Goal: Contribute content: Contribute content

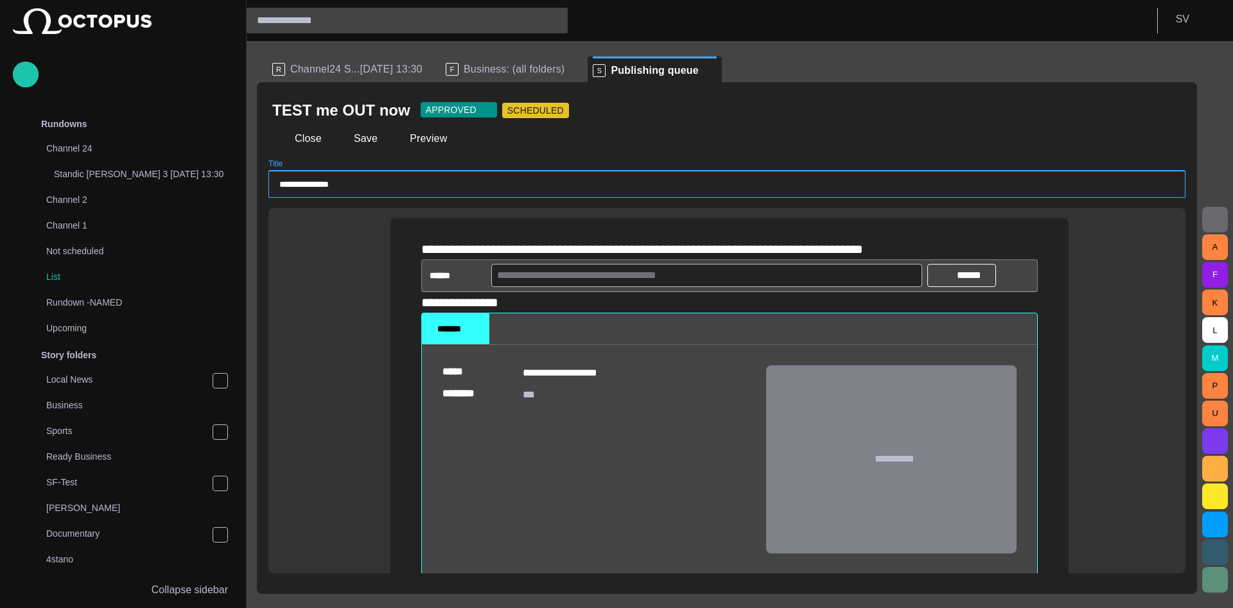
scroll to position [484, 0]
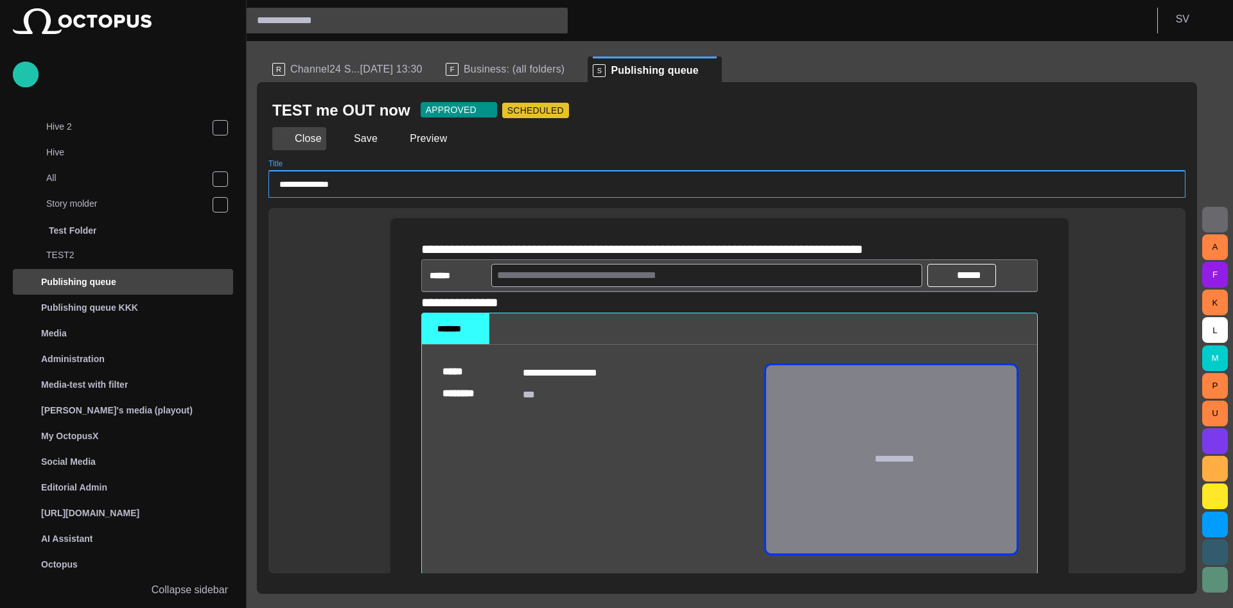
click at [313, 133] on button "Close" at bounding box center [299, 138] width 54 height 23
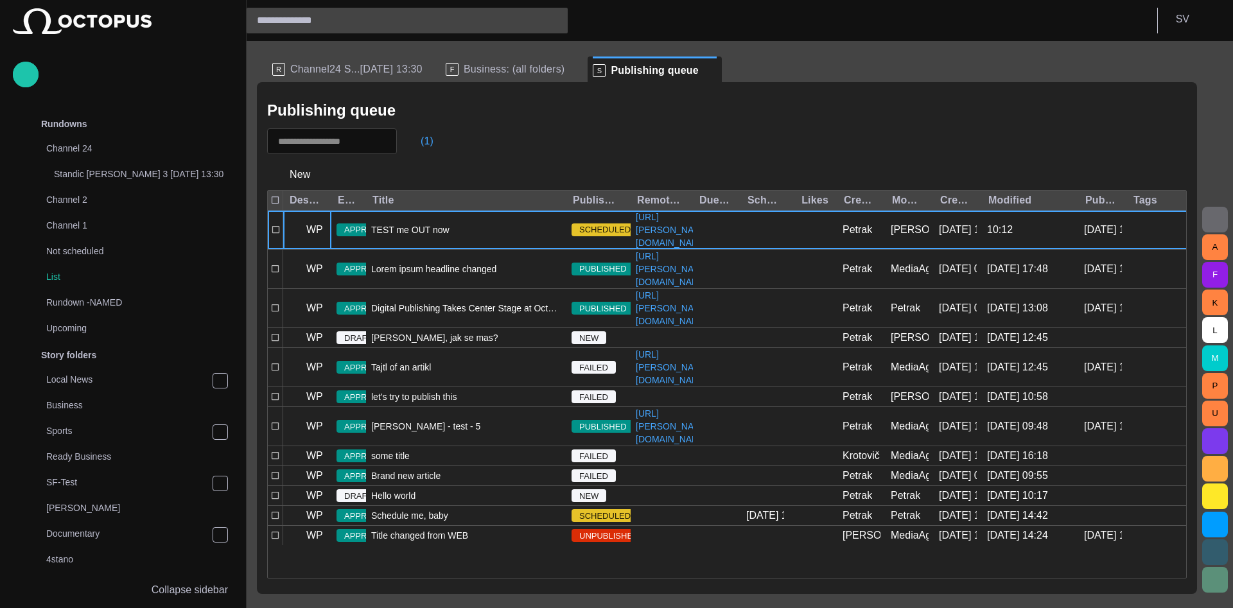
scroll to position [484, 0]
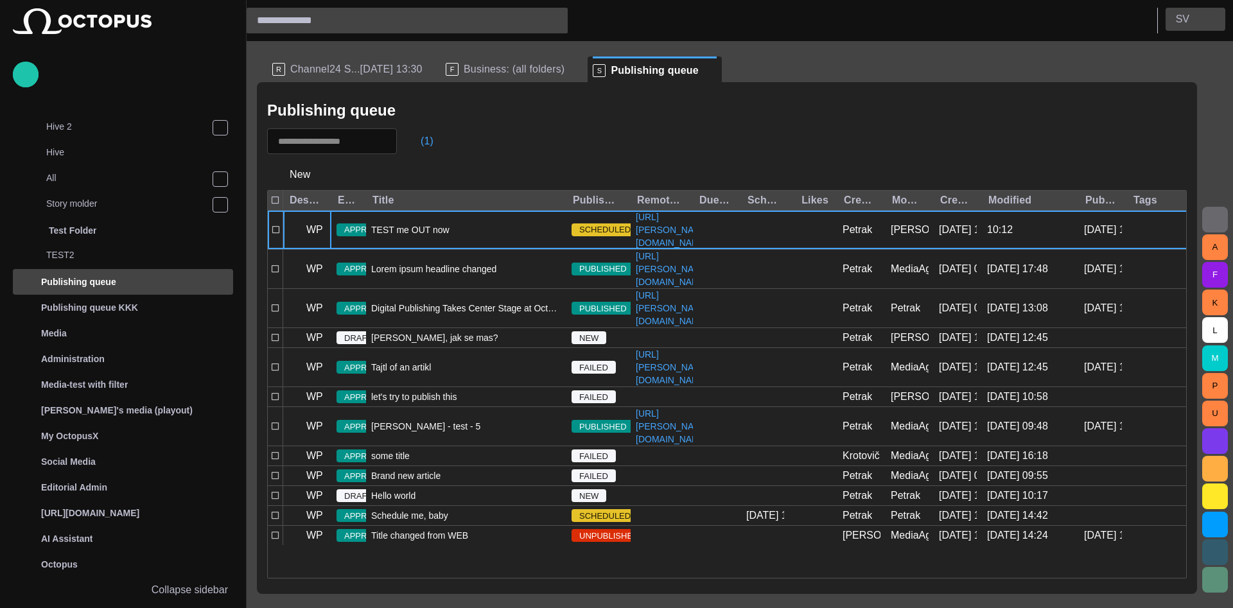
click at [1186, 19] on p "S V" at bounding box center [1182, 19] width 13 height 15
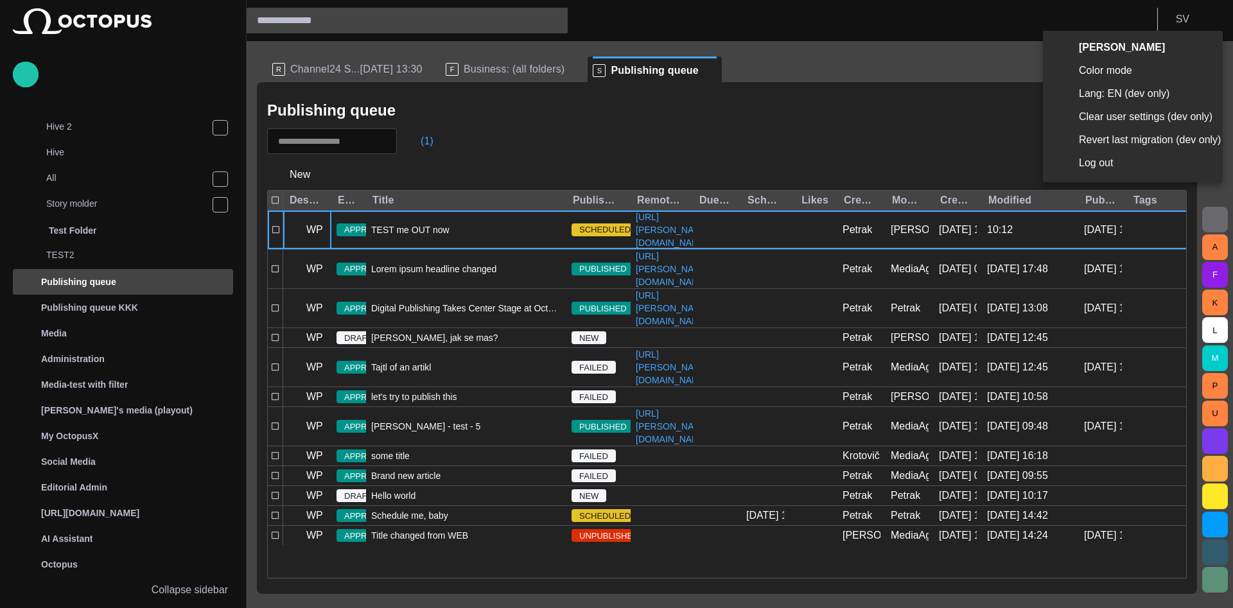
click at [1099, 160] on li "Log out" at bounding box center [1133, 163] width 180 height 23
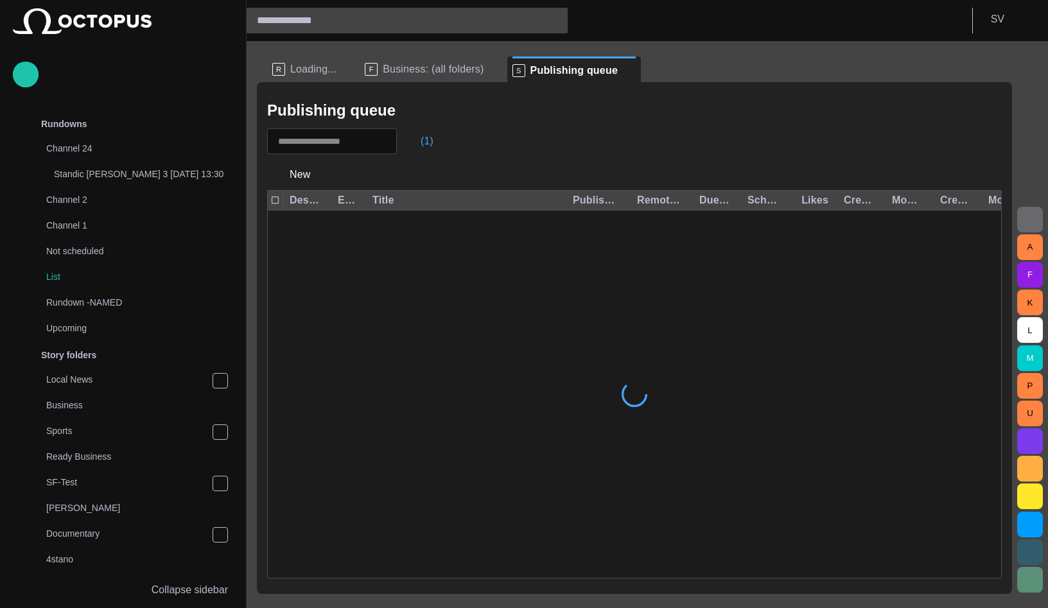
scroll to position [484, 0]
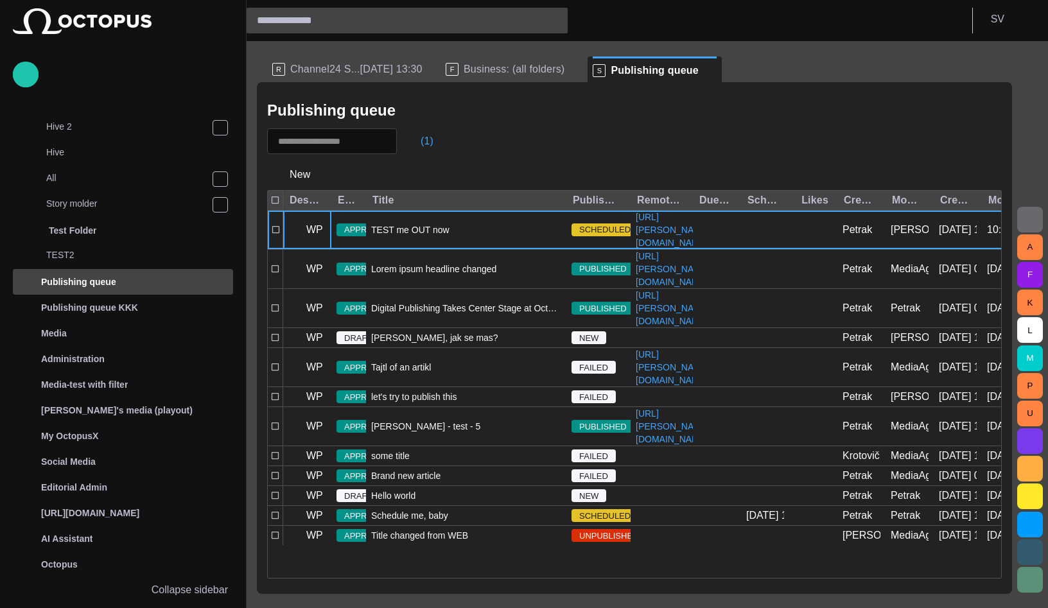
click at [353, 68] on span "Channel24 S...[DATE] 13:30" at bounding box center [356, 69] width 132 height 13
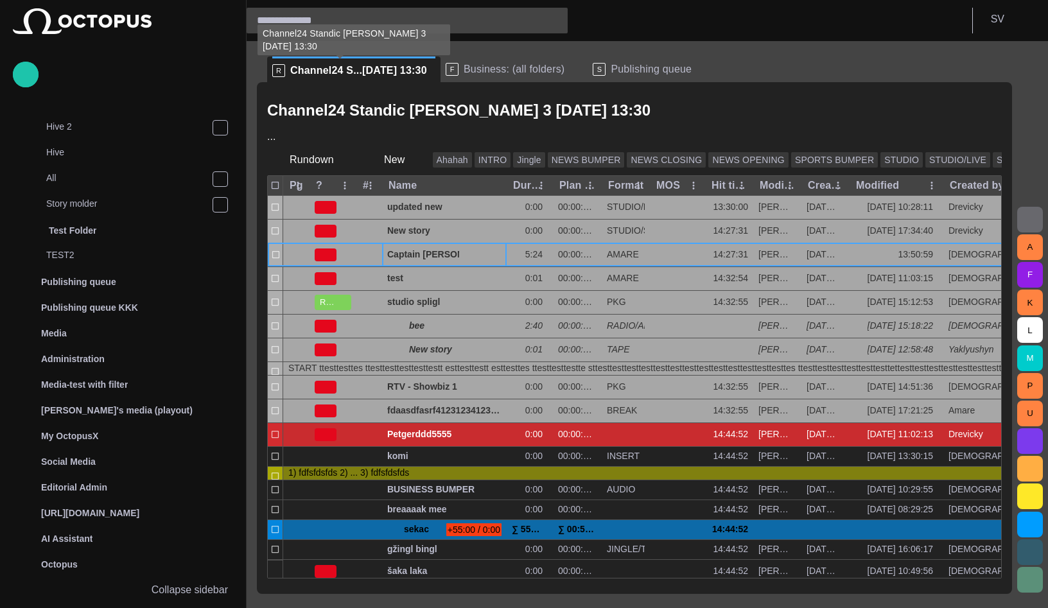
scroll to position [0, 0]
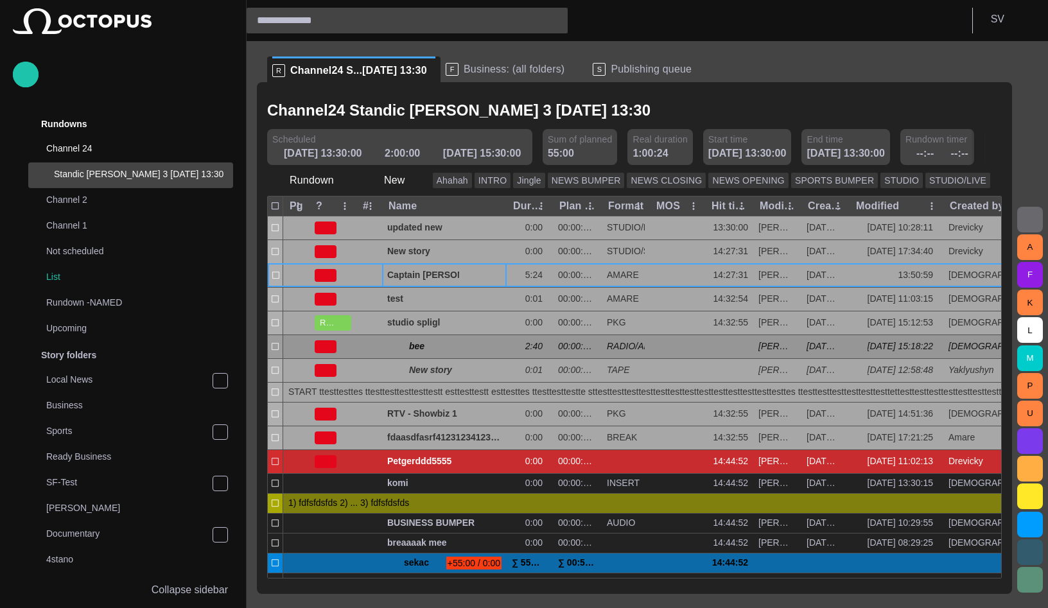
click at [408, 348] on div "bee" at bounding box center [444, 346] width 114 height 23
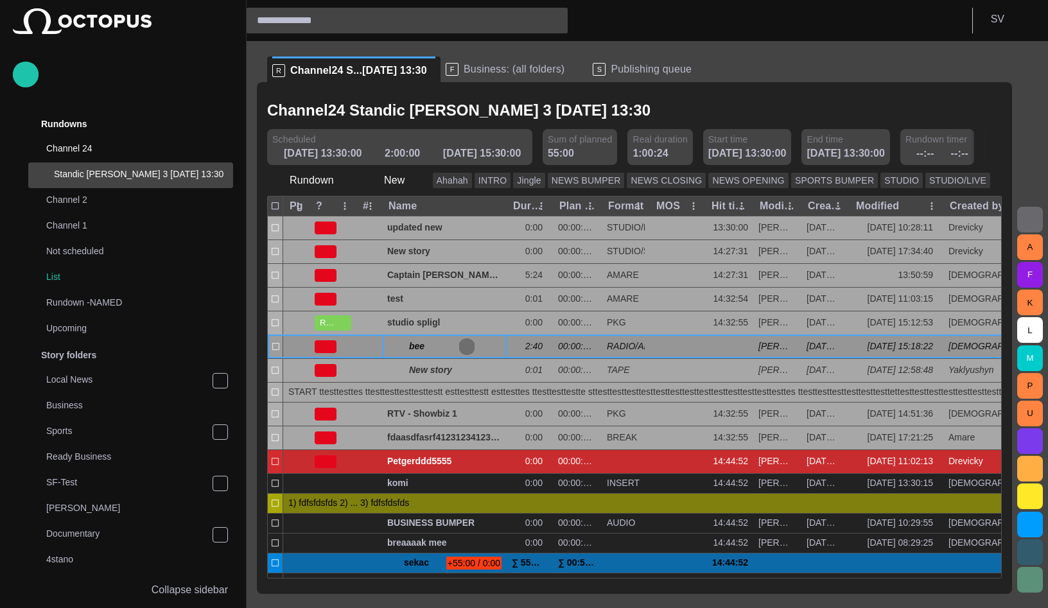
click at [469, 347] on span "button" at bounding box center [467, 347] width 10 height 10
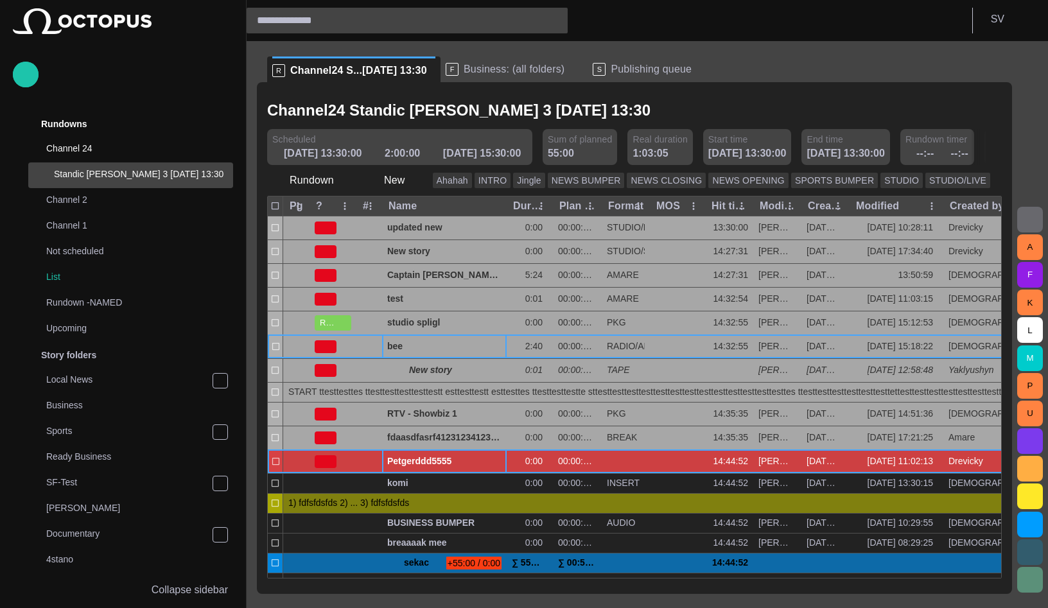
click at [437, 457] on span "Petgerddd5555" at bounding box center [444, 461] width 114 height 12
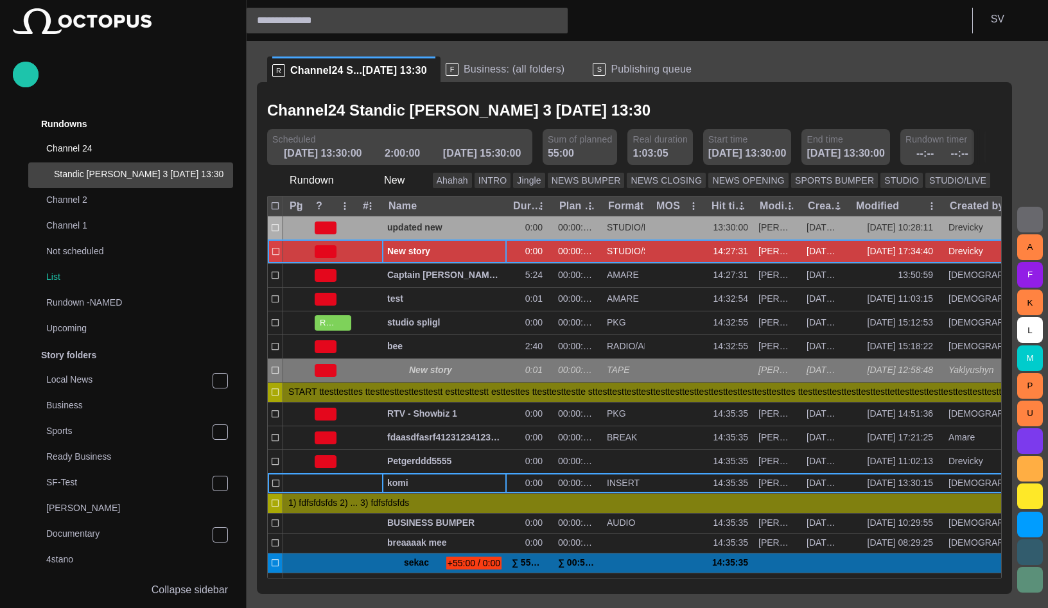
click at [406, 256] on span "New story" at bounding box center [444, 251] width 114 height 12
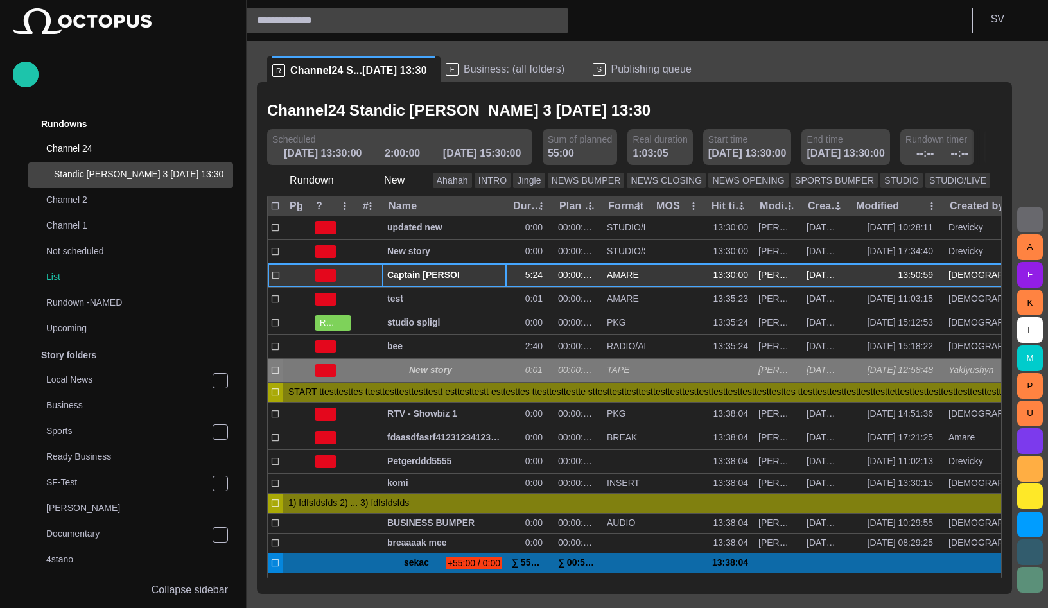
click at [465, 274] on span "button" at bounding box center [467, 275] width 10 height 10
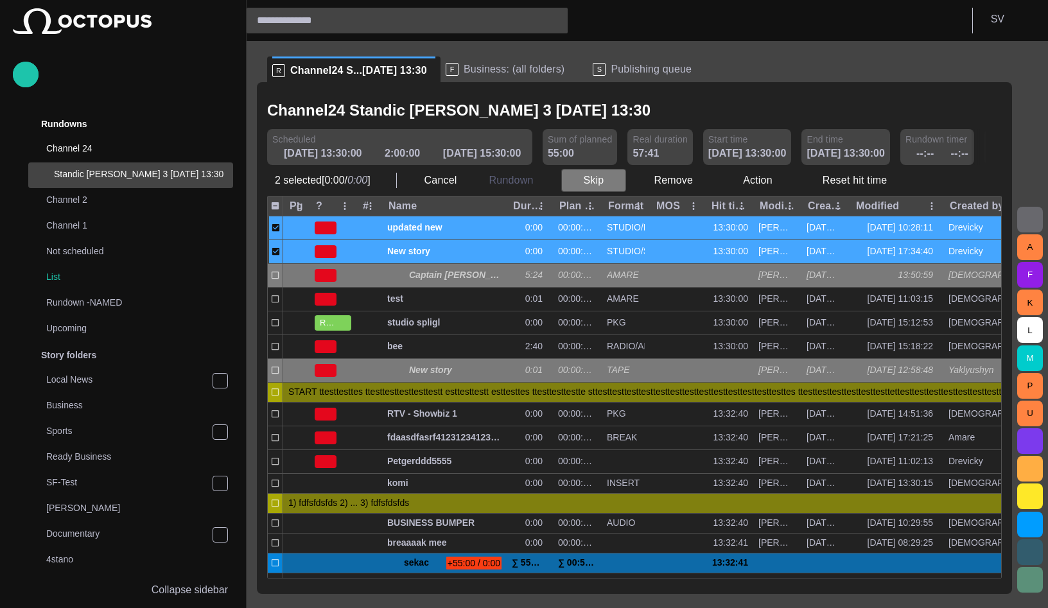
click at [582, 180] on button "Skip" at bounding box center [593, 180] width 65 height 23
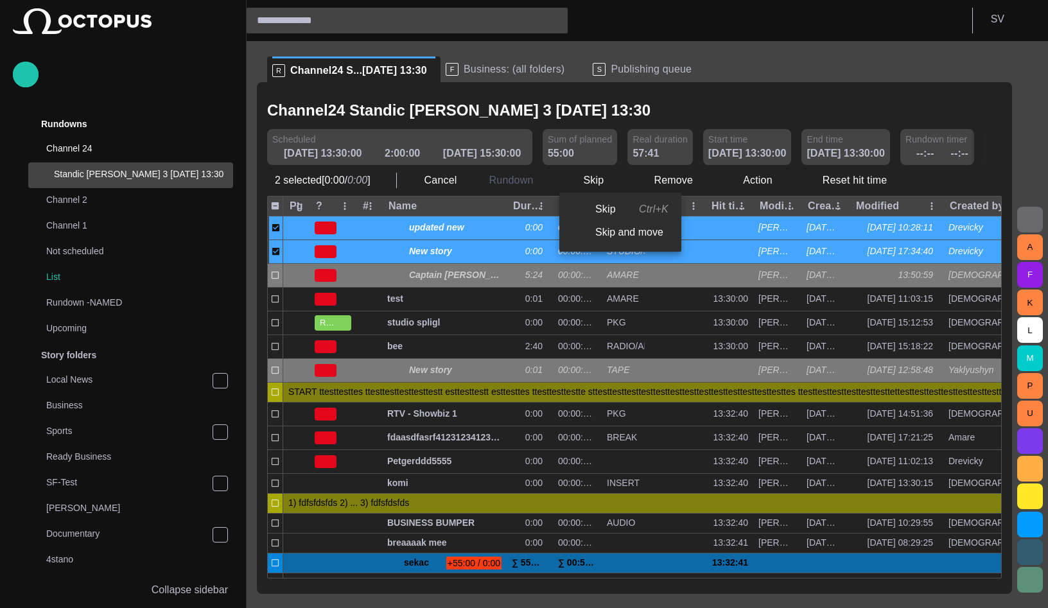
click at [274, 272] on div at bounding box center [524, 304] width 1048 height 608
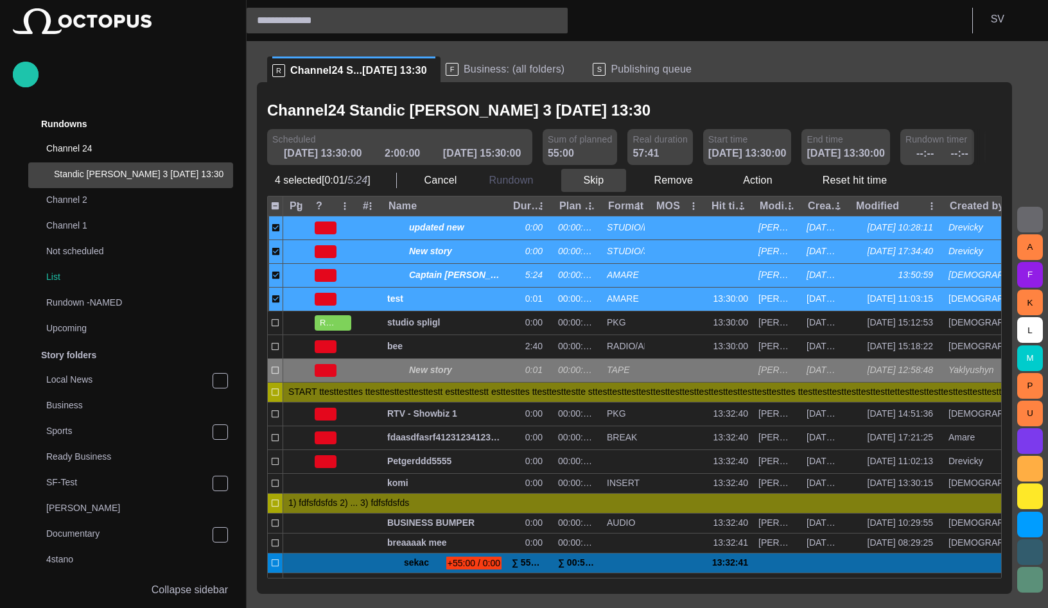
click at [577, 185] on button "Skip" at bounding box center [593, 180] width 65 height 23
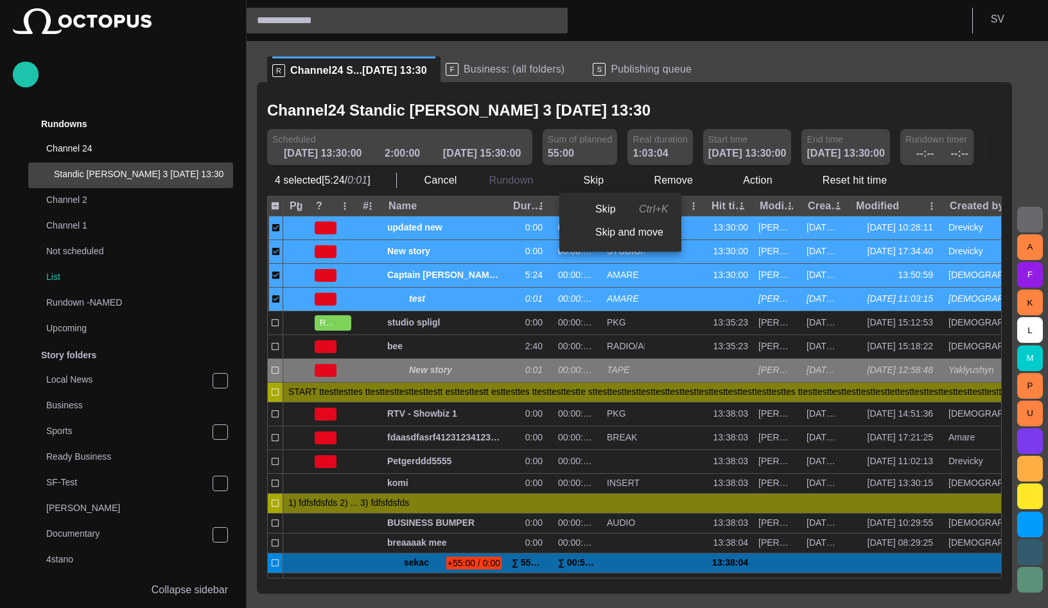
click at [708, 103] on div at bounding box center [524, 304] width 1048 height 608
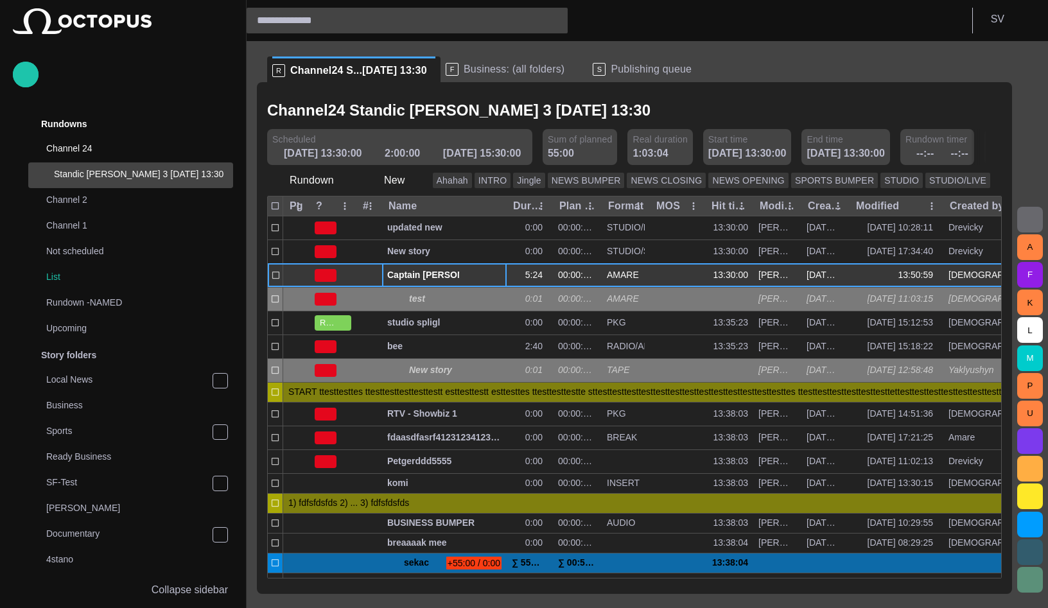
click at [399, 277] on span "Captain Scott’s famous polar shipwreck as never seen before" at bounding box center [444, 275] width 114 height 12
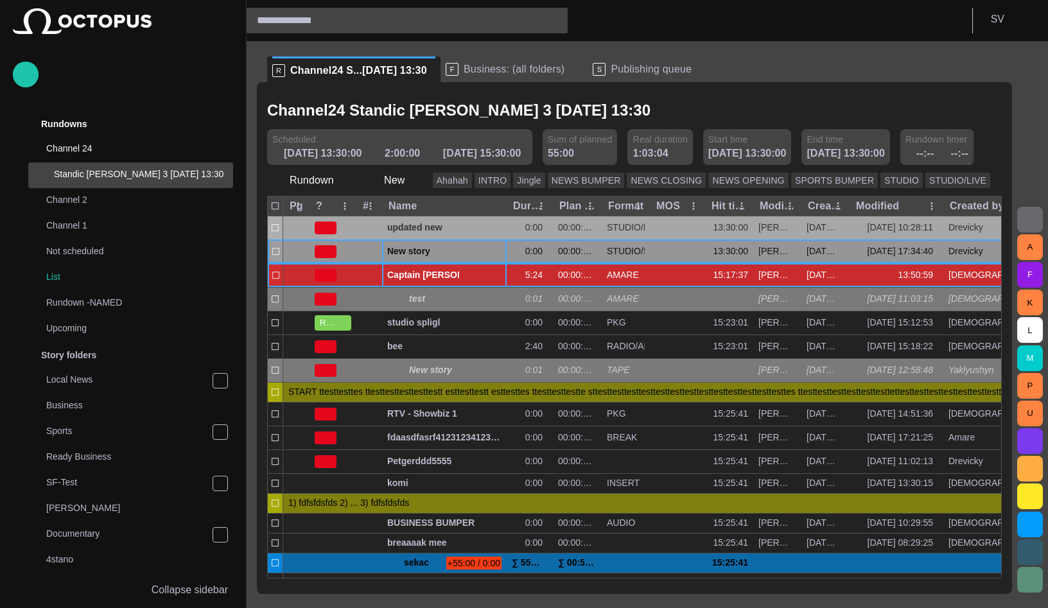
click at [403, 251] on span "New story" at bounding box center [444, 251] width 114 height 12
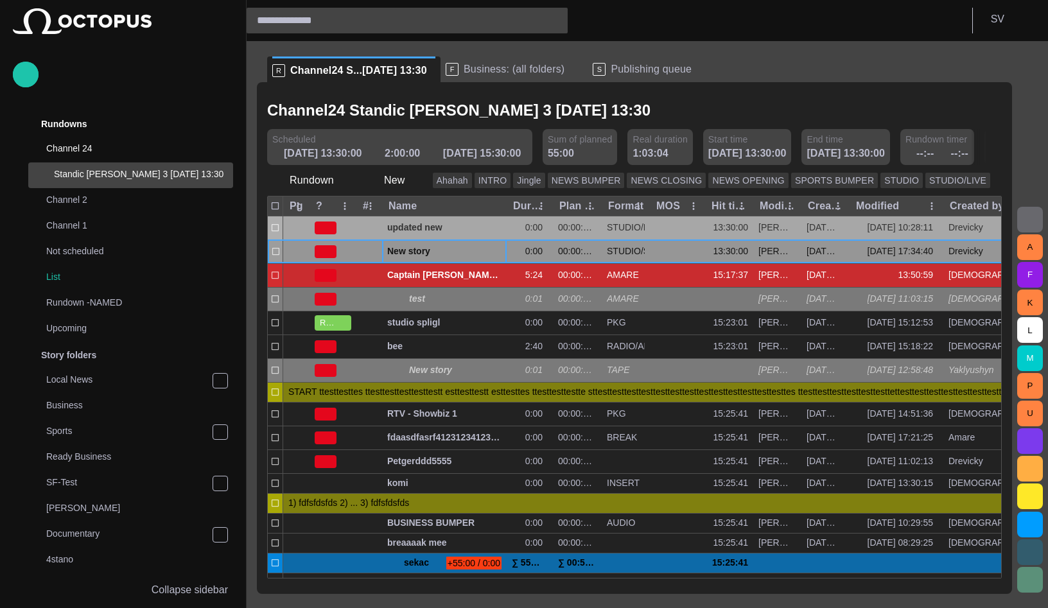
click at [466, 251] on span "button" at bounding box center [467, 252] width 10 height 10
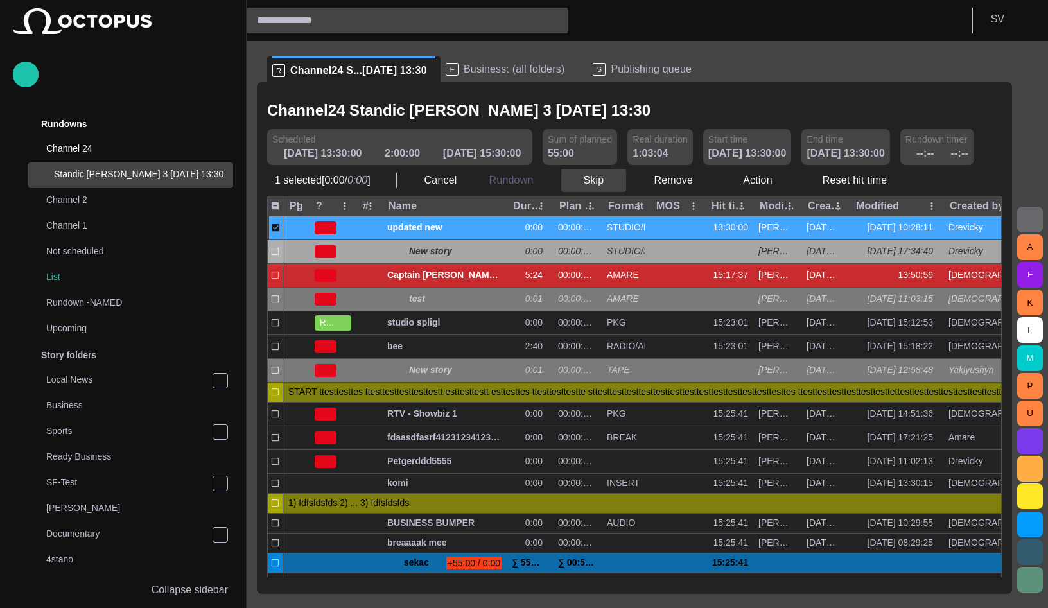
click at [582, 184] on button "Skip" at bounding box center [593, 180] width 65 height 23
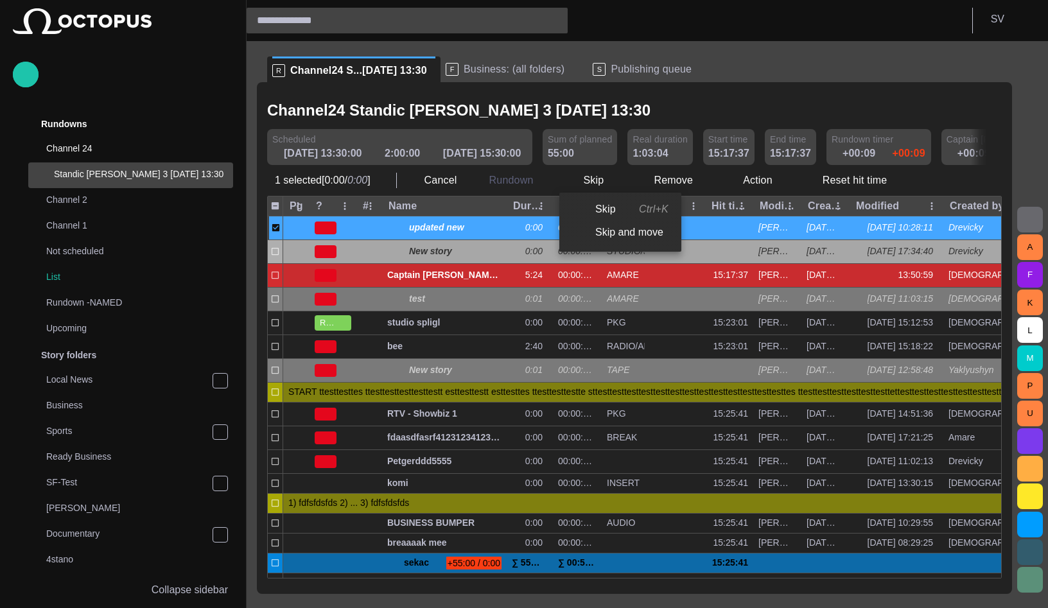
click at [737, 126] on div at bounding box center [524, 304] width 1048 height 608
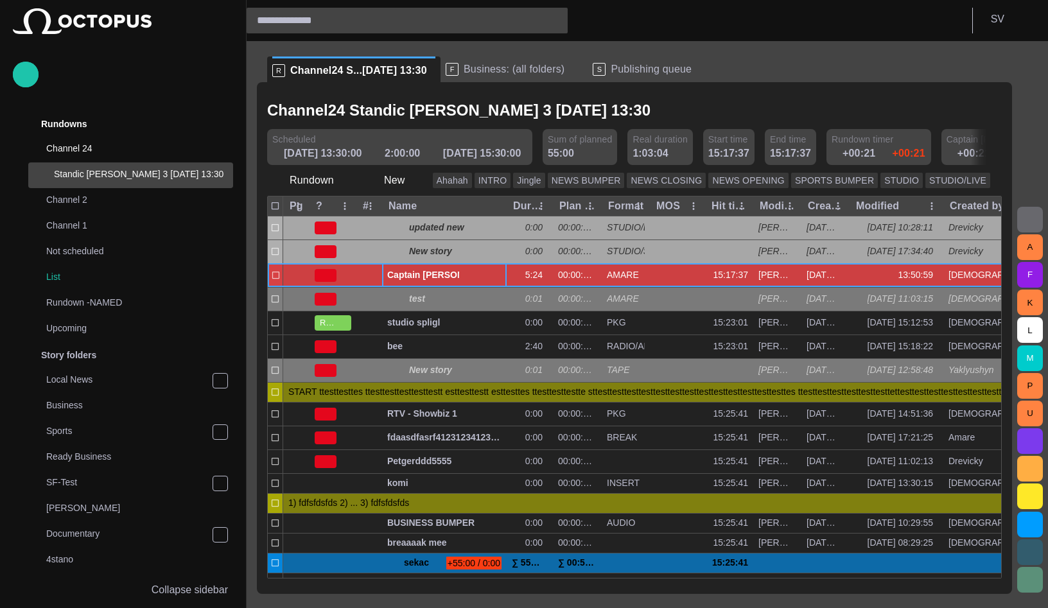
click at [426, 271] on span "Captain Scott’s famous polar shipwreck as never seen before" at bounding box center [444, 275] width 114 height 12
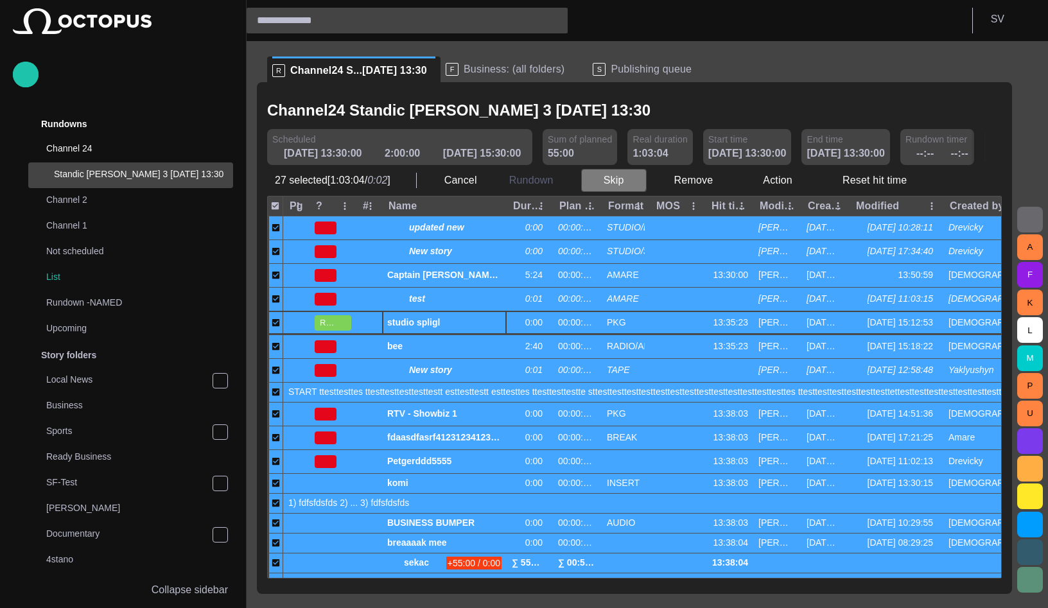
click at [602, 178] on button "Skip" at bounding box center [613, 180] width 65 height 23
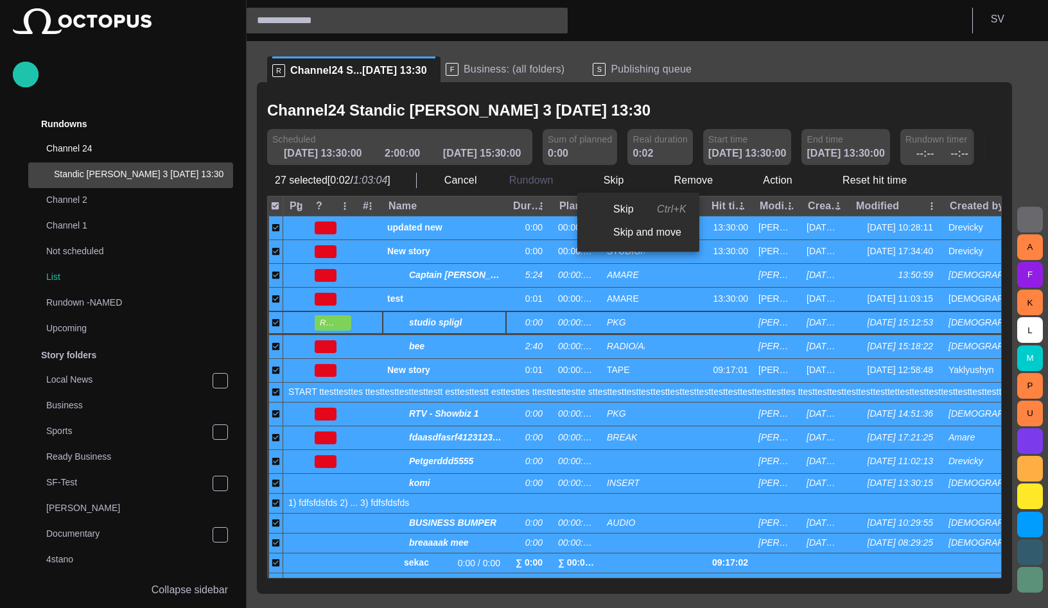
click at [278, 204] on div at bounding box center [524, 304] width 1048 height 608
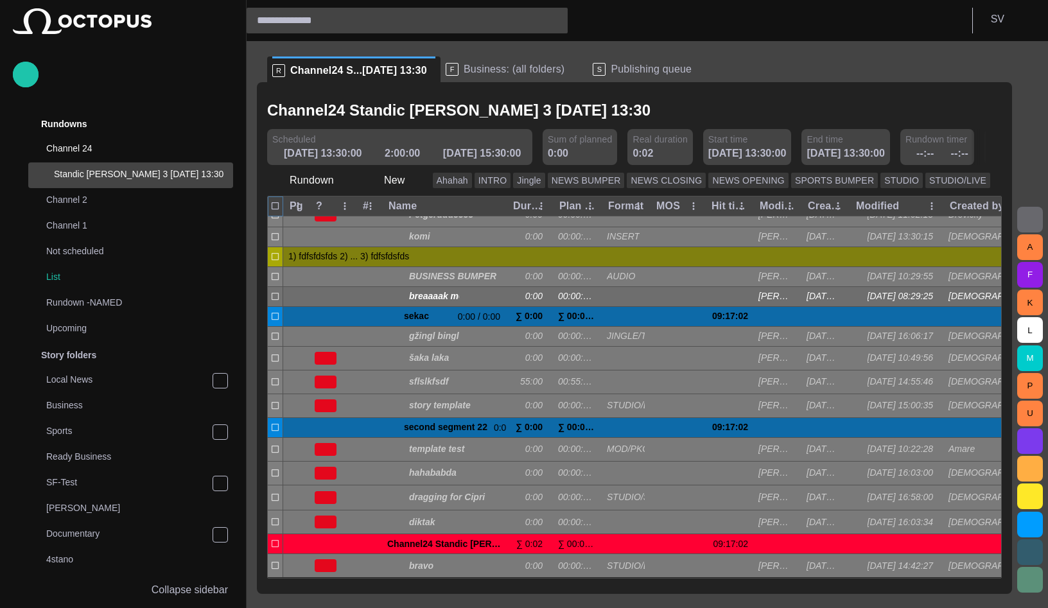
scroll to position [234, 0]
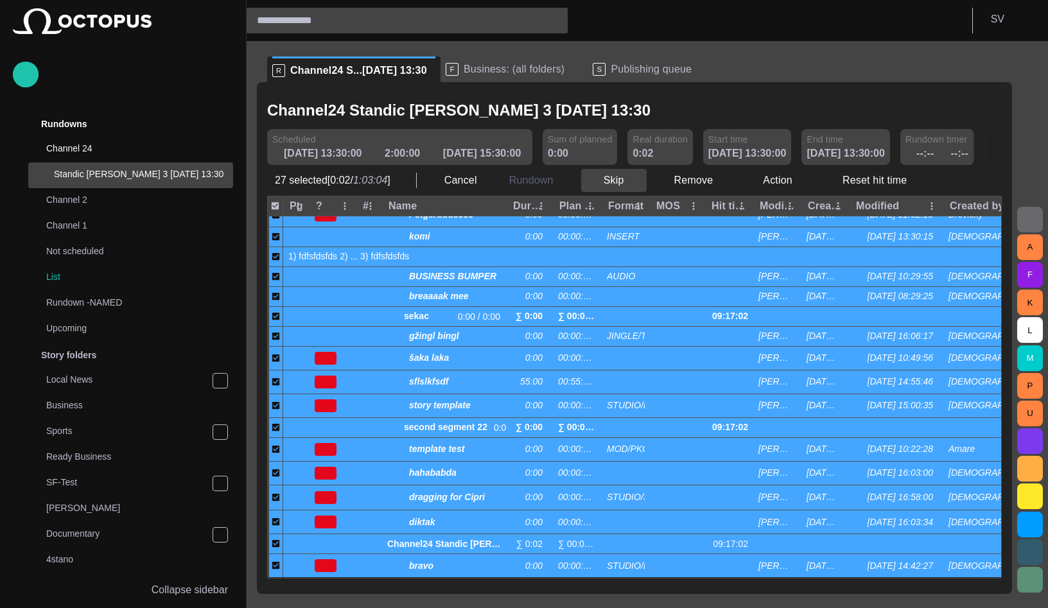
click at [605, 180] on button "Skip" at bounding box center [613, 180] width 65 height 23
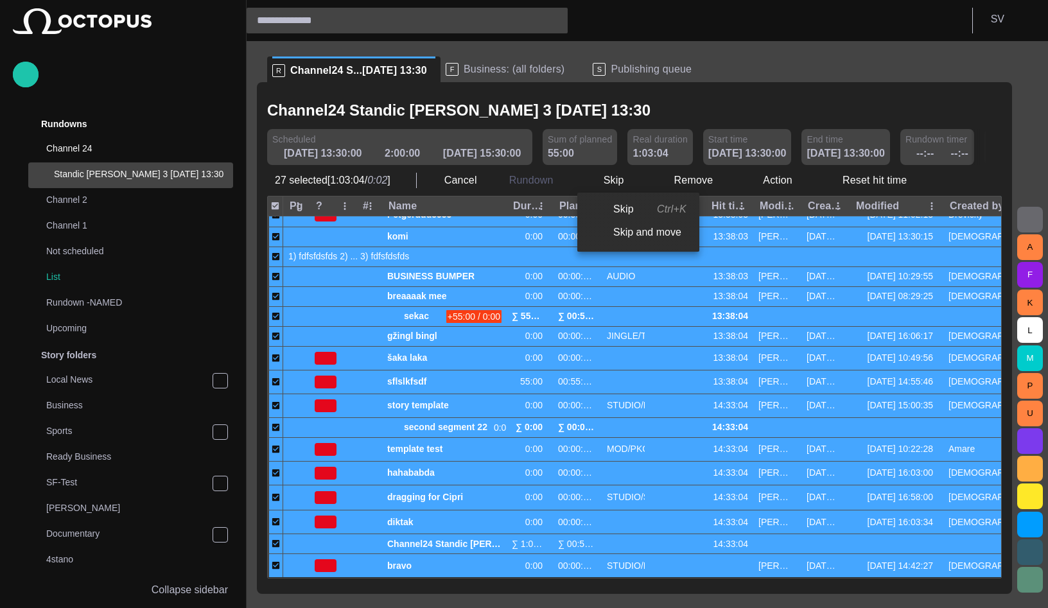
click at [275, 206] on div at bounding box center [524, 304] width 1048 height 608
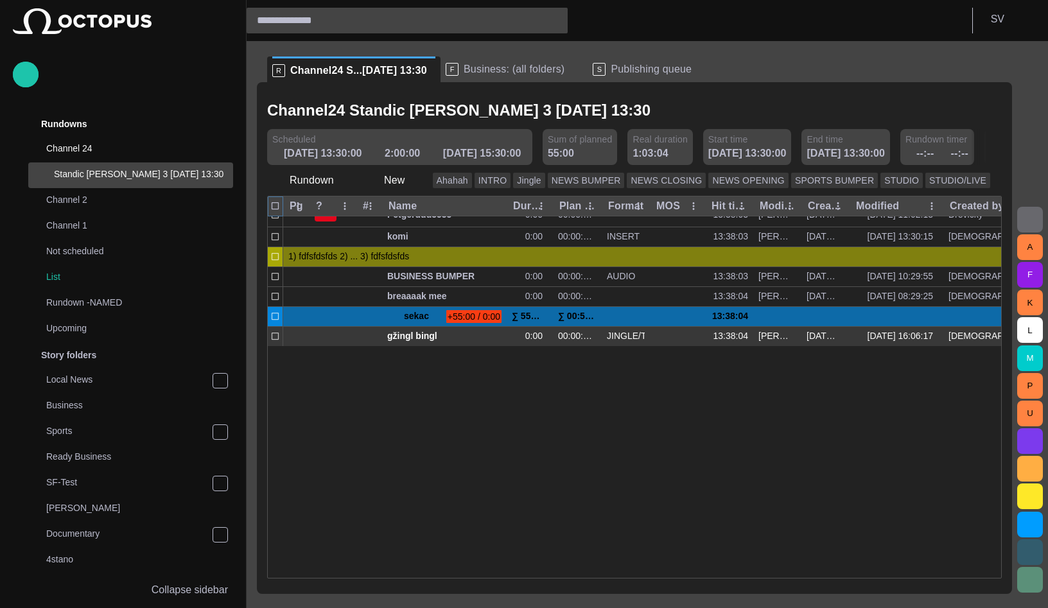
scroll to position [0, 0]
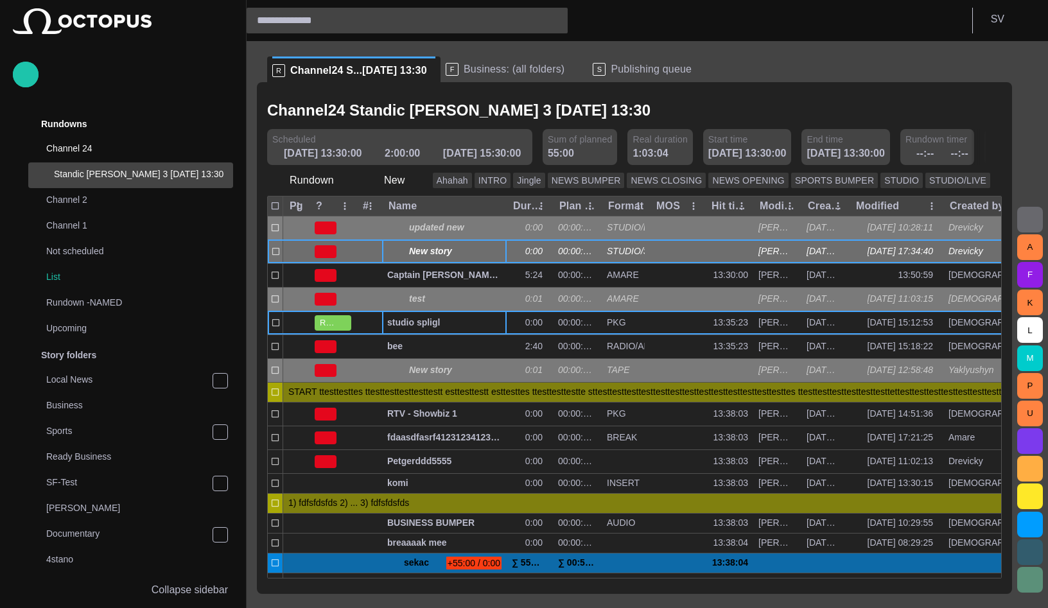
click at [468, 252] on span "button" at bounding box center [467, 252] width 10 height 10
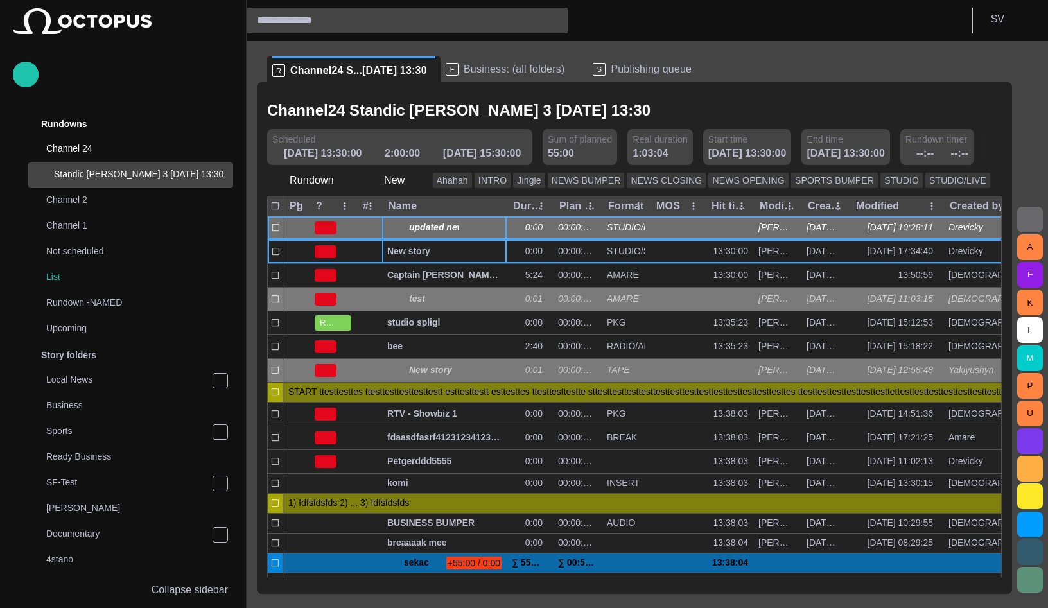
click at [466, 225] on span "button" at bounding box center [467, 228] width 10 height 10
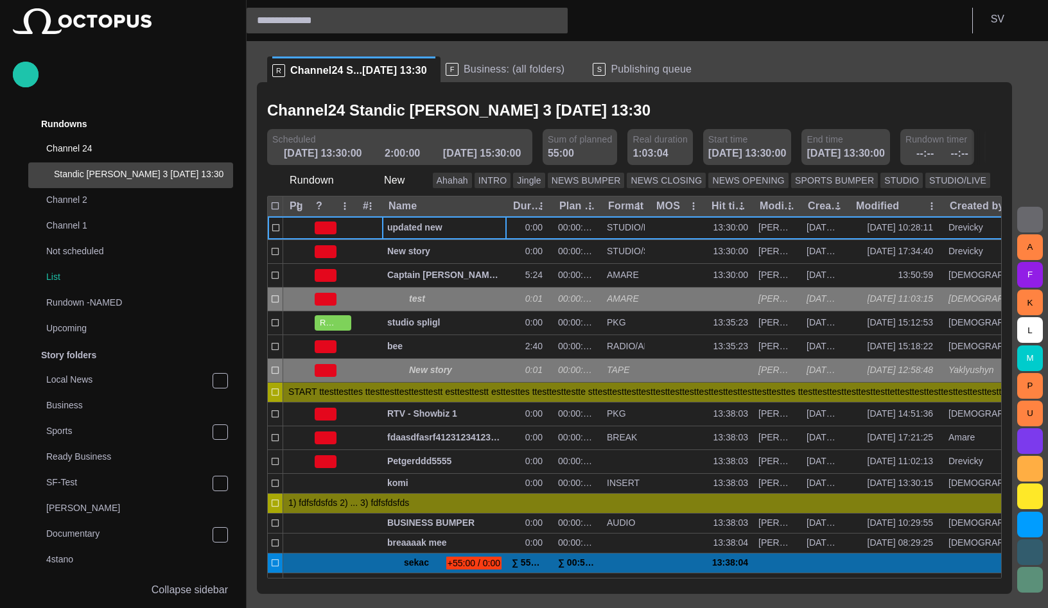
click at [763, 78] on ul "R Channel24 S...14/09 13:30 F Business: (all folders) S Publishing queue" at bounding box center [626, 70] width 719 height 26
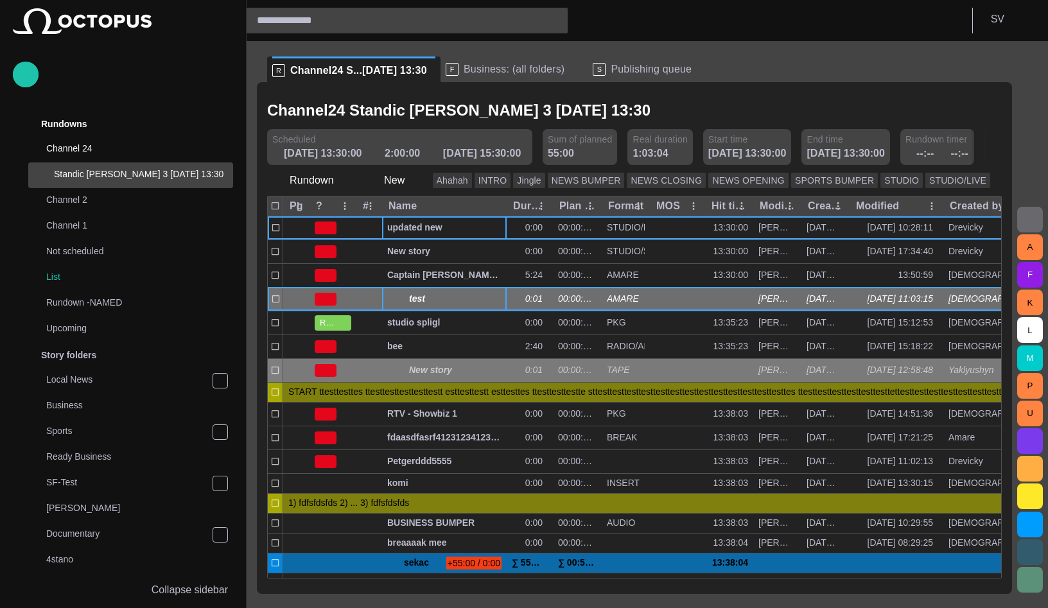
click at [465, 300] on span "button" at bounding box center [467, 299] width 10 height 10
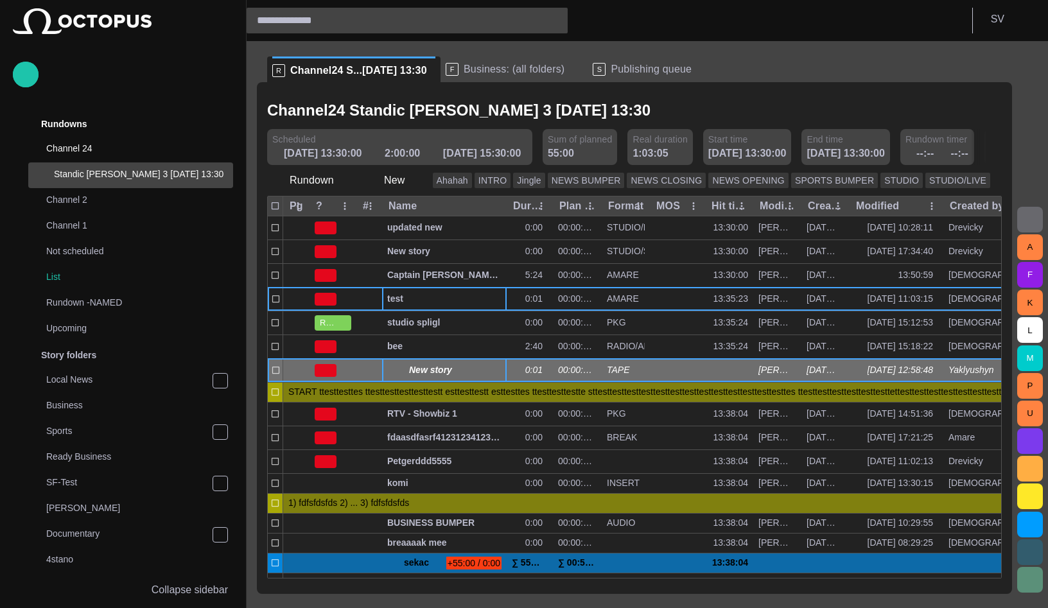
click at [468, 375] on span "button" at bounding box center [467, 370] width 10 height 10
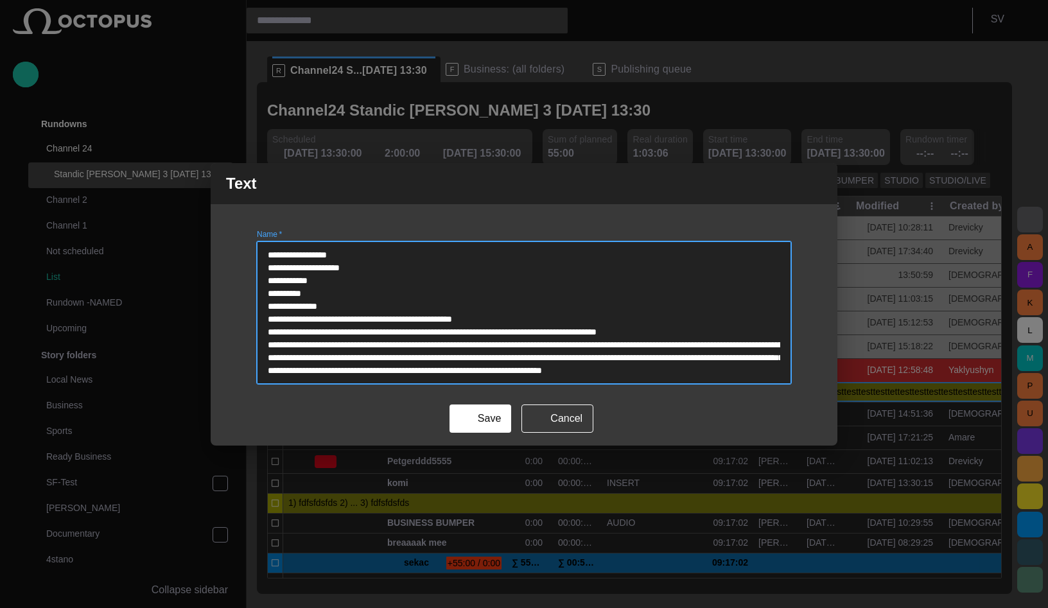
scroll to position [38, 0]
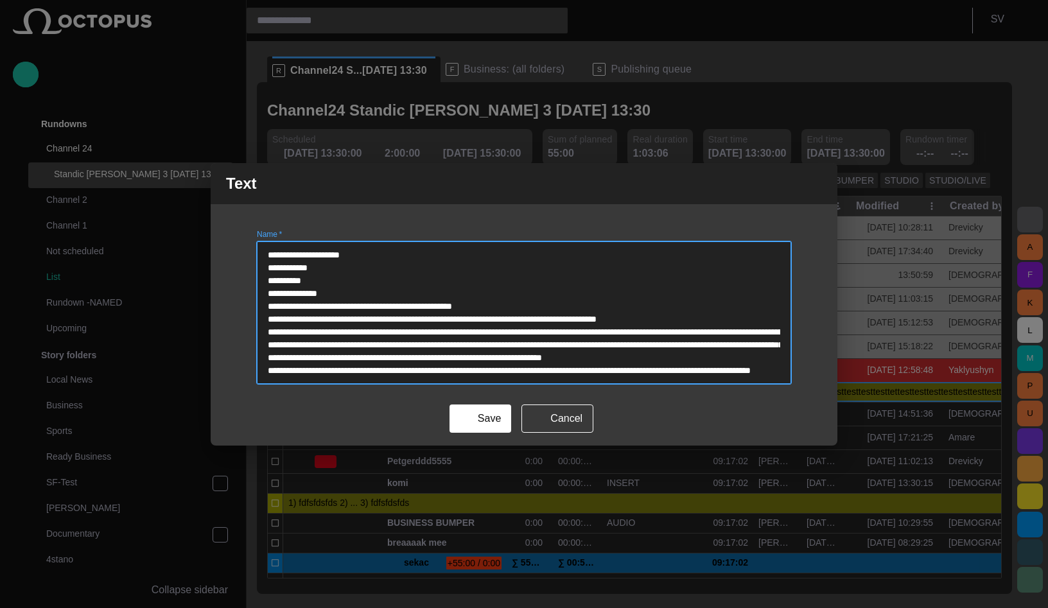
click at [518, 367] on textarea "**********" at bounding box center [524, 312] width 512 height 128
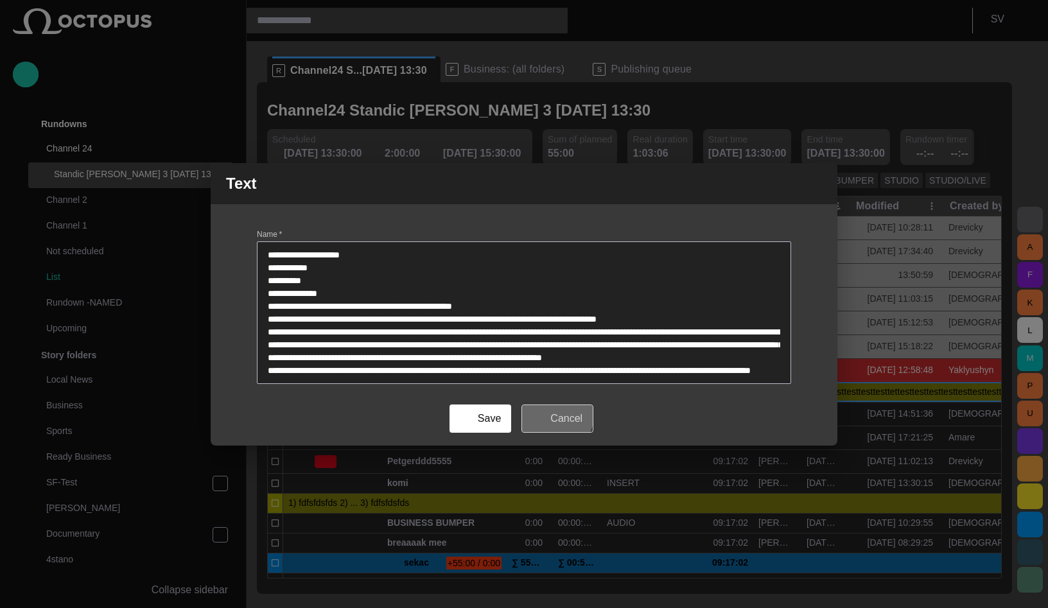
click at [541, 412] on button "Cancel" at bounding box center [557, 419] width 72 height 28
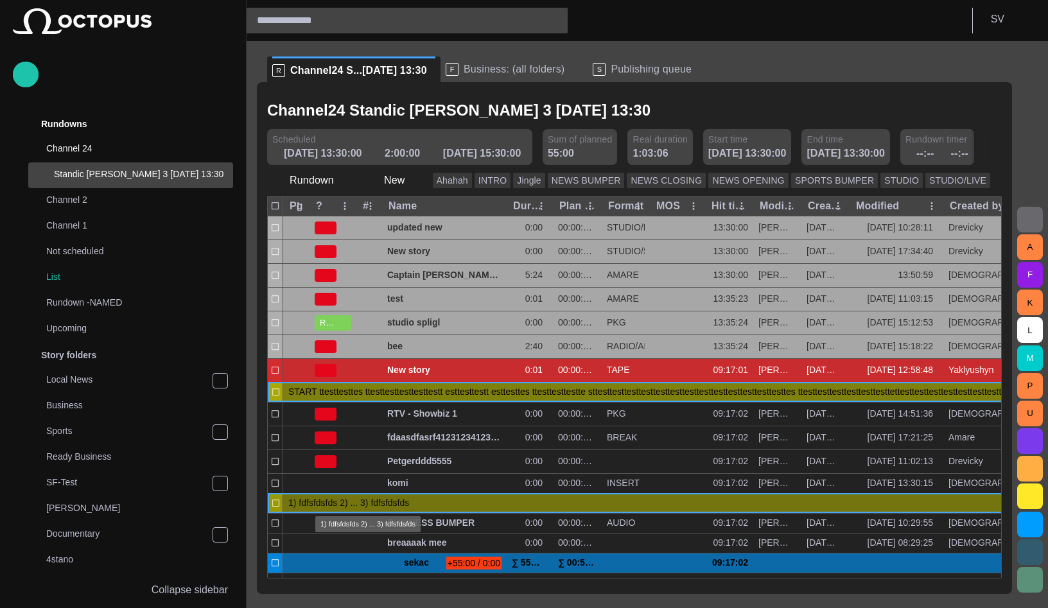
click at [363, 507] on div "1) fdfsfdsfds 2) ... 3) fdfsfdsfds" at bounding box center [348, 502] width 121 height 19
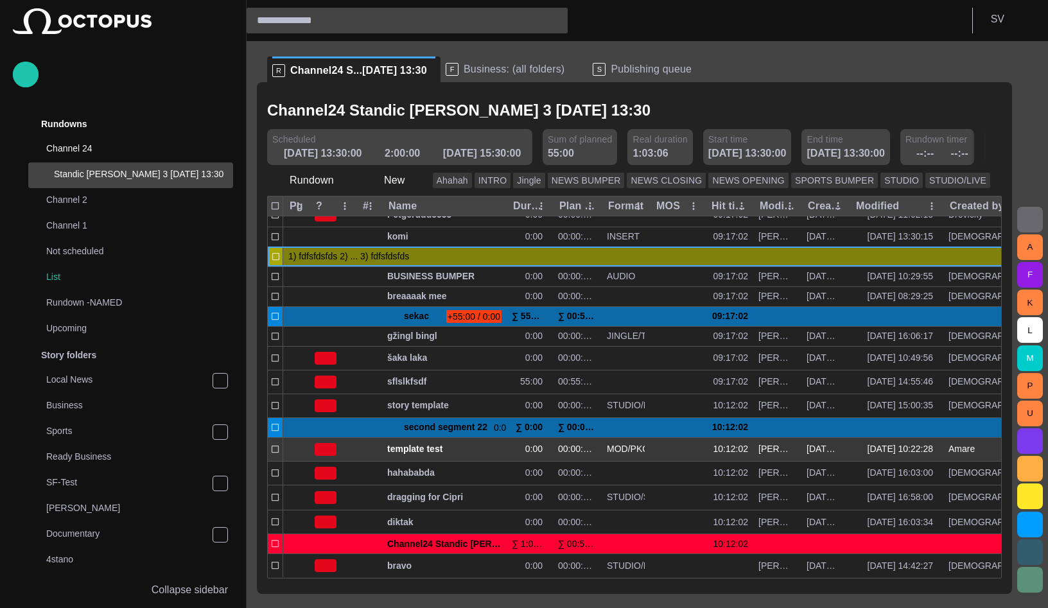
scroll to position [234, 0]
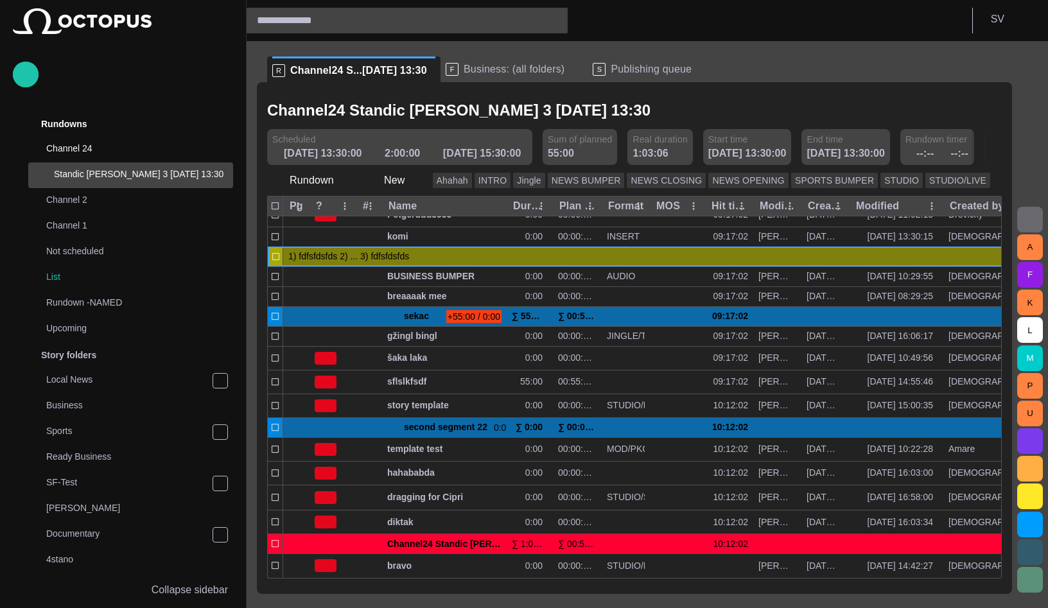
scroll to position [234, 0]
click at [1023, 222] on span "button" at bounding box center [1029, 219] width 15 height 15
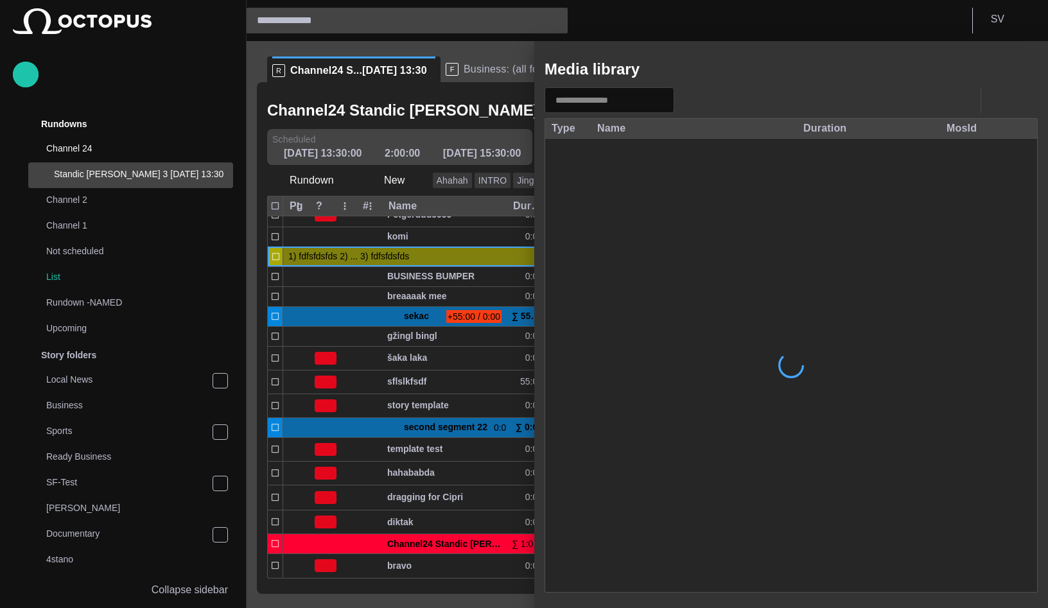
click at [979, 71] on span "button" at bounding box center [981, 69] width 15 height 15
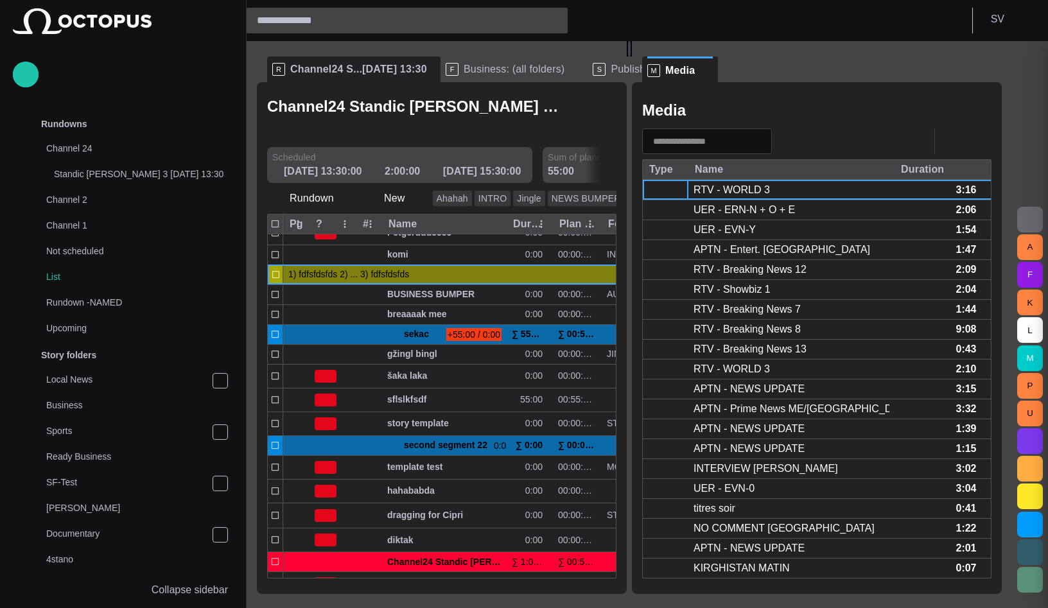
scroll to position [481, 0]
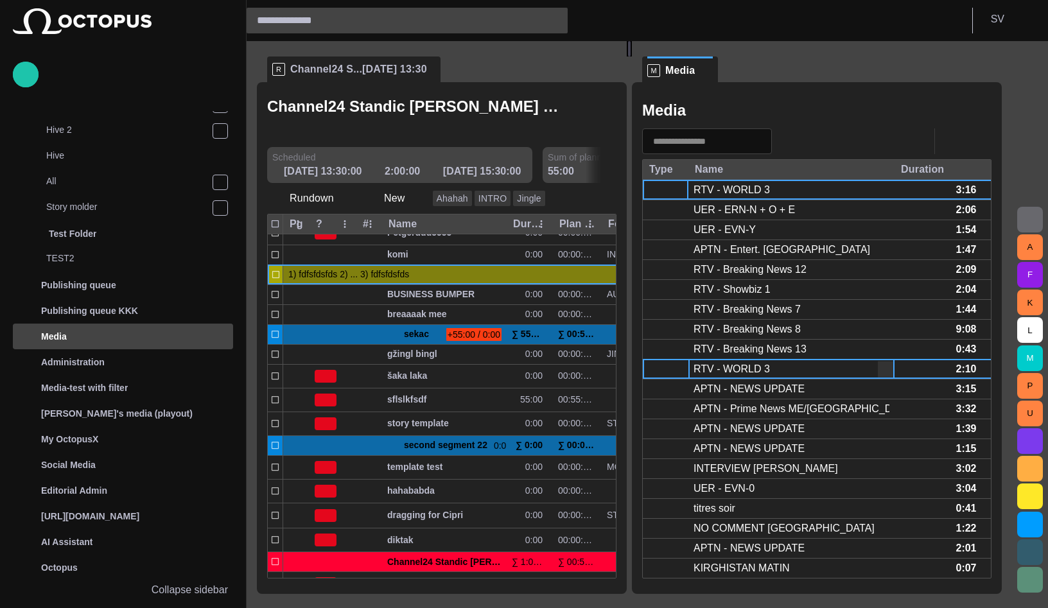
click at [752, 367] on div "RTV - WORLD 3" at bounding box center [731, 369] width 76 height 14
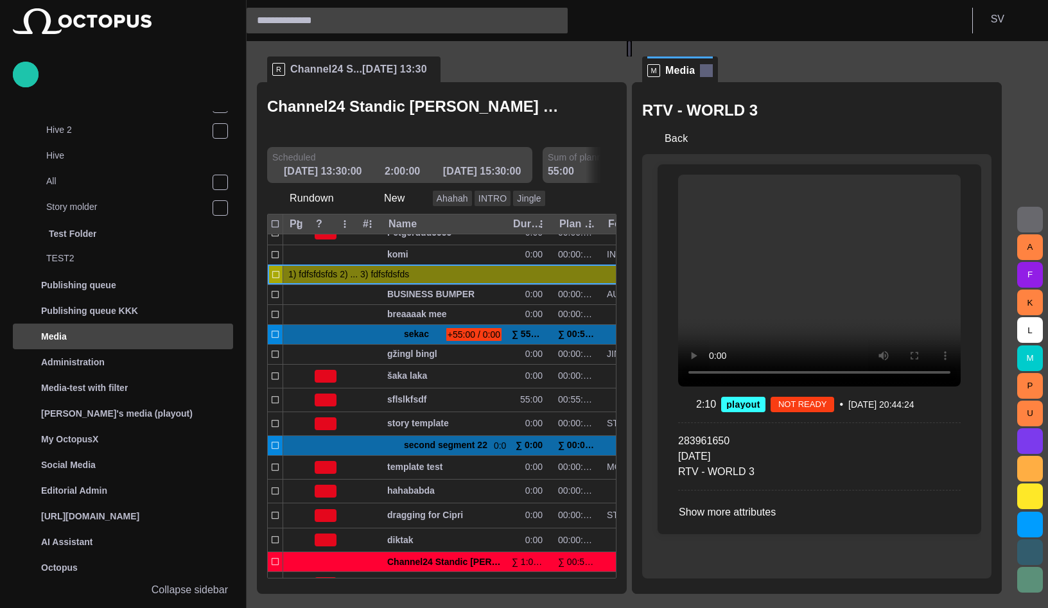
click at [713, 64] on span at bounding box center [706, 70] width 13 height 13
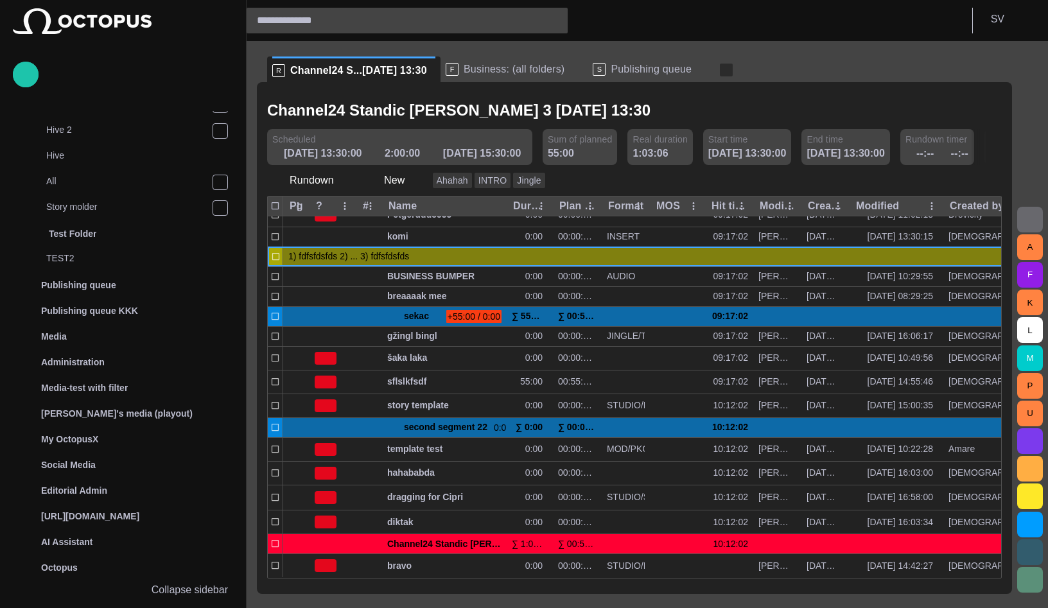
scroll to position [0, 0]
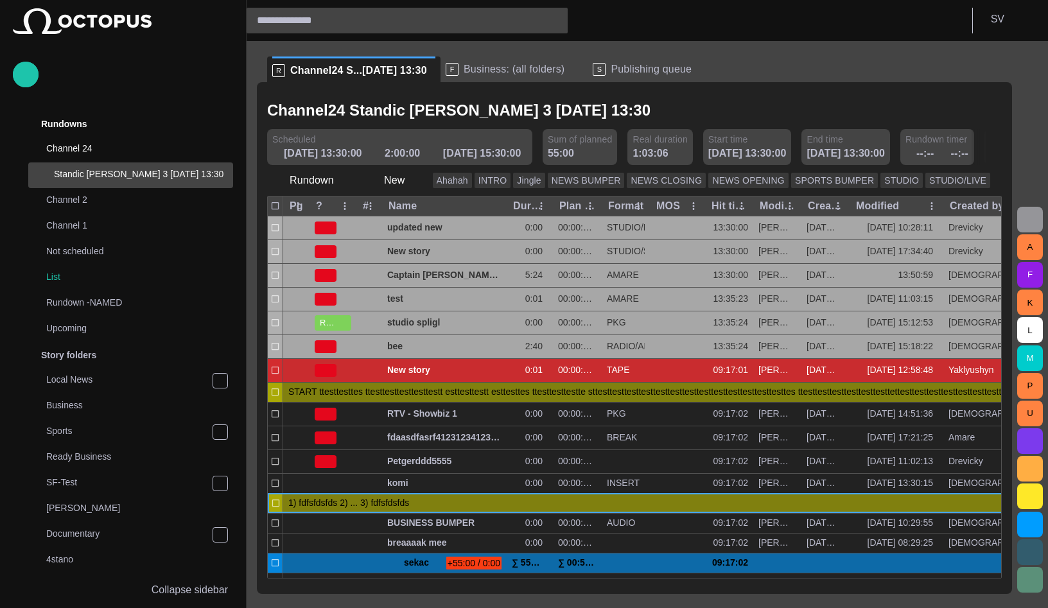
click at [1032, 222] on span "button" at bounding box center [1029, 219] width 15 height 15
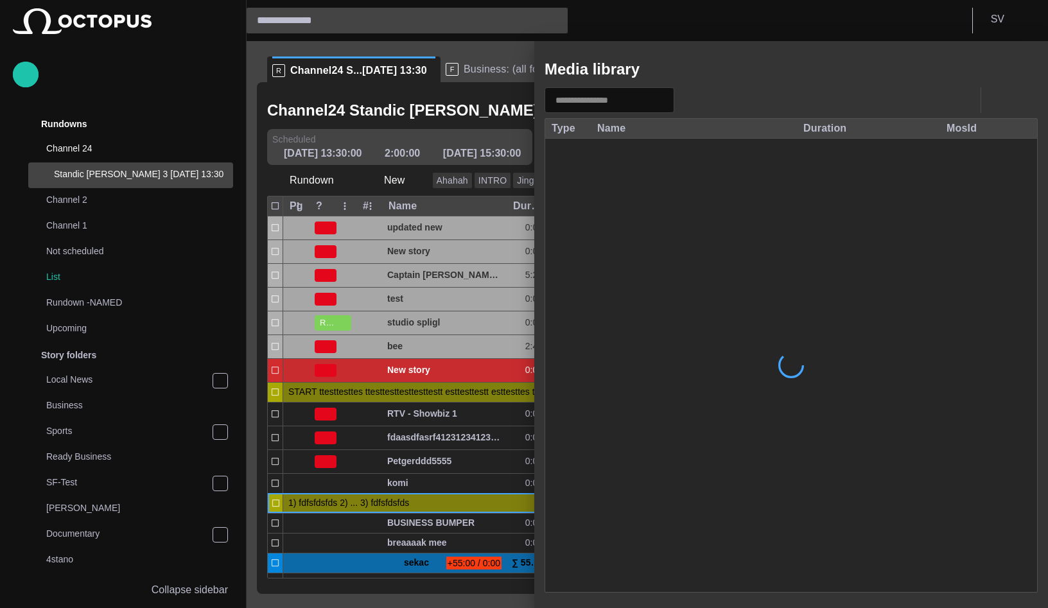
click at [980, 68] on span "button" at bounding box center [981, 69] width 15 height 15
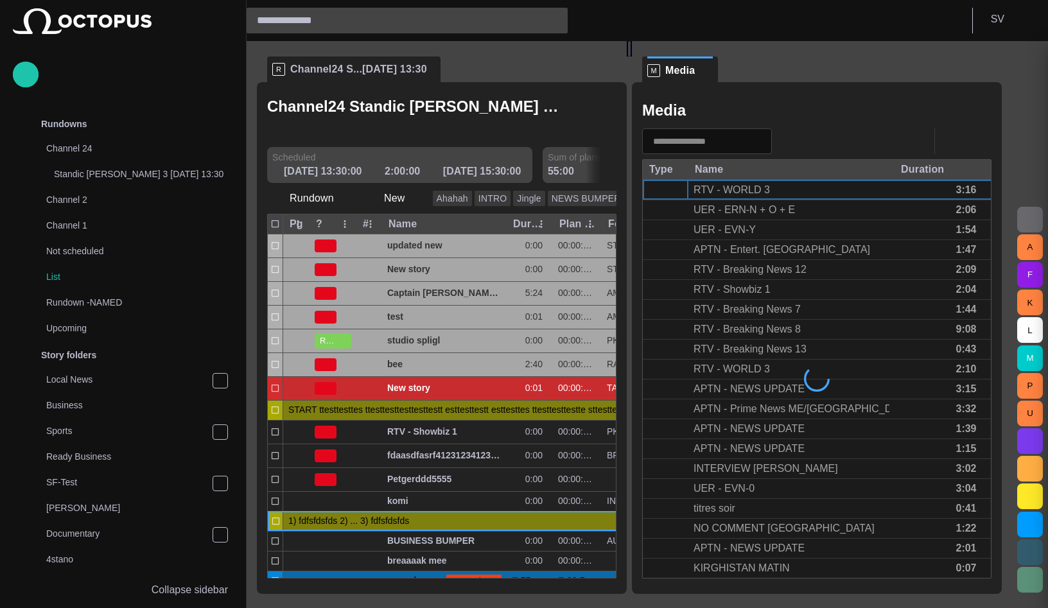
scroll to position [484, 0]
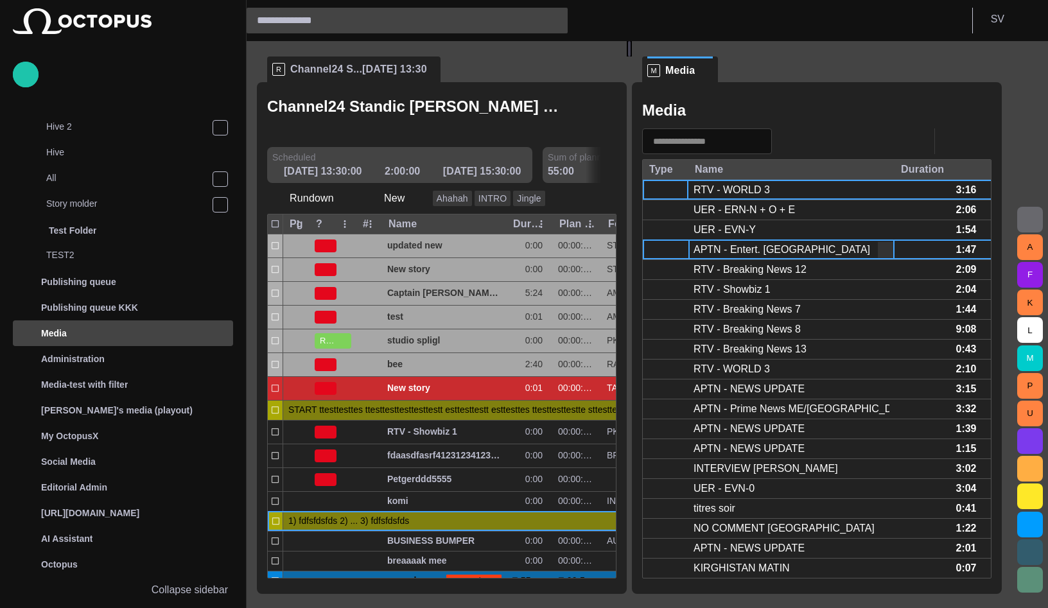
click at [785, 250] on div "APTN - Entert. EUROPE" at bounding box center [781, 250] width 177 height 14
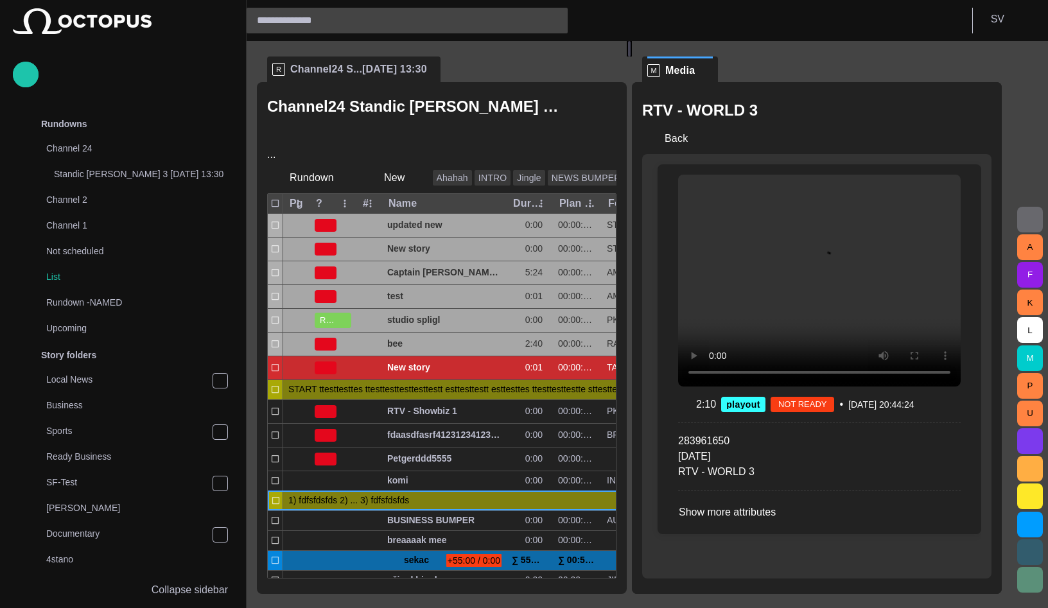
scroll to position [484, 0]
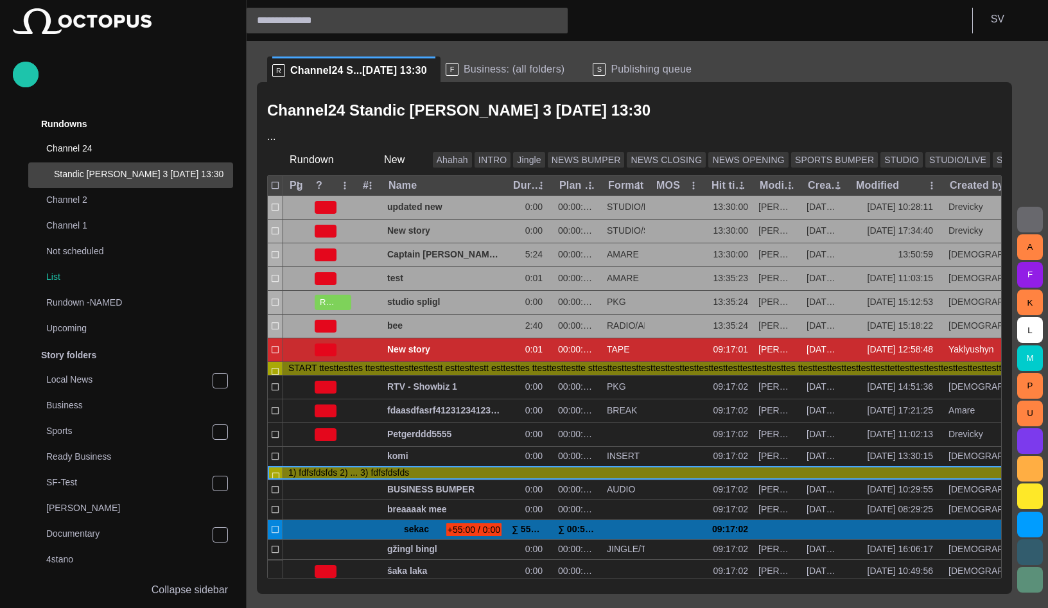
click at [611, 72] on span "Publishing queue" at bounding box center [651, 69] width 81 height 13
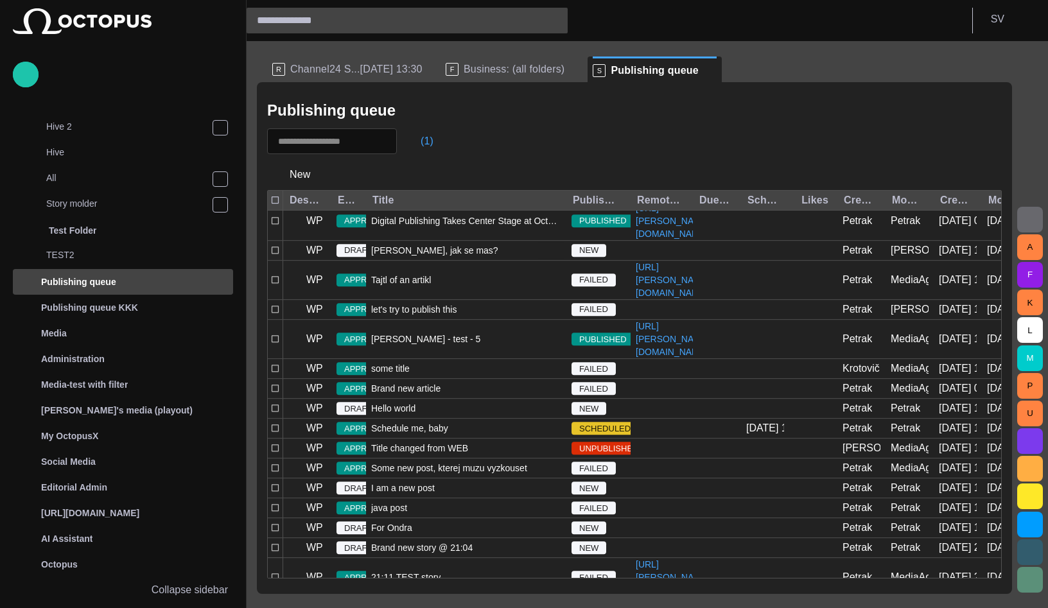
scroll to position [132, 0]
click at [328, 146] on input "text" at bounding box center [323, 141] width 90 height 13
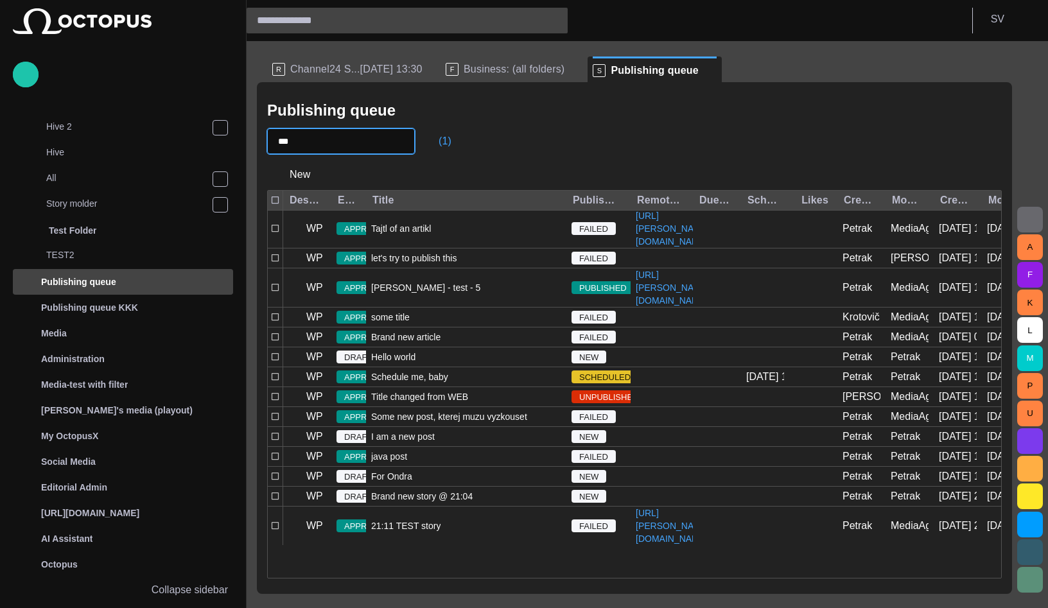
type input "***"
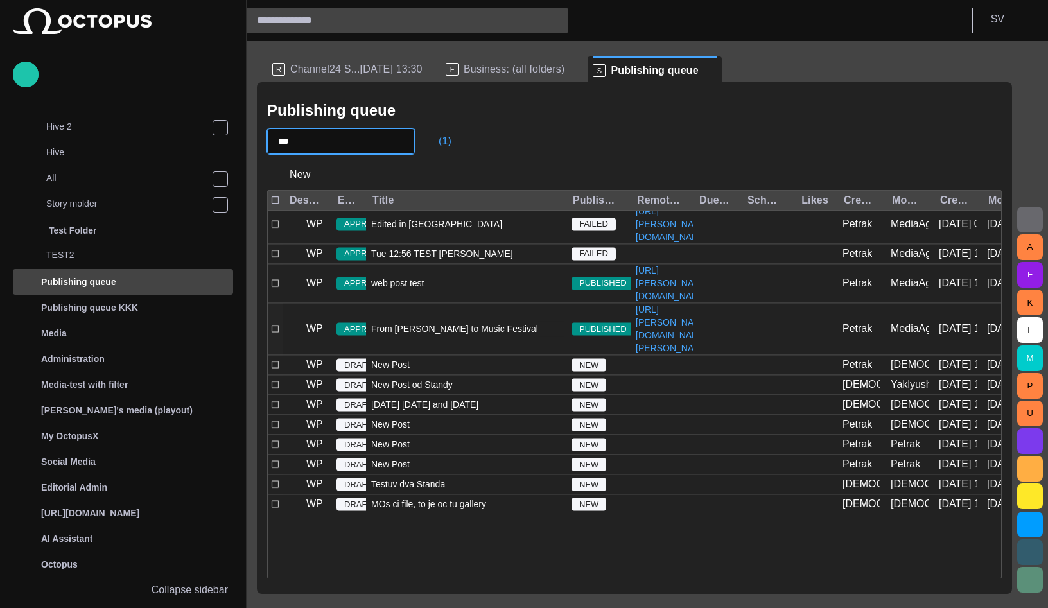
scroll to position [503, 0]
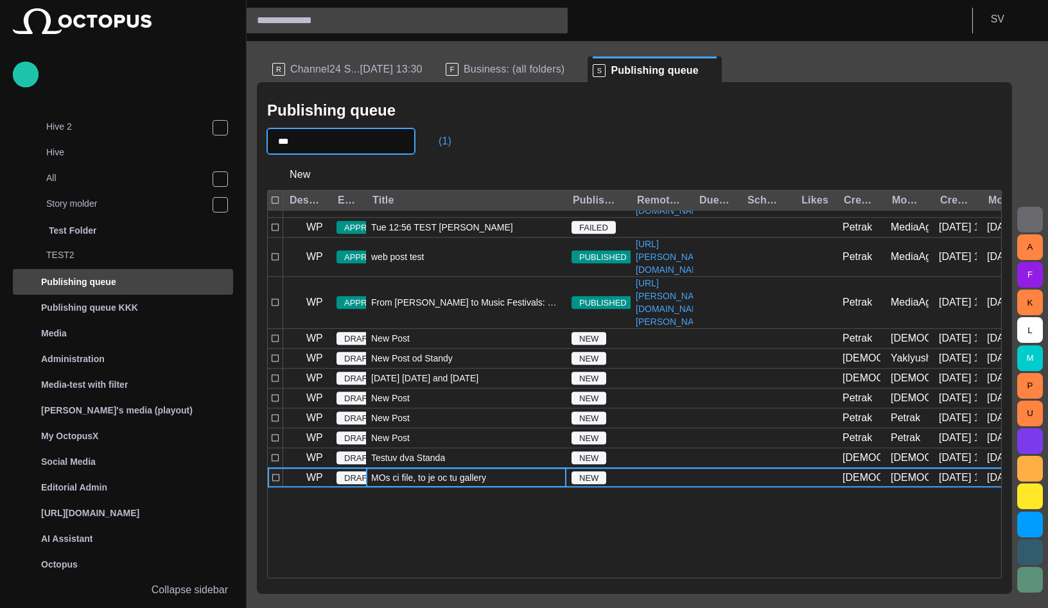
click at [447, 485] on span "MOs ci file, to je oc tu gallery" at bounding box center [428, 478] width 115 height 13
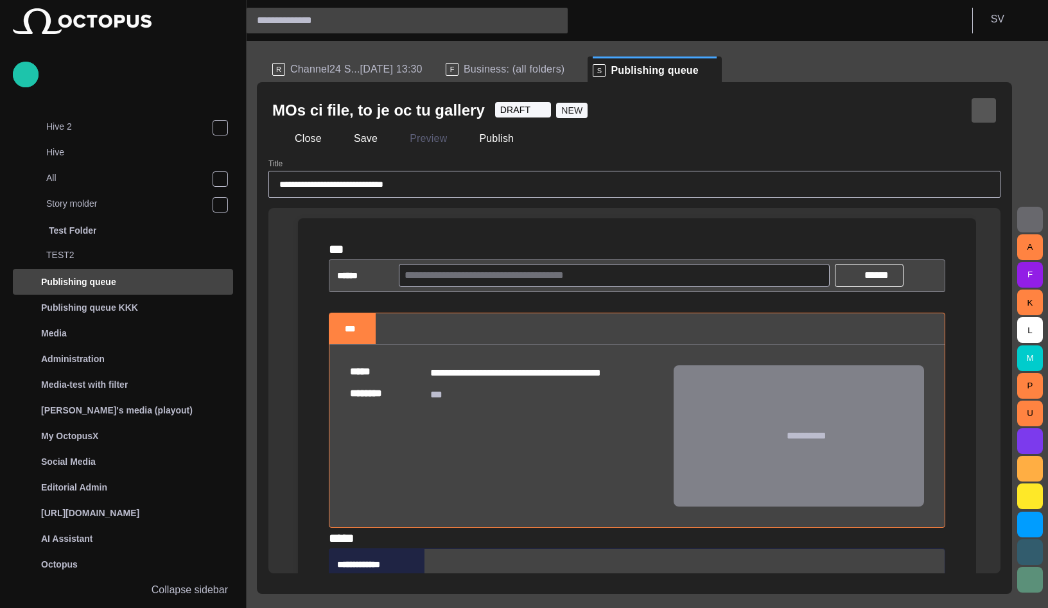
click at [986, 106] on span "button" at bounding box center [983, 110] width 13 height 13
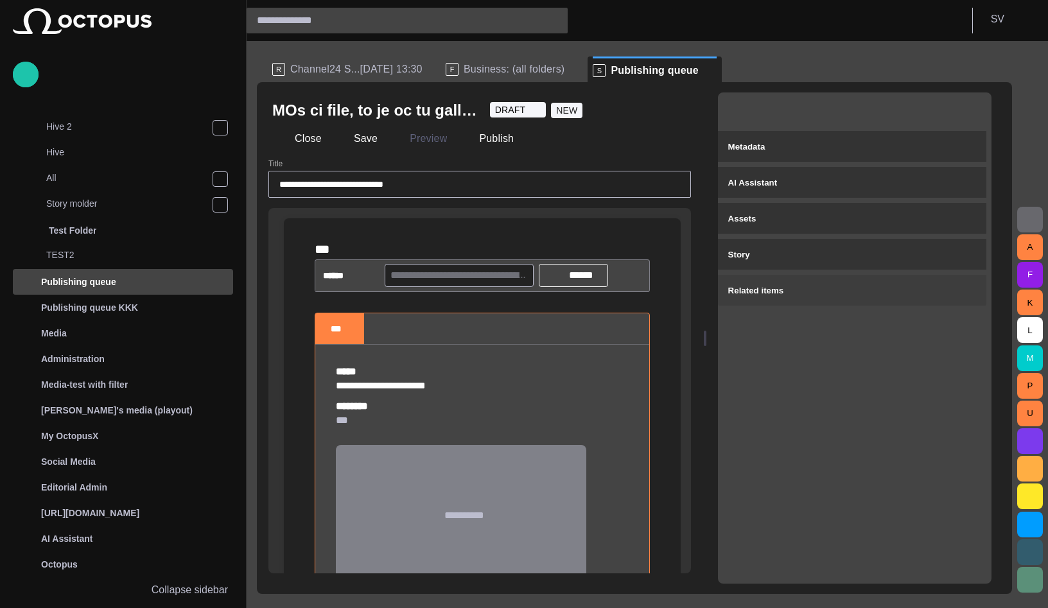
click at [801, 144] on div "Metadata" at bounding box center [852, 146] width 248 height 15
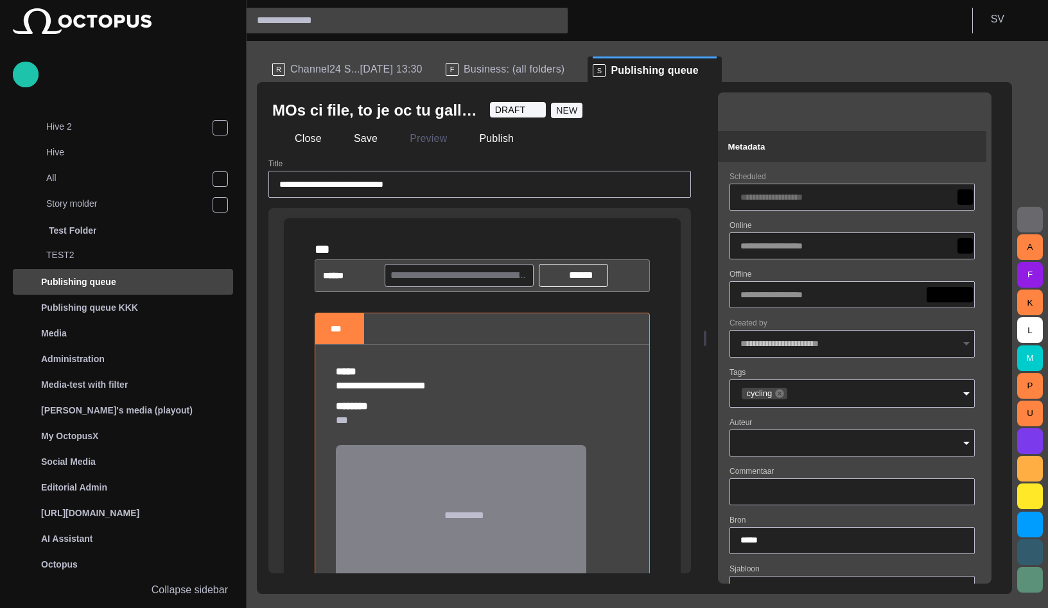
type input "**********"
type input "**"
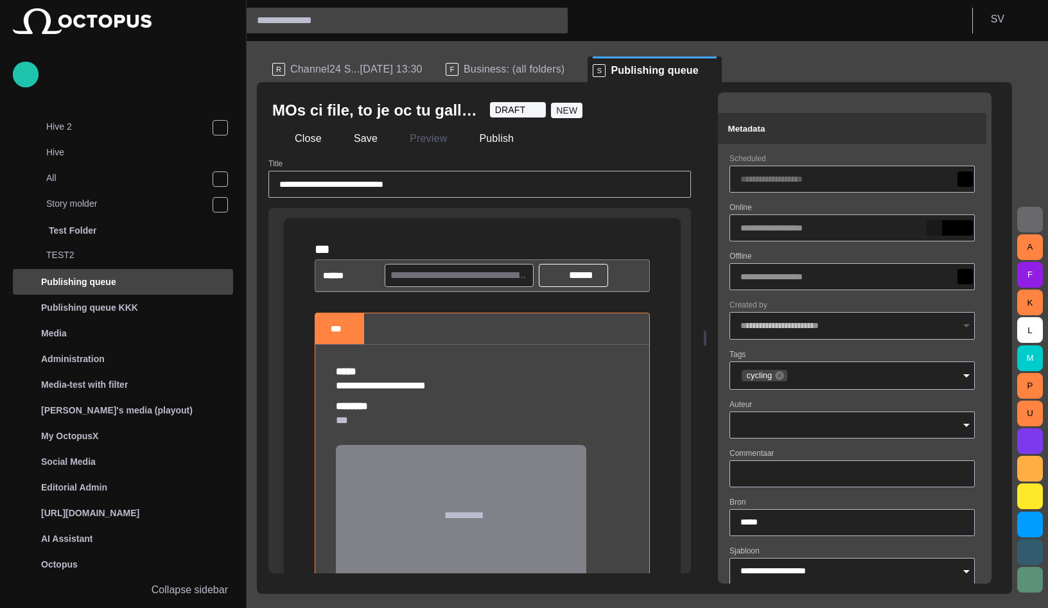
scroll to position [0, 0]
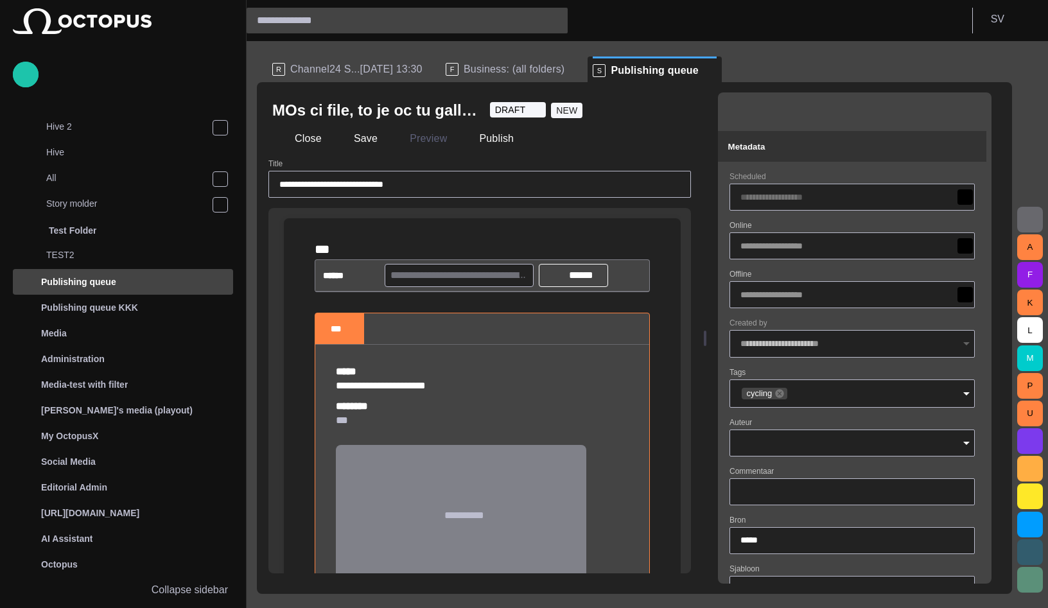
click at [975, 110] on span "button" at bounding box center [968, 110] width 13 height 13
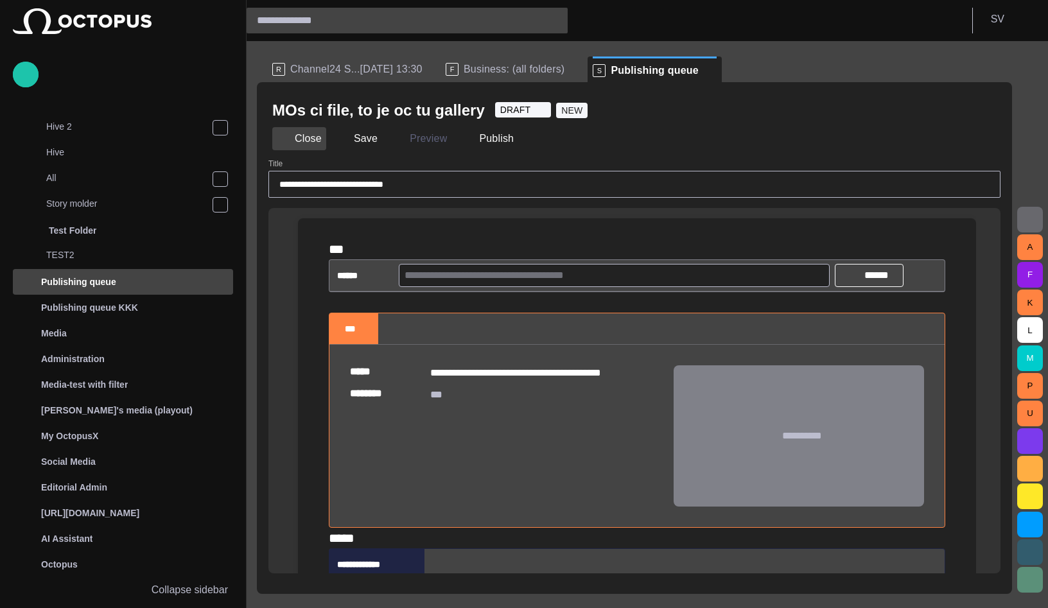
click at [290, 141] on button "Close" at bounding box center [299, 138] width 54 height 23
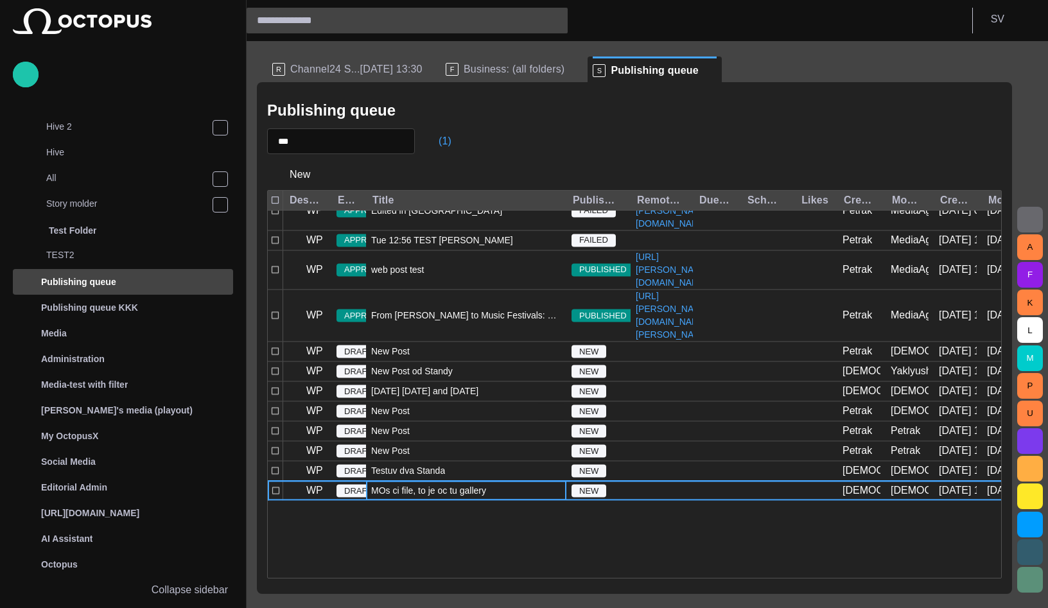
scroll to position [476, 0]
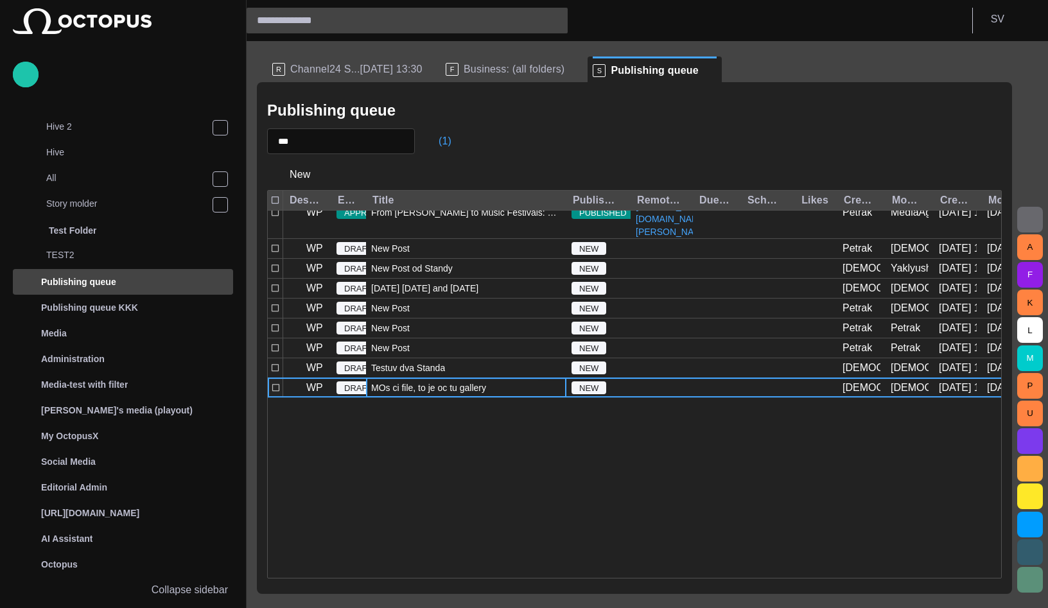
click at [422, 394] on span "MOs ci file, to je oc tu gallery" at bounding box center [428, 387] width 115 height 13
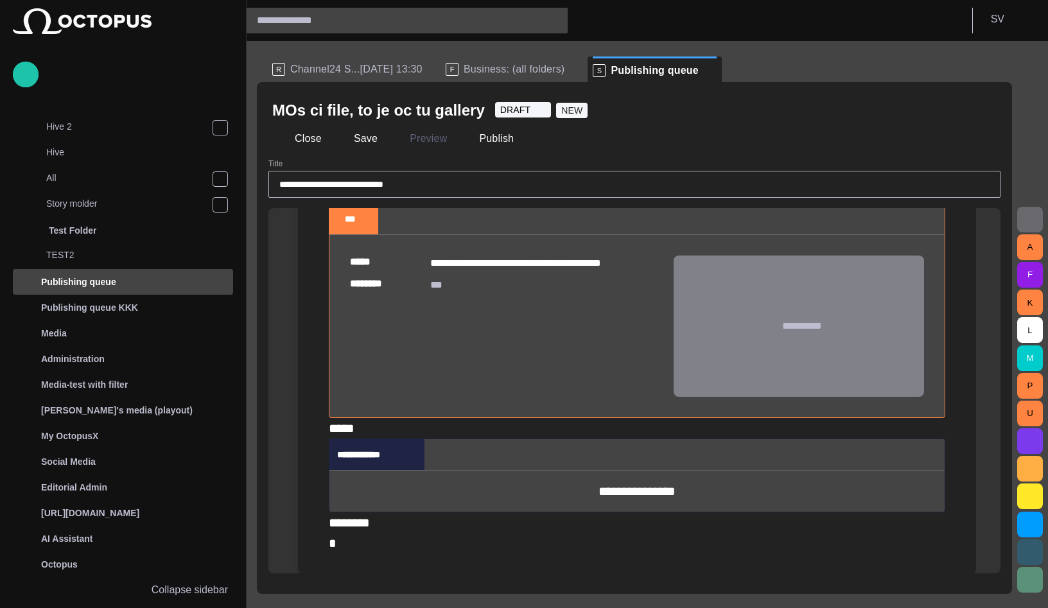
scroll to position [152, 0]
click at [419, 418] on div "****" at bounding box center [637, 428] width 616 height 21
click at [306, 137] on button "Close" at bounding box center [301, 138] width 59 height 23
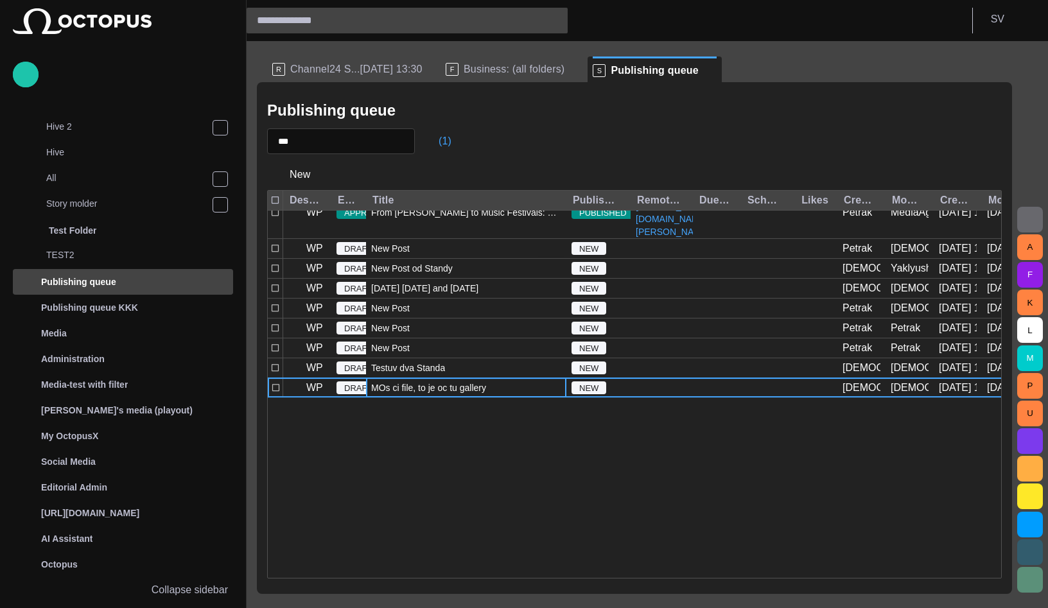
scroll to position [503, 0]
click at [435, 394] on span "MOs ci file, to je oc tu gallery" at bounding box center [428, 387] width 115 height 13
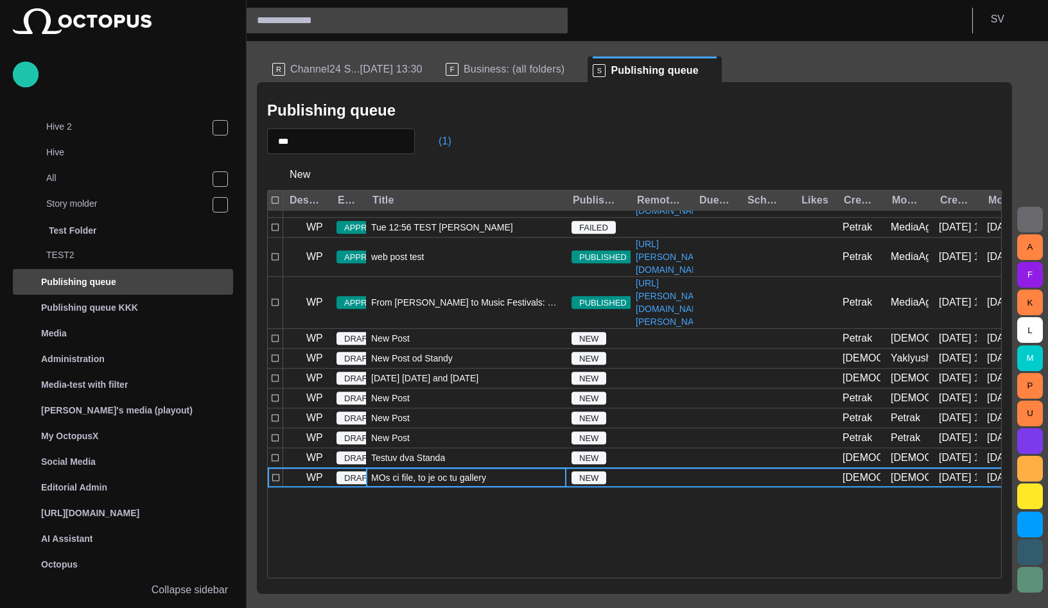
click at [435, 485] on span "MOs ci file, to je oc tu gallery" at bounding box center [428, 478] width 115 height 13
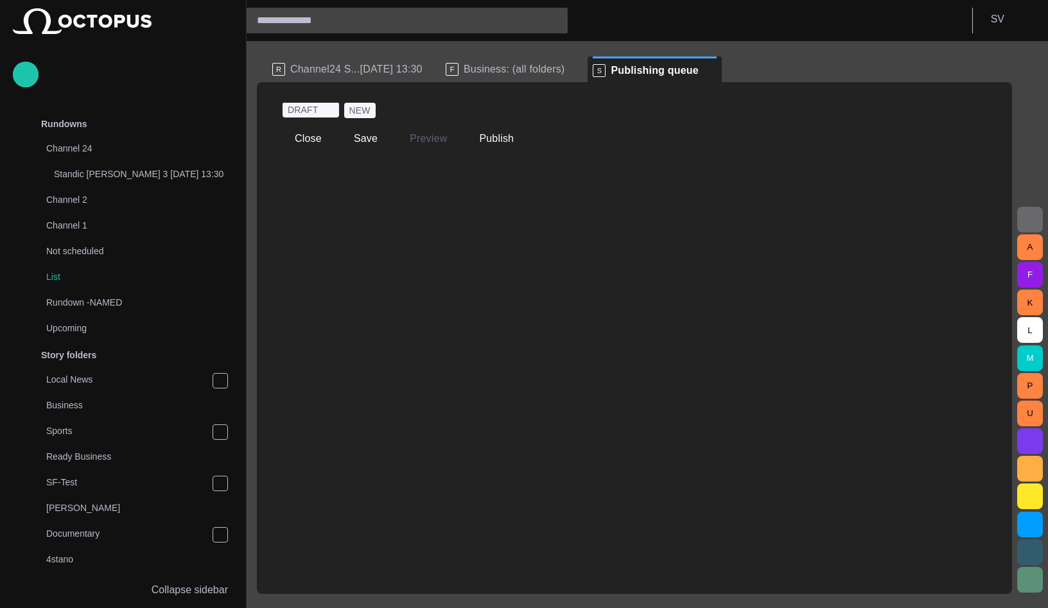
scroll to position [484, 0]
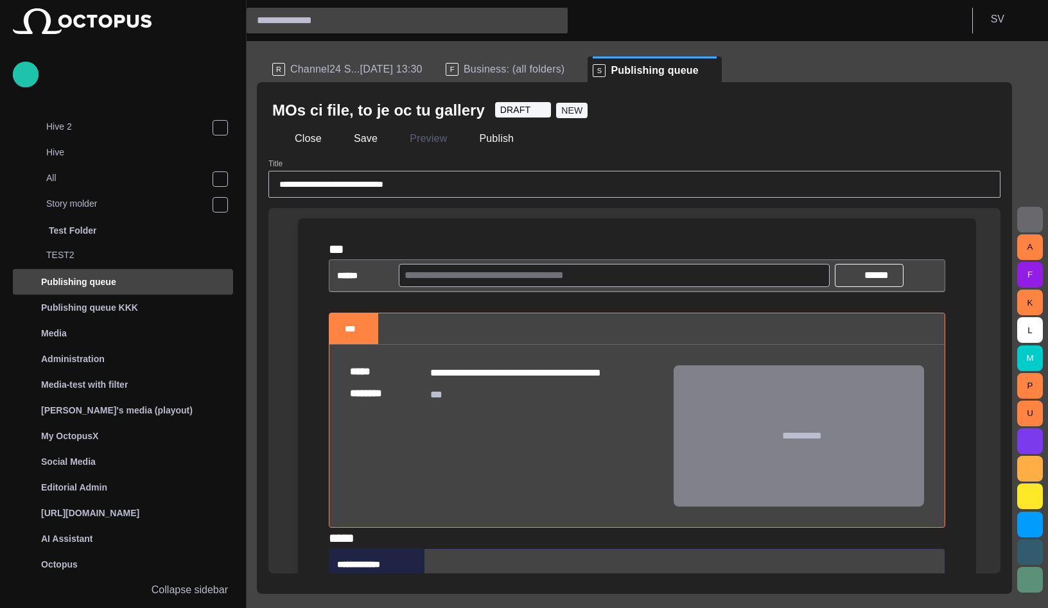
click at [388, 299] on div "﻿" at bounding box center [637, 302] width 616 height 21
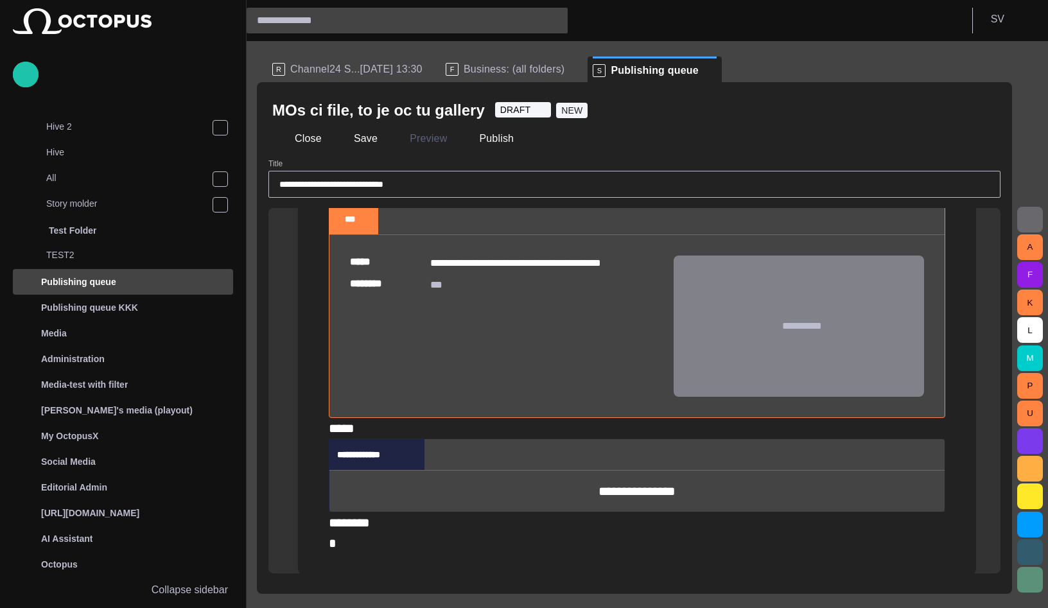
scroll to position [0, 0]
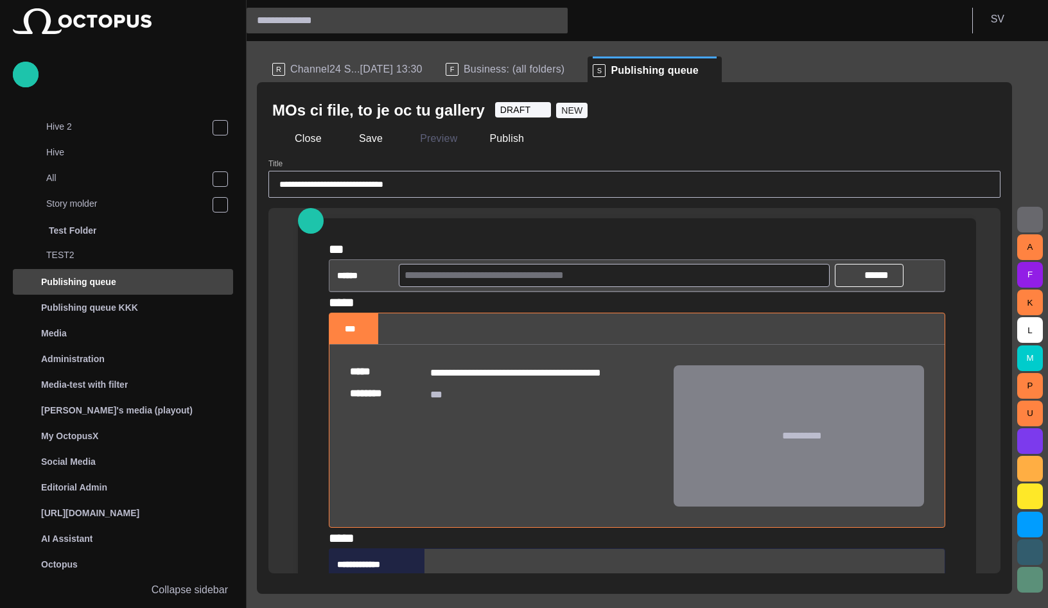
click at [980, 107] on span "button" at bounding box center [983, 110] width 13 height 13
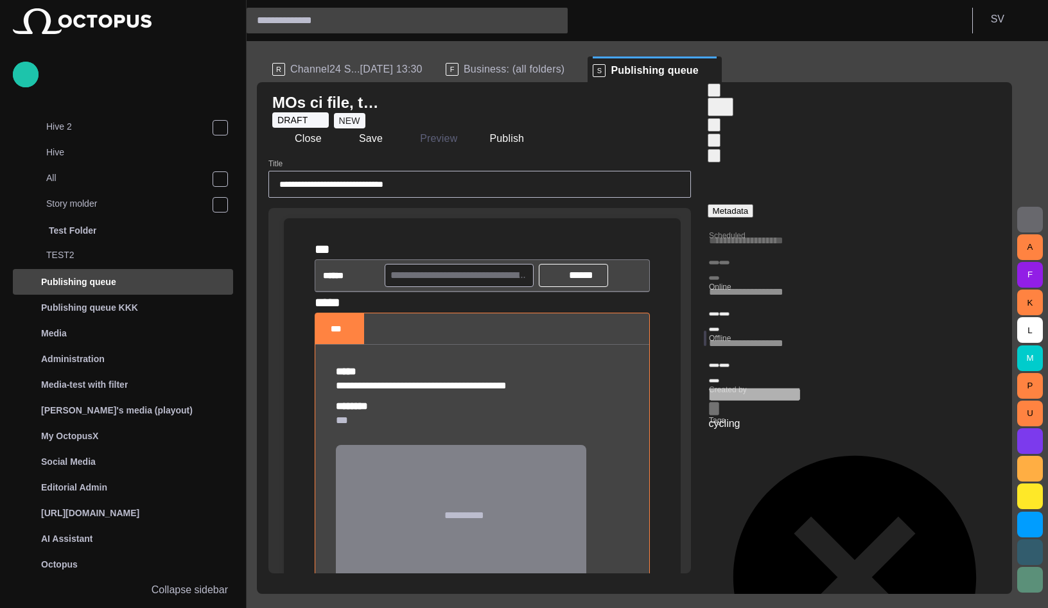
type input "**********"
type input "**"
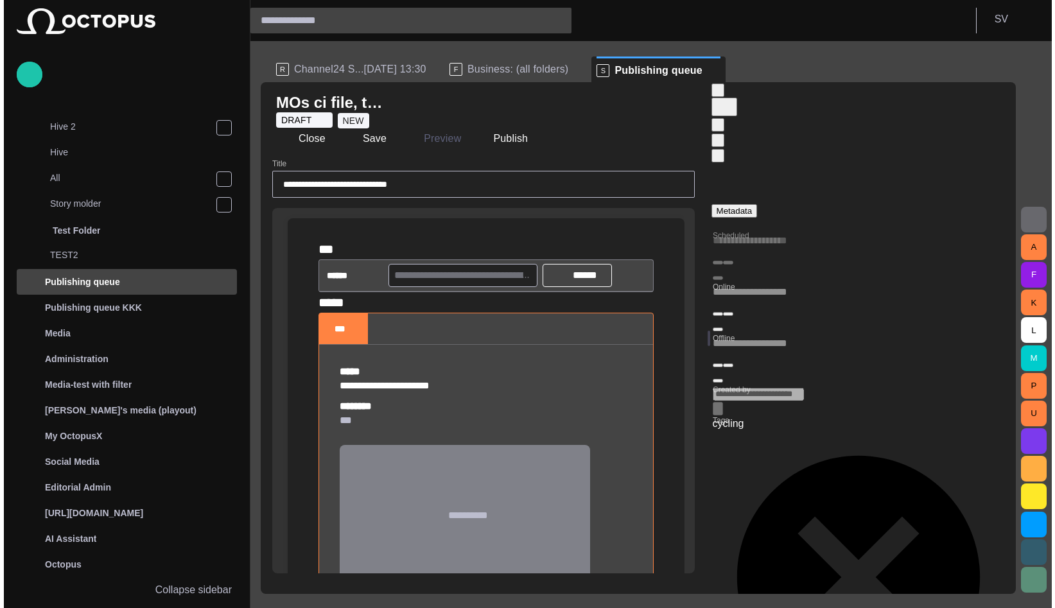
scroll to position [517, 0]
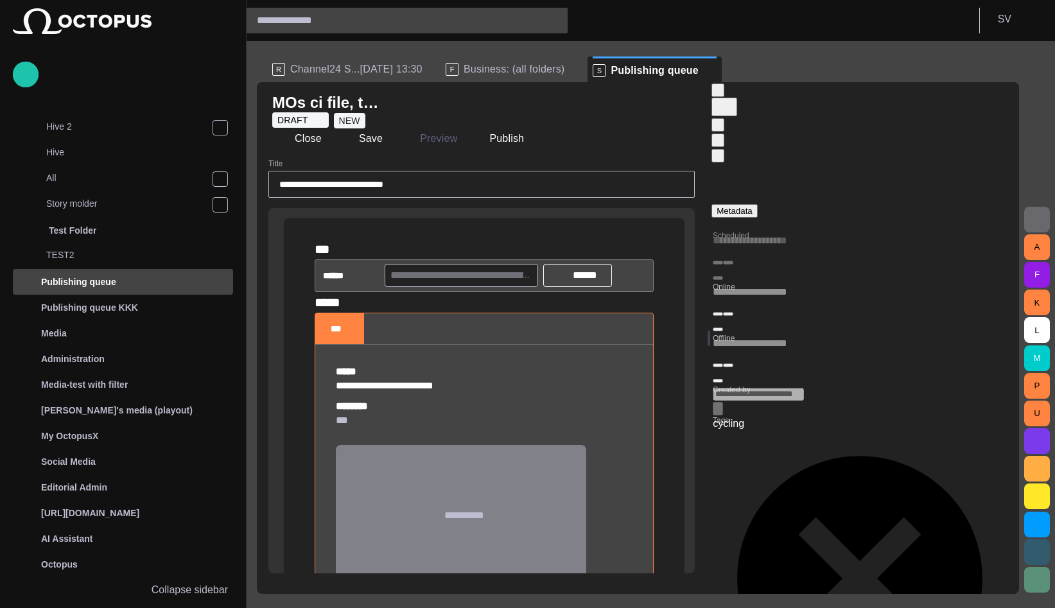
type input "*"
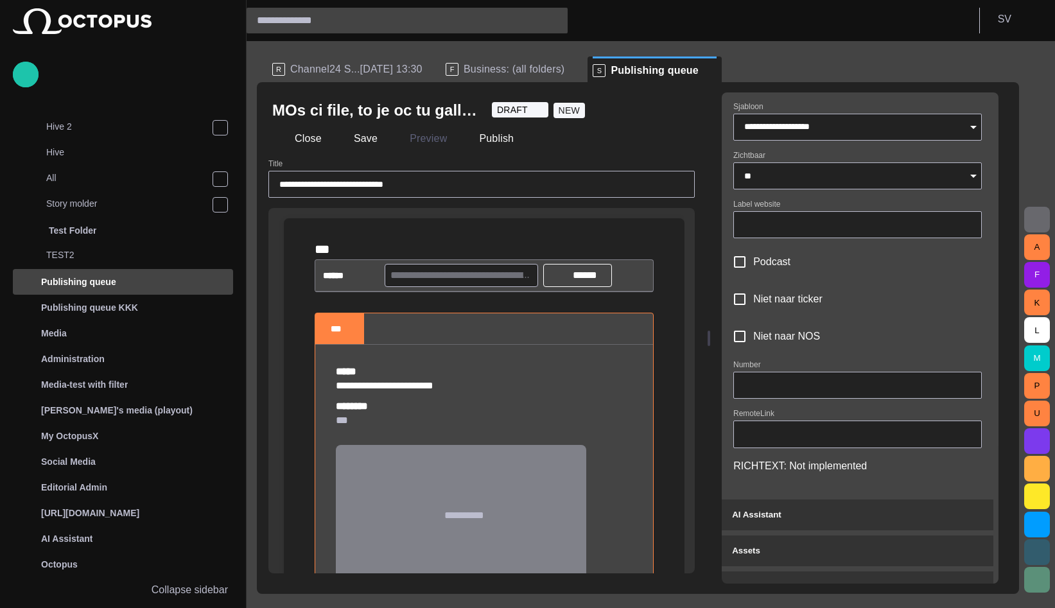
scroll to position [517, 0]
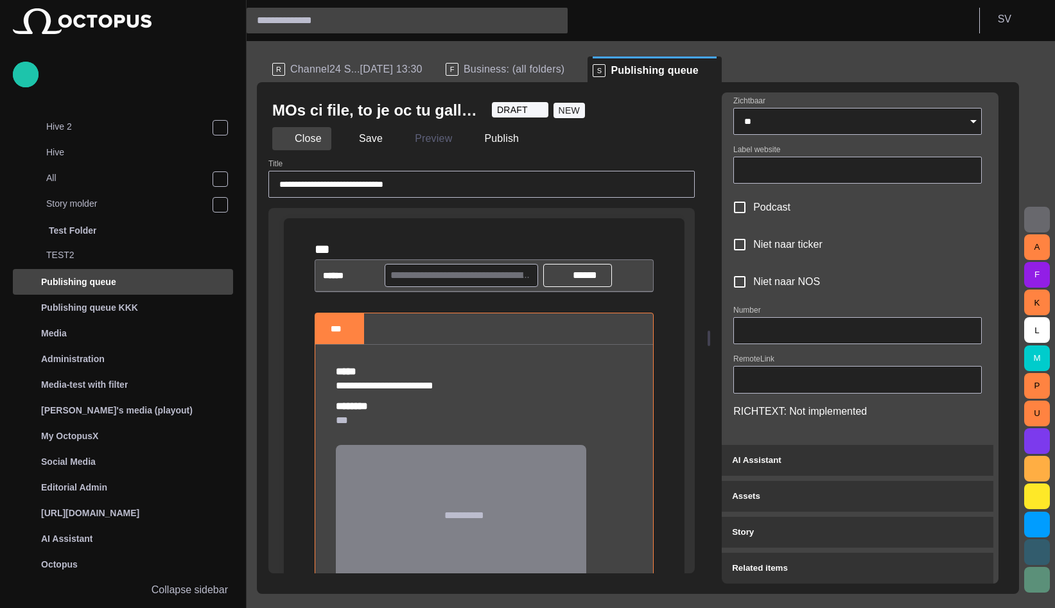
click at [298, 140] on button "Close" at bounding box center [301, 138] width 59 height 23
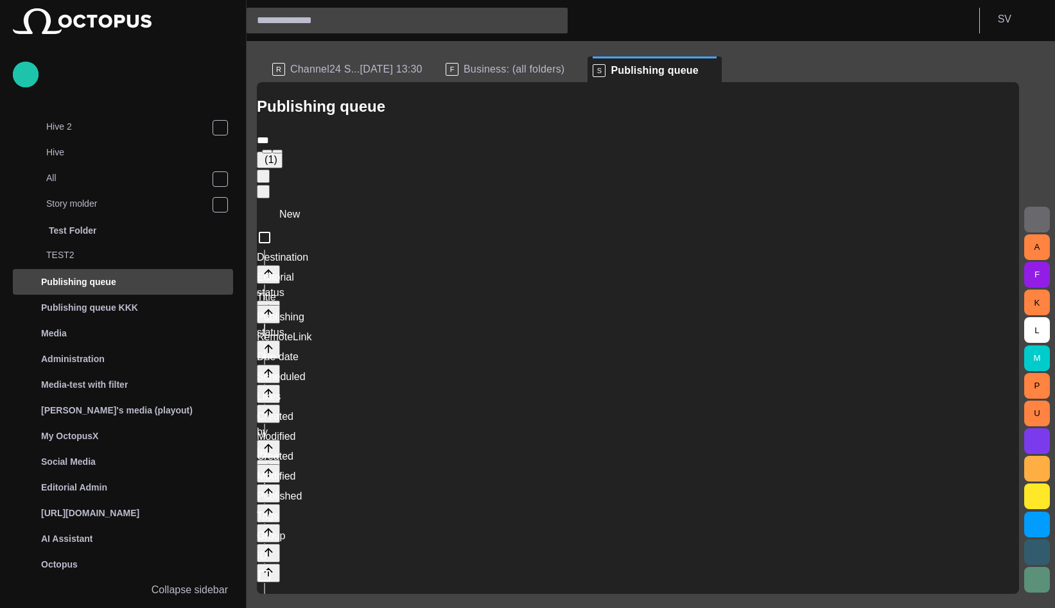
click at [259, 163] on span "button" at bounding box center [259, 163] width 0 height 0
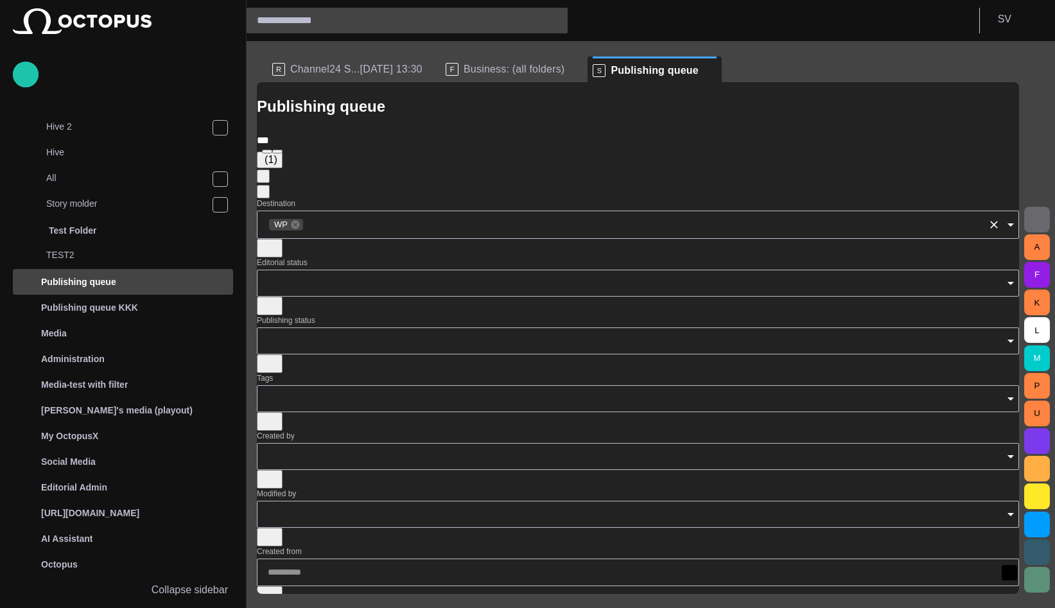
click at [985, 216] on button "Clear" at bounding box center [994, 225] width 18 height 18
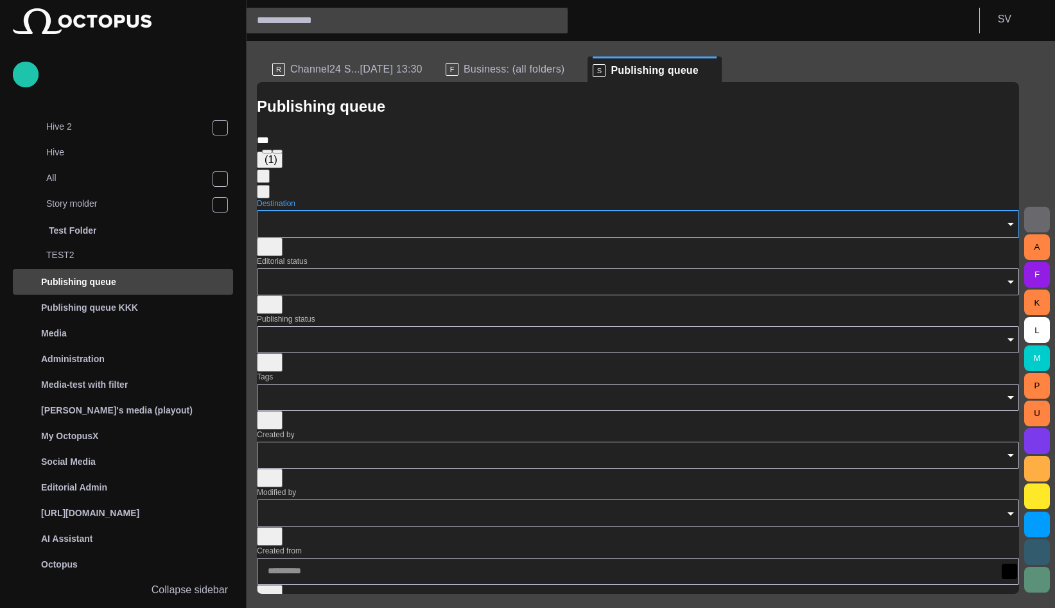
click at [1007, 223] on icon "Open" at bounding box center [1010, 224] width 6 height 3
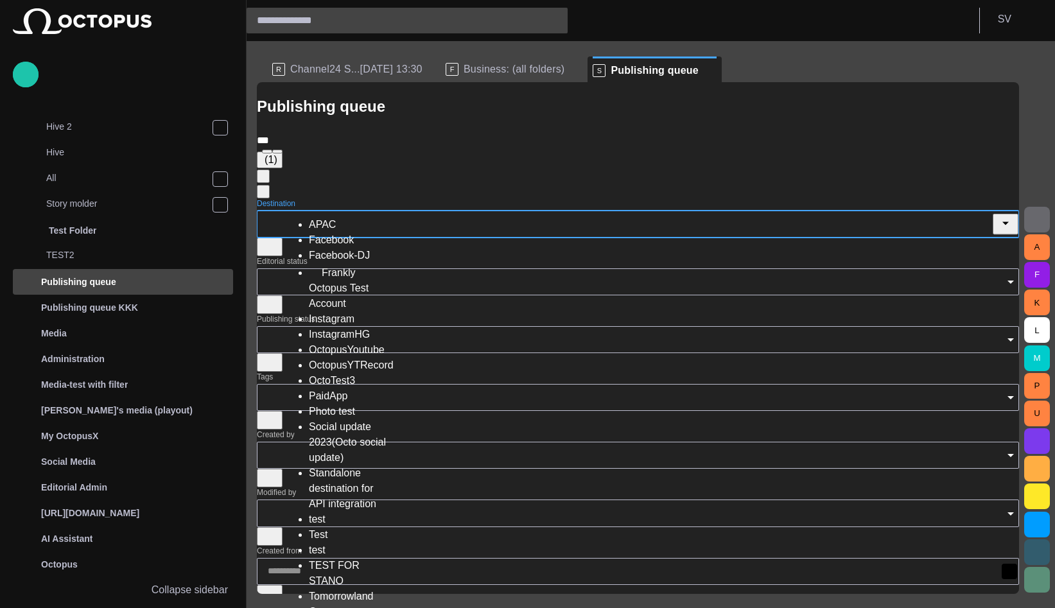
scroll to position [198, 0]
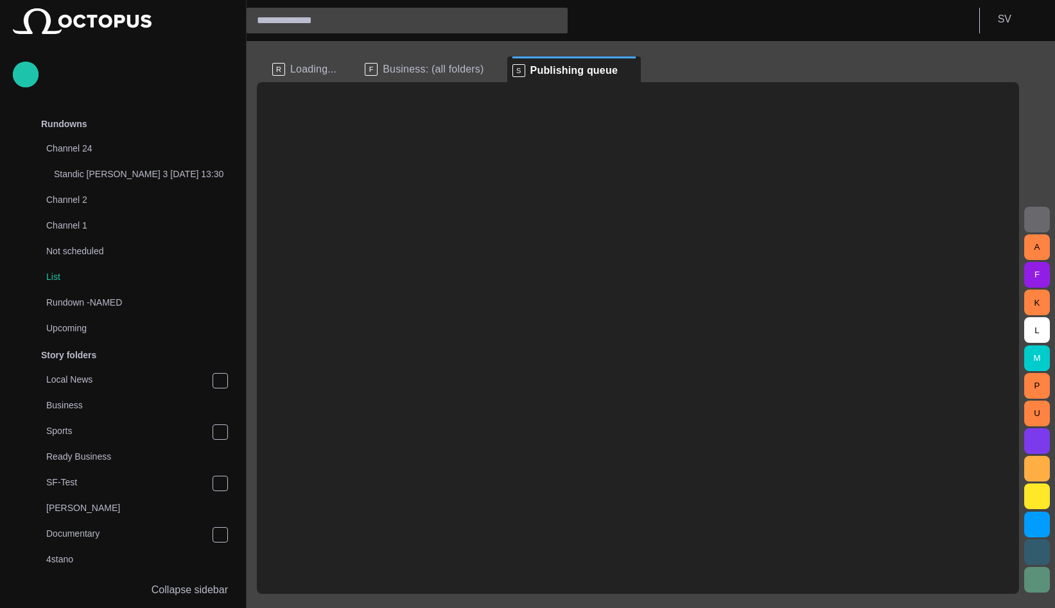
scroll to position [484, 0]
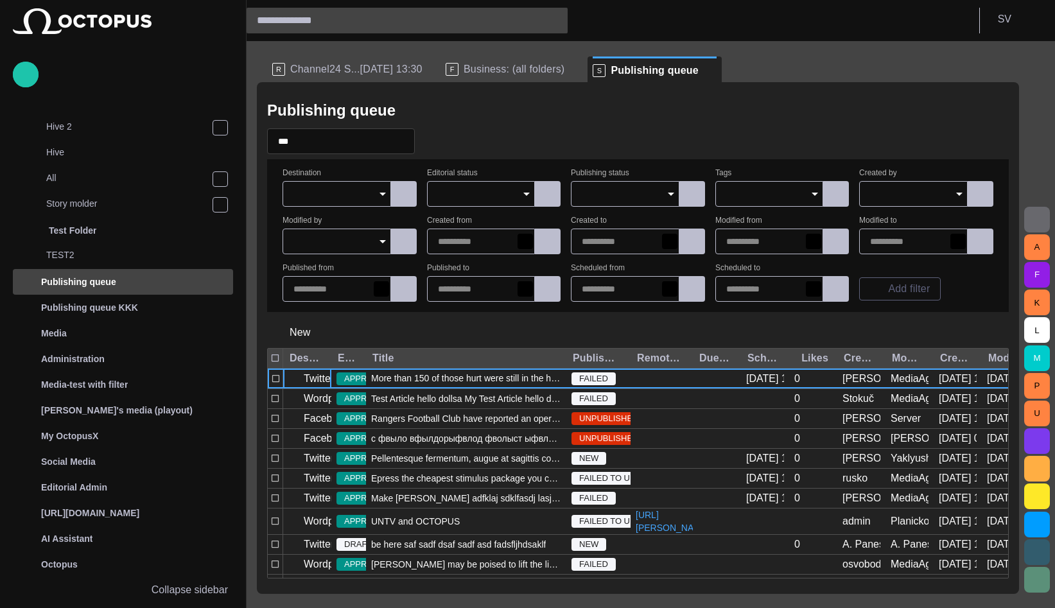
click at [353, 186] on div at bounding box center [337, 194] width 109 height 26
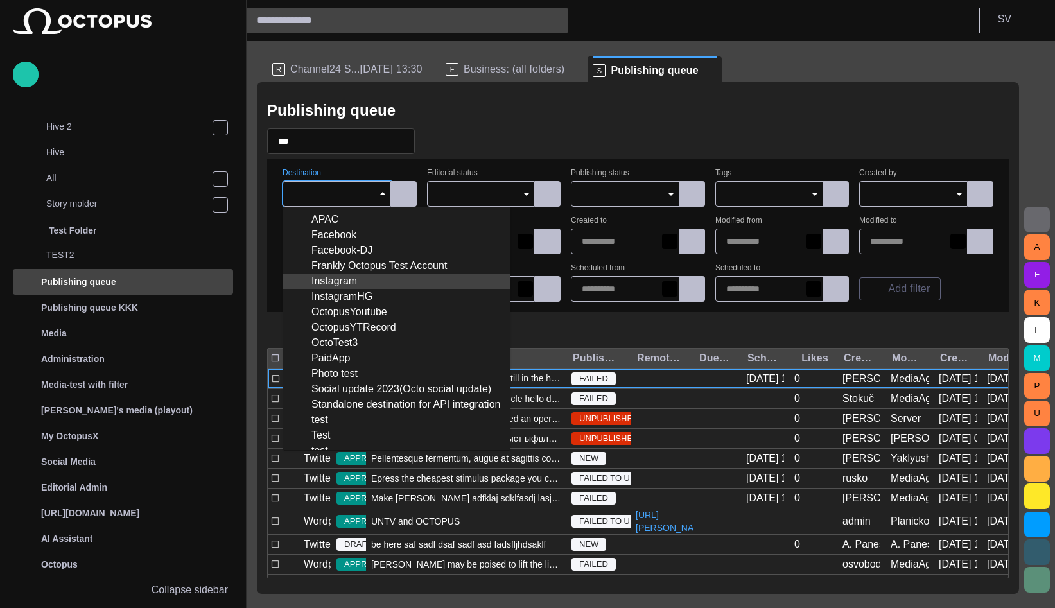
scroll to position [198, 0]
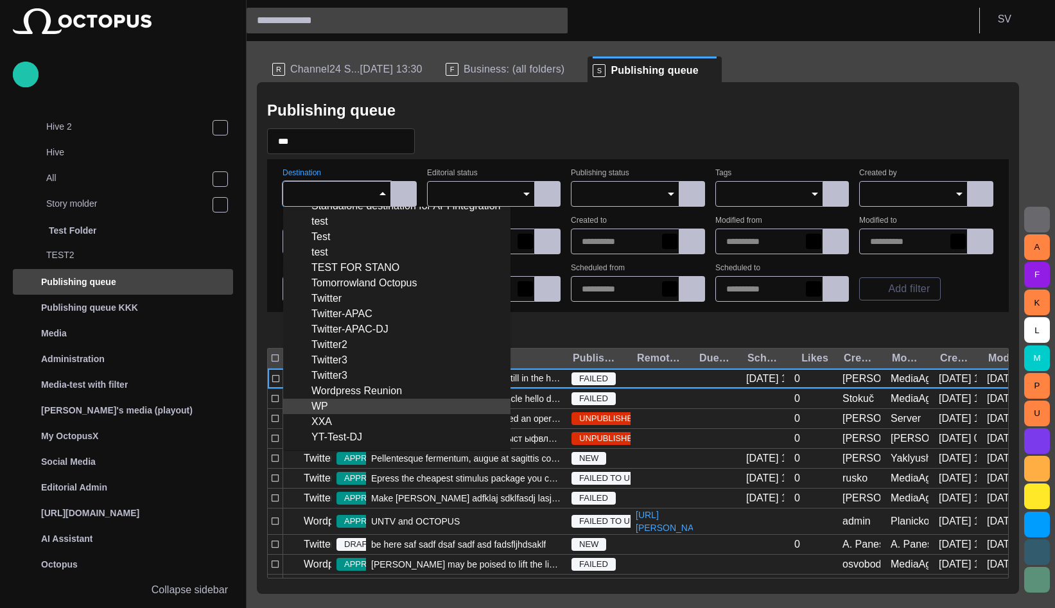
click at [327, 411] on div "WP" at bounding box center [396, 406] width 207 height 15
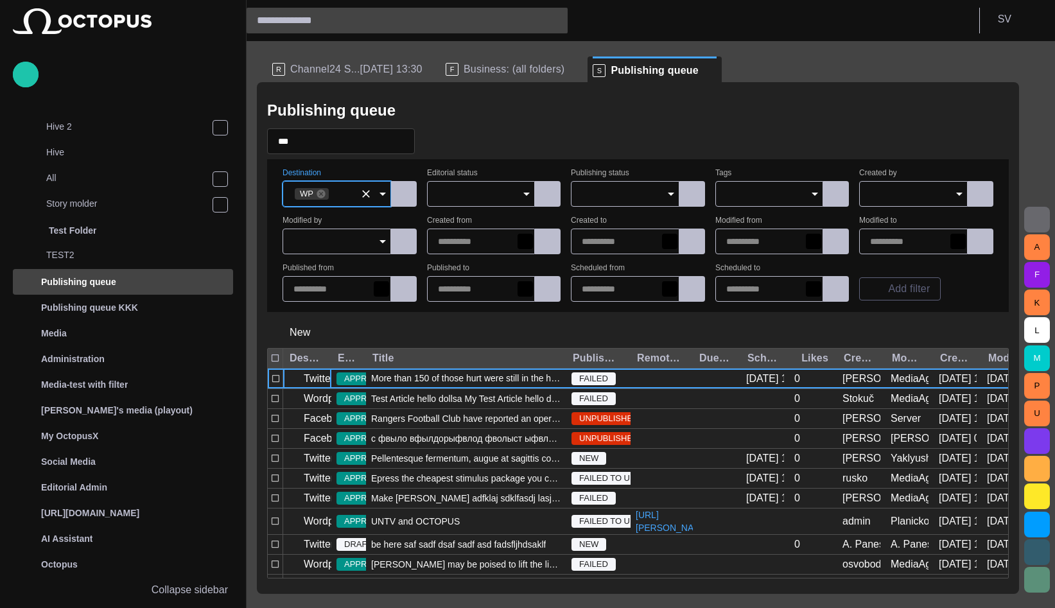
click at [508, 115] on div "Publishing queue" at bounding box center [638, 111] width 742 height 26
click at [439, 139] on span "button" at bounding box center [432, 141] width 13 height 13
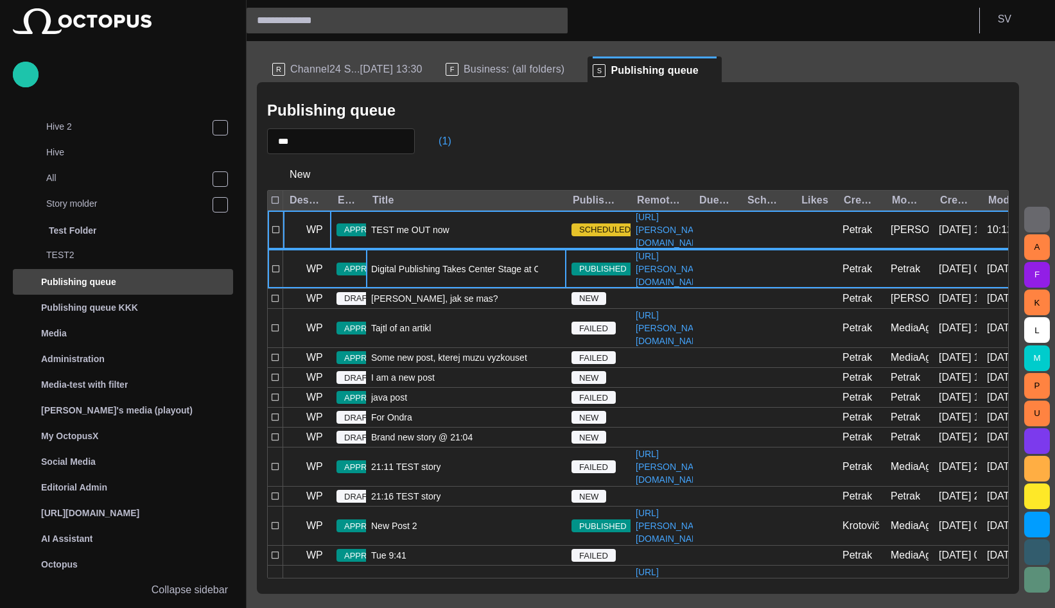
click at [430, 275] on span "Digital Publishing Takes Center Stage at Octopus Product Day" at bounding box center [466, 269] width 190 height 13
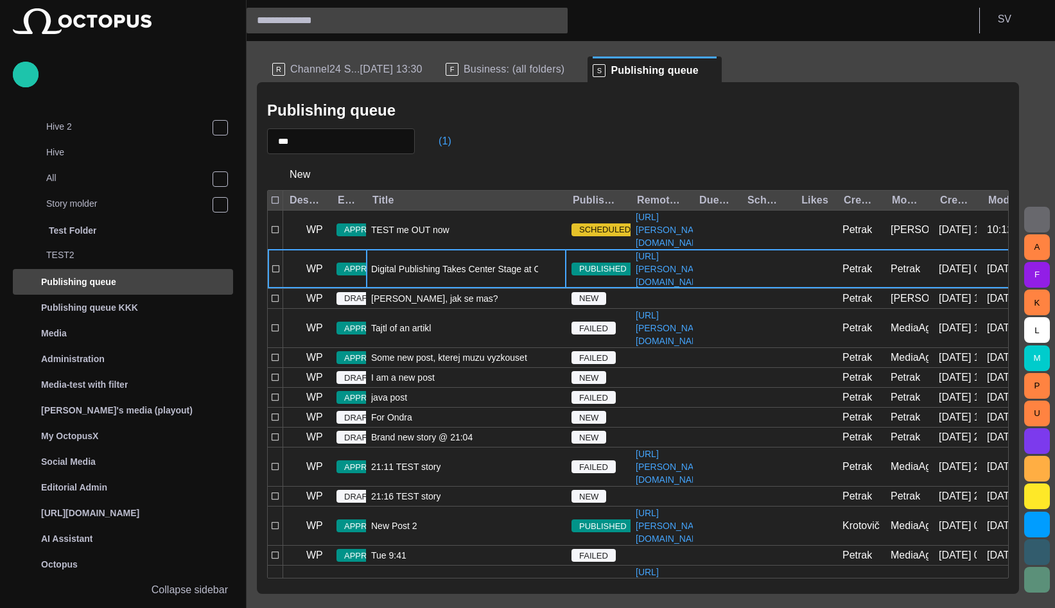
click at [430, 275] on span "Digital Publishing Takes Center Stage at Octopus Product Day" at bounding box center [466, 269] width 190 height 13
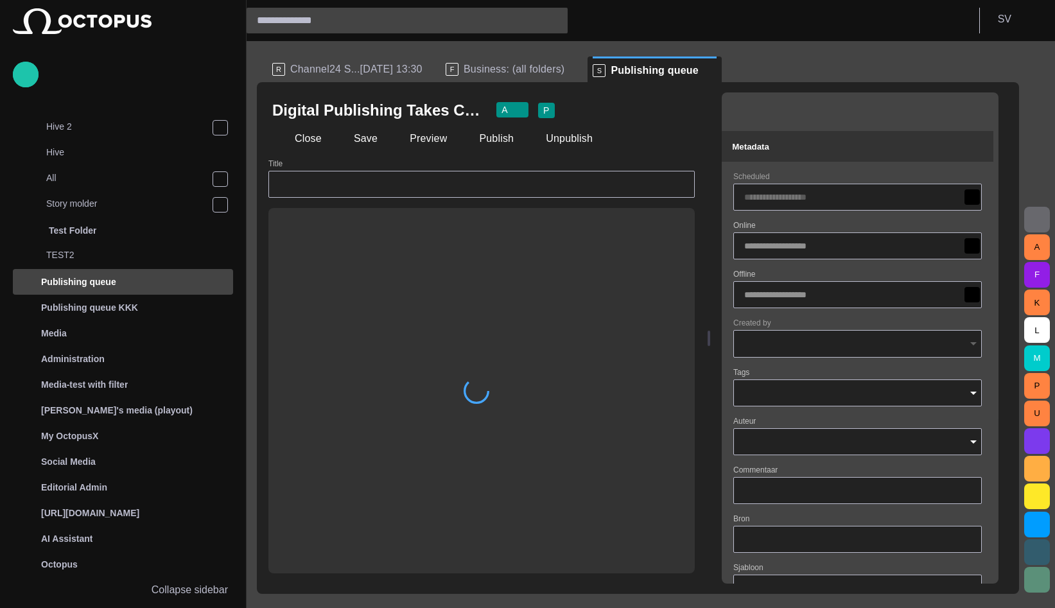
type input "**********"
type input "*****"
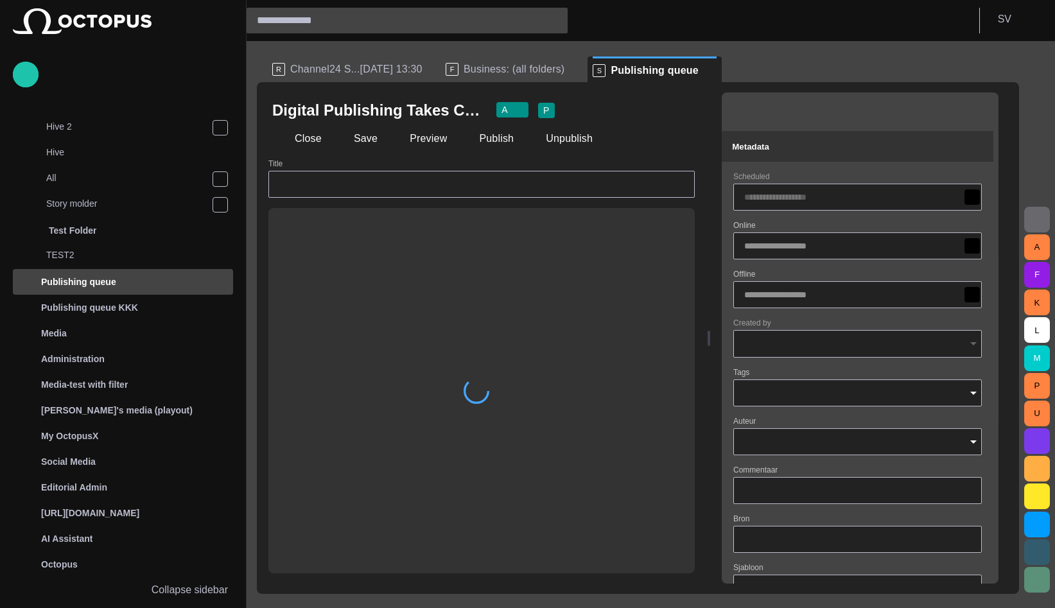
type input "**********"
type input "***"
type input "**********"
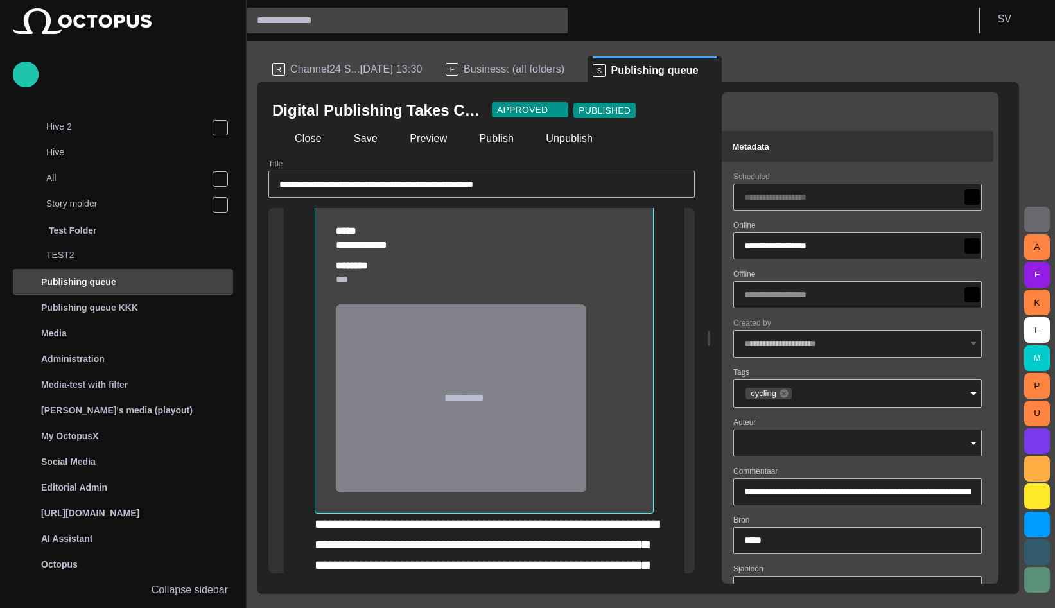
scroll to position [0, 0]
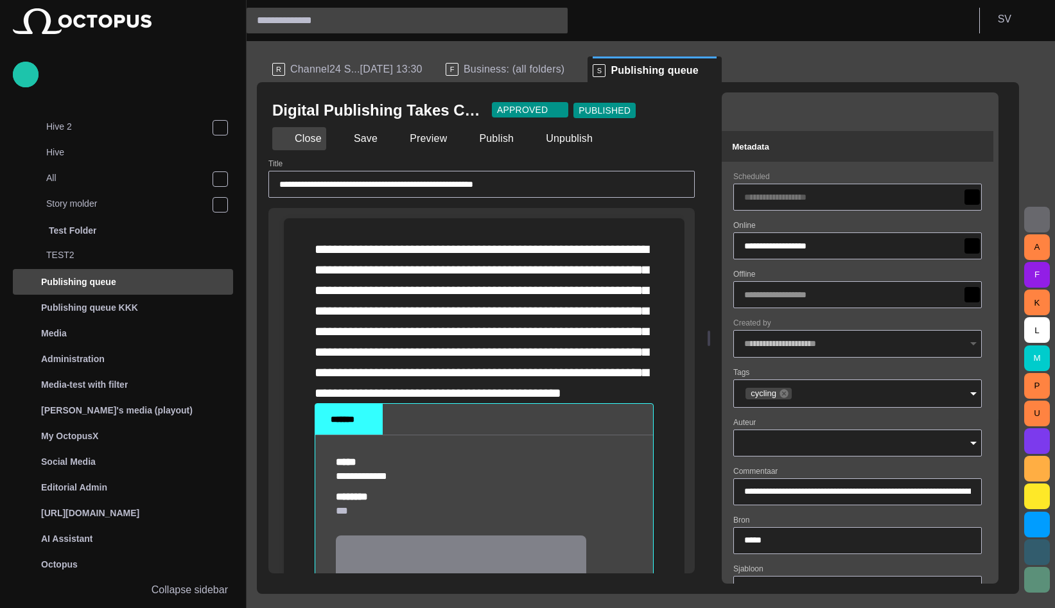
click at [295, 141] on button "Close" at bounding box center [299, 138] width 54 height 23
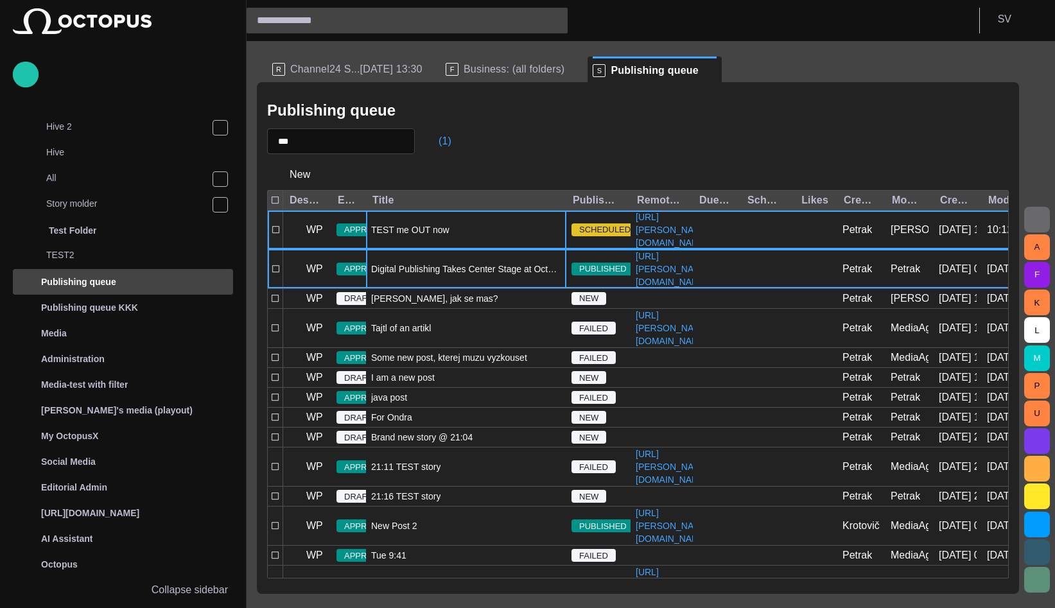
click at [428, 249] on div "TEST me OUT now" at bounding box center [466, 230] width 200 height 39
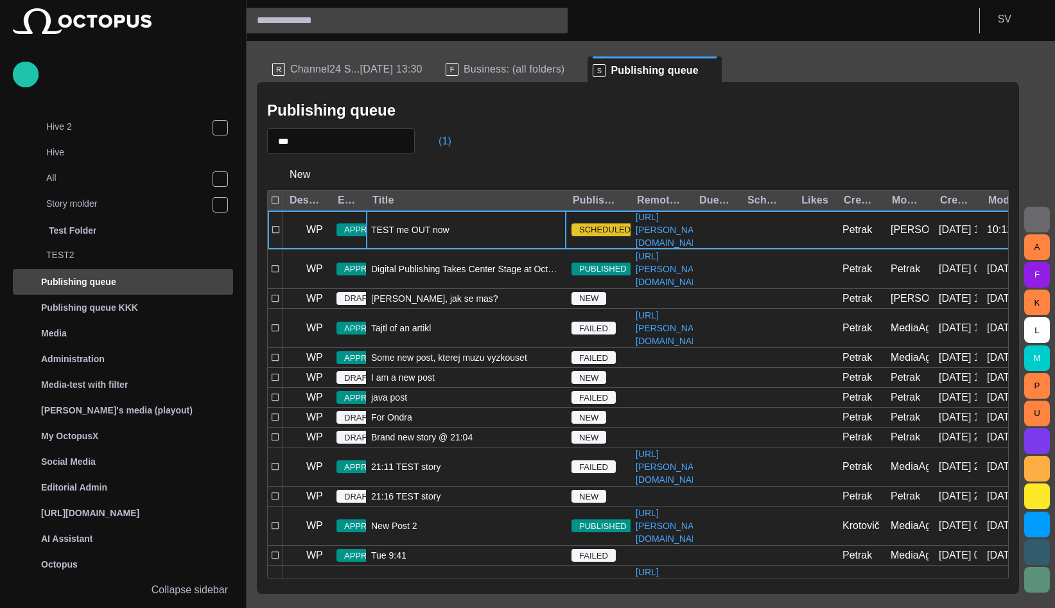
click at [428, 249] on div "TEST me OUT now" at bounding box center [466, 230] width 200 height 39
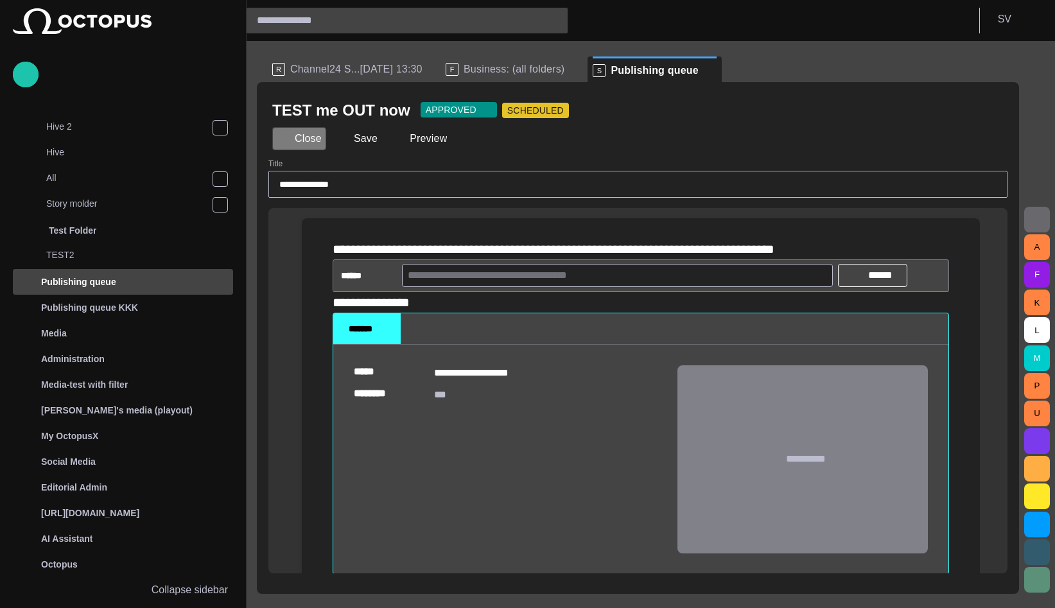
click at [308, 140] on button "Close" at bounding box center [299, 138] width 54 height 23
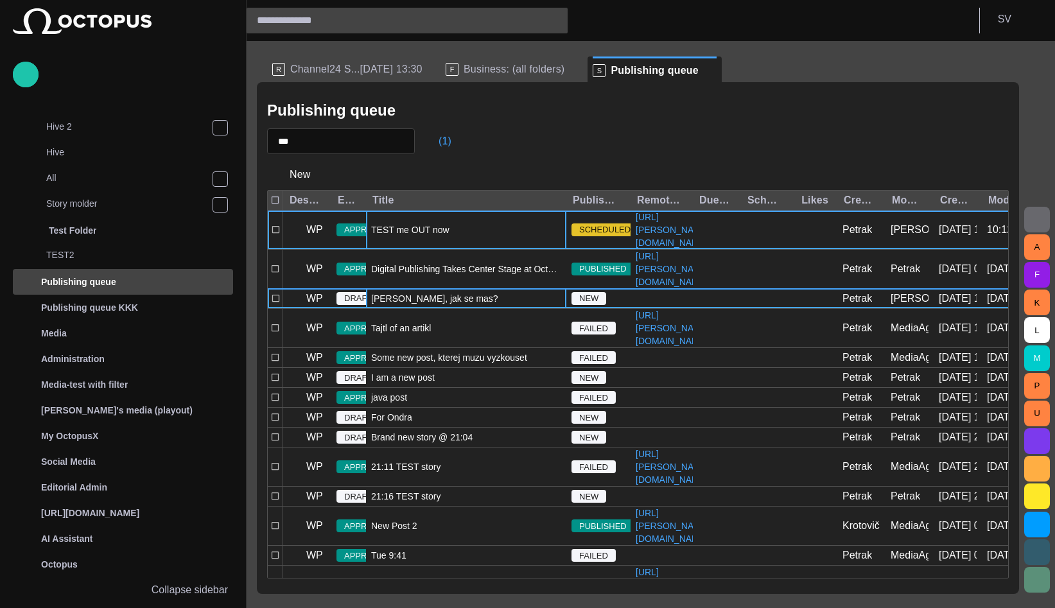
click at [469, 308] on div "[PERSON_NAME], jak se mas?" at bounding box center [466, 298] width 200 height 19
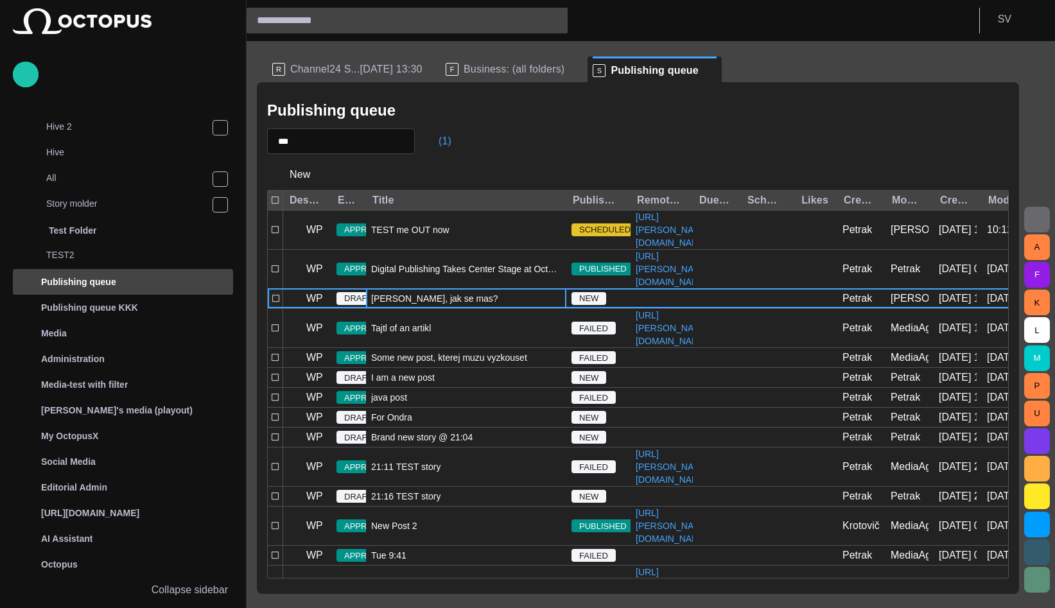
click at [469, 308] on div "[PERSON_NAME], jak se mas?" at bounding box center [466, 298] width 200 height 19
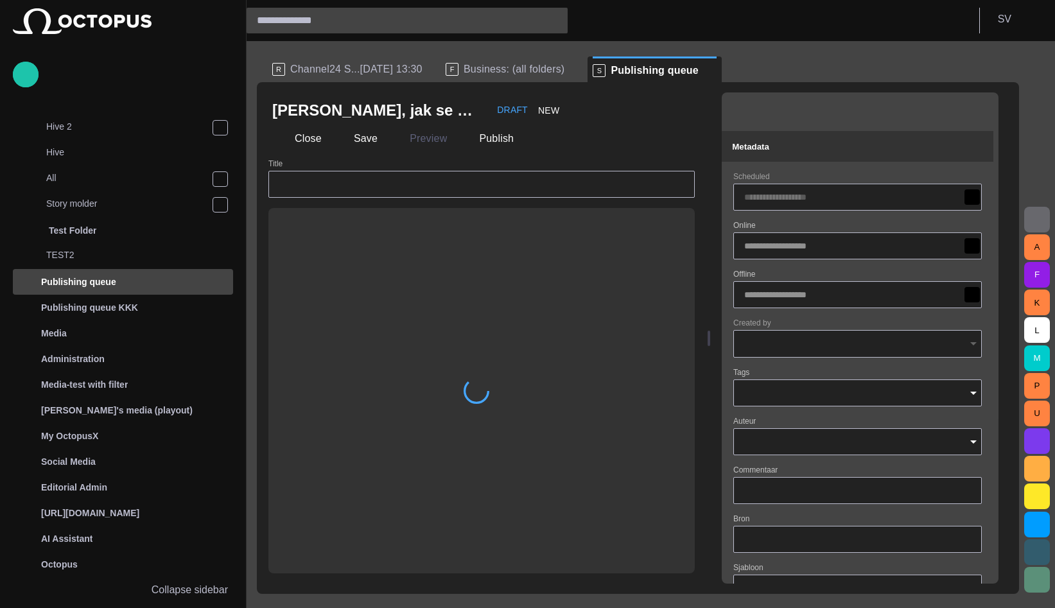
type input "**********"
type input "**"
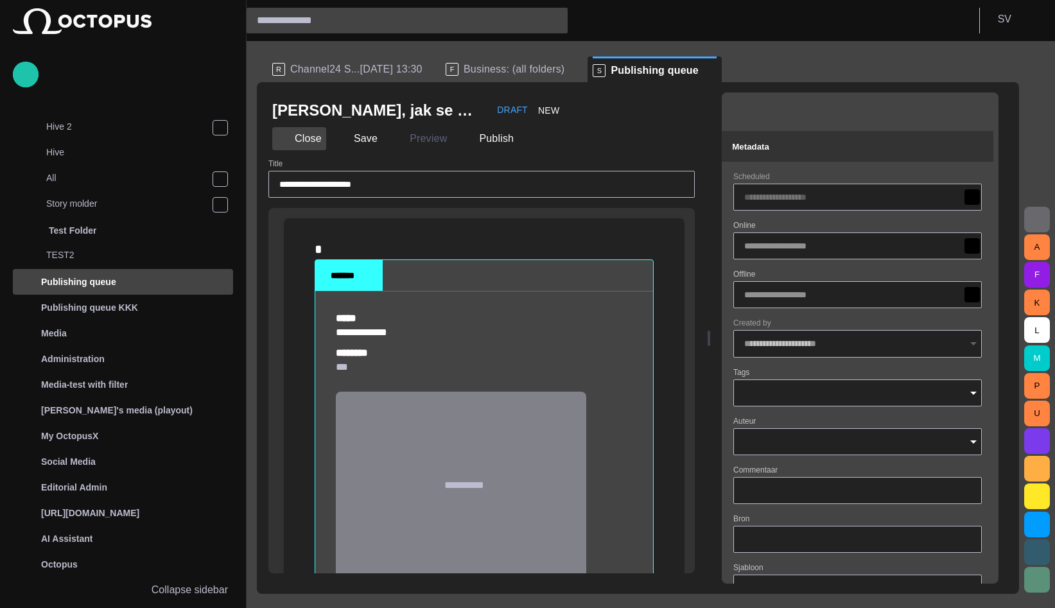
click at [313, 139] on button "Close" at bounding box center [299, 138] width 54 height 23
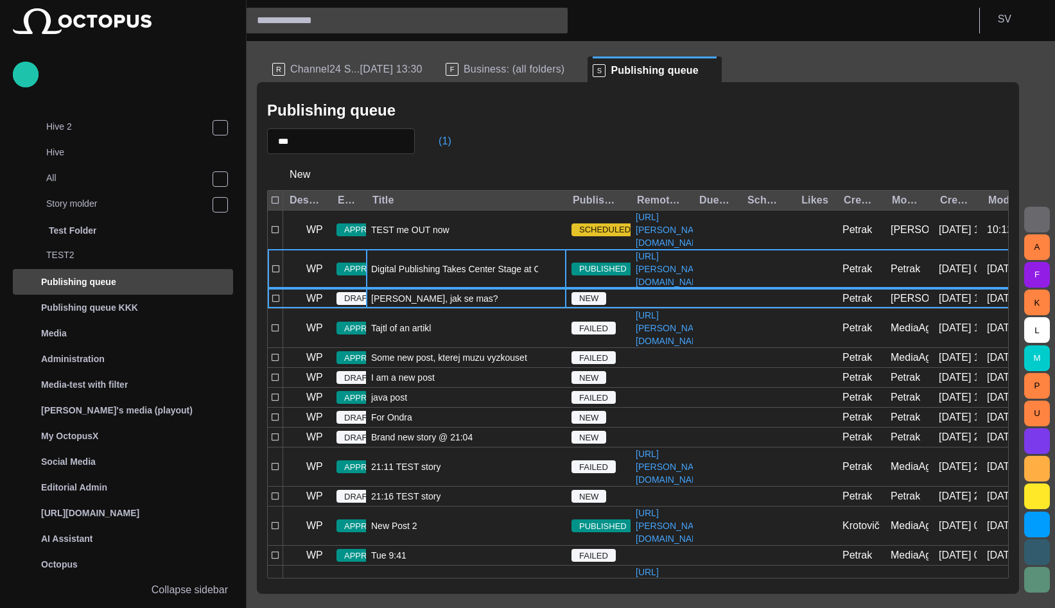
click at [482, 288] on div "Digital Publishing Takes Center Stage at Octopus Product Day" at bounding box center [466, 269] width 200 height 39
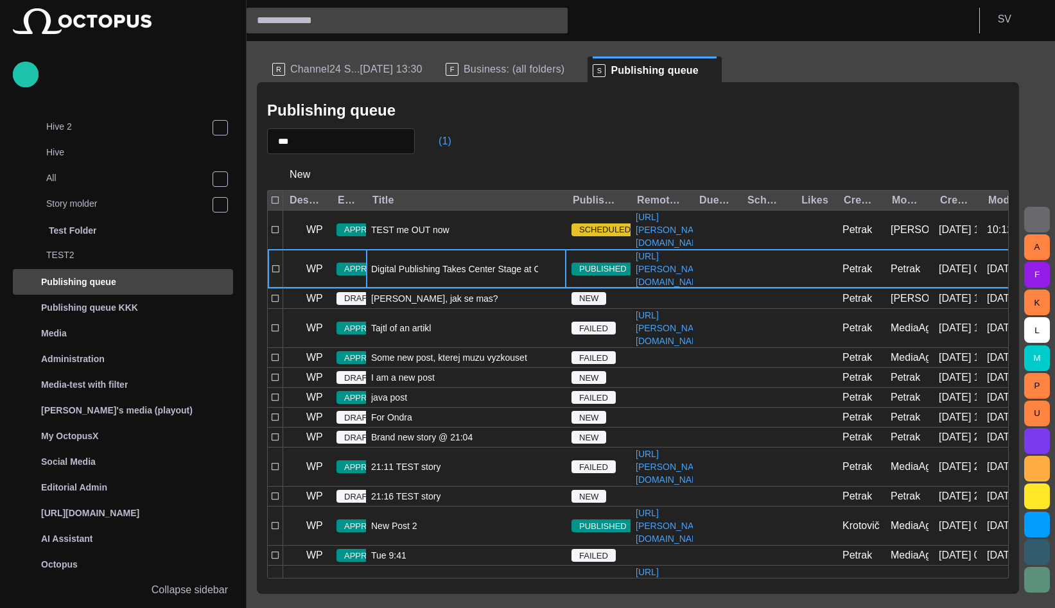
click at [482, 288] on div "Digital Publishing Takes Center Stage at Octopus Product Day" at bounding box center [466, 269] width 200 height 39
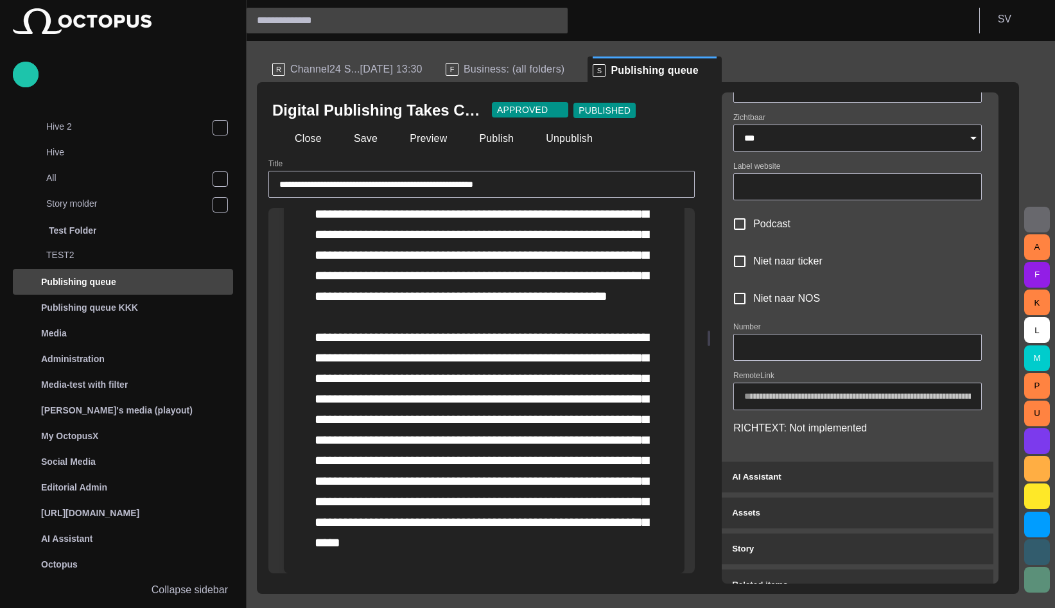
scroll to position [517, 0]
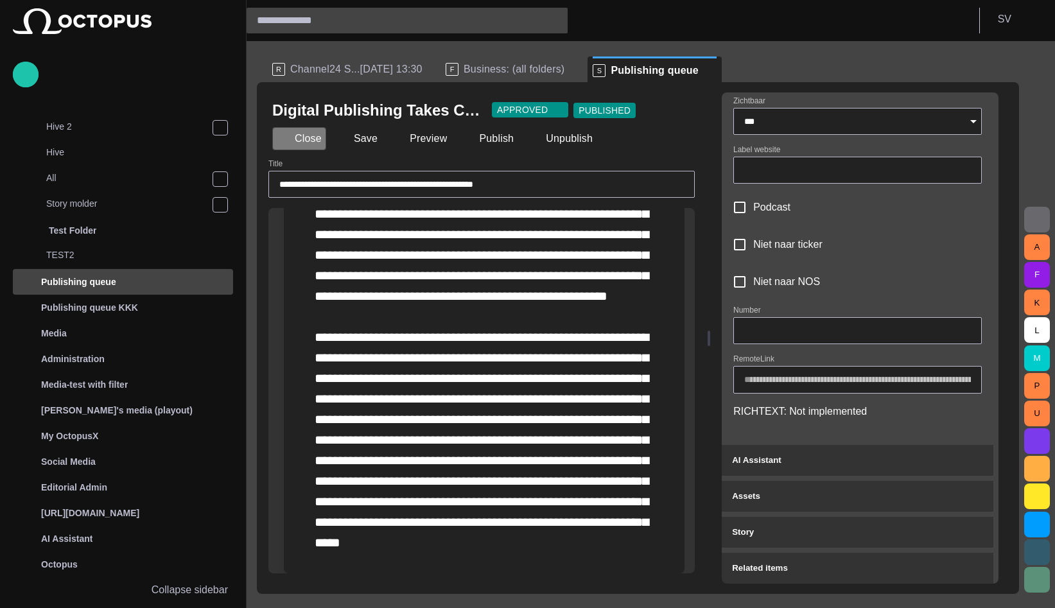
click at [304, 144] on button "Close" at bounding box center [299, 138] width 54 height 23
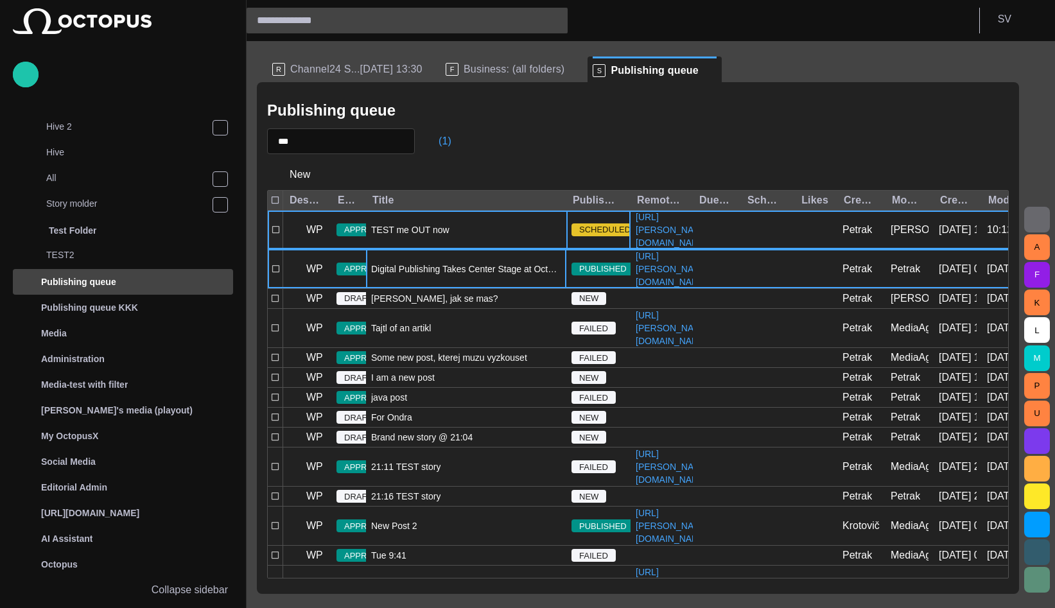
click at [618, 236] on span "SCHEDULED" at bounding box center [604, 229] width 67 height 13
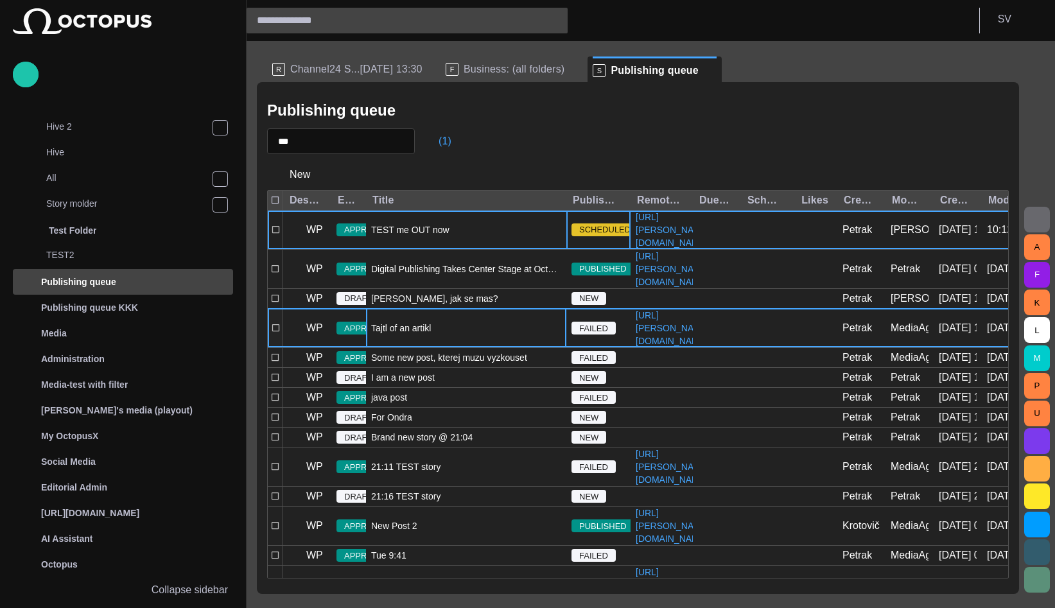
click at [401, 335] on span "Tajtl of an artikl" at bounding box center [401, 328] width 60 height 13
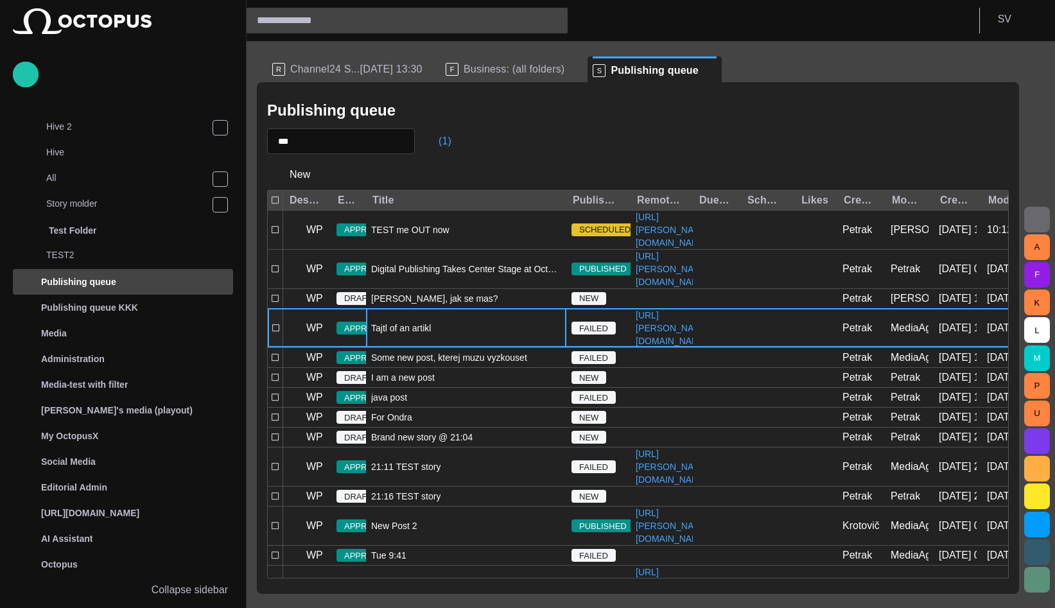
click at [401, 335] on span "Tajtl of an artikl" at bounding box center [401, 328] width 60 height 13
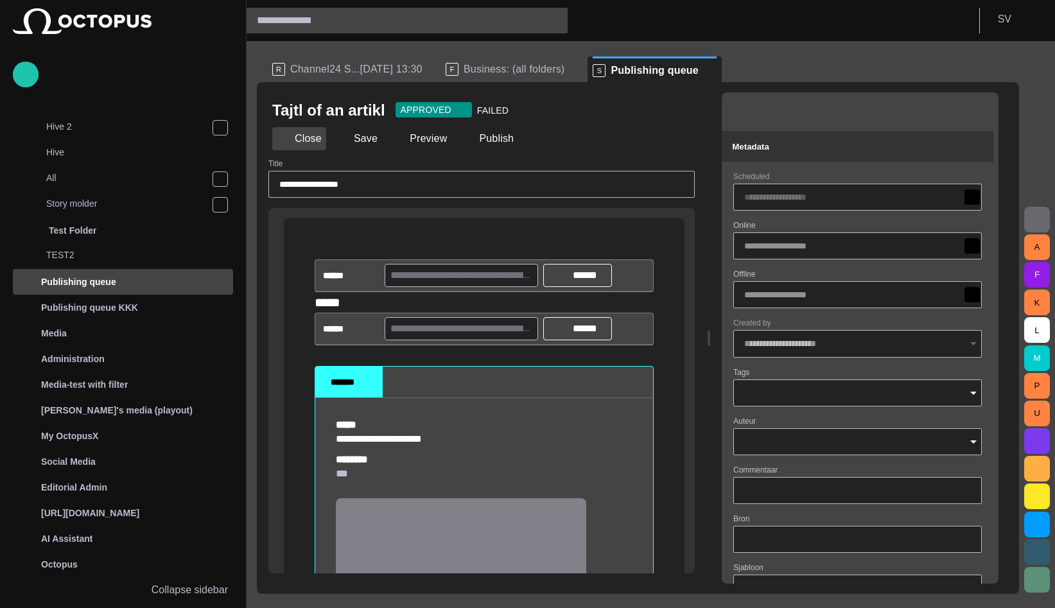
click at [291, 135] on button "Close" at bounding box center [299, 138] width 54 height 23
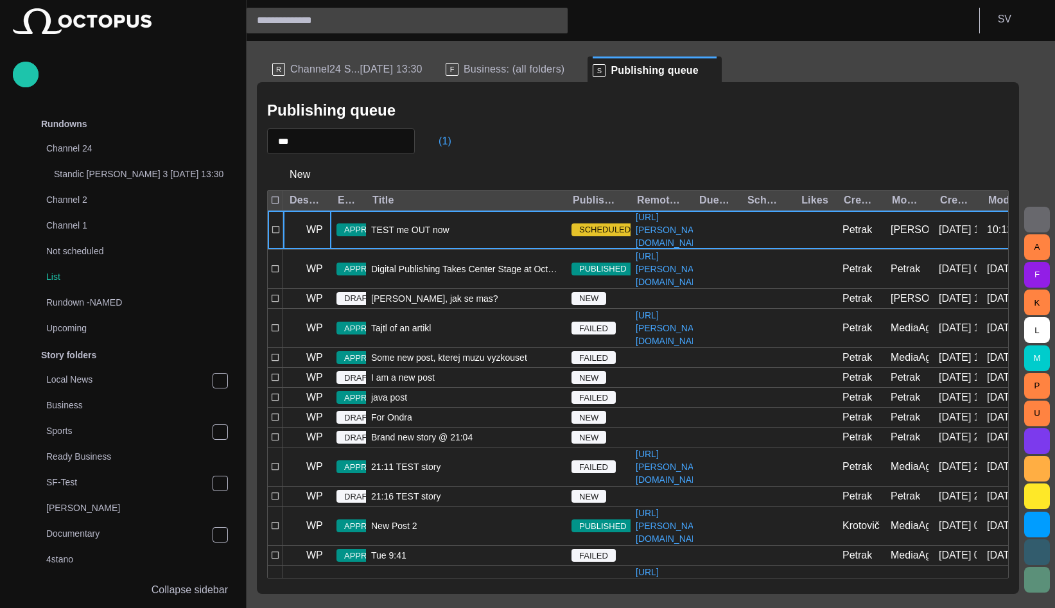
scroll to position [484, 0]
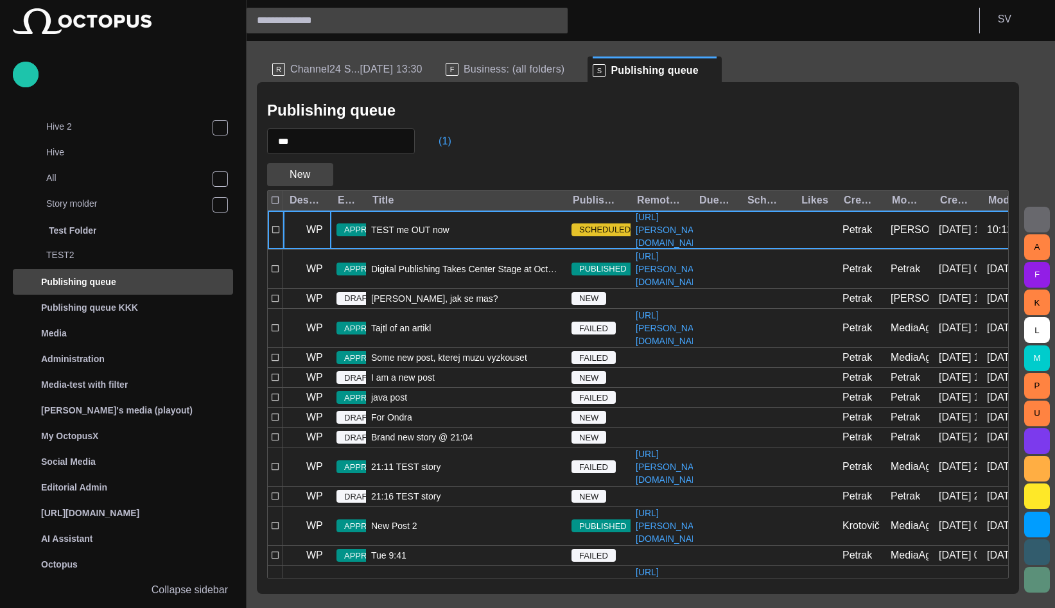
click at [311, 171] on button "New" at bounding box center [300, 174] width 66 height 23
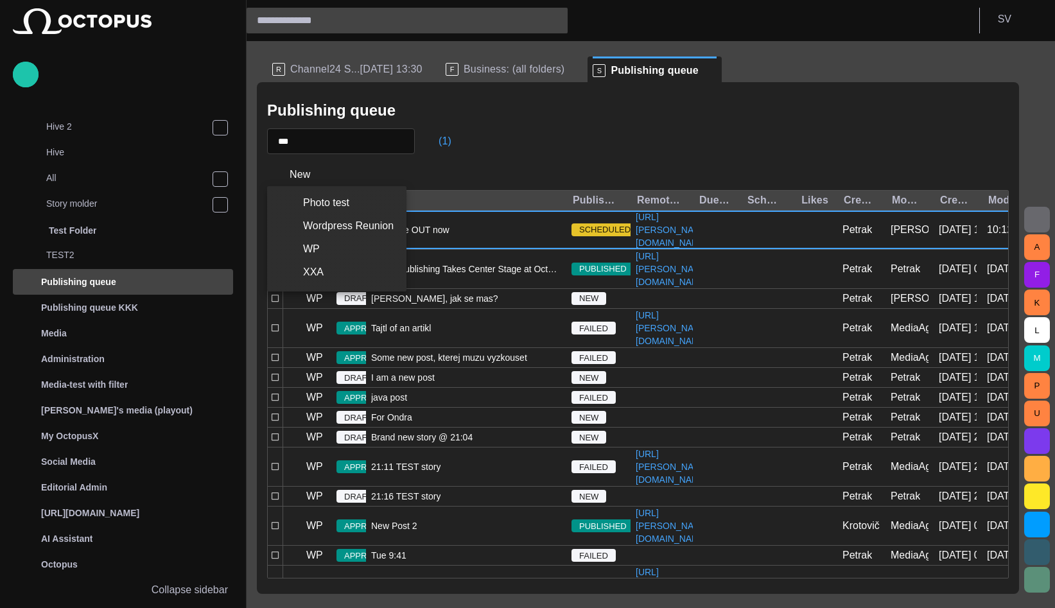
click at [393, 155] on div at bounding box center [527, 304] width 1055 height 608
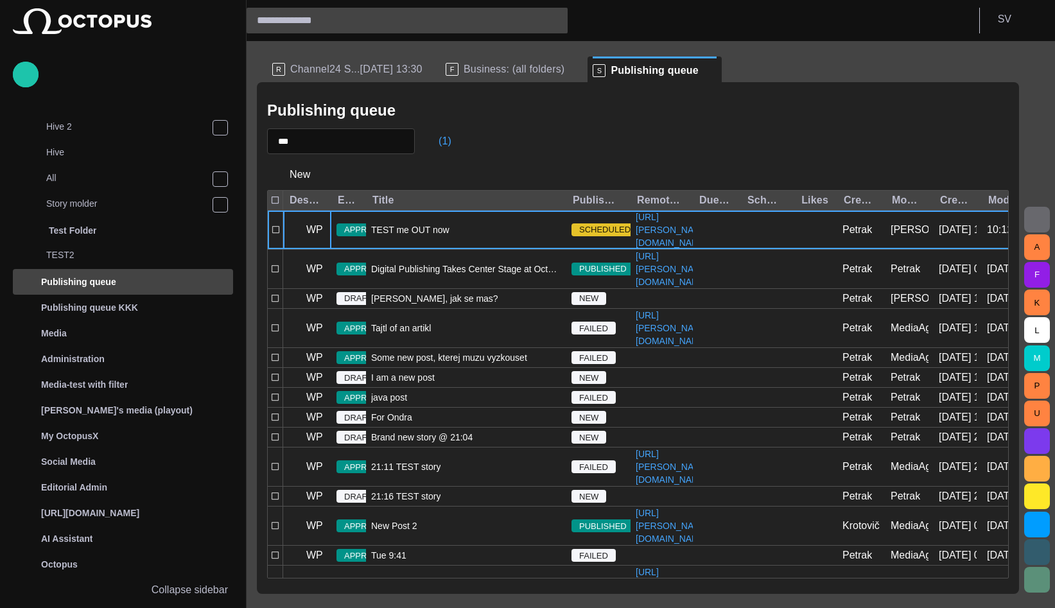
click at [409, 142] on span "button" at bounding box center [402, 141] width 13 height 13
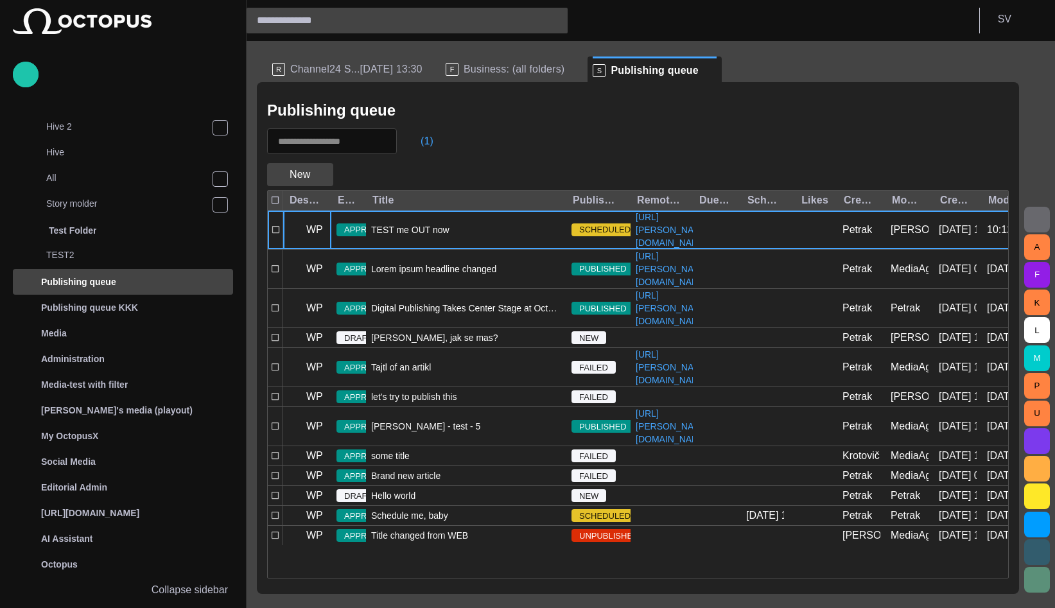
click at [316, 174] on span "button" at bounding box center [322, 174] width 13 height 13
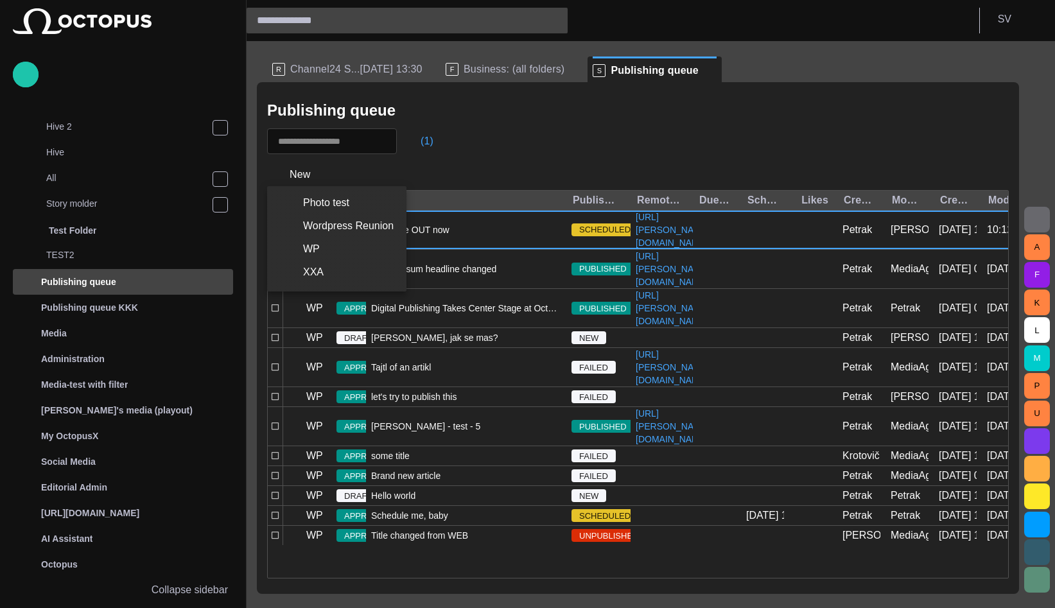
click at [318, 253] on li "WP" at bounding box center [336, 249] width 139 height 23
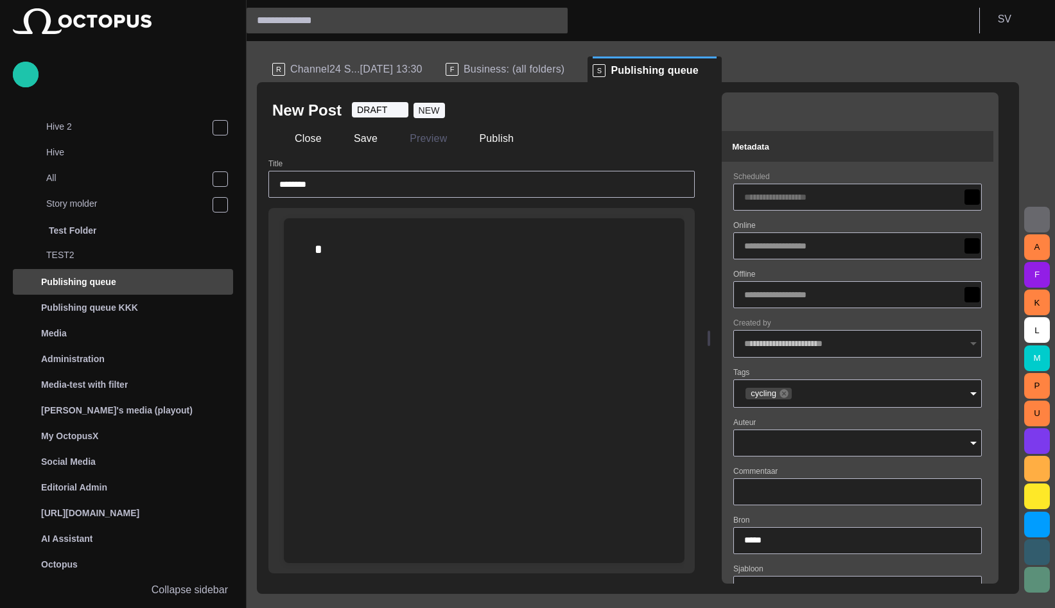
click at [462, 248] on div at bounding box center [484, 249] width 339 height 21
click at [299, 141] on button "Close" at bounding box center [299, 138] width 54 height 23
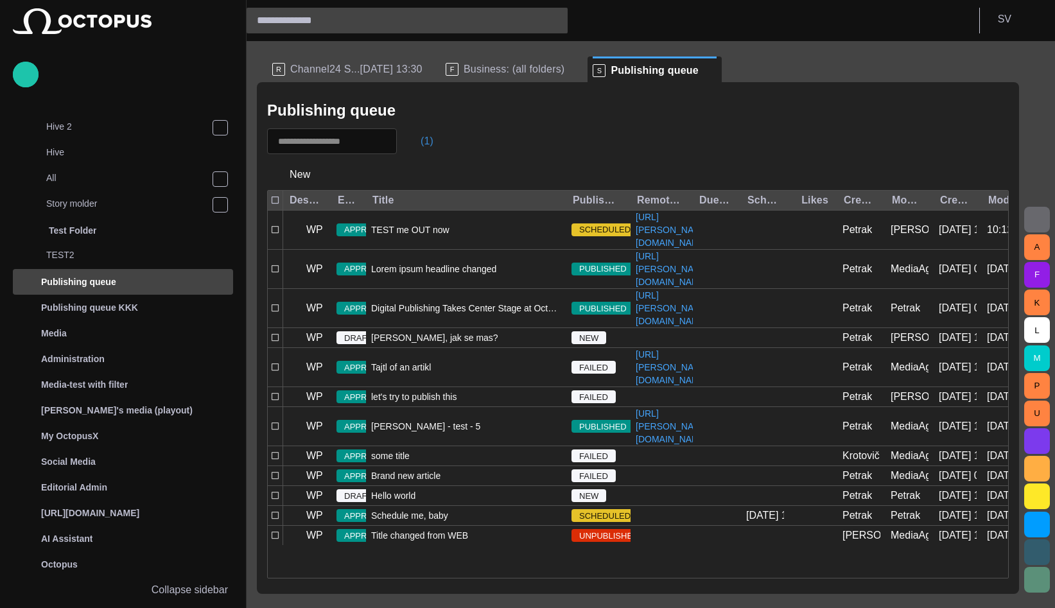
click at [424, 134] on button "(1)" at bounding box center [420, 141] width 37 height 23
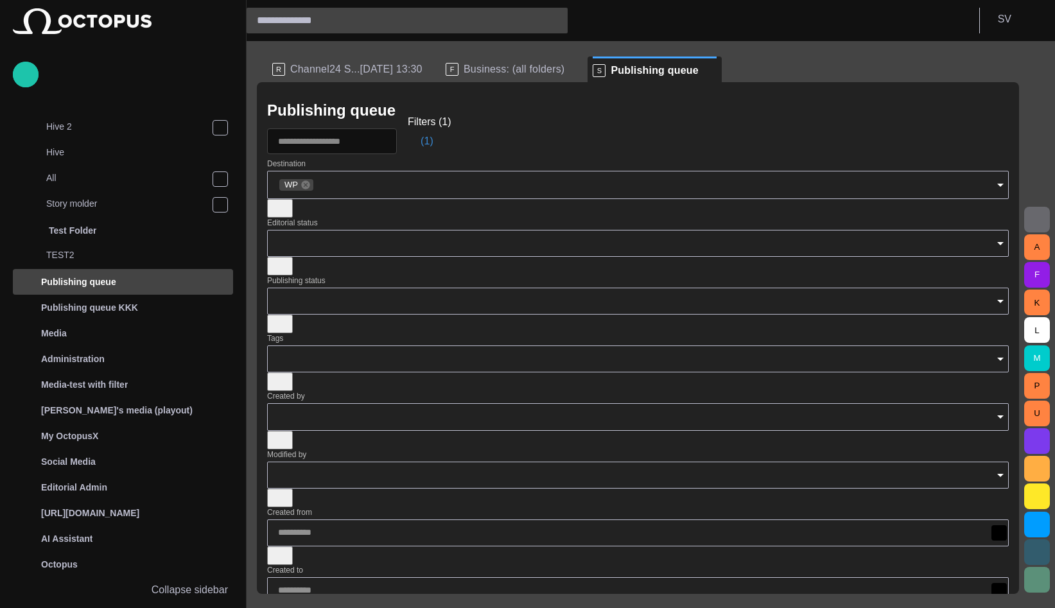
click at [421, 144] on span "button" at bounding box center [414, 141] width 13 height 13
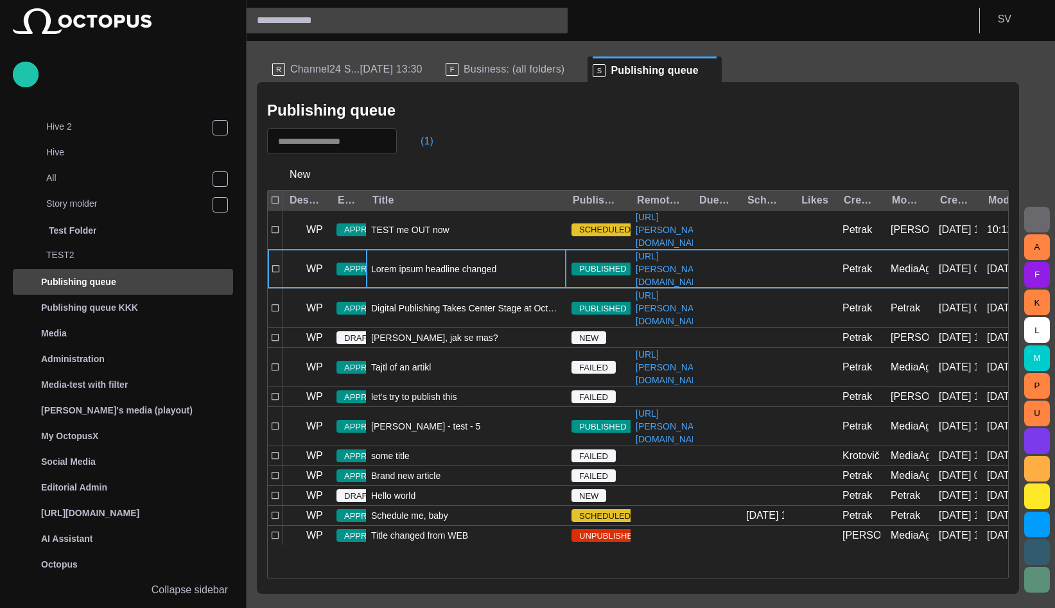
click at [436, 288] on div "Lorem ipsum headline changed" at bounding box center [466, 269] width 200 height 39
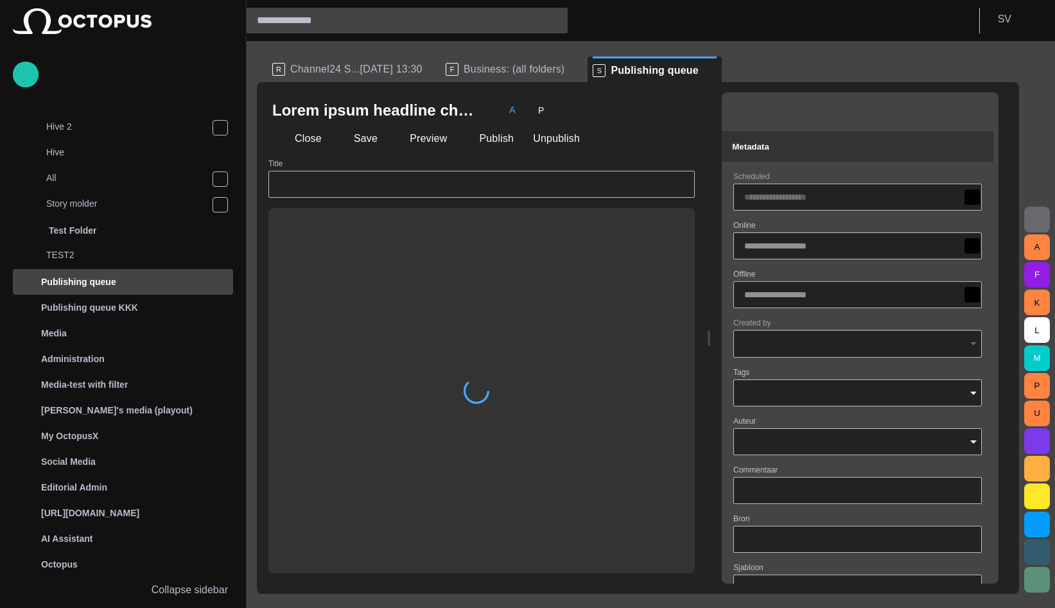
type input "**********"
type input "*****"
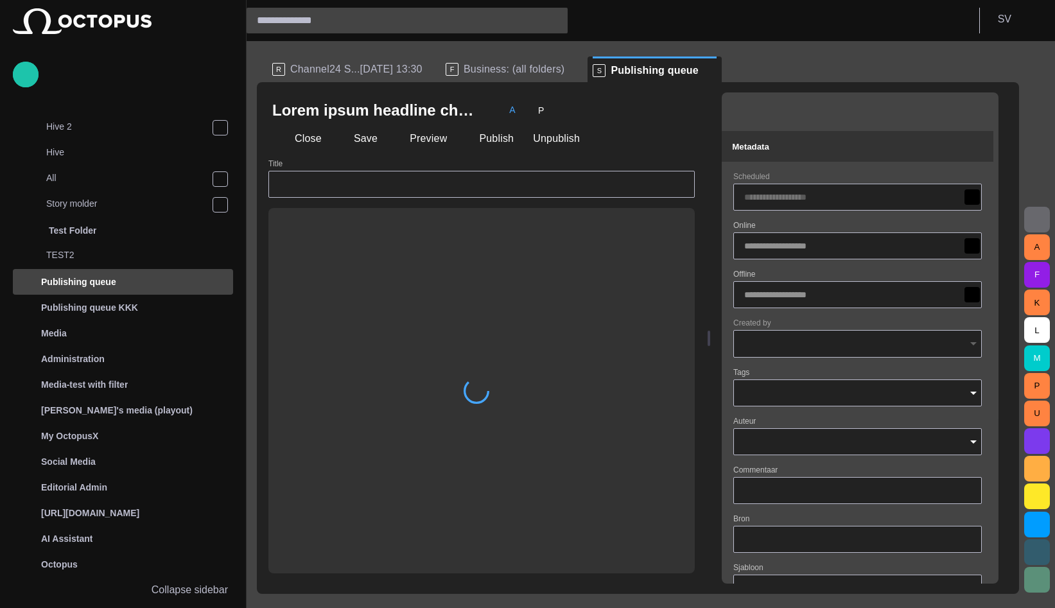
type input "**********"
type input "**"
type input "**********"
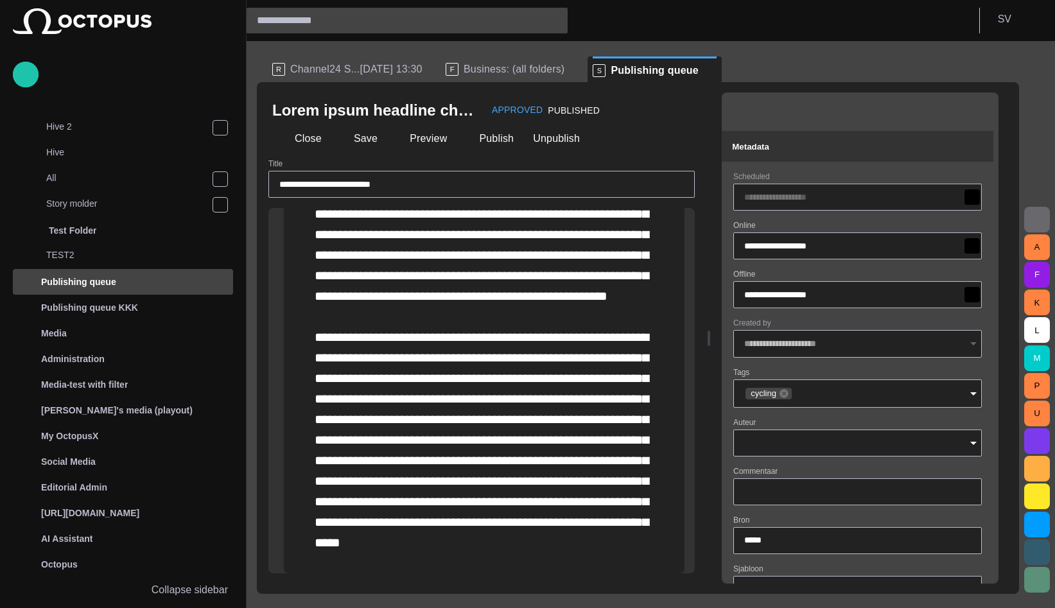
scroll to position [1042, 0]
click at [305, 146] on button "Close" at bounding box center [299, 138] width 54 height 23
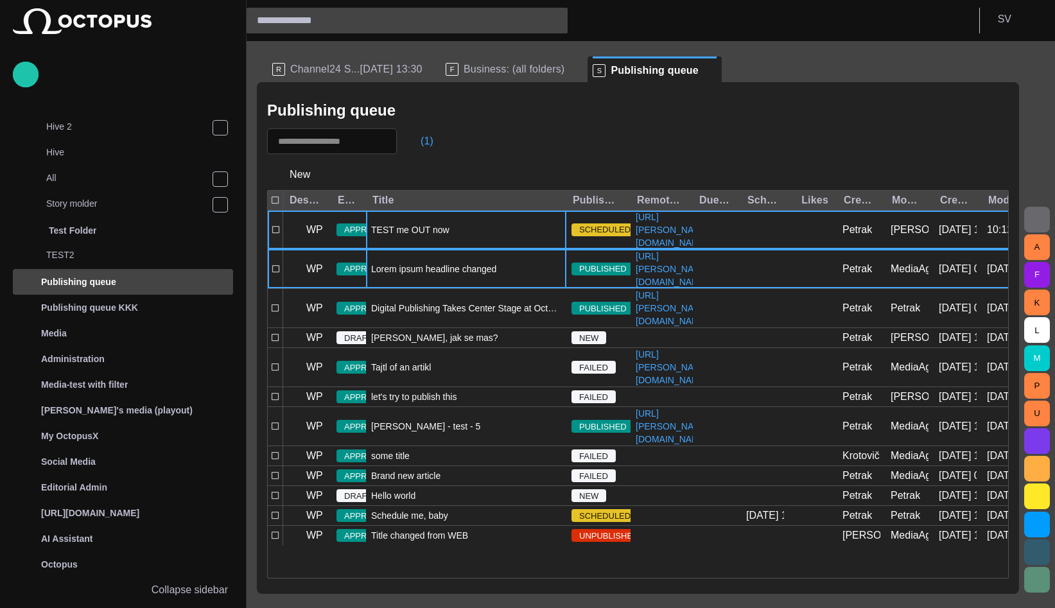
click at [462, 239] on div "TEST me OUT now" at bounding box center [466, 230] width 200 height 39
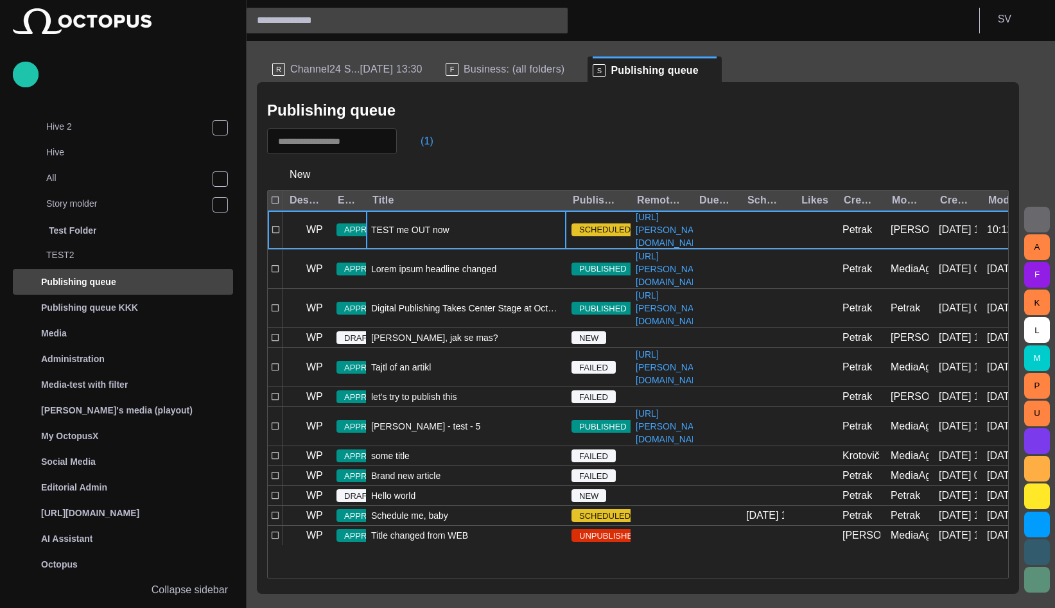
click at [462, 239] on div "TEST me OUT now" at bounding box center [466, 230] width 200 height 39
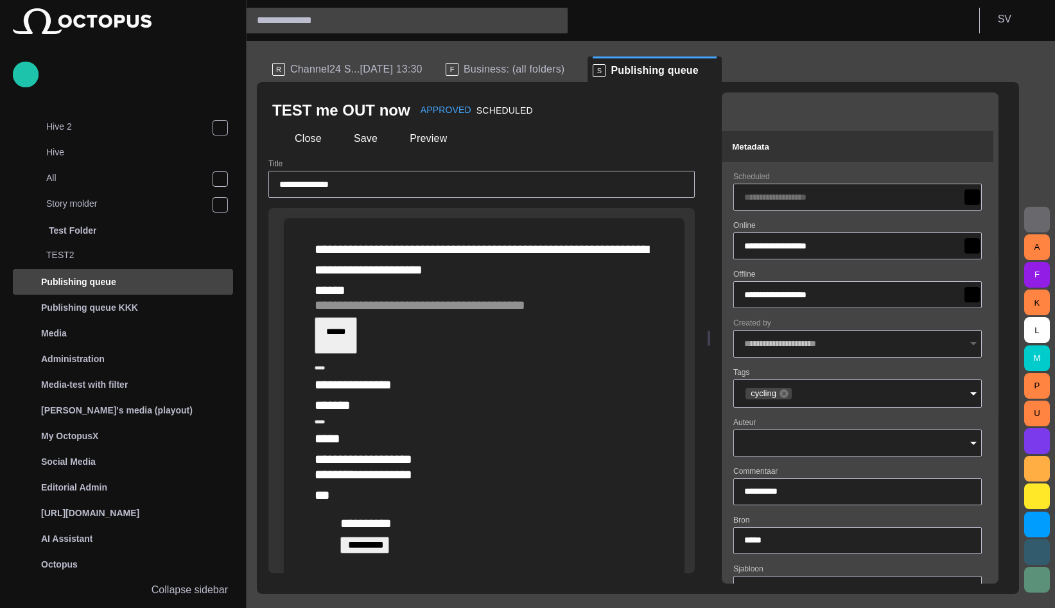
click at [483, 109] on span "SCHEDULED" at bounding box center [504, 110] width 57 height 10
click at [306, 143] on button "Close" at bounding box center [299, 138] width 54 height 23
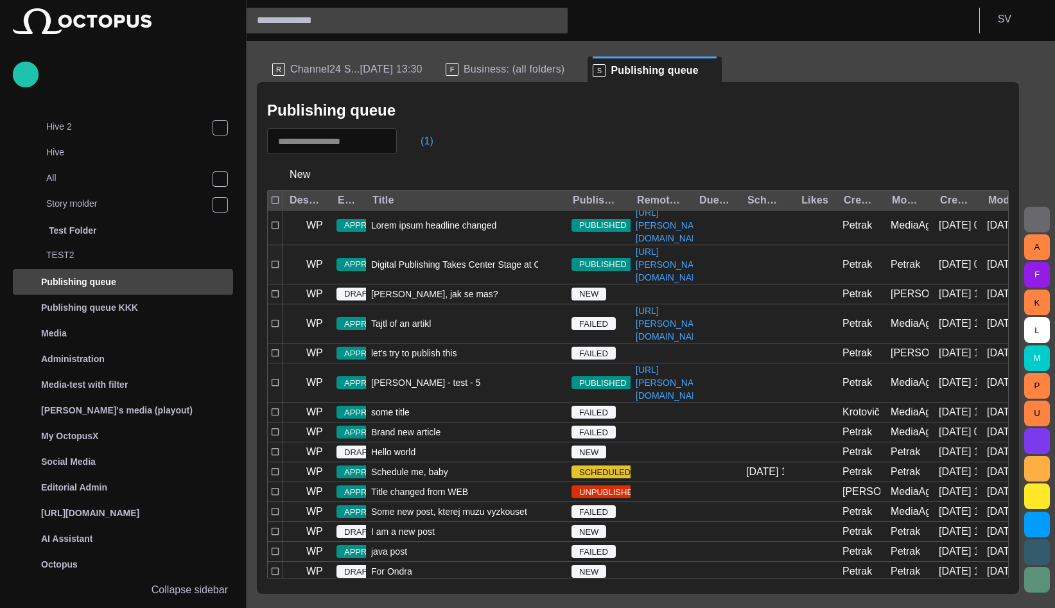
scroll to position [65, 0]
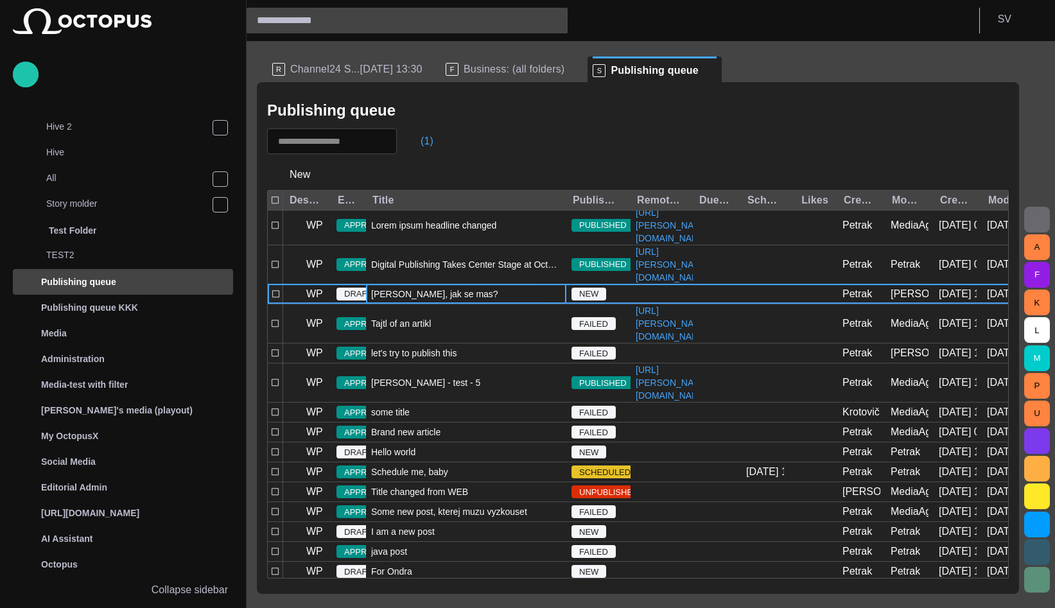
click at [437, 300] on span "[PERSON_NAME], jak se mas?" at bounding box center [434, 294] width 127 height 13
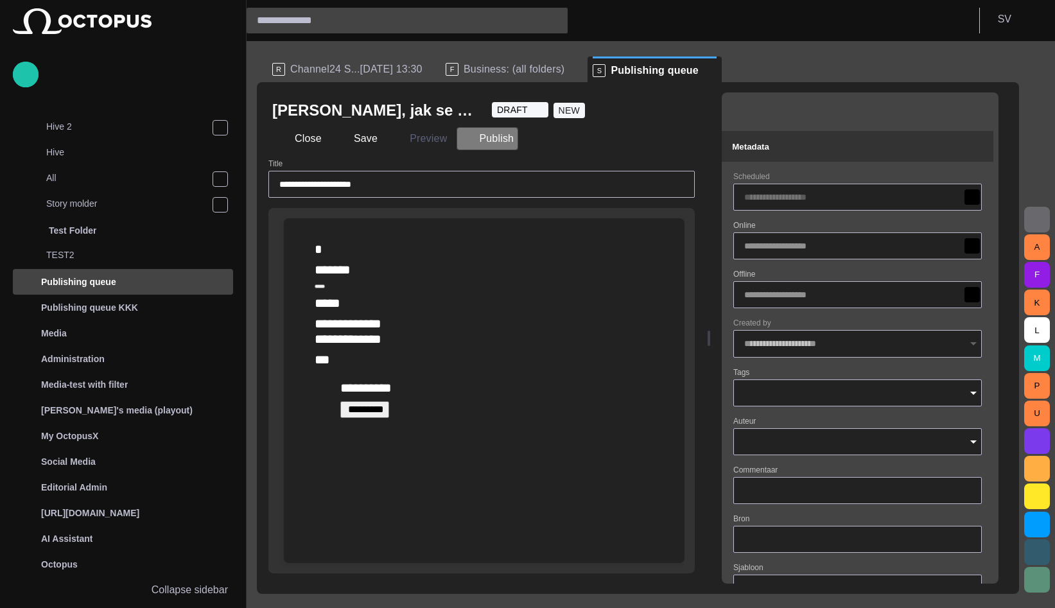
click at [466, 143] on span "button" at bounding box center [467, 138] width 13 height 13
click at [298, 143] on button "Close" at bounding box center [299, 138] width 54 height 23
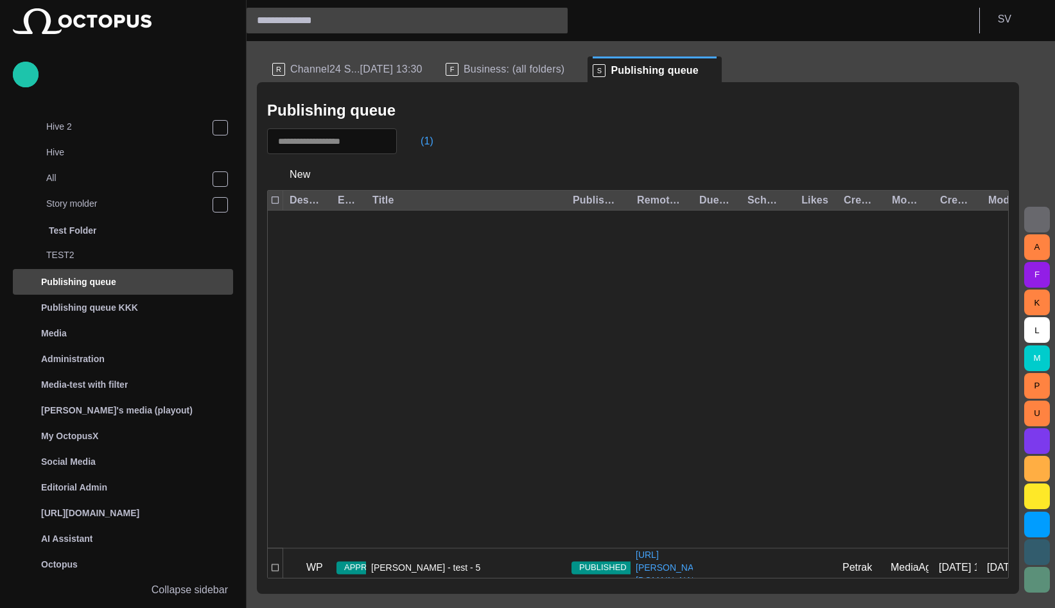
scroll to position [329, 0]
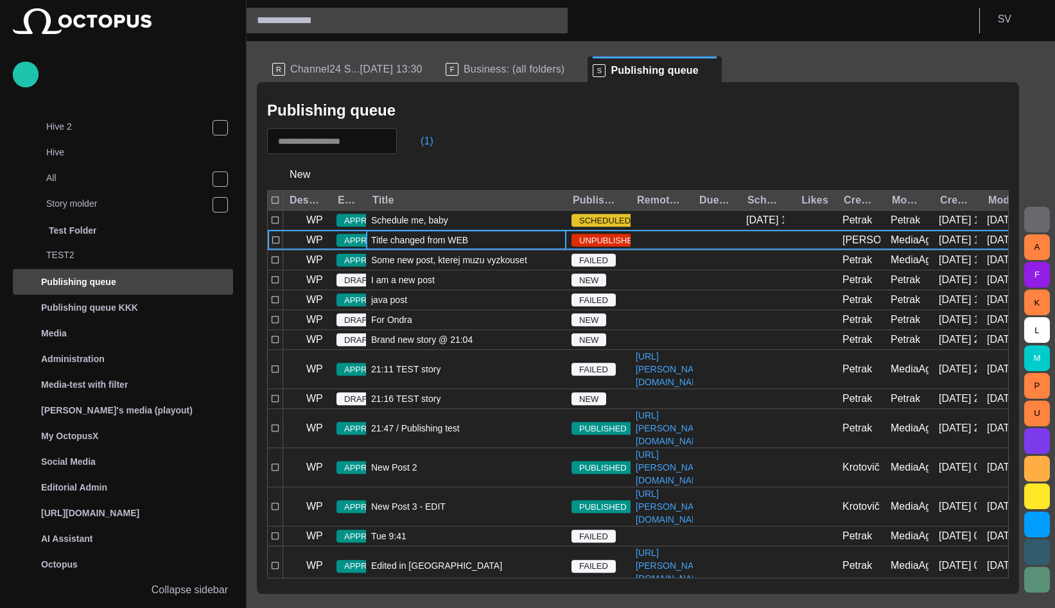
click at [439, 247] on span "Title changed from WEB" at bounding box center [419, 240] width 97 height 13
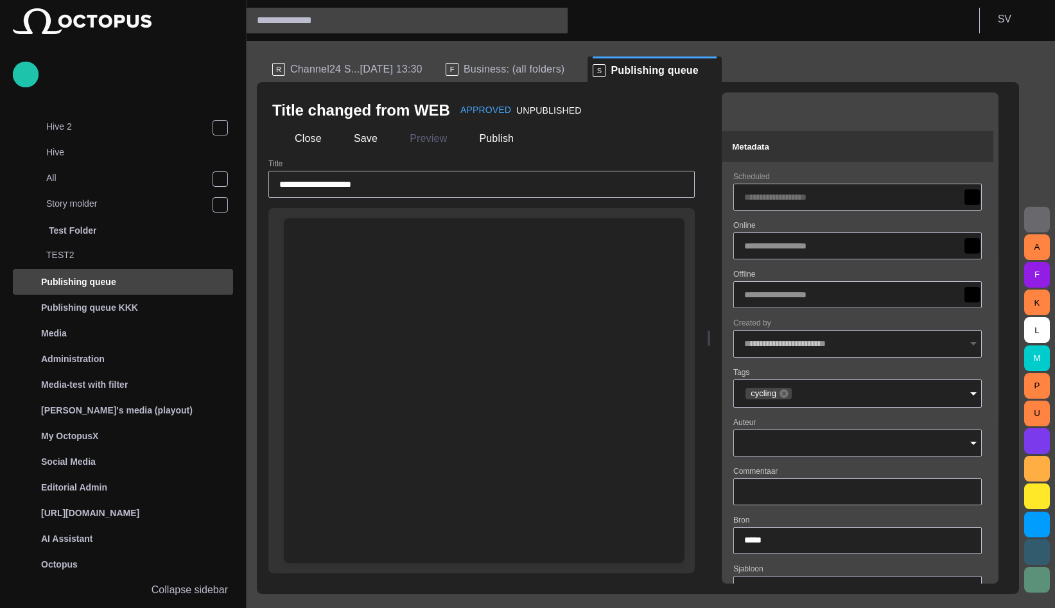
click at [345, 234] on div at bounding box center [484, 249] width 380 height 62
click at [287, 143] on span "button" at bounding box center [283, 138] width 13 height 13
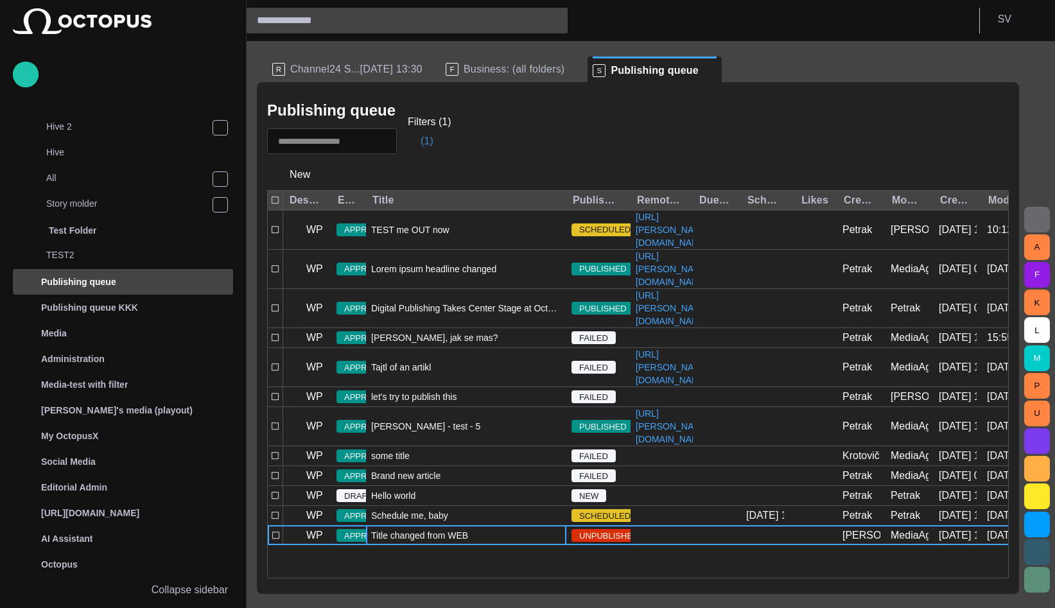
click at [439, 139] on button "(1)" at bounding box center [420, 141] width 37 height 23
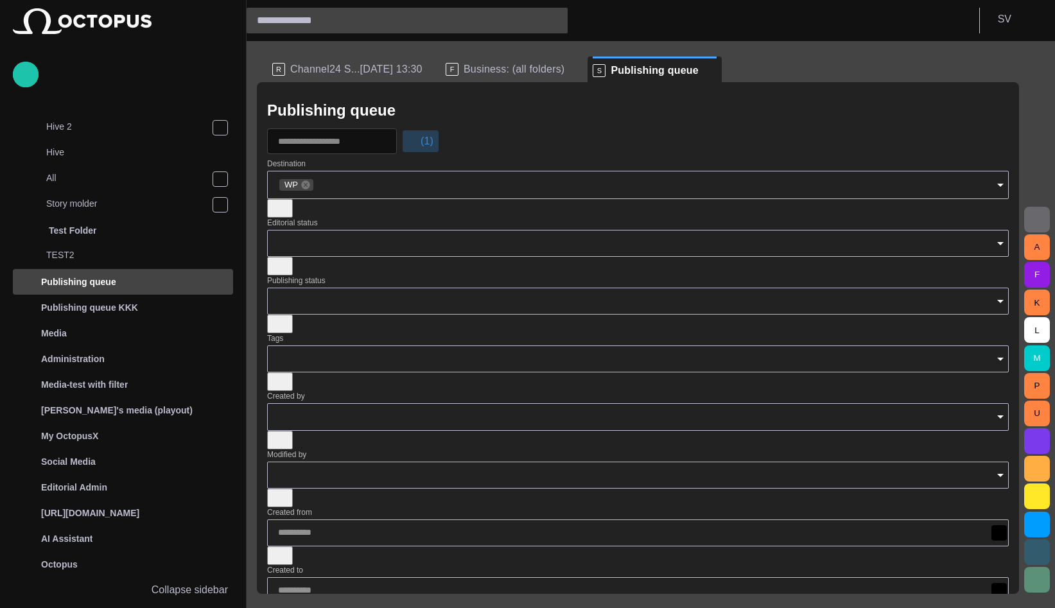
click at [421, 141] on span "button" at bounding box center [414, 141] width 13 height 13
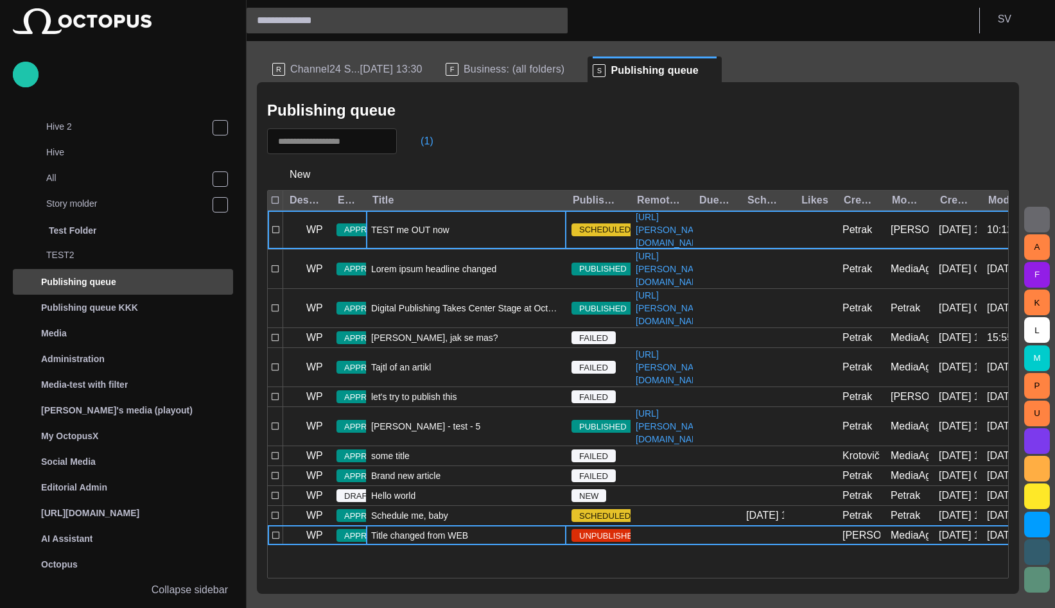
click at [446, 232] on div "TEST me OUT now" at bounding box center [466, 230] width 200 height 39
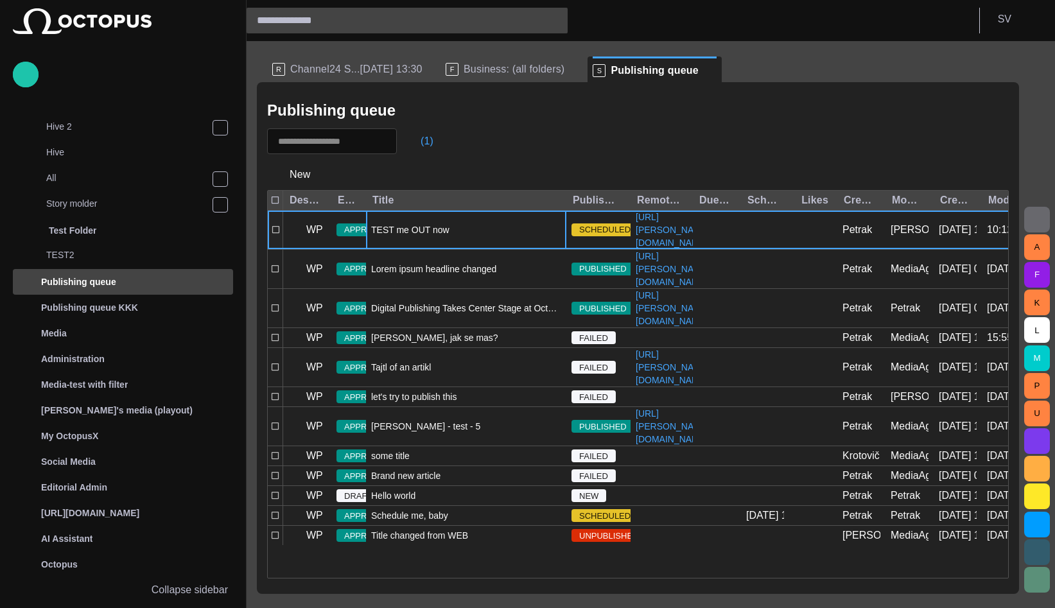
click at [446, 232] on div "TEST me OUT now" at bounding box center [466, 230] width 200 height 39
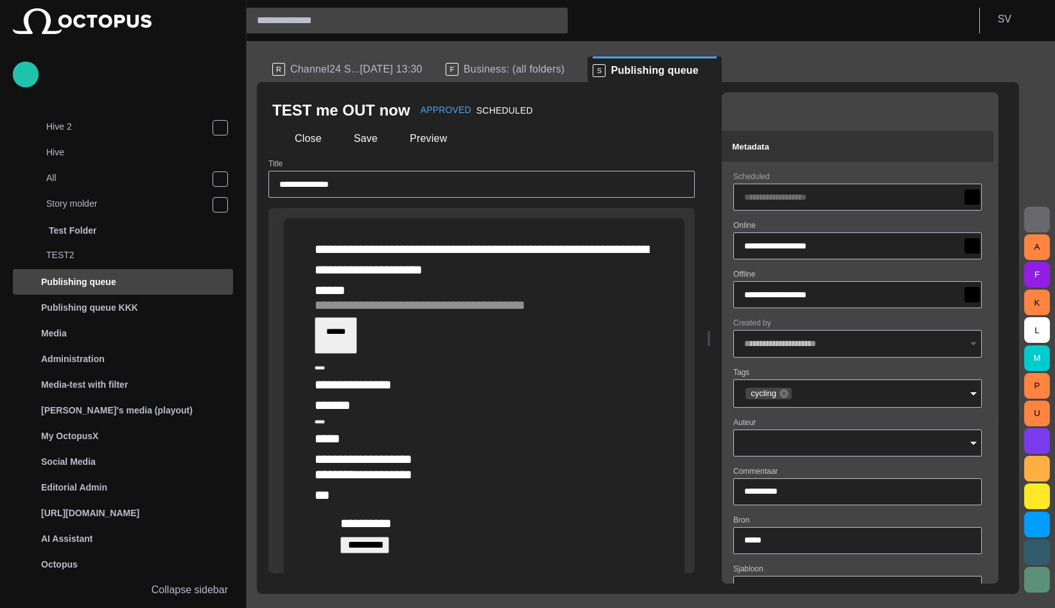
click at [433, 374] on div "**********" at bounding box center [484, 384] width 339 height 21
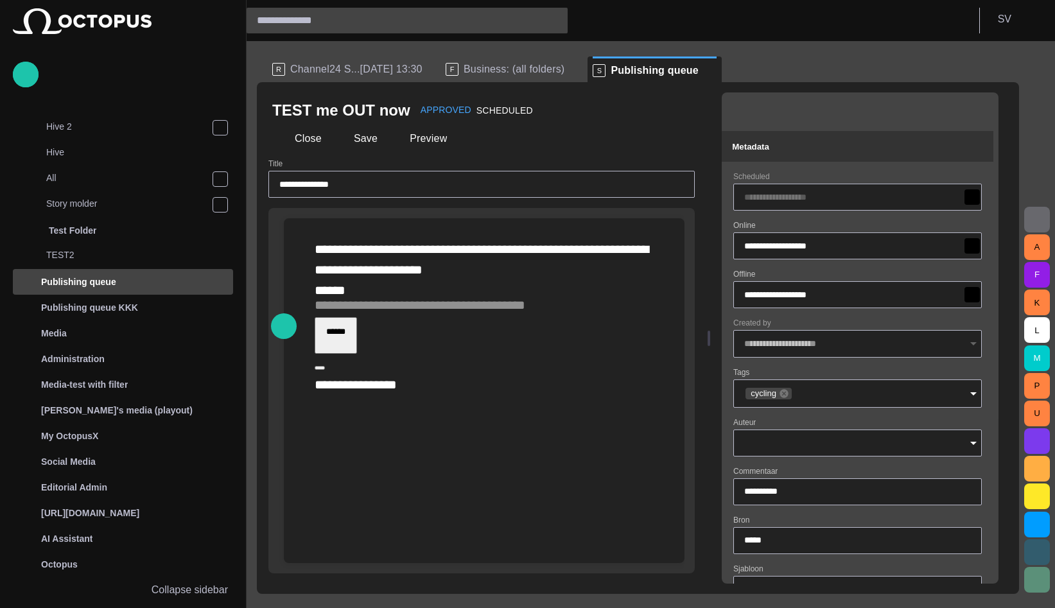
click at [430, 374] on div "**********" at bounding box center [484, 384] width 339 height 21
click at [314, 138] on button "Close" at bounding box center [299, 138] width 54 height 23
click at [482, 69] on span "Business: (all folders)" at bounding box center [514, 69] width 101 height 13
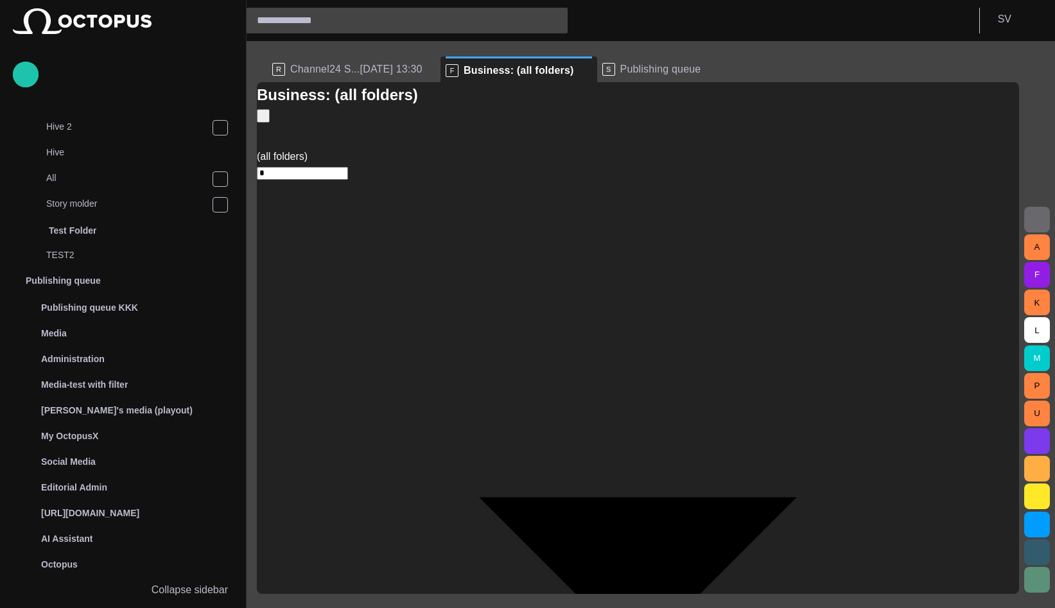
scroll to position [231, 0]
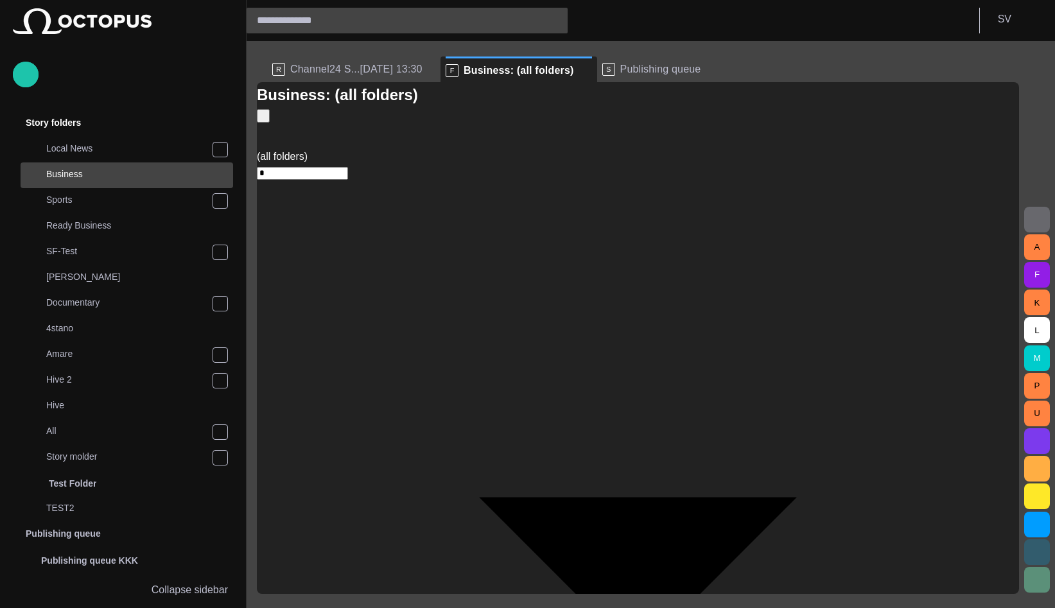
click at [218, 149] on span "main menu" at bounding box center [220, 149] width 10 height 10
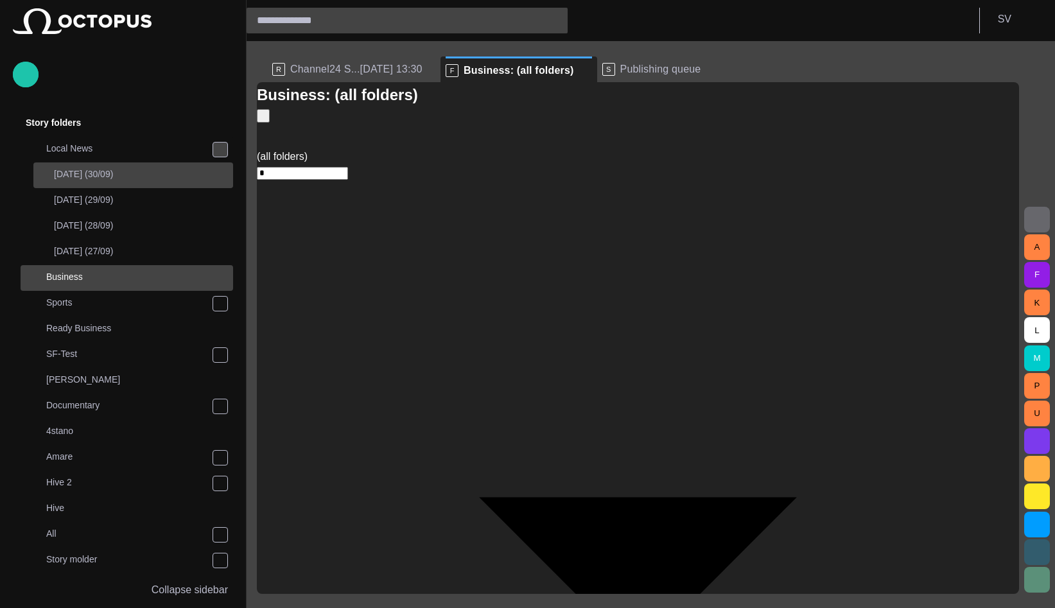
click at [144, 175] on p "[DATE] (30/09)" at bounding box center [143, 174] width 179 height 13
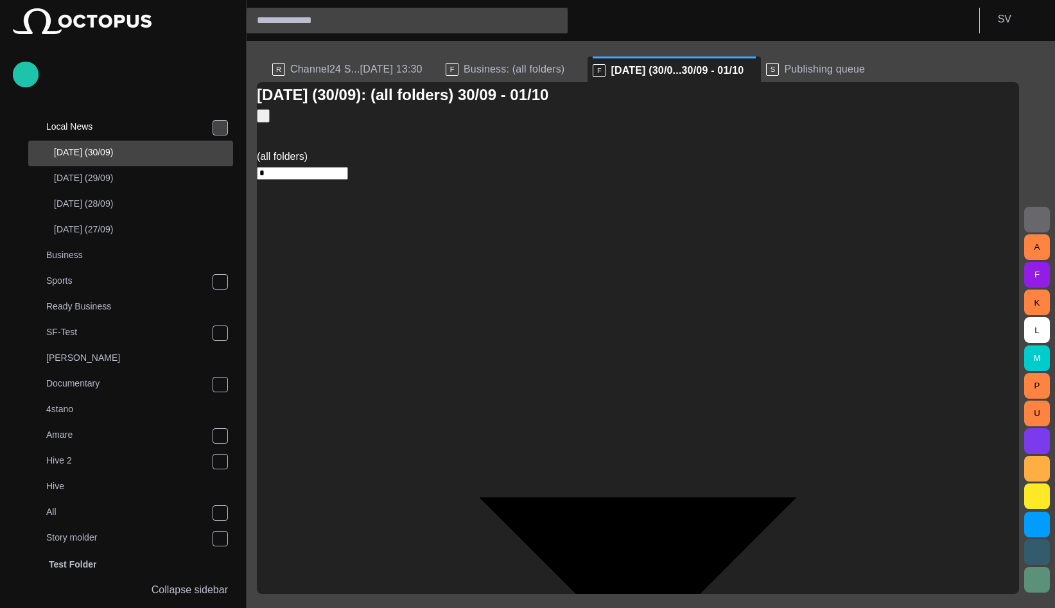
scroll to position [257, 0]
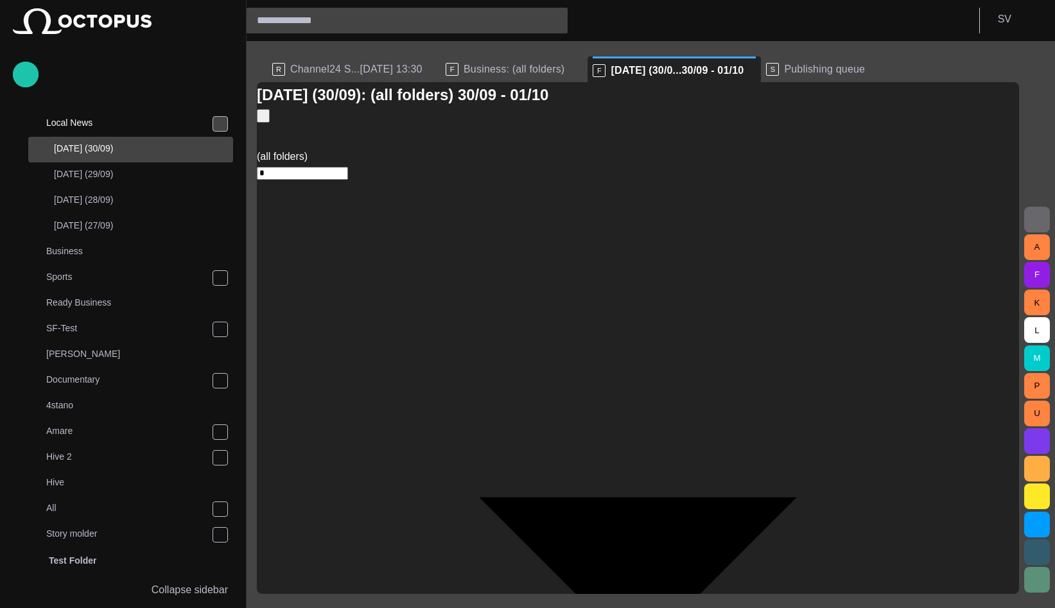
click at [792, 118] on div "Tuesday (30/09): (all folders) 30/09 - 01/10" at bounding box center [638, 115] width 762 height 67
type input "**********"
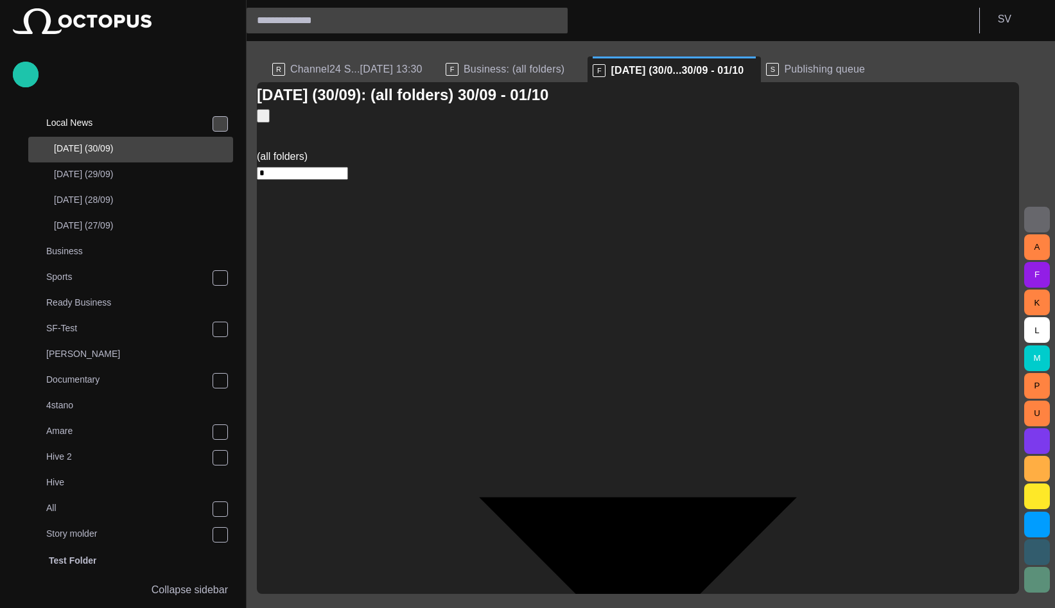
click at [853, 149] on div "**********" at bounding box center [638, 596] width 762 height 895
click at [122, 148] on p "Tuesday (30/09)" at bounding box center [143, 148] width 179 height 13
click at [749, 69] on span at bounding box center [755, 70] width 13 height 13
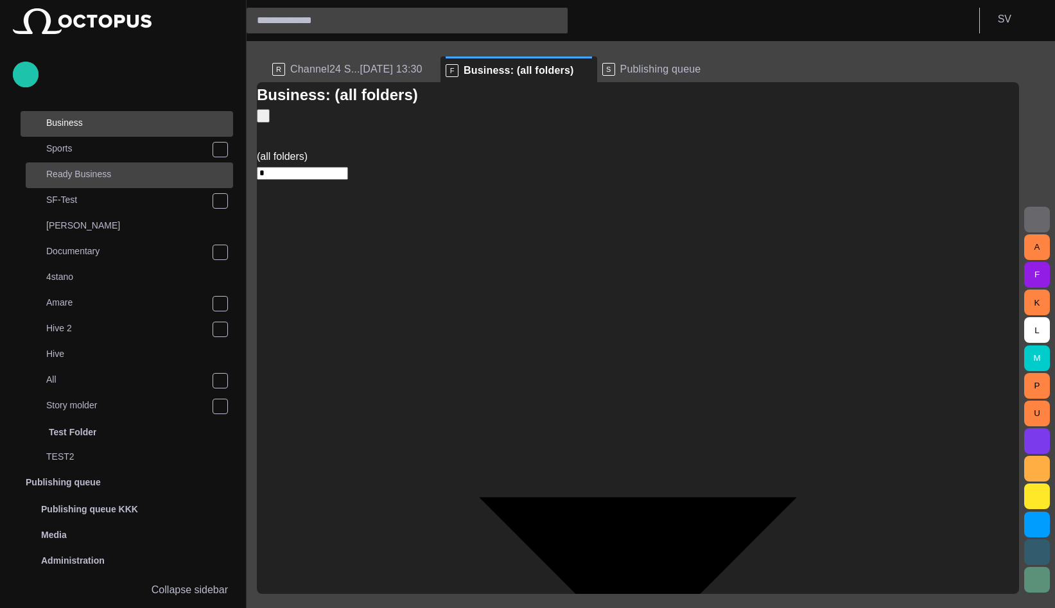
scroll to position [154, 0]
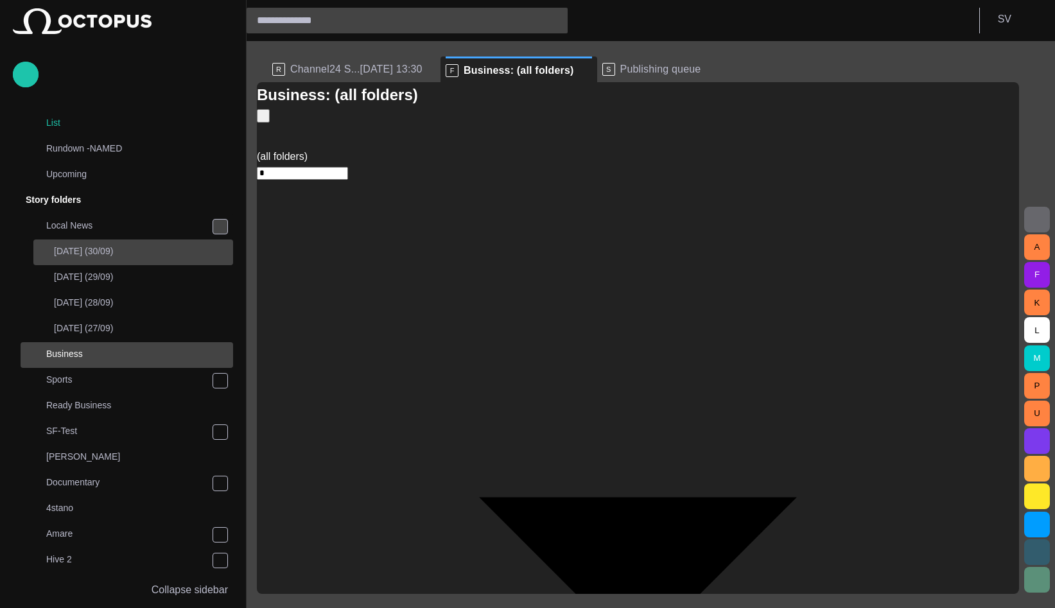
click at [110, 251] on p "Tuesday (30/09)" at bounding box center [143, 251] width 179 height 13
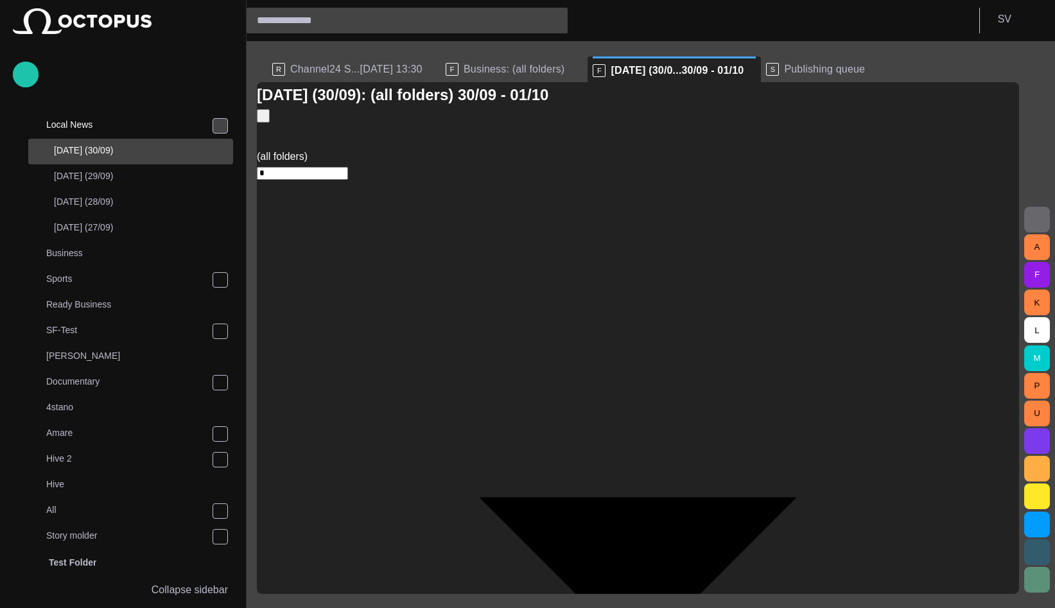
scroll to position [257, 0]
click at [749, 71] on span at bounding box center [755, 70] width 13 height 13
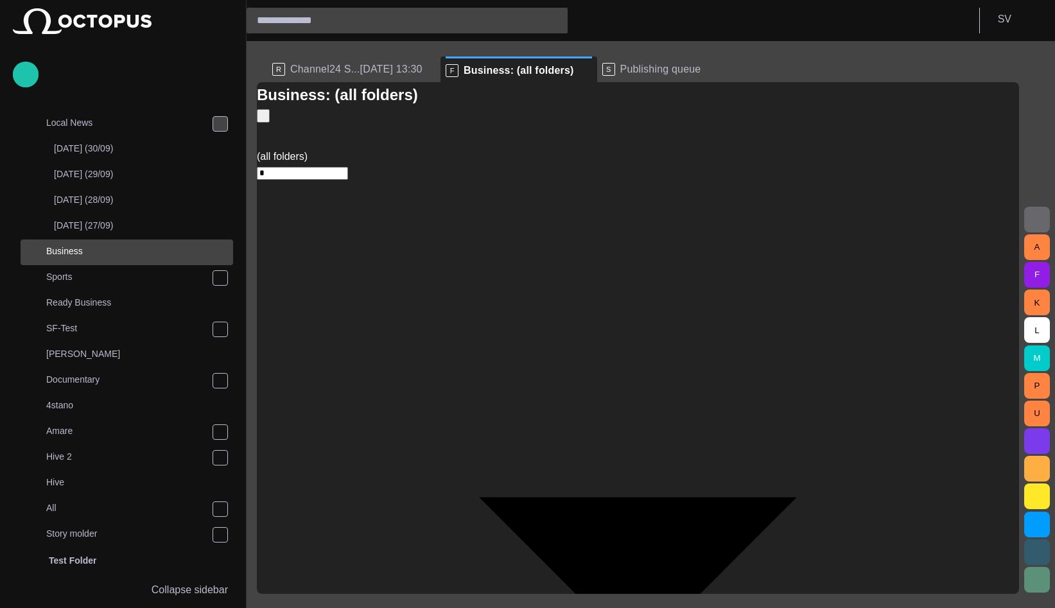
scroll to position [261, 0]
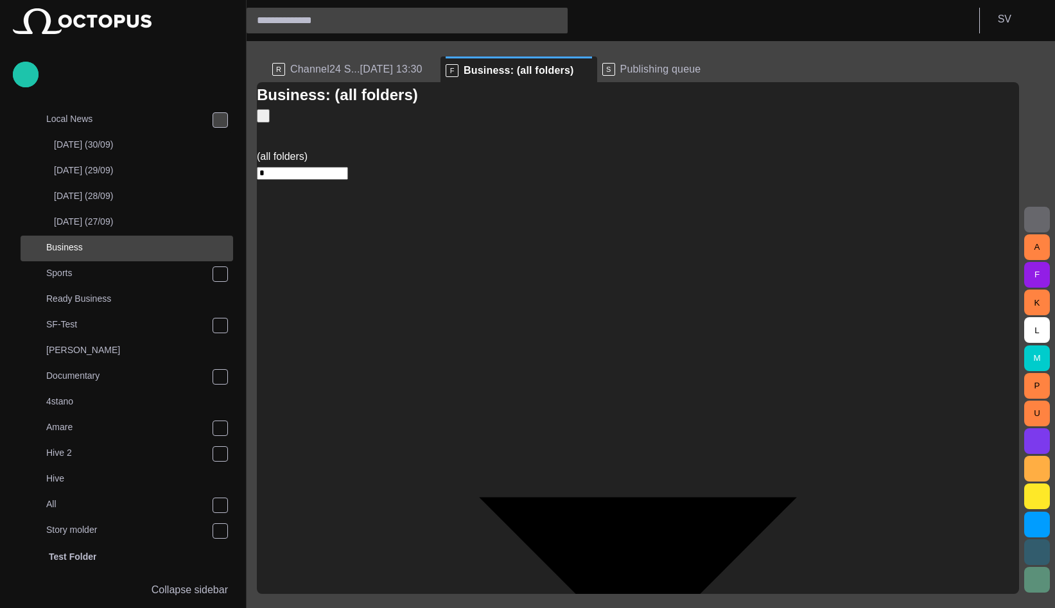
click at [330, 69] on span "Channel24 S...[DATE] 13:30" at bounding box center [356, 69] width 132 height 13
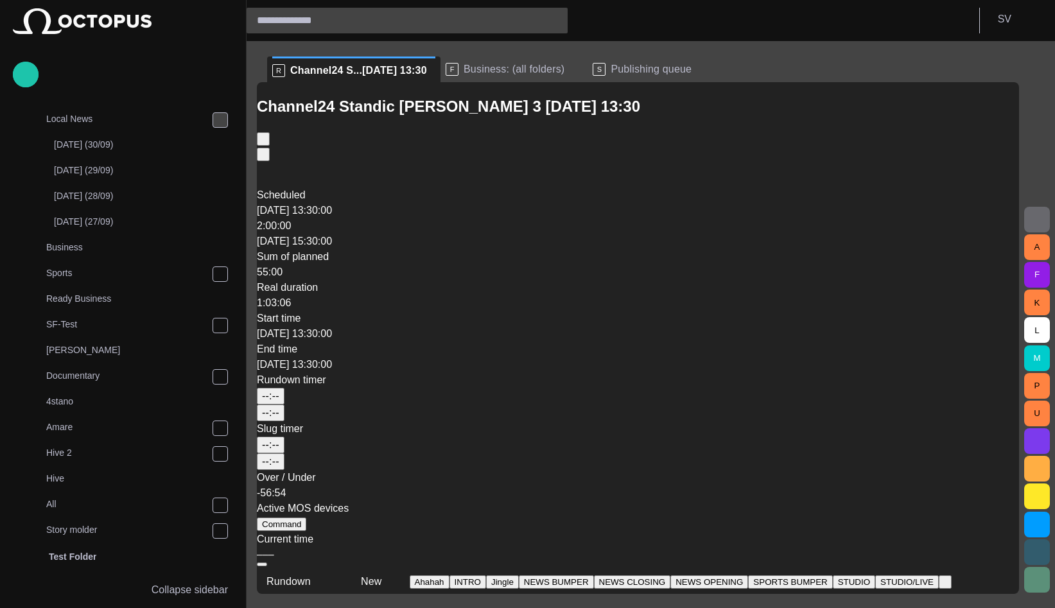
scroll to position [0, 0]
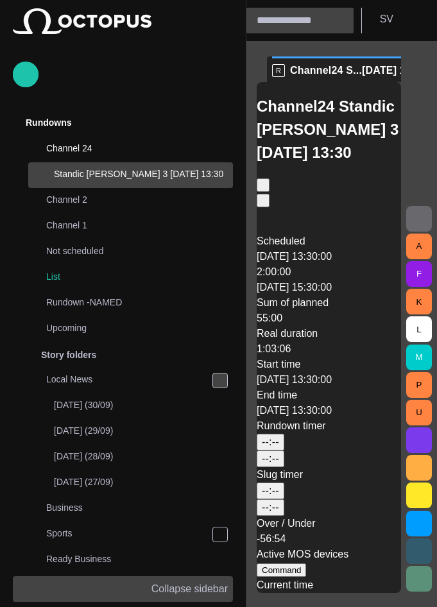
click at [190, 597] on button "Collapse sidebar" at bounding box center [123, 590] width 220 height 26
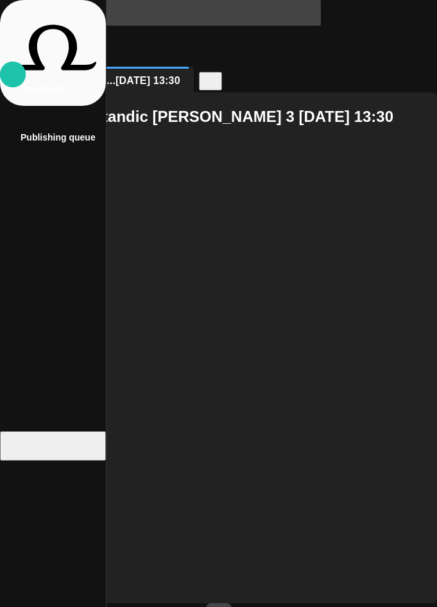
click at [82, 606] on span "button" at bounding box center [75, 612] width 13 height 13
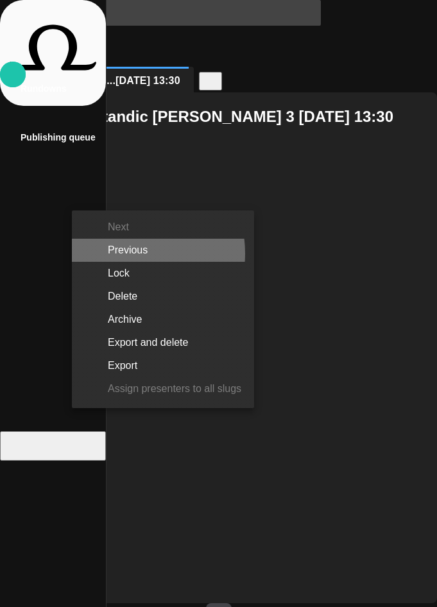
click at [126, 254] on li "Previous" at bounding box center [163, 250] width 182 height 23
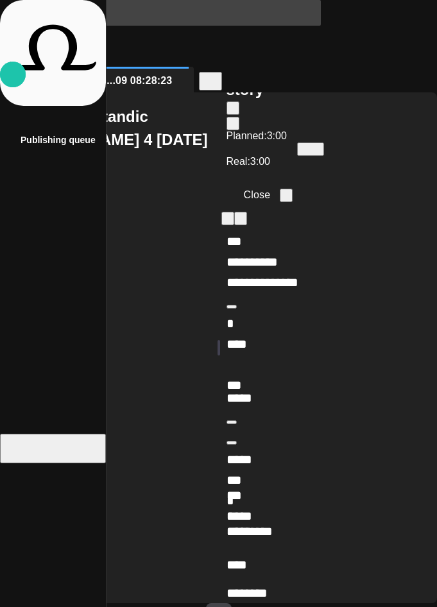
click at [26, 231] on span "button" at bounding box center [26, 231] width 0 height 0
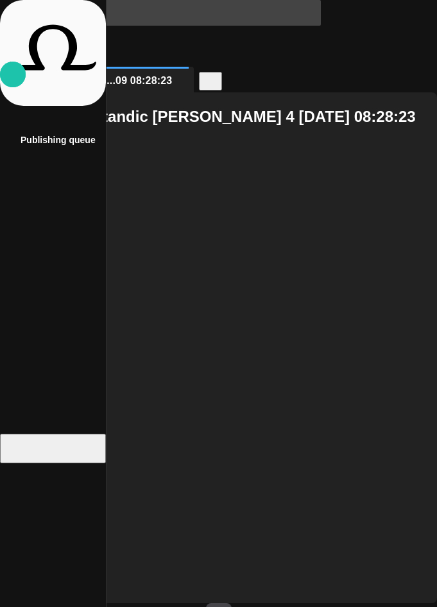
click at [82, 606] on span "button" at bounding box center [75, 612] width 13 height 13
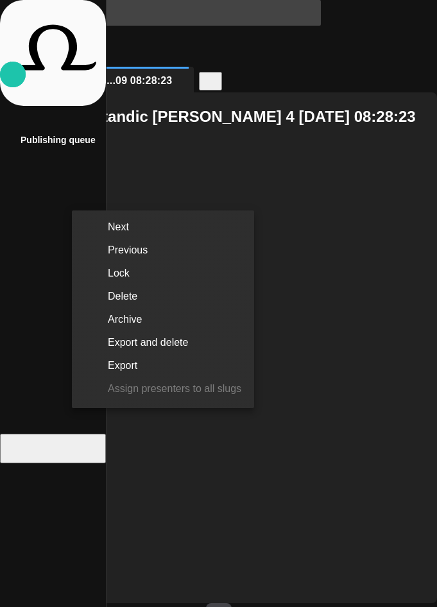
click at [133, 225] on li "Next" at bounding box center [163, 227] width 182 height 23
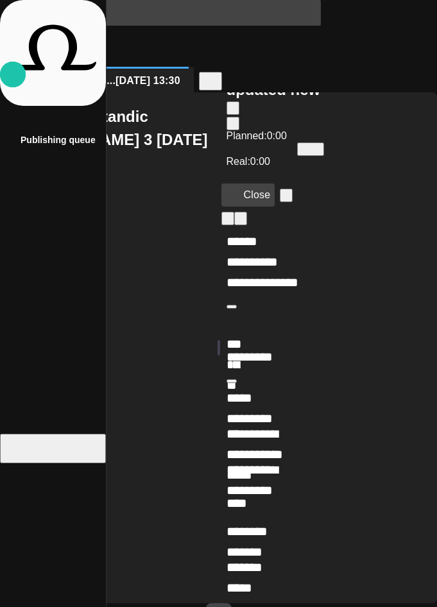
click at [259, 188] on button "Close" at bounding box center [249, 195] width 54 height 23
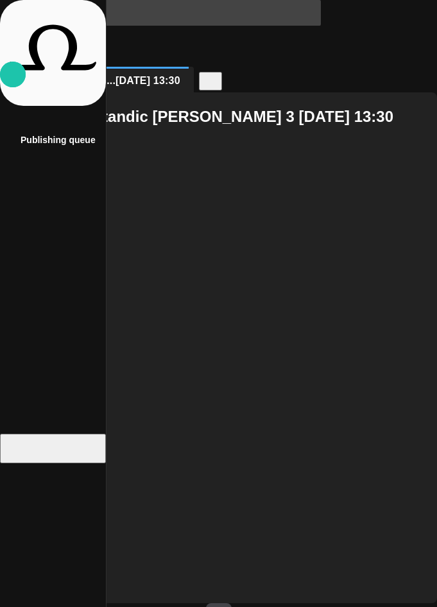
click at [82, 606] on span "button" at bounding box center [75, 612] width 13 height 13
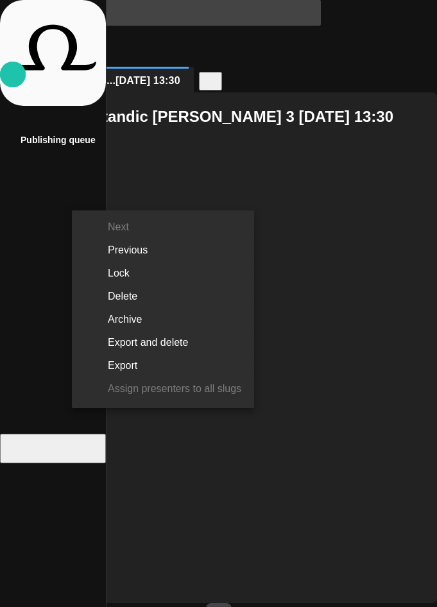
click at [134, 254] on li "Previous" at bounding box center [163, 250] width 182 height 23
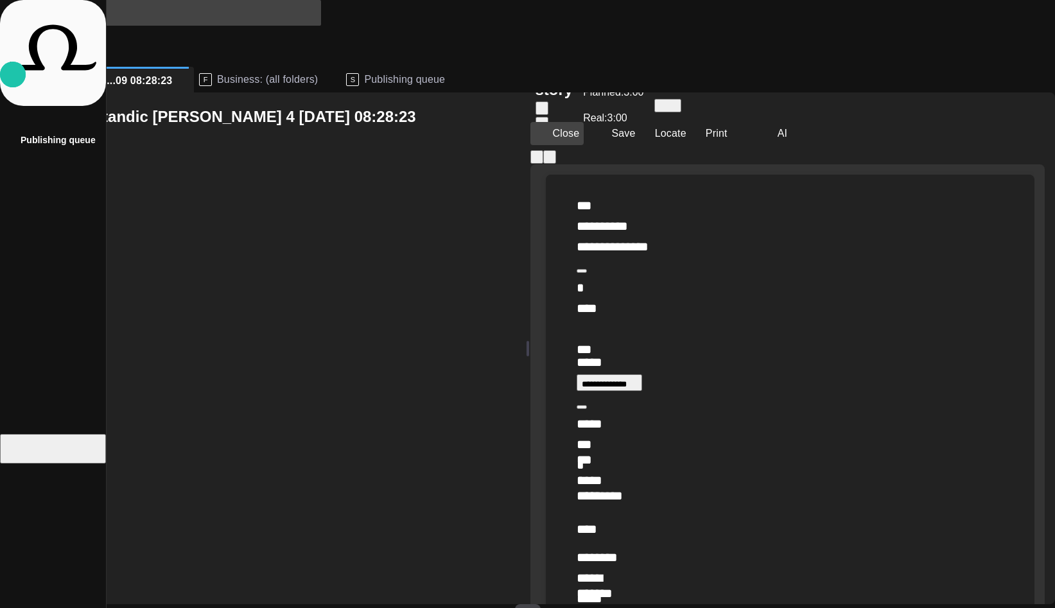
click at [584, 145] on button "Close" at bounding box center [557, 133] width 54 height 23
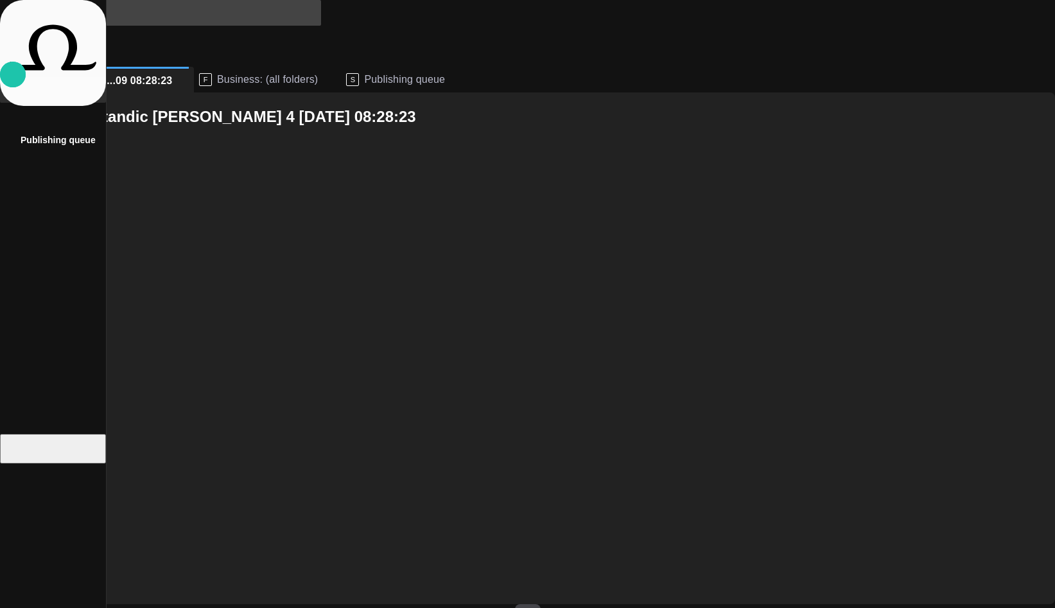
click at [21, 100] on div "Rundowns" at bounding box center [61, 90] width 80 height 21
click at [24, 95] on p "Rundowns" at bounding box center [28, 88] width 15 height 13
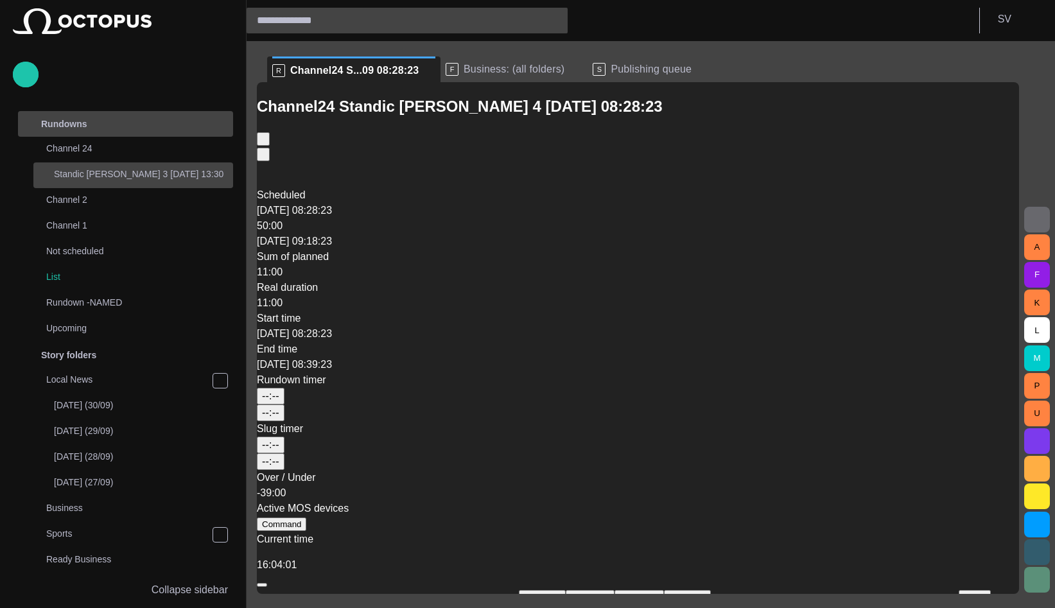
click at [81, 166] on div "Standic walkup 3 14/09 13:30" at bounding box center [134, 174] width 197 height 18
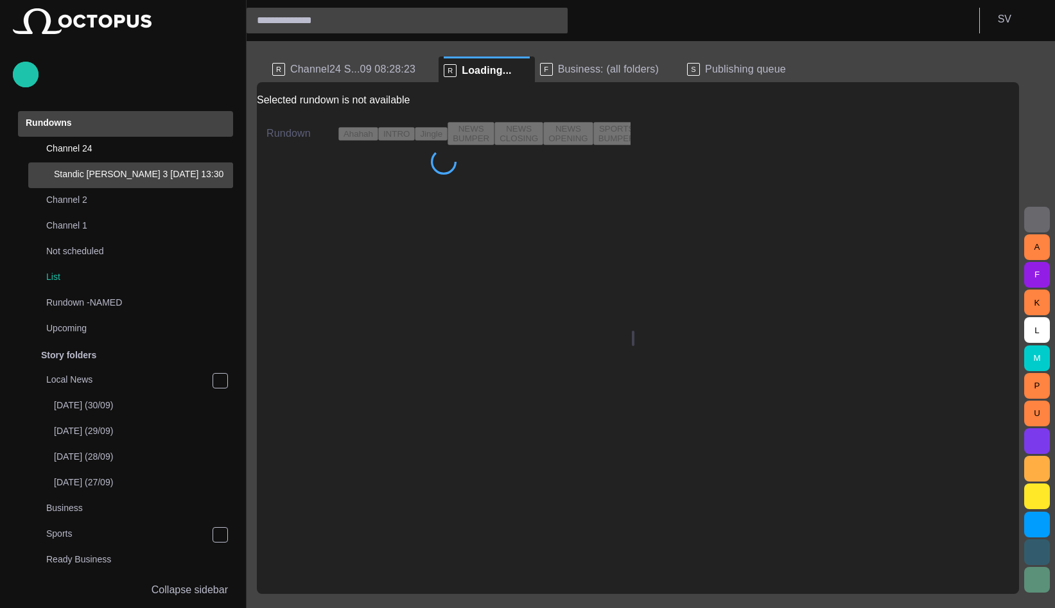
scroll to position [14, 0]
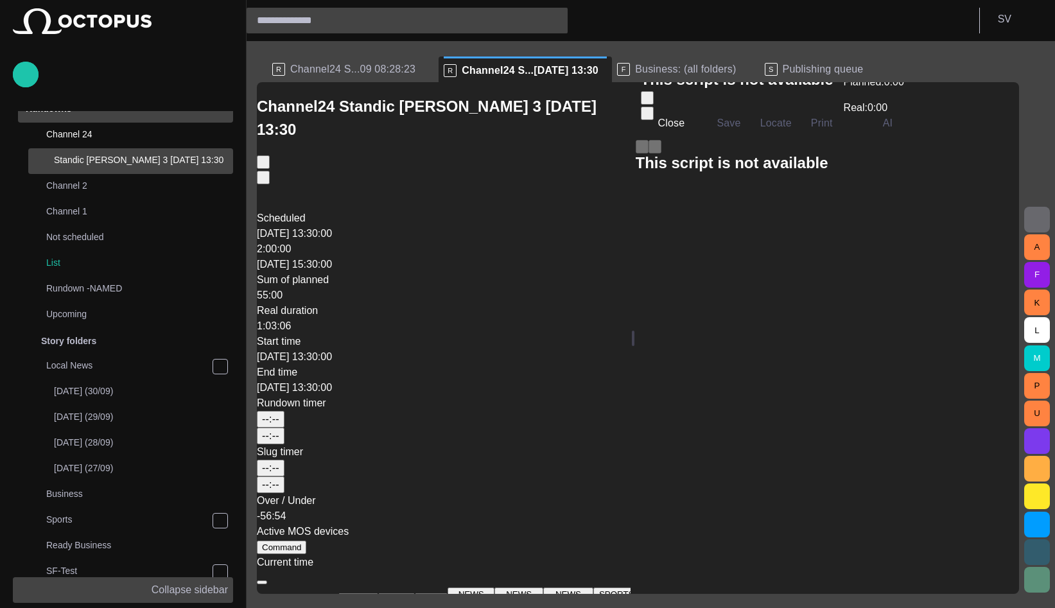
click at [168, 586] on p "Collapse sidebar" at bounding box center [190, 589] width 76 height 15
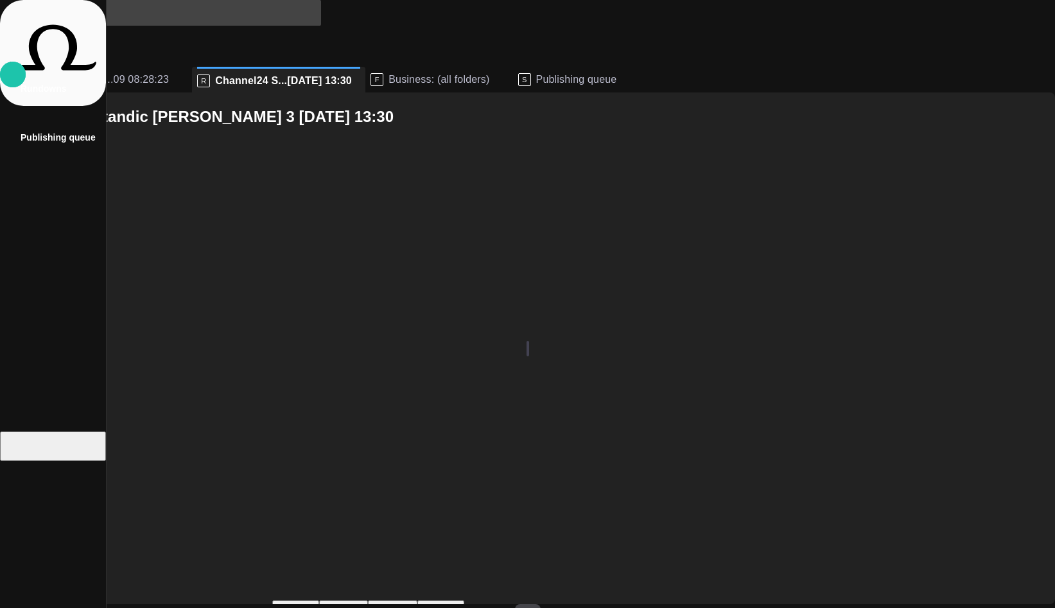
scroll to position [0, 0]
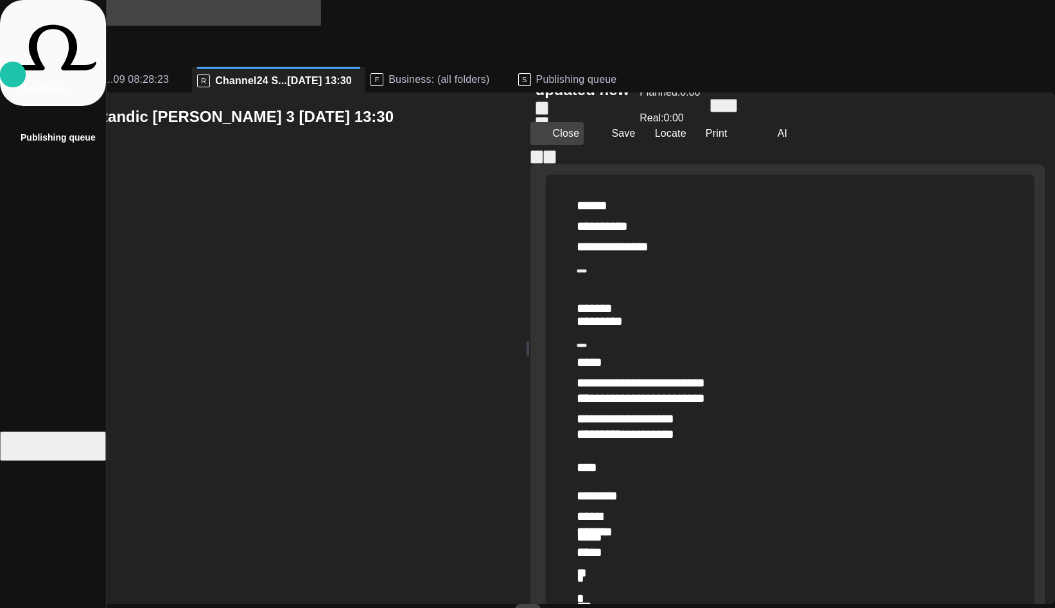
click at [584, 135] on button "Close" at bounding box center [557, 133] width 54 height 23
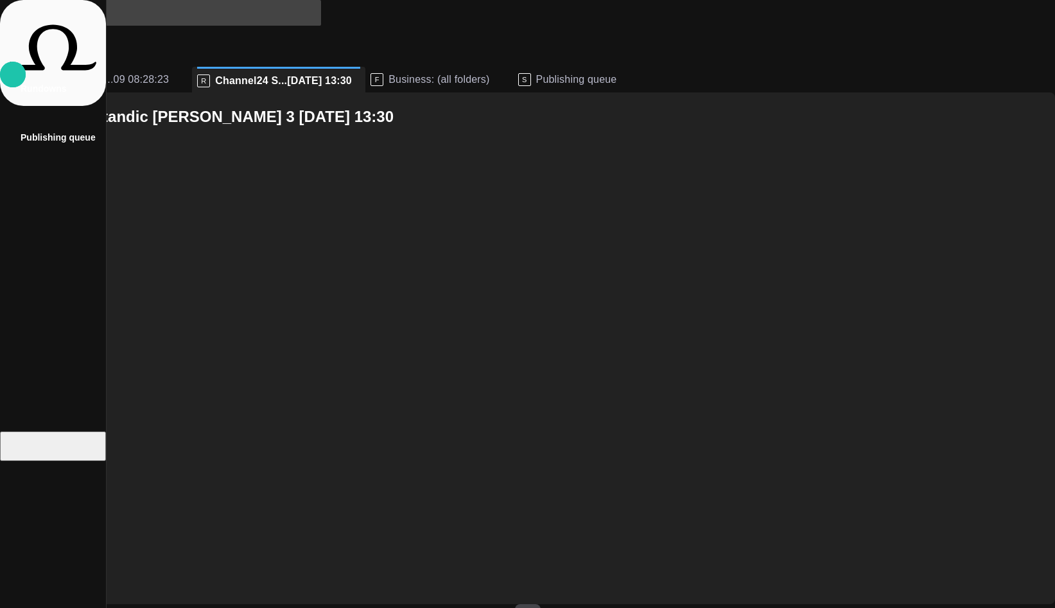
click at [82, 606] on span "button" at bounding box center [75, 612] width 13 height 13
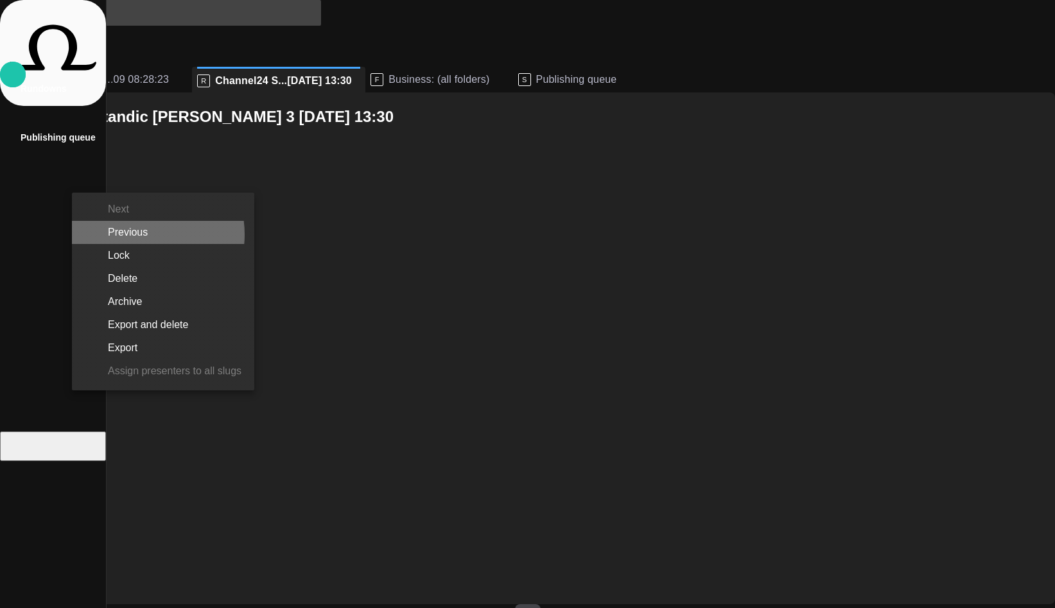
click at [137, 233] on li "Previous" at bounding box center [163, 232] width 182 height 23
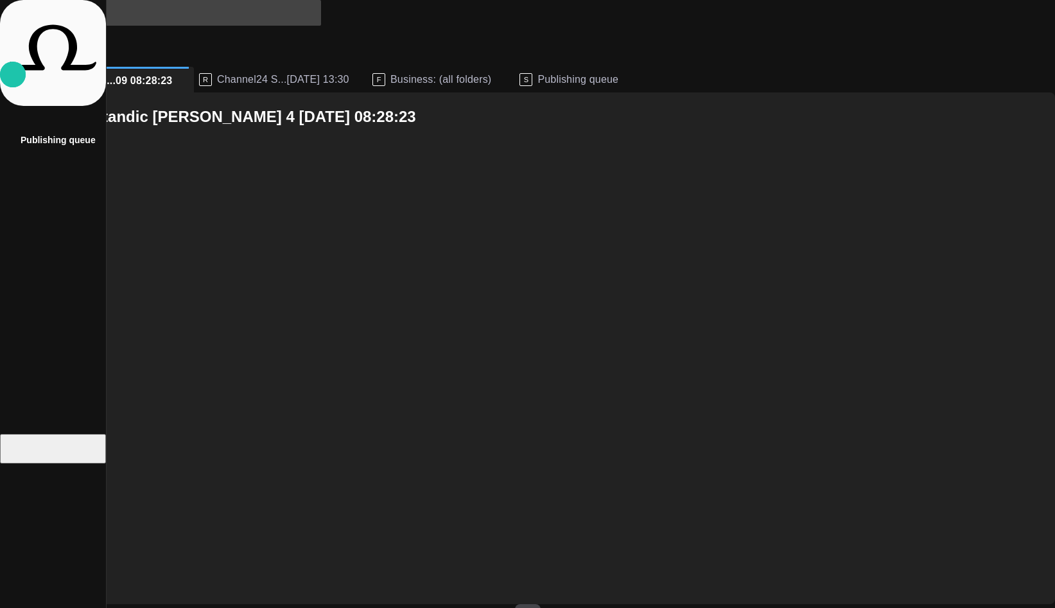
click at [269, 73] on span "Channel24 S...[DATE] 13:30" at bounding box center [283, 79] width 132 height 13
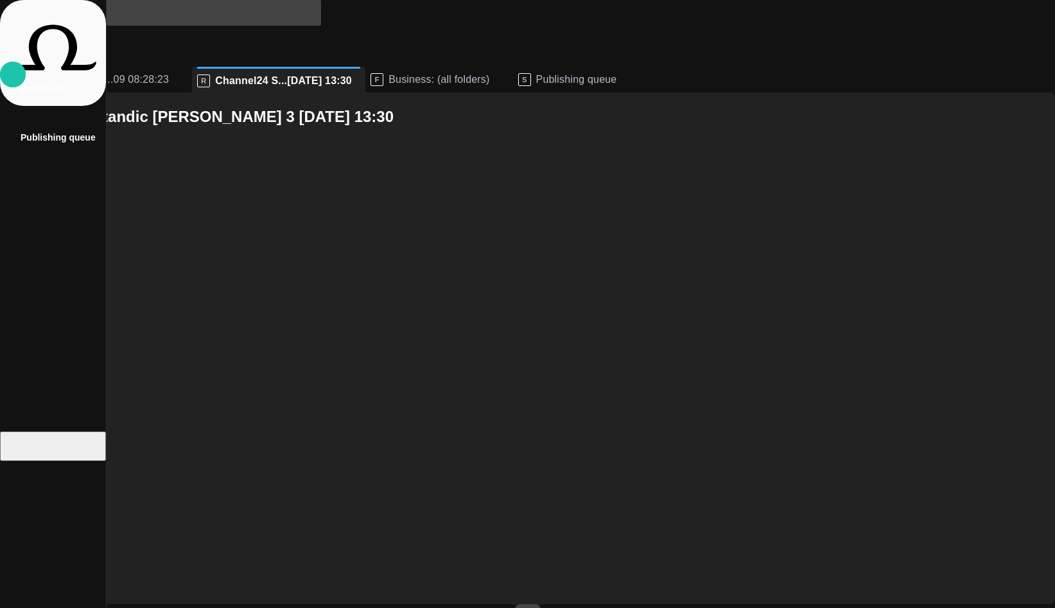
click at [169, 73] on span "Channel24 S...09 08:28:23" at bounding box center [106, 79] width 125 height 13
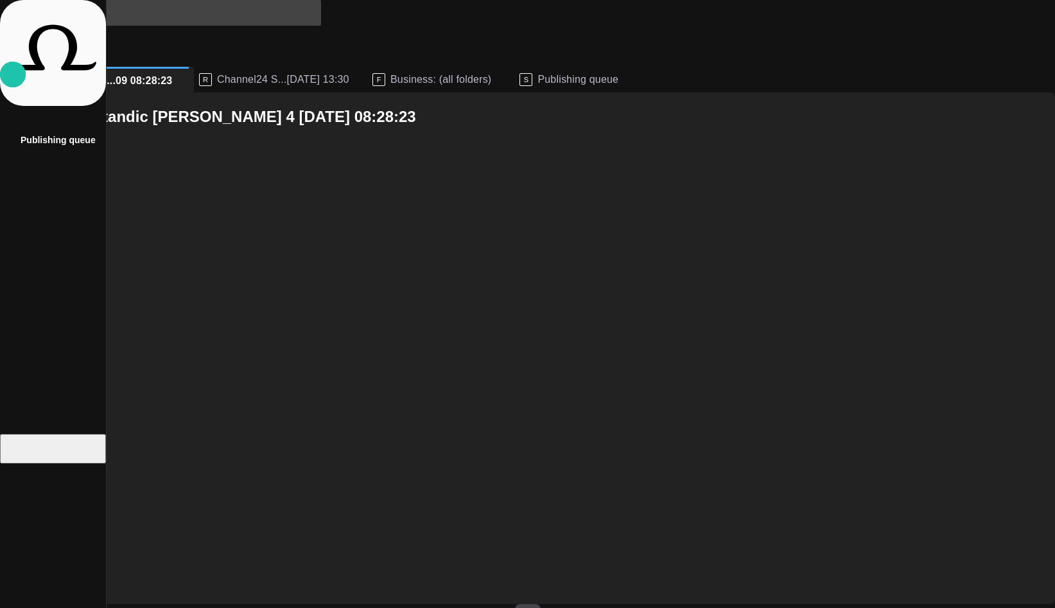
click at [266, 67] on div "R Channel24 S...14/09 13:30" at bounding box center [280, 80] width 163 height 26
click at [266, 73] on span "Channel24 S...[DATE] 13:30" at bounding box center [283, 79] width 132 height 13
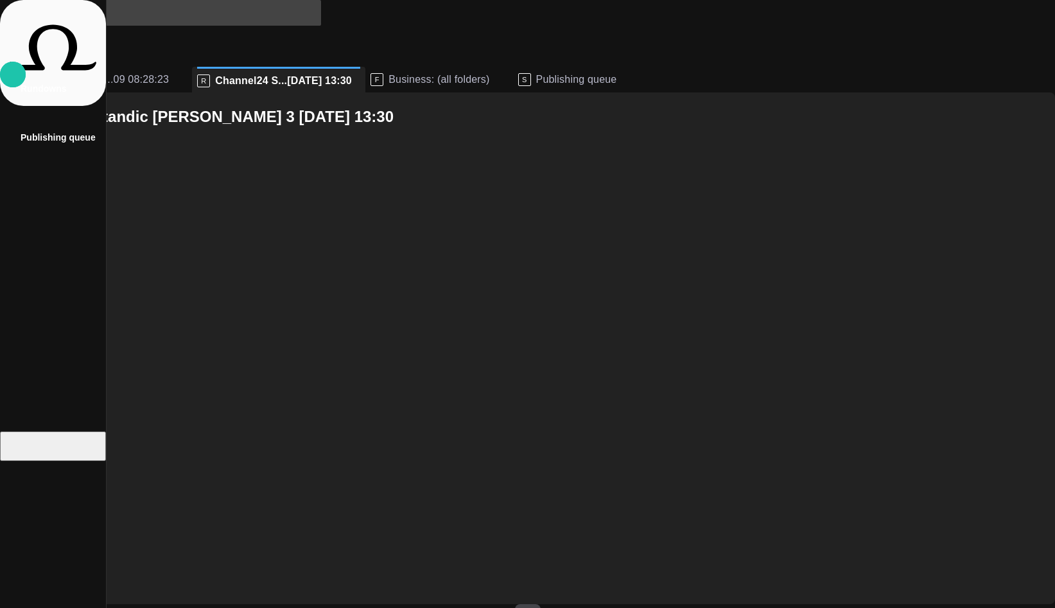
click at [82, 606] on span "button" at bounding box center [75, 612] width 13 height 13
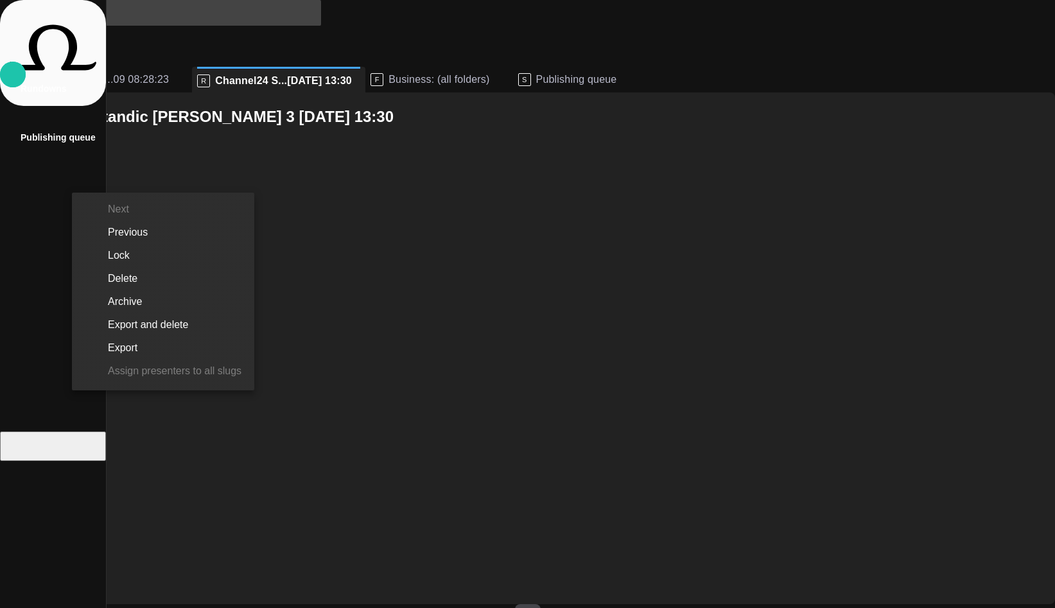
click at [132, 238] on li "Previous" at bounding box center [163, 232] width 182 height 23
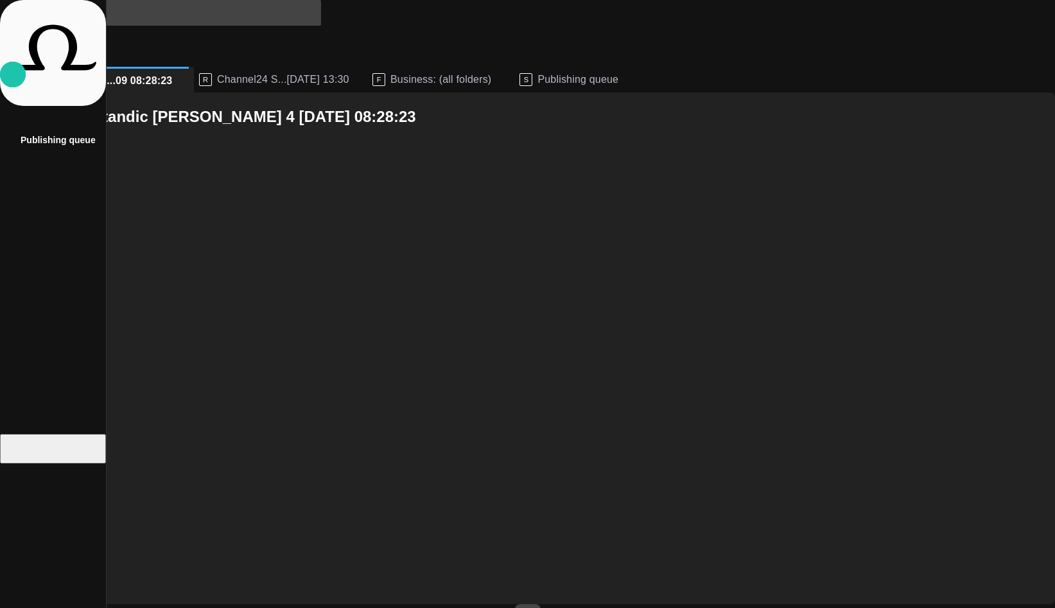
click at [147, 180] on div at bounding box center [527, 304] width 1055 height 608
click at [82, 606] on span "button" at bounding box center [75, 612] width 13 height 13
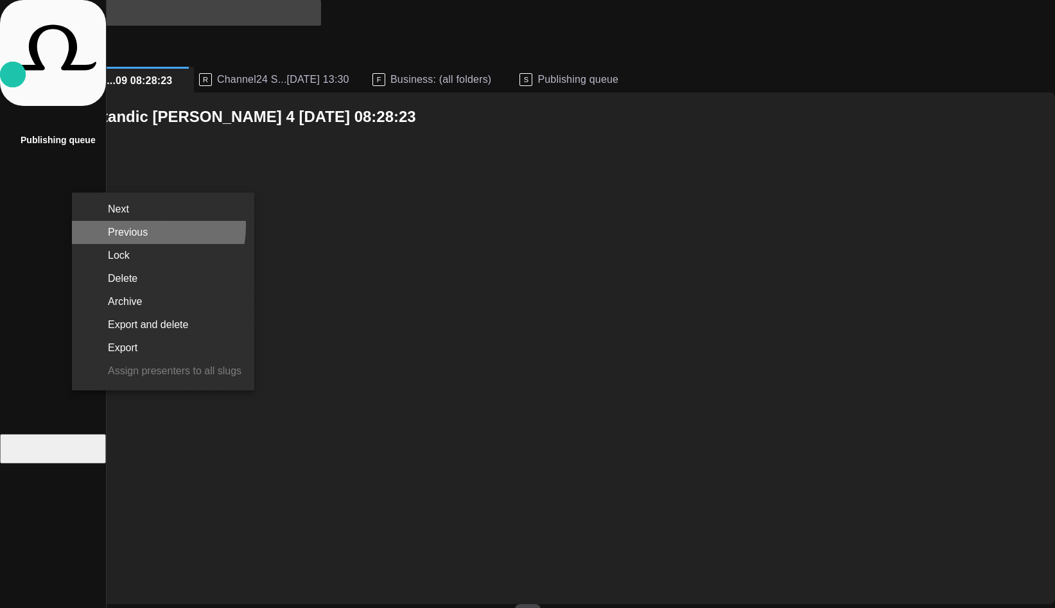
click at [141, 226] on li "Previous" at bounding box center [163, 232] width 182 height 23
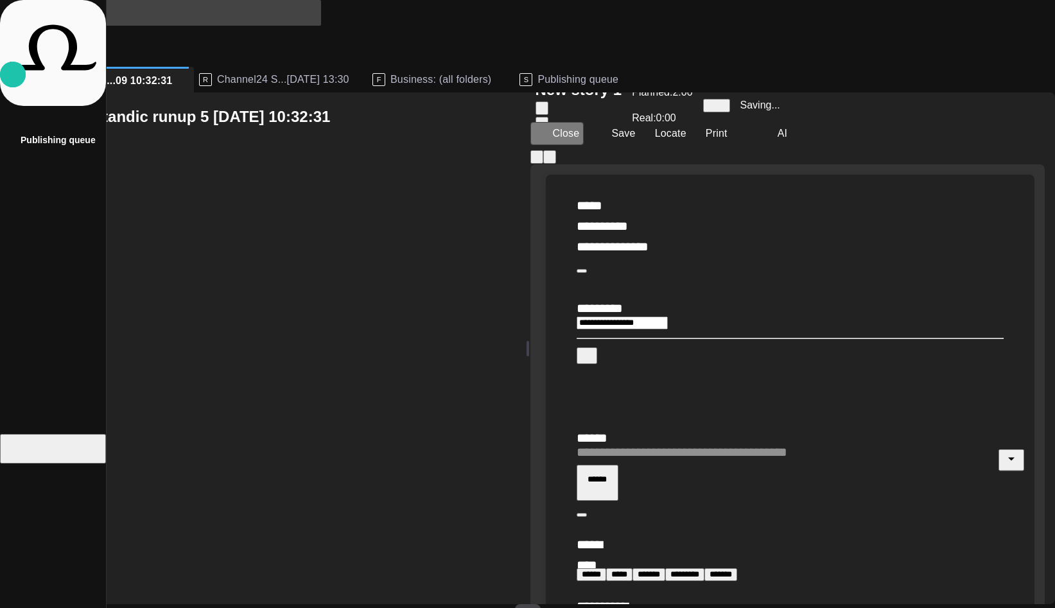
click at [584, 137] on button "Close" at bounding box center [557, 133] width 54 height 23
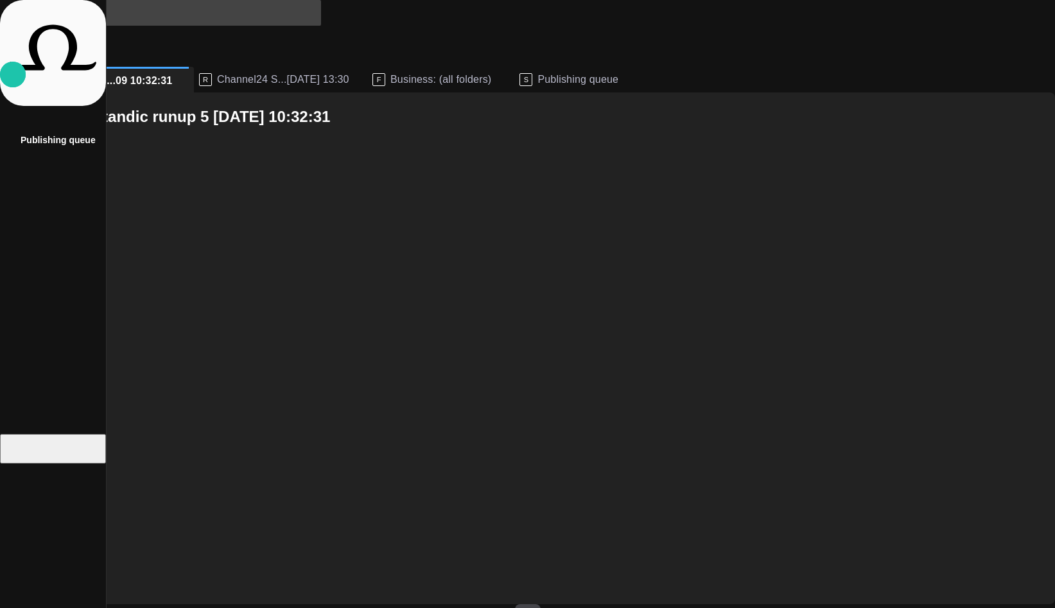
click at [177, 19] on input "text" at bounding box center [148, 13] width 277 height 21
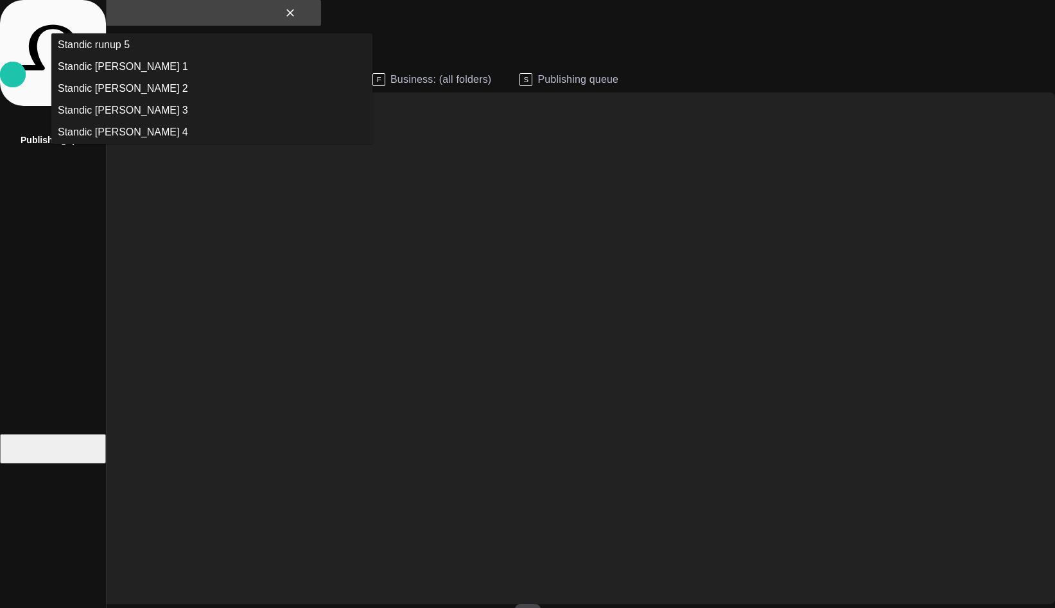
click at [135, 23] on input "*******" at bounding box center [144, 13] width 268 height 21
click at [135, 39] on td "Standic runup 5" at bounding box center [212, 45] width 318 height 21
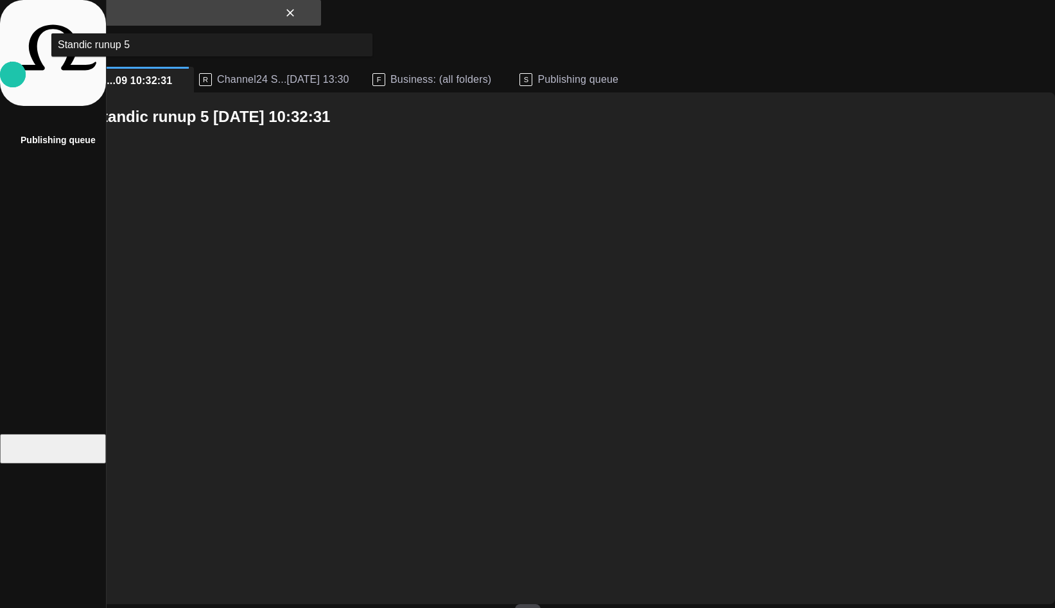
click at [312, 43] on td "Standic runup 5" at bounding box center [212, 45] width 318 height 21
click at [205, 40] on td "Standic runup 5" at bounding box center [212, 45] width 318 height 21
click at [186, 21] on input "**********" at bounding box center [144, 13] width 268 height 21
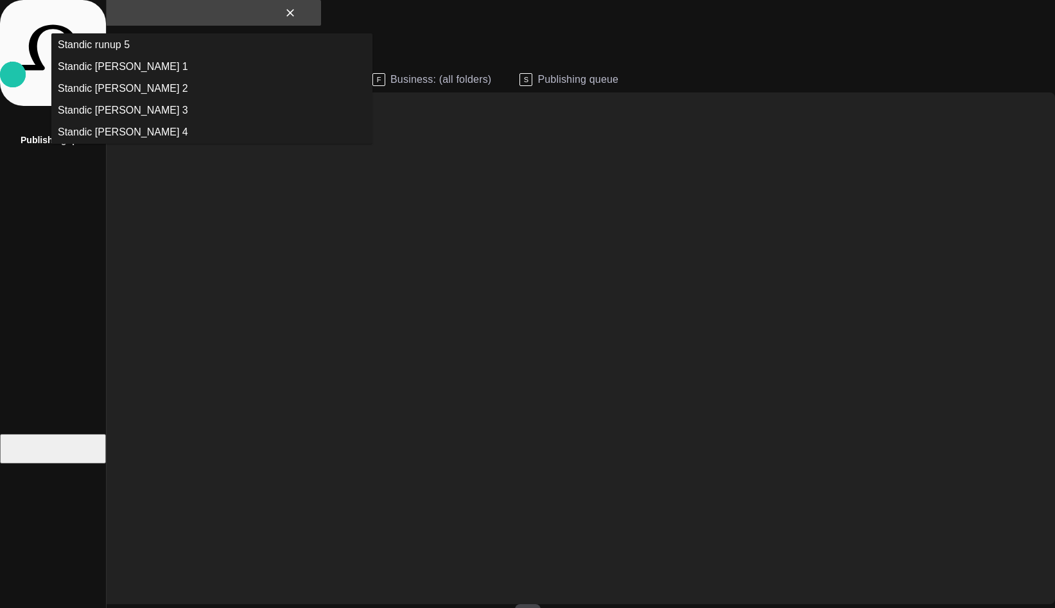
click at [116, 60] on td "Standic walkup 1" at bounding box center [212, 67] width 318 height 21
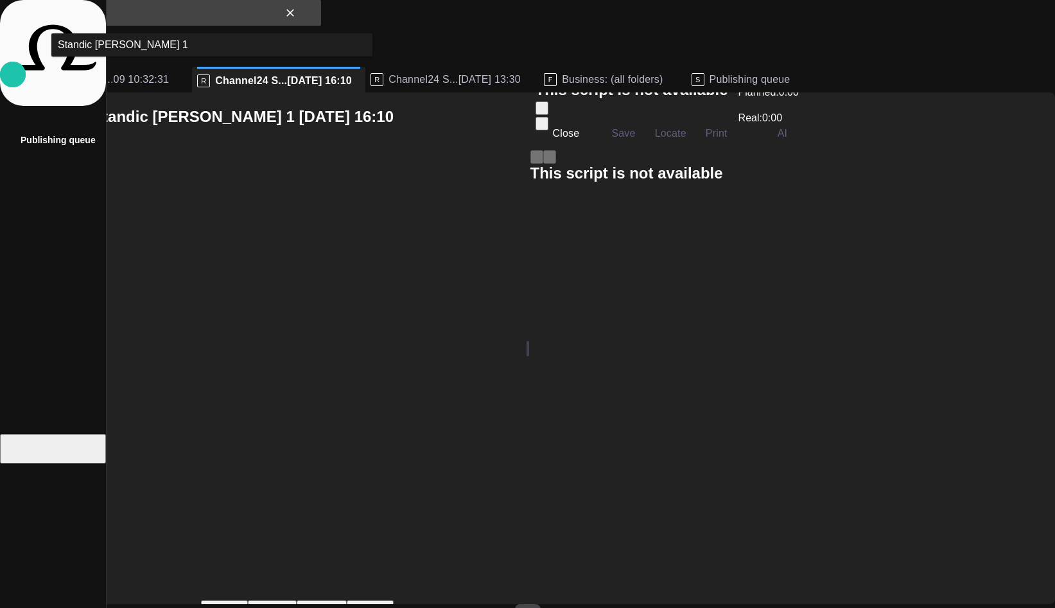
type input "**********"
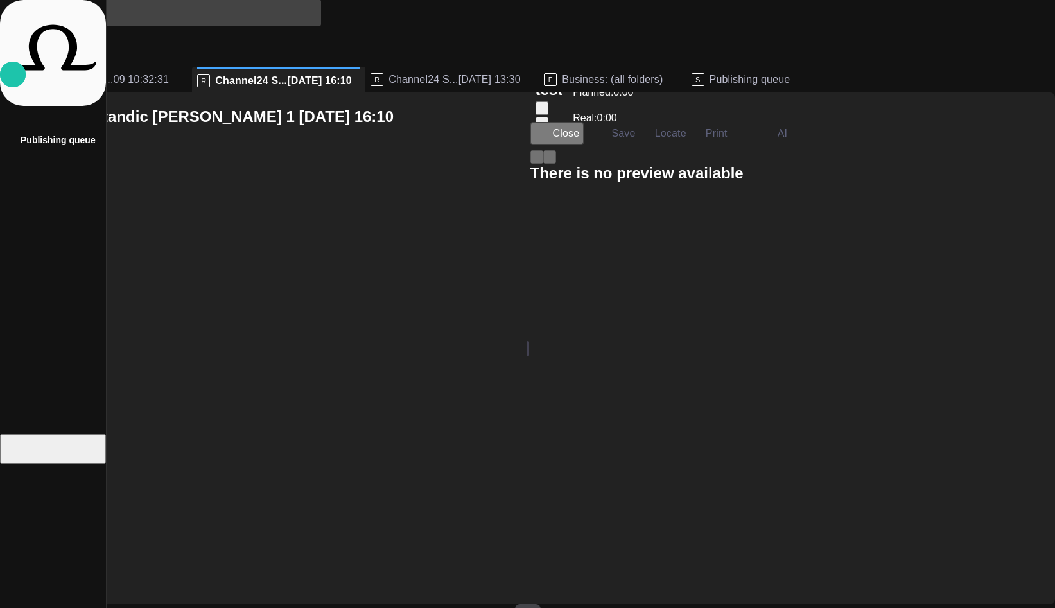
click at [584, 137] on button "Close" at bounding box center [557, 133] width 54 height 23
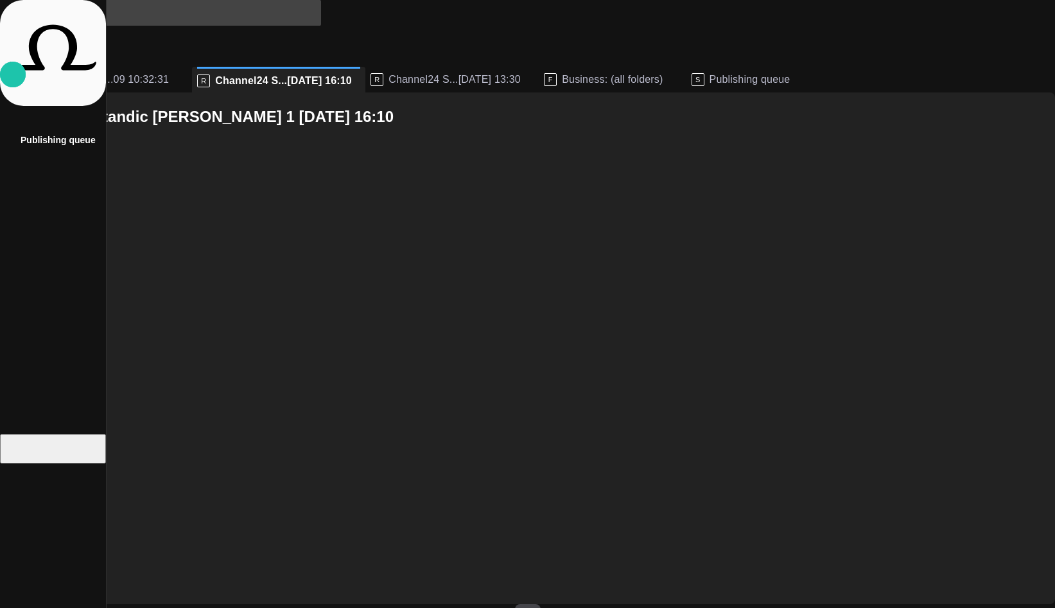
click at [740, 73] on span "Publishing queue" at bounding box center [749, 79] width 81 height 13
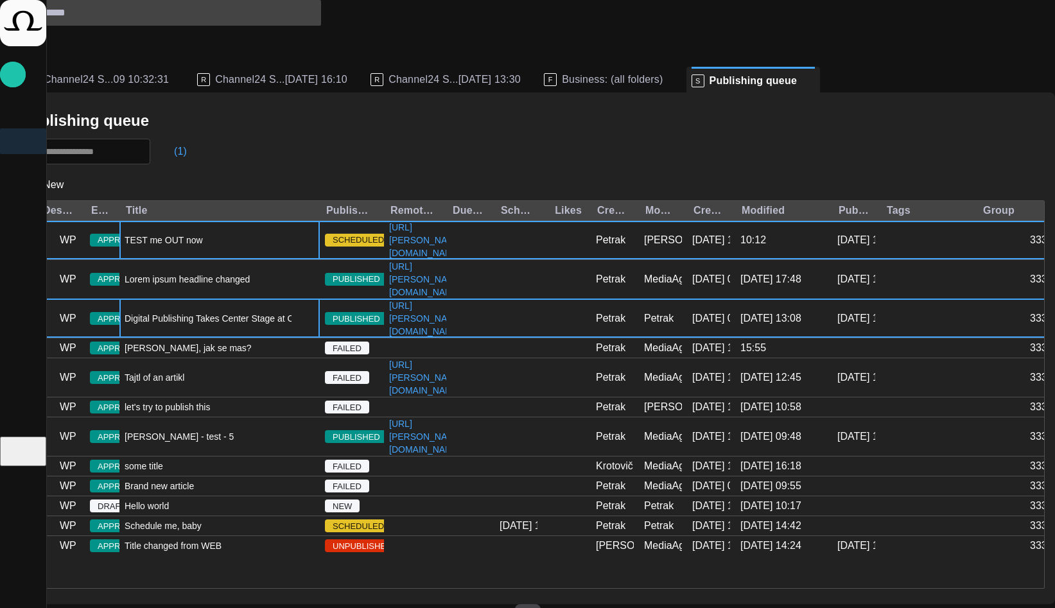
click at [277, 338] on div "Digital Publishing Takes Center Stage at Octopus Product Day" at bounding box center [219, 318] width 200 height 39
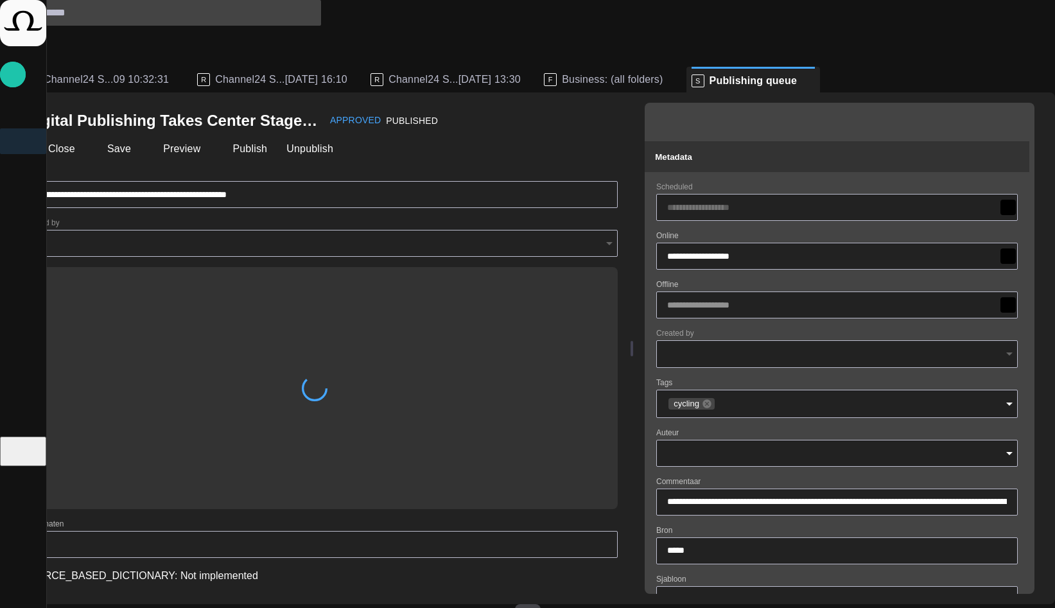
type input "**********"
type input "***"
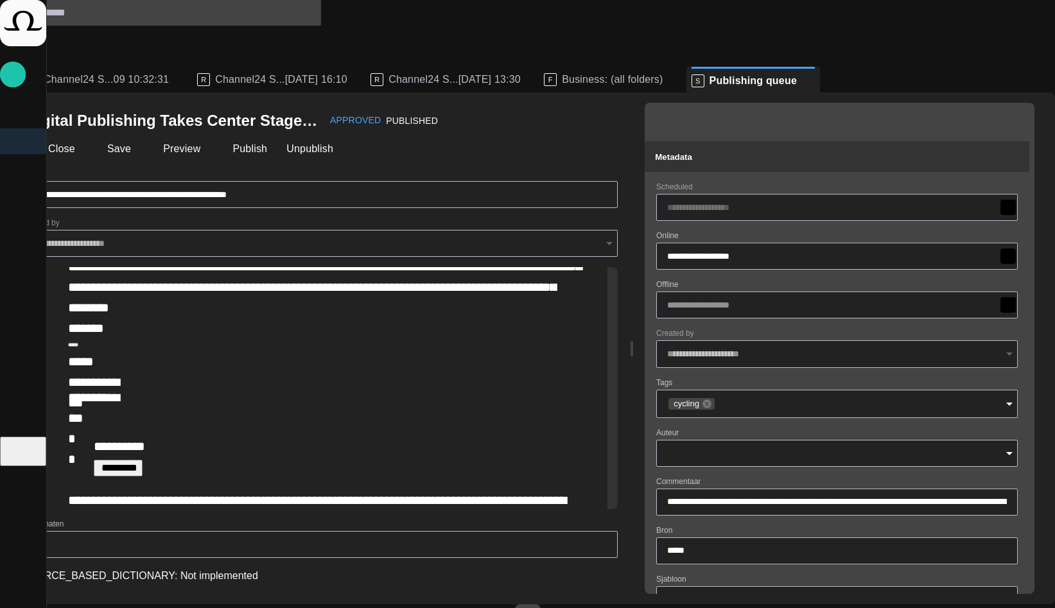
scroll to position [154, 0]
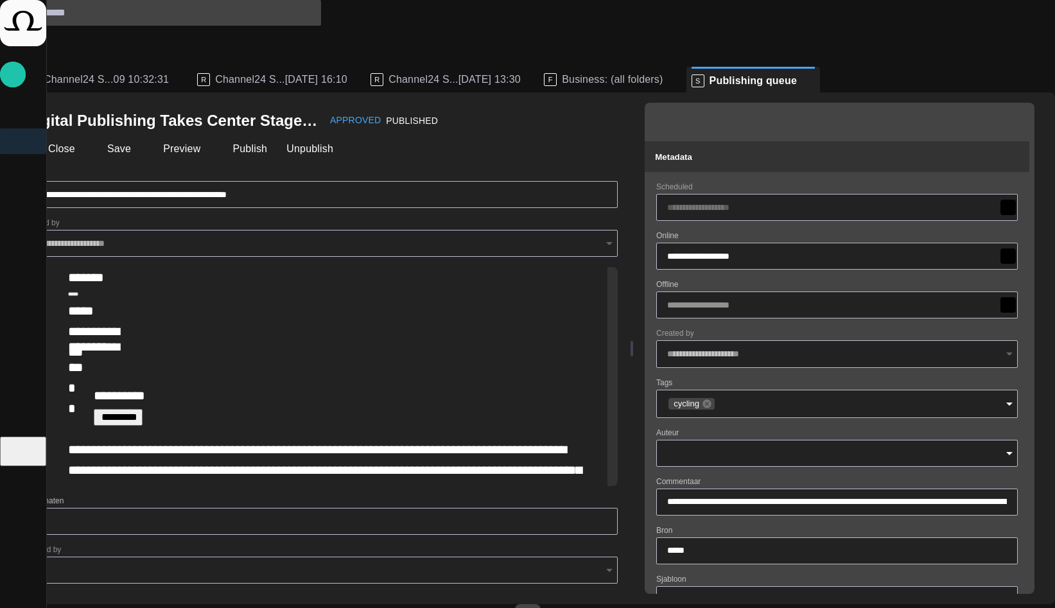
type input "**********"
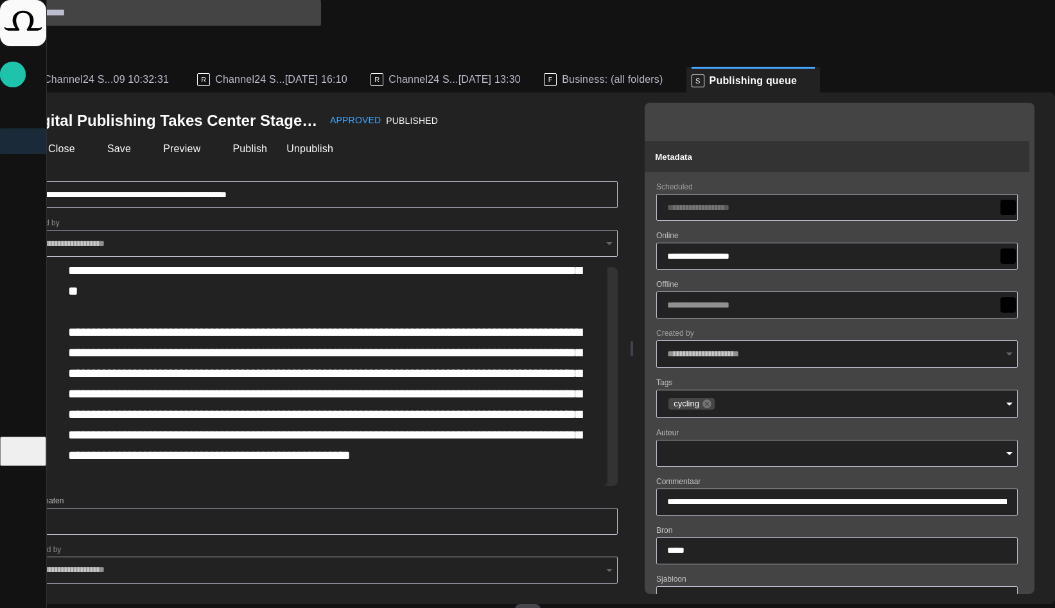
scroll to position [1183, 0]
click at [1034, 72] on span "button" at bounding box center [1041, 79] width 15 height 15
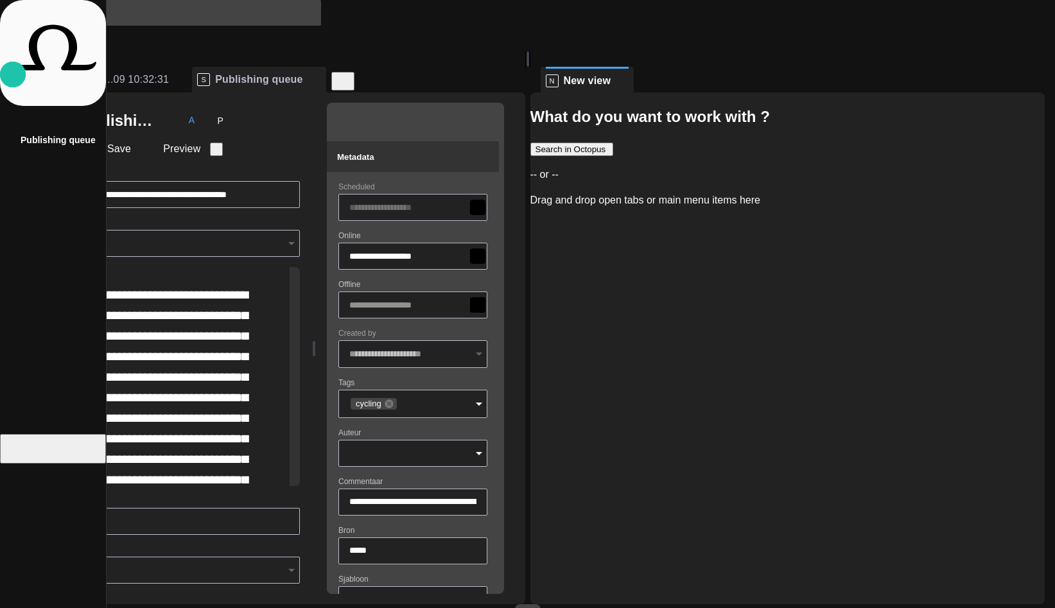
scroll to position [1549, 0]
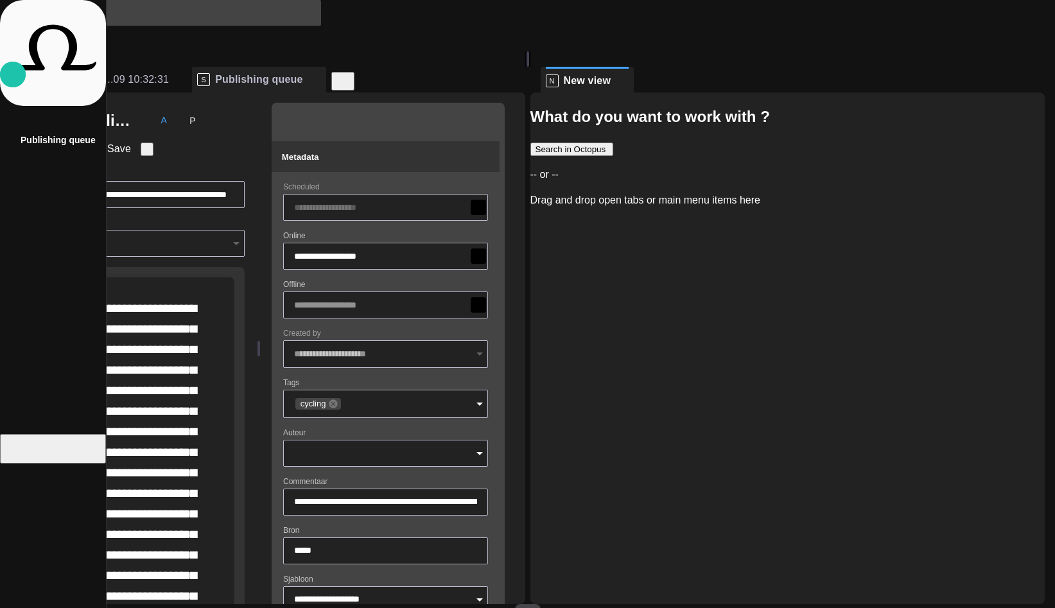
drag, startPoint x: 346, startPoint y: 335, endPoint x: 314, endPoint y: 307, distance: 42.8
click at [268, 349] on div "**********" at bounding box center [267, 348] width 515 height 512
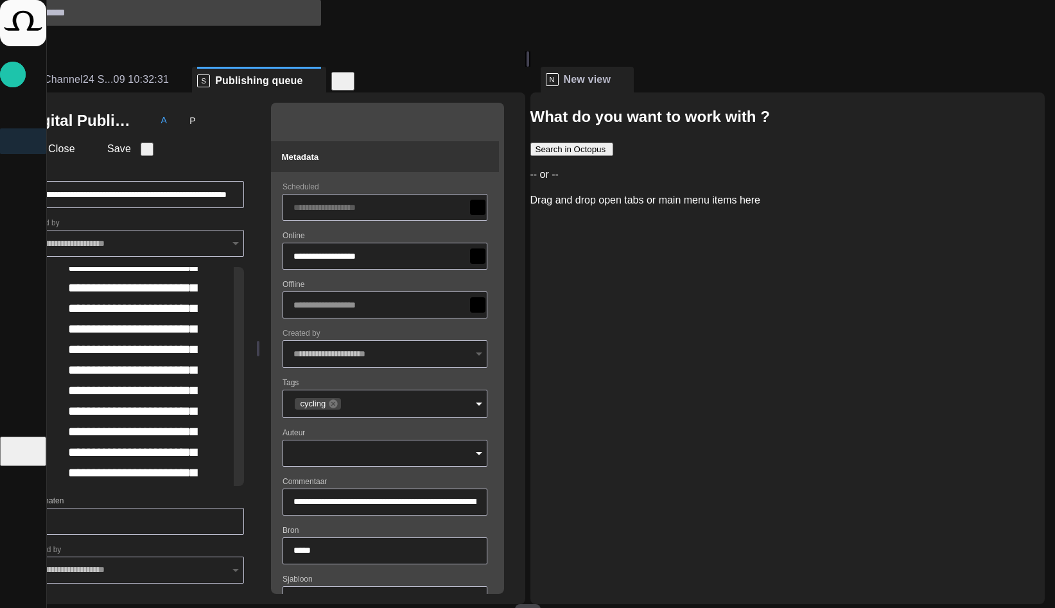
click at [492, 111] on button "button" at bounding box center [481, 121] width 26 height 26
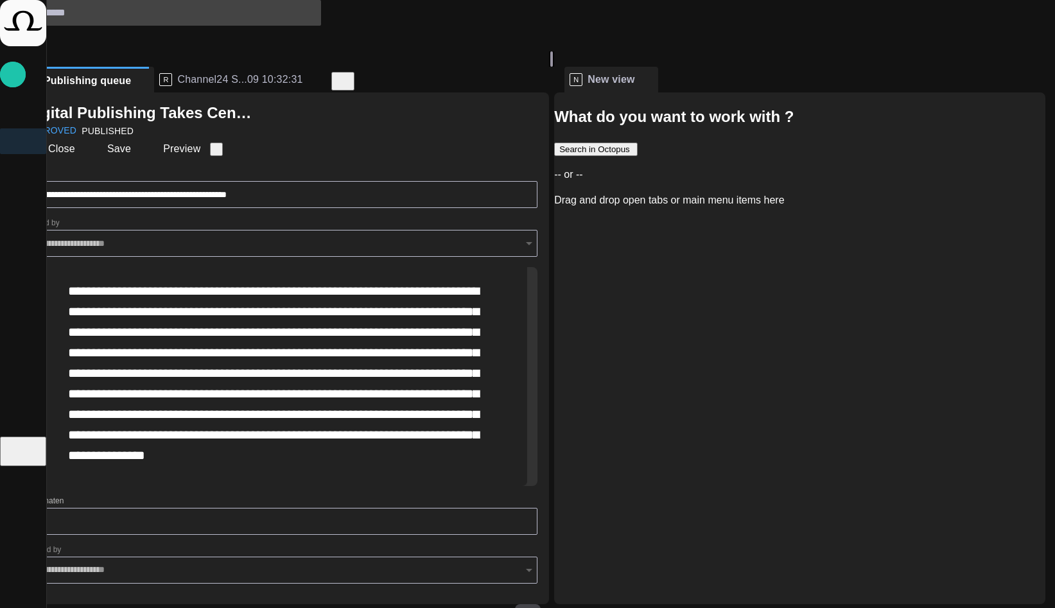
scroll to position [1119, 0]
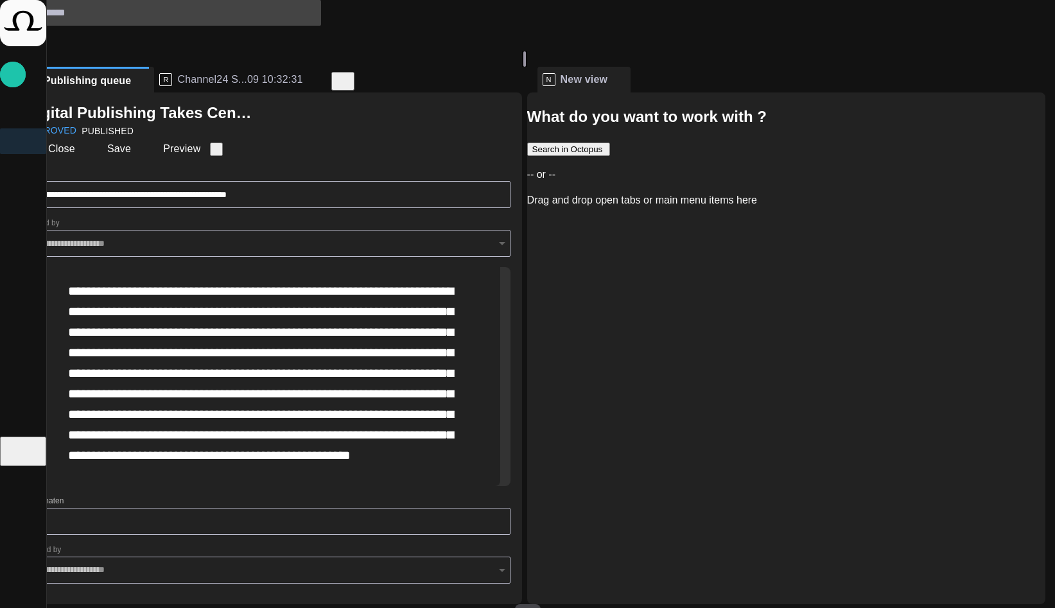
drag, startPoint x: 542, startPoint y: 320, endPoint x: 537, endPoint y: 295, distance: 25.4
click at [527, 67] on div at bounding box center [524, 58] width 5 height 15
click at [625, 73] on span at bounding box center [619, 79] width 13 height 13
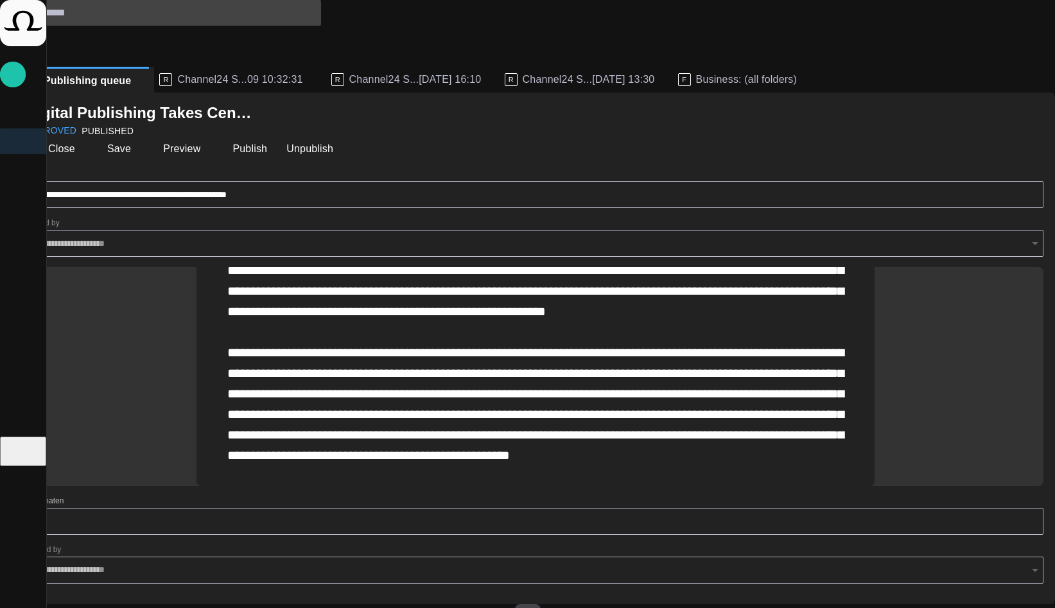
click at [1026, 234] on div at bounding box center [1034, 243] width 17 height 18
click at [76, 26] on button "S V" at bounding box center [46, 37] width 60 height 23
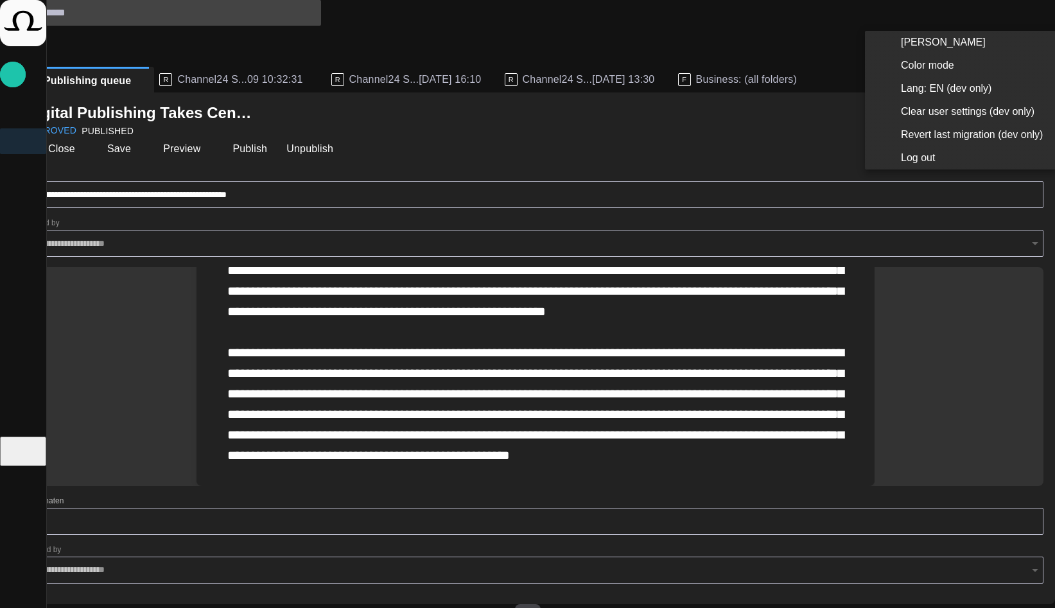
click at [943, 162] on li "Log out" at bounding box center [960, 157] width 191 height 23
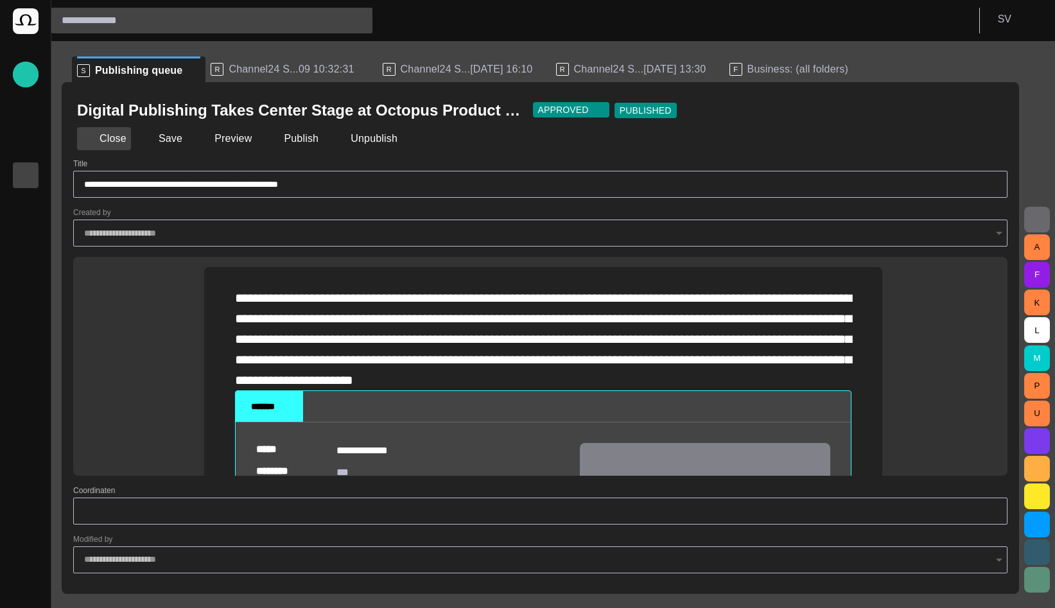
click at [118, 141] on button "Close" at bounding box center [104, 138] width 54 height 23
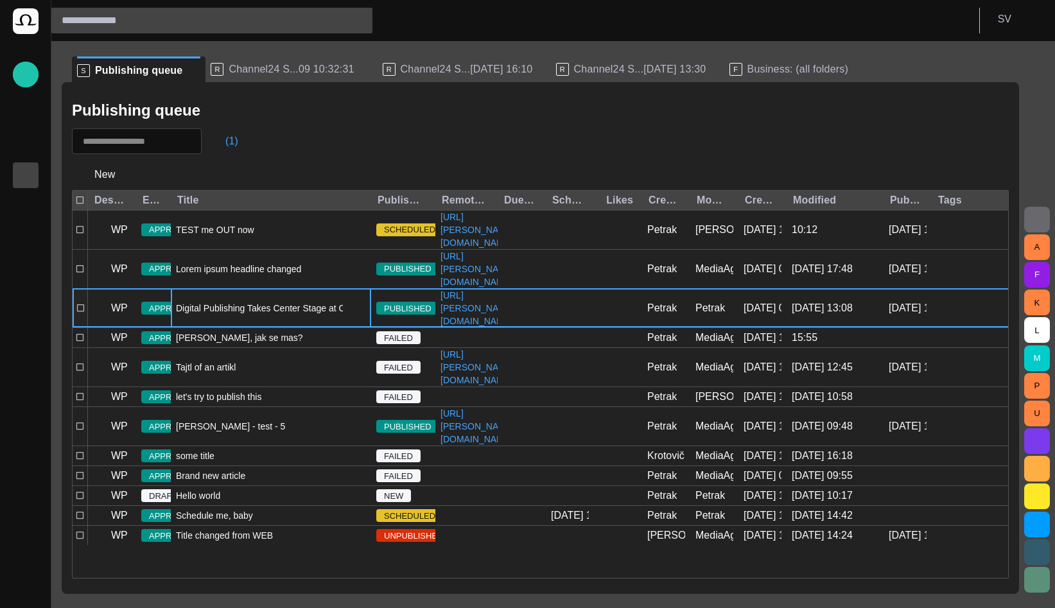
click at [267, 327] on div "Digital Publishing Takes Center Stage at Octopus Product Day" at bounding box center [271, 308] width 200 height 39
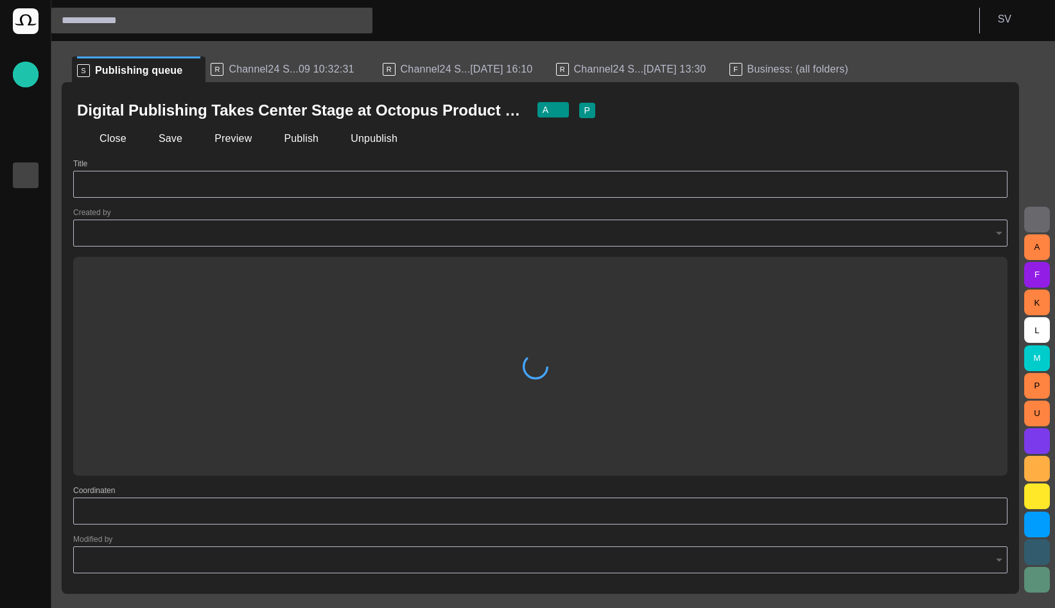
type input "**********"
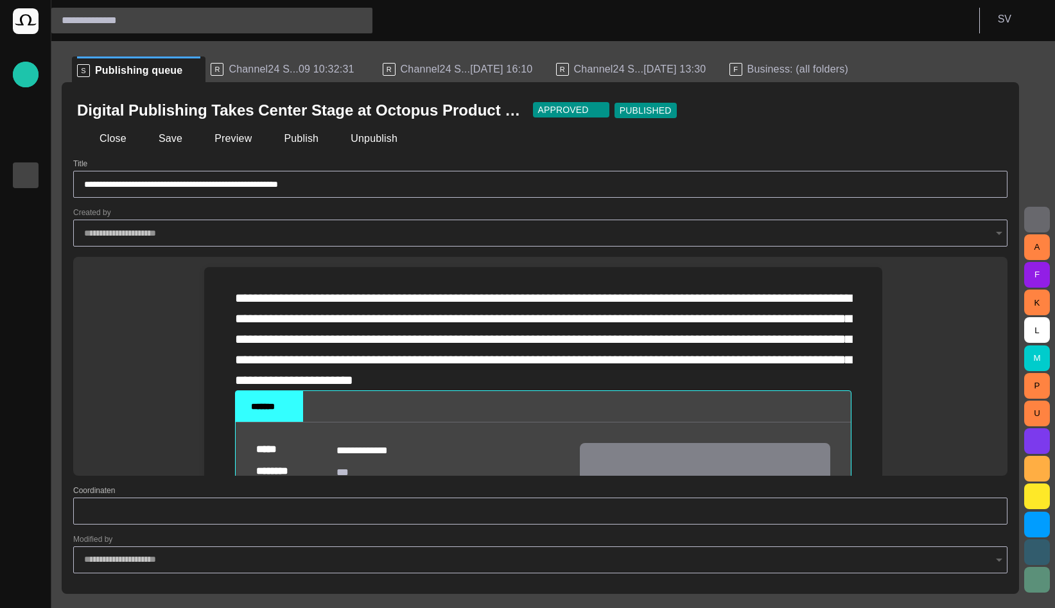
click at [109, 153] on div "Close Save Preview Publish Unpublish" at bounding box center [540, 138] width 927 height 31
click at [109, 137] on button "Close" at bounding box center [104, 138] width 54 height 23
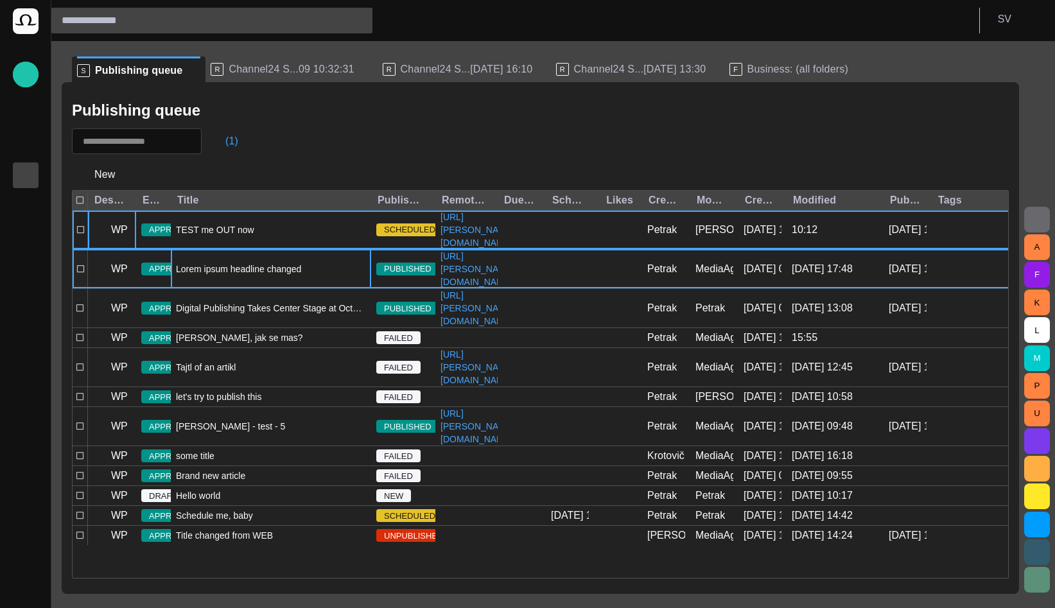
click at [293, 288] on div "Lorem ipsum headline changed" at bounding box center [271, 269] width 200 height 39
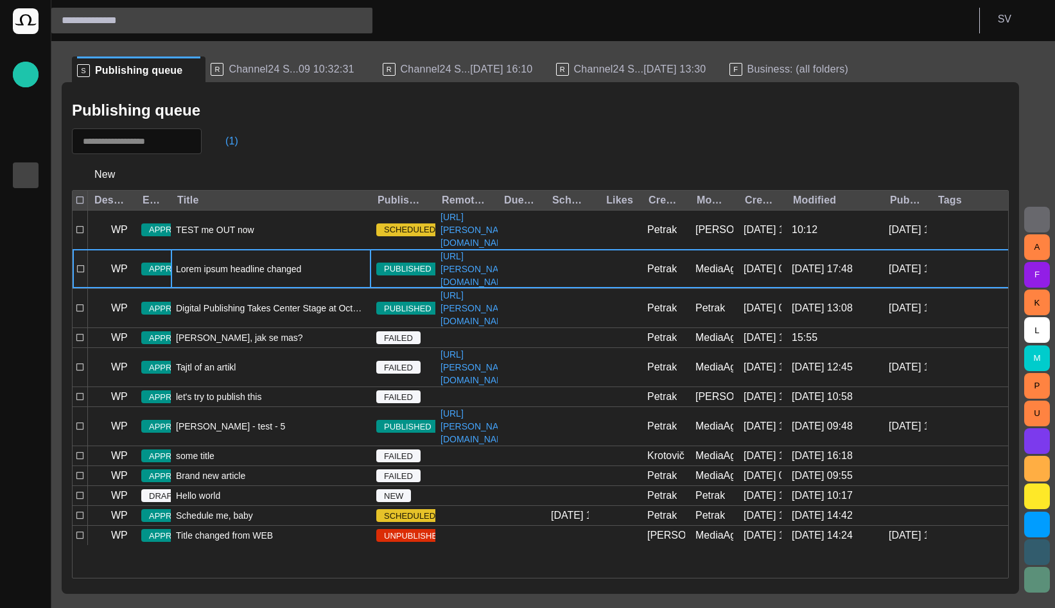
click at [293, 288] on div "Lorem ipsum headline changed" at bounding box center [271, 269] width 200 height 39
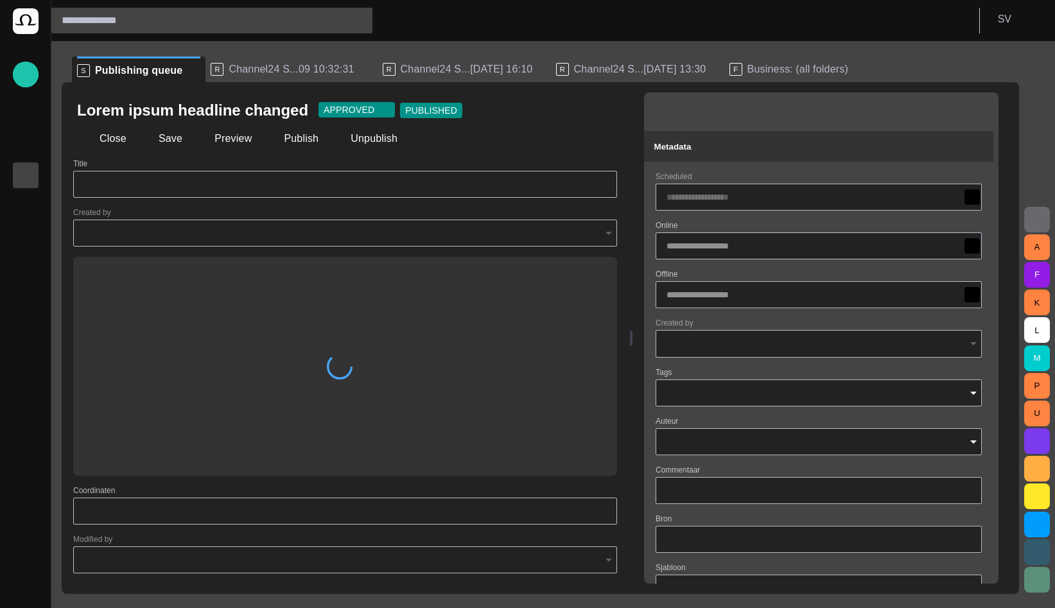
type input "**********"
type input "*****"
type input "**********"
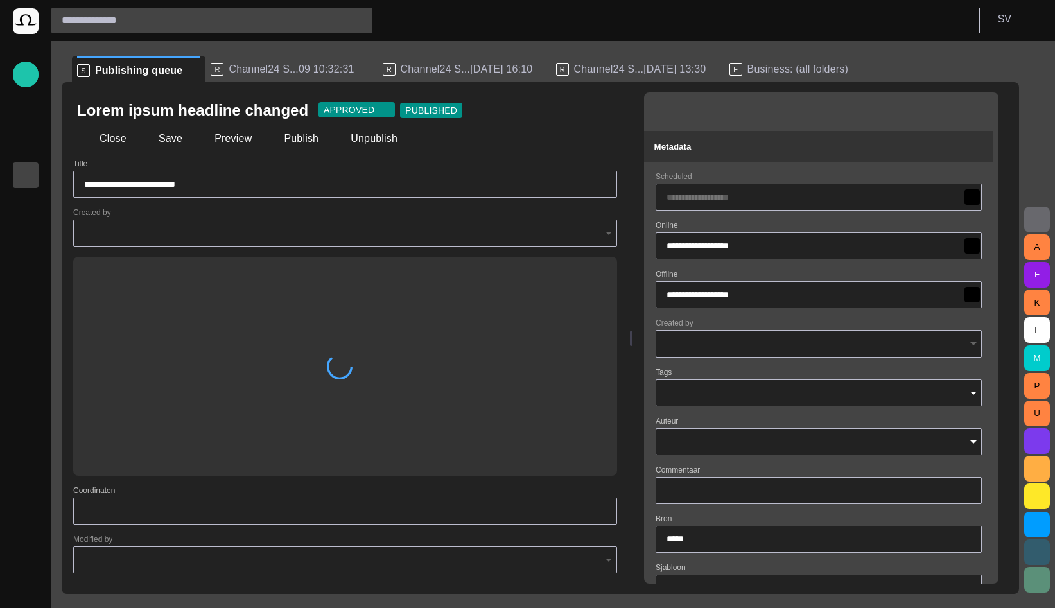
type input "**********"
type input "**"
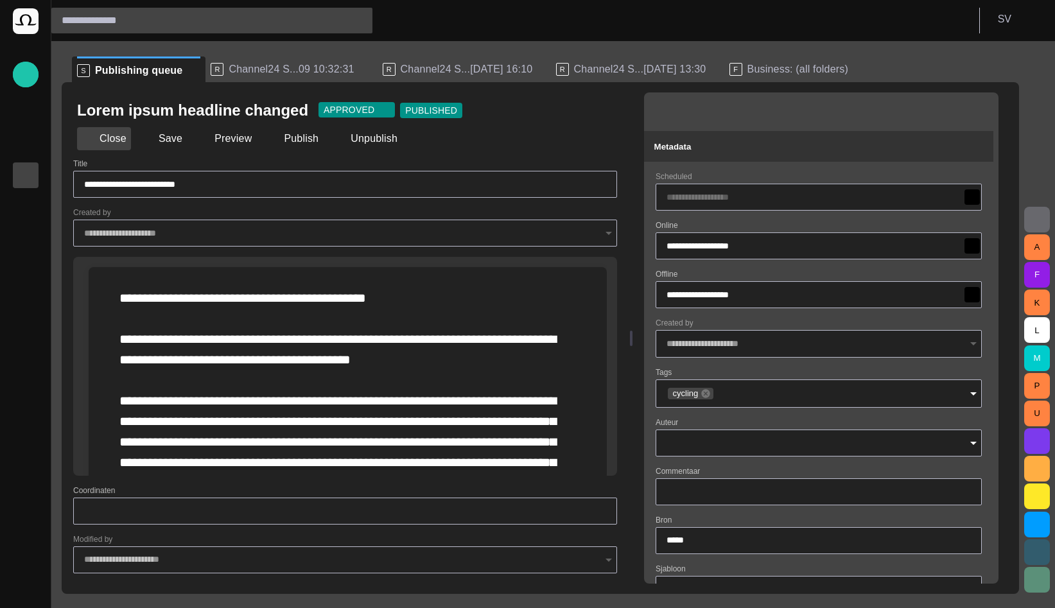
click at [119, 143] on button "Close" at bounding box center [104, 138] width 54 height 23
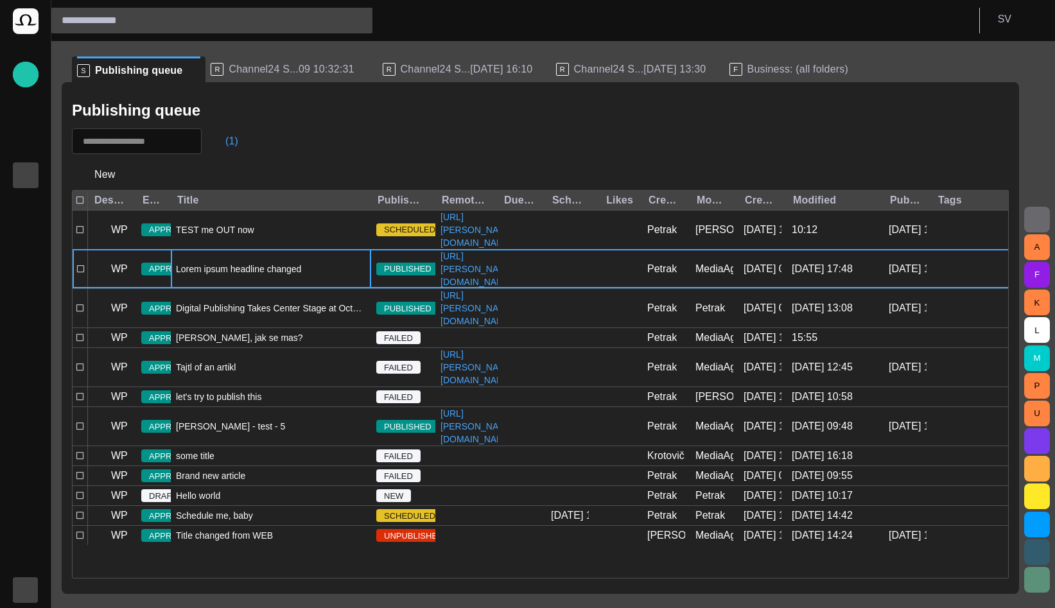
click at [187, 69] on span at bounding box center [193, 70] width 13 height 13
click at [26, 584] on div "button" at bounding box center [26, 590] width 26 height 26
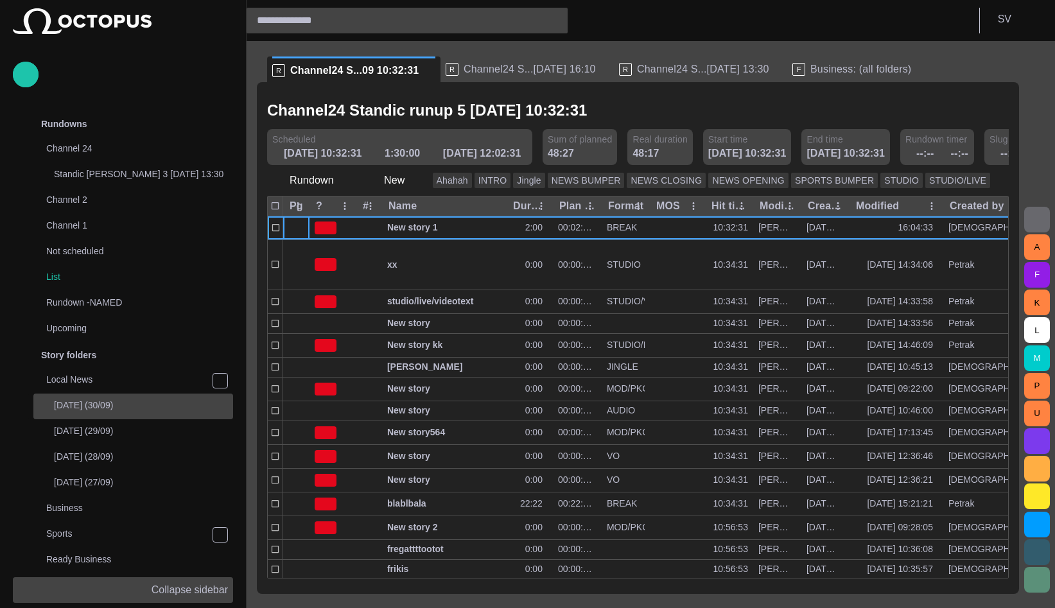
scroll to position [385, 0]
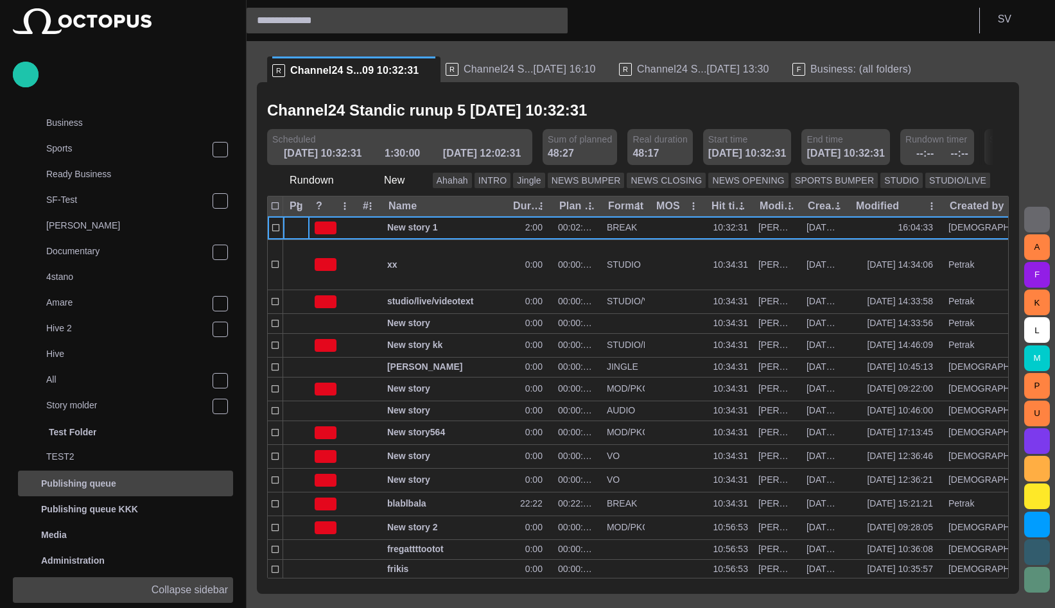
click at [118, 482] on div "Publishing queue" at bounding box center [127, 483] width 213 height 21
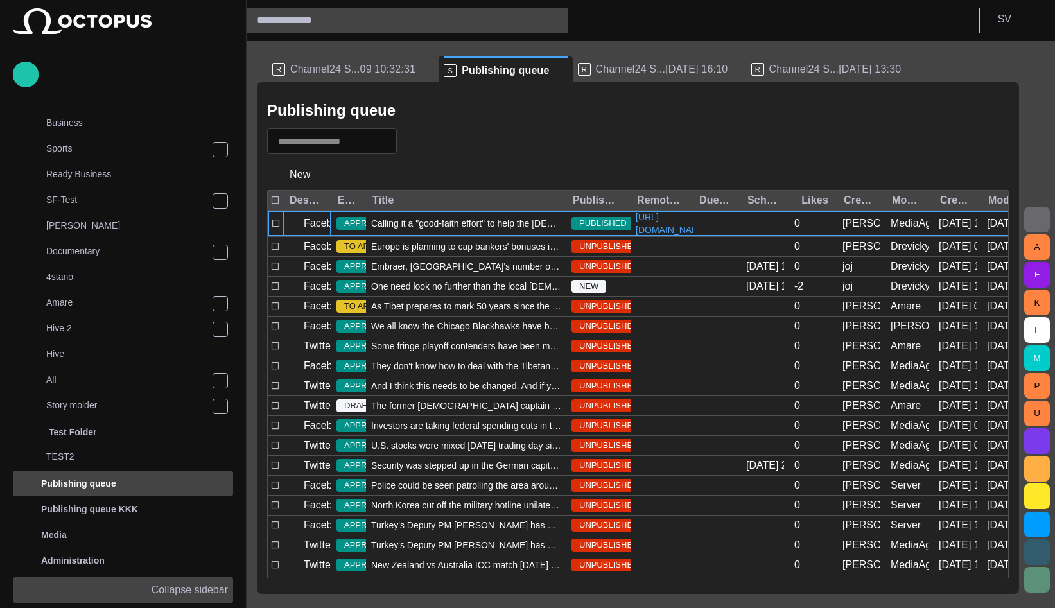
scroll to position [587, 0]
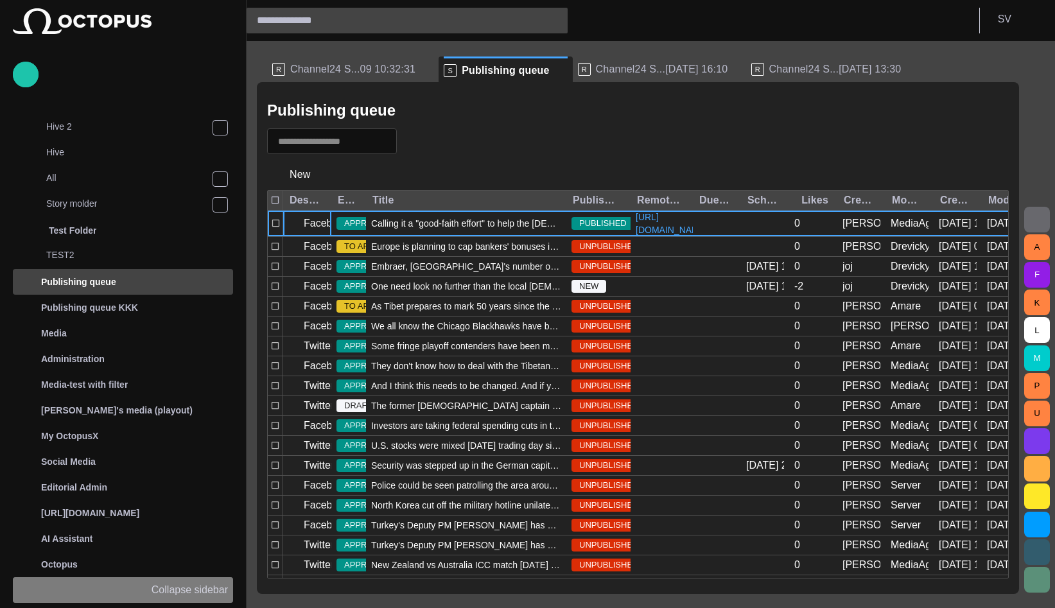
click at [146, 595] on div "button" at bounding box center [134, 590] width 26 height 26
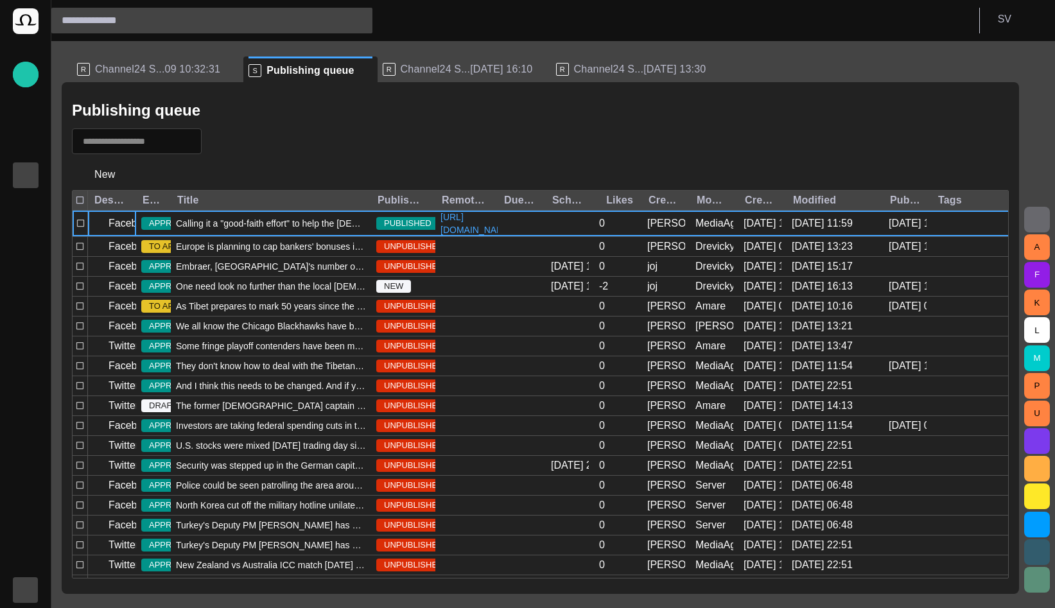
scroll to position [0, 0]
click at [261, 230] on span "Calling it a "good-faith effort" to help the Egyptian people, U.S. Secretary of…" at bounding box center [271, 223] width 190 height 13
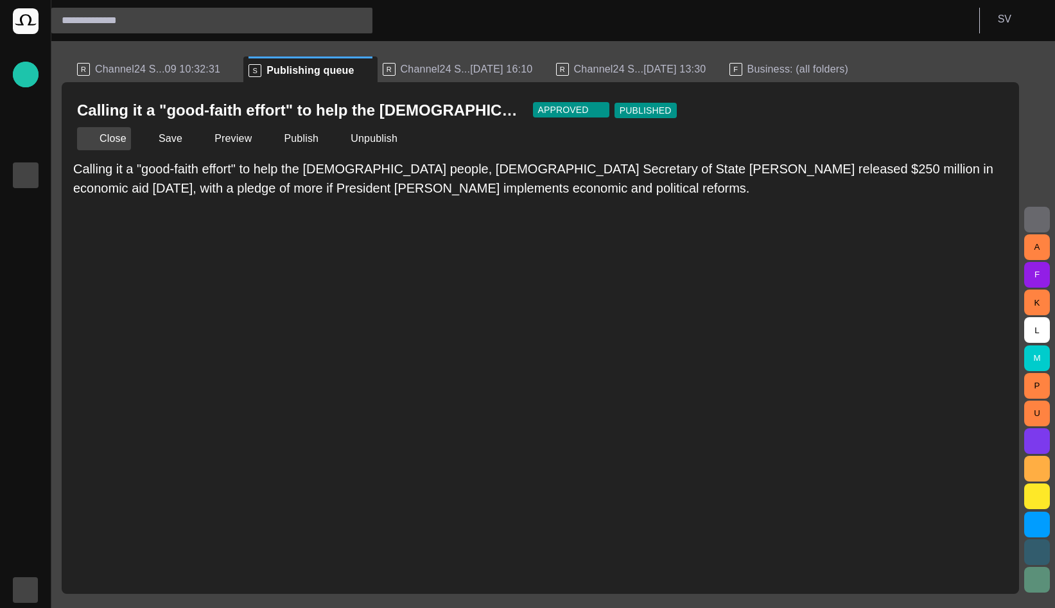
click at [114, 135] on button "Close" at bounding box center [104, 138] width 54 height 23
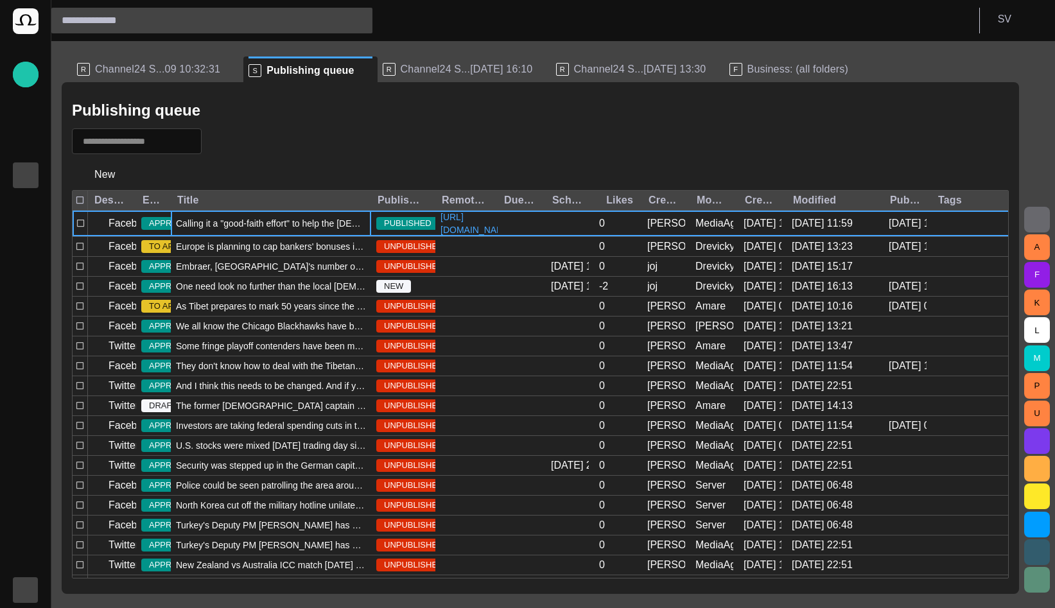
drag, startPoint x: 235, startPoint y: 136, endPoint x: 228, endPoint y: 140, distance: 8.0
click at [225, 136] on span "button" at bounding box center [219, 141] width 13 height 13
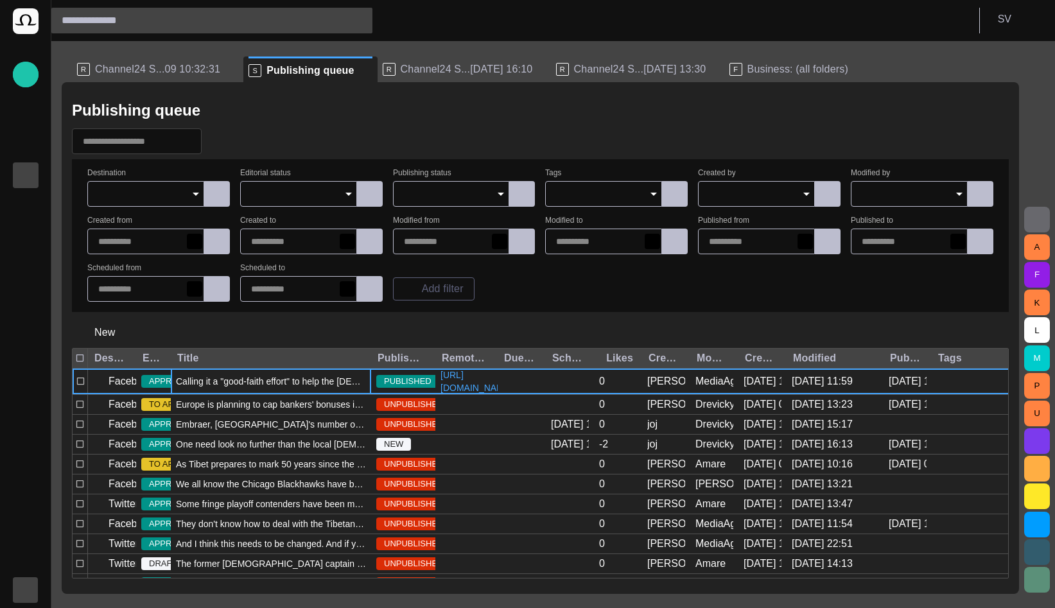
click at [169, 189] on input "Destination" at bounding box center [141, 193] width 86 height 13
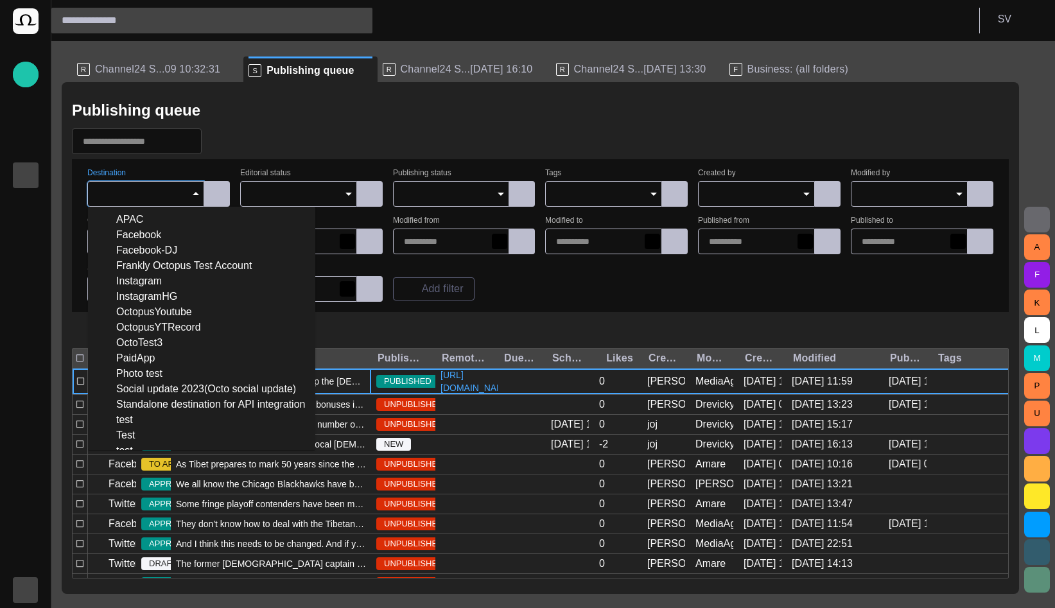
scroll to position [198, 0]
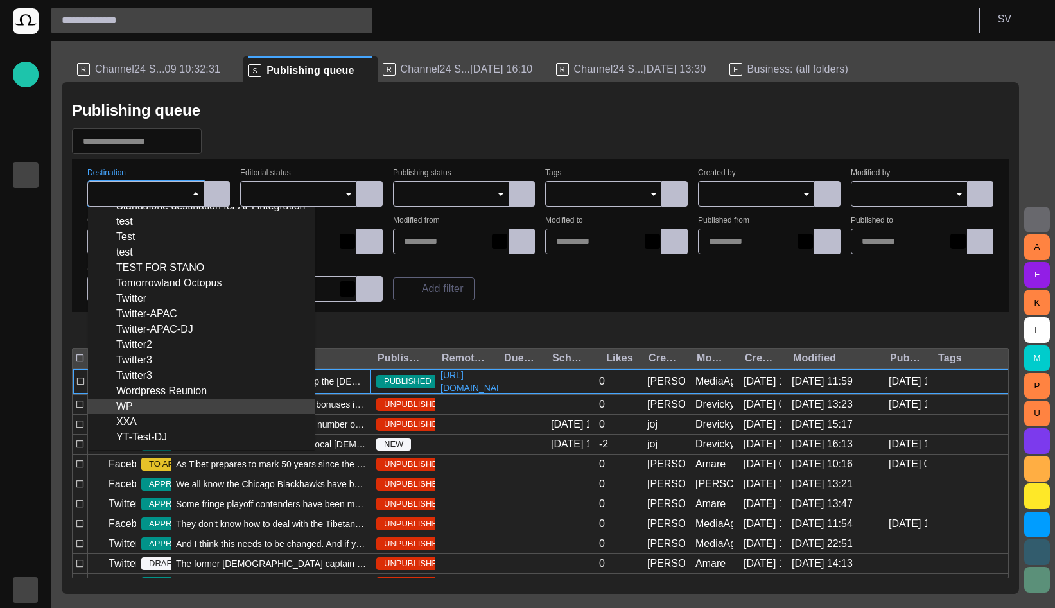
click at [148, 411] on div "WP" at bounding box center [201, 406] width 207 height 15
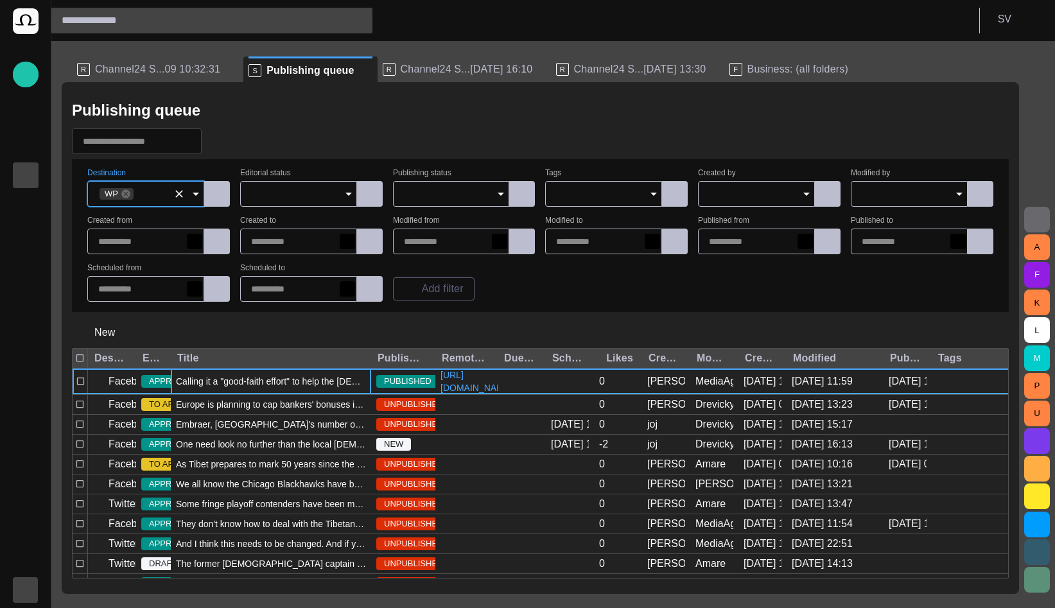
click at [384, 92] on div "Publishing queue Destination WP Editorial status Publishing status Tags Created…" at bounding box center [540, 338] width 957 height 512
click at [225, 139] on span "button" at bounding box center [219, 141] width 13 height 13
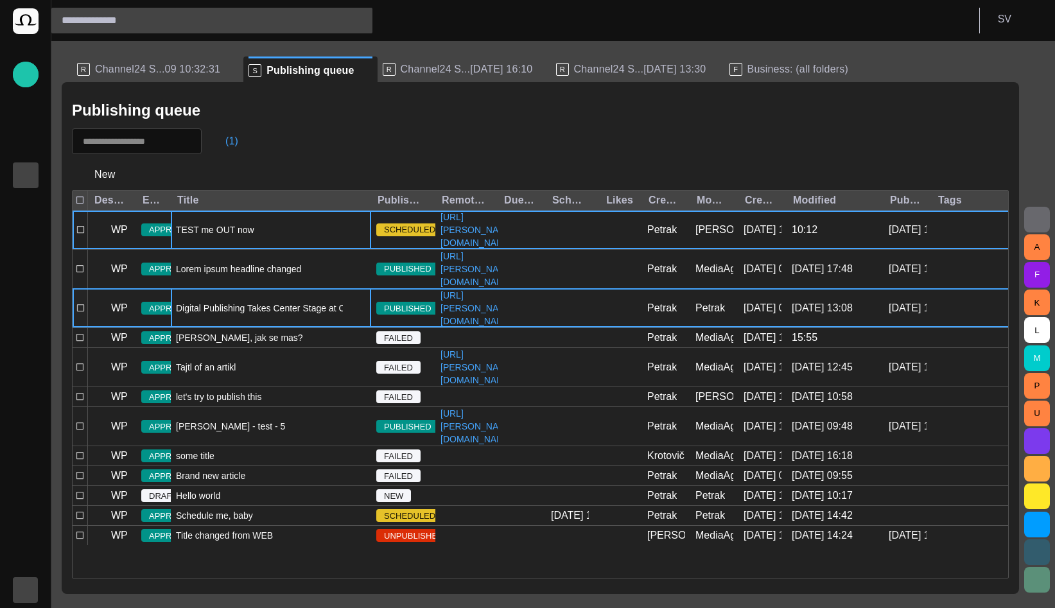
click at [235, 315] on span "Digital Publishing Takes Center Stage at Octopus Product Day" at bounding box center [271, 308] width 190 height 13
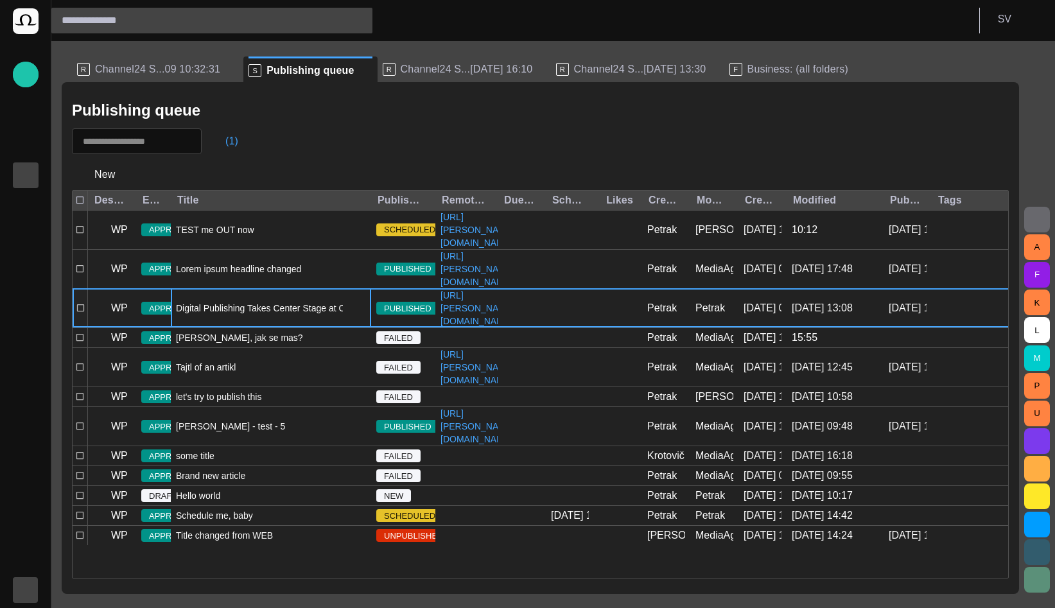
click at [235, 315] on span "Digital Publishing Takes Center Stage at Octopus Product Day" at bounding box center [271, 308] width 190 height 13
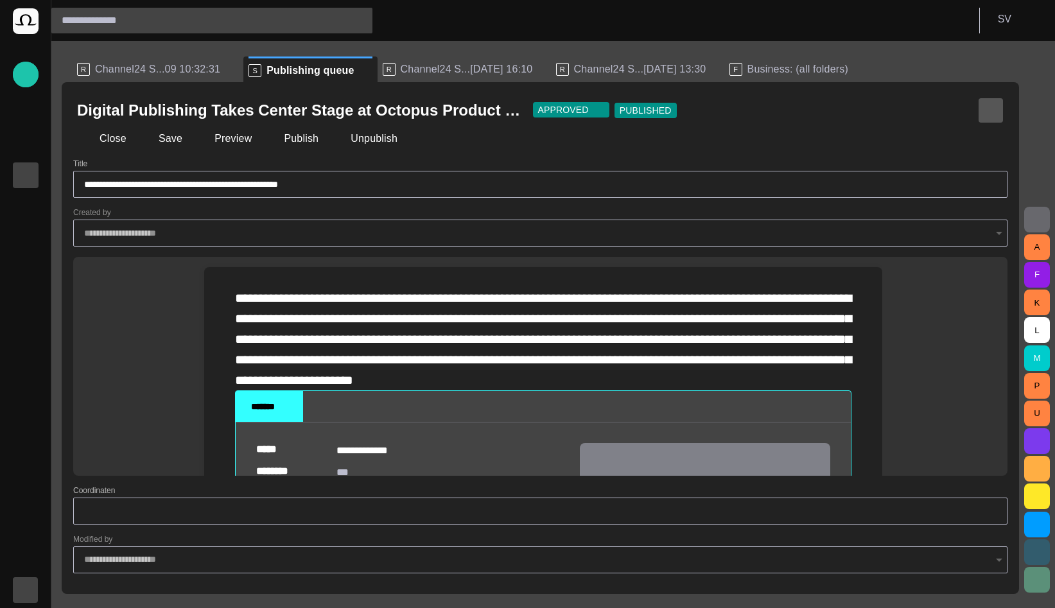
click at [993, 104] on span "button" at bounding box center [990, 110] width 13 height 13
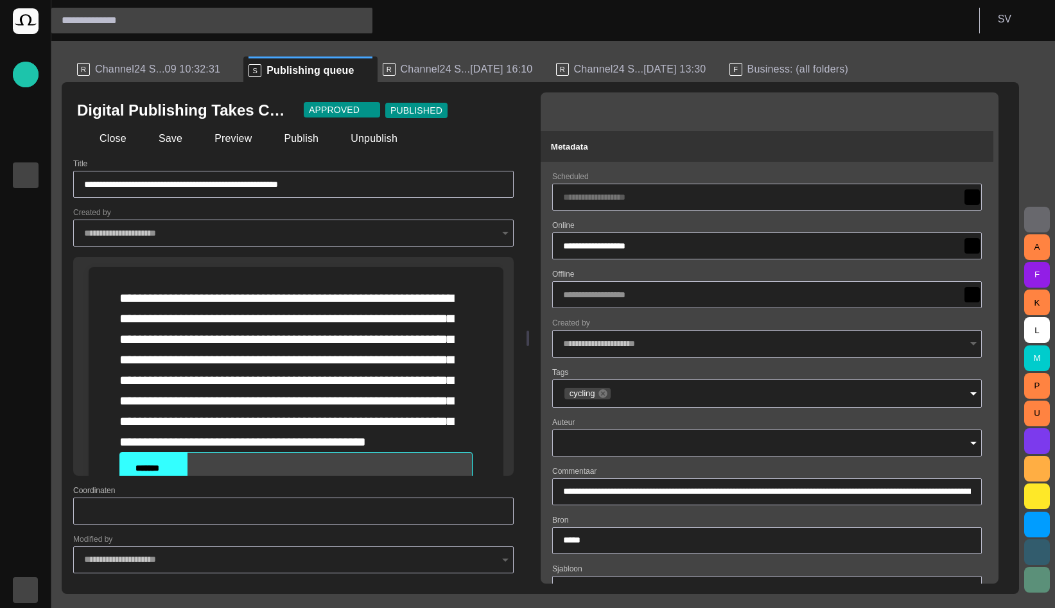
click at [988, 105] on button "button" at bounding box center [975, 111] width 26 height 26
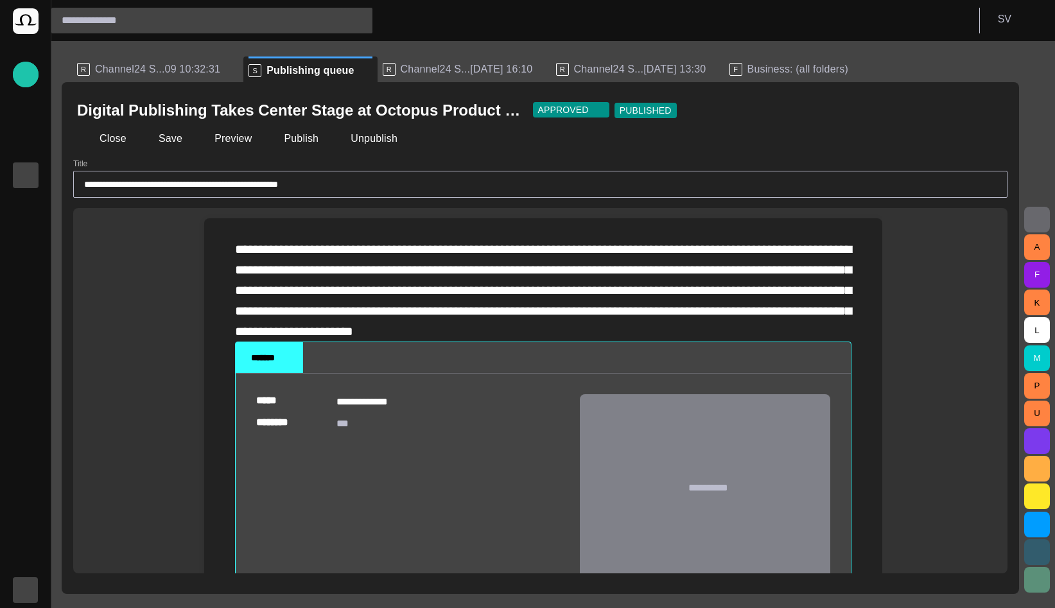
click at [236, 246] on span "**********" at bounding box center [543, 290] width 616 height 95
click at [123, 139] on button "Close" at bounding box center [104, 138] width 54 height 23
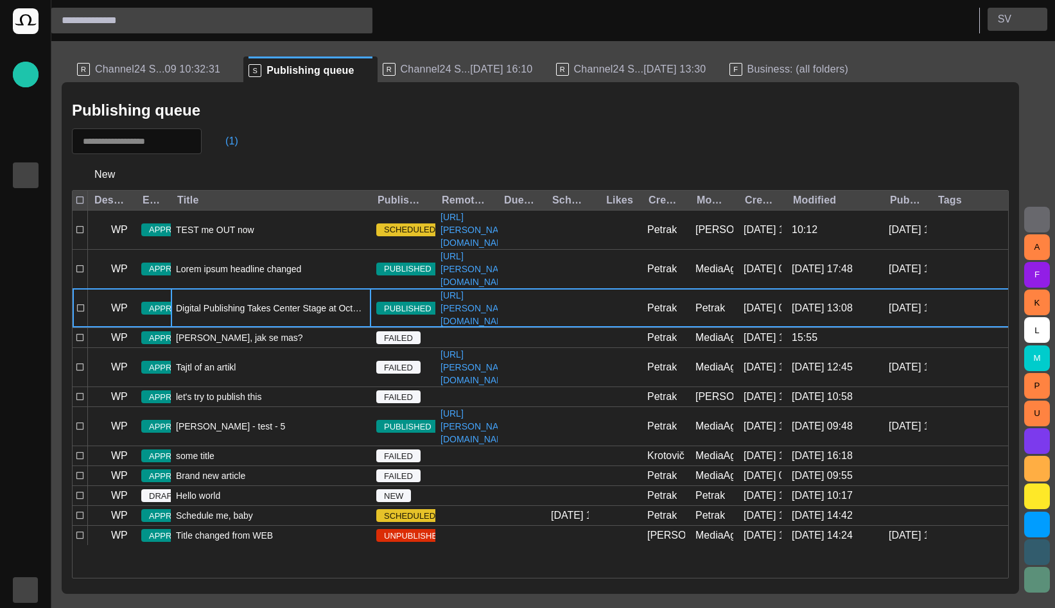
click at [1005, 19] on p "S V" at bounding box center [1004, 19] width 13 height 15
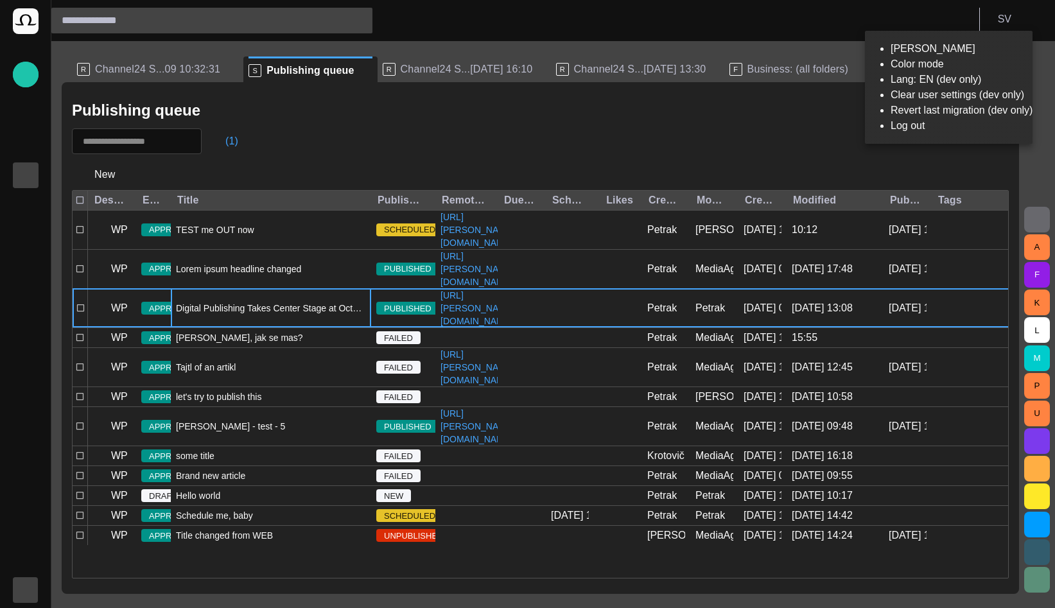
click at [945, 134] on li "Log out" at bounding box center [962, 125] width 142 height 15
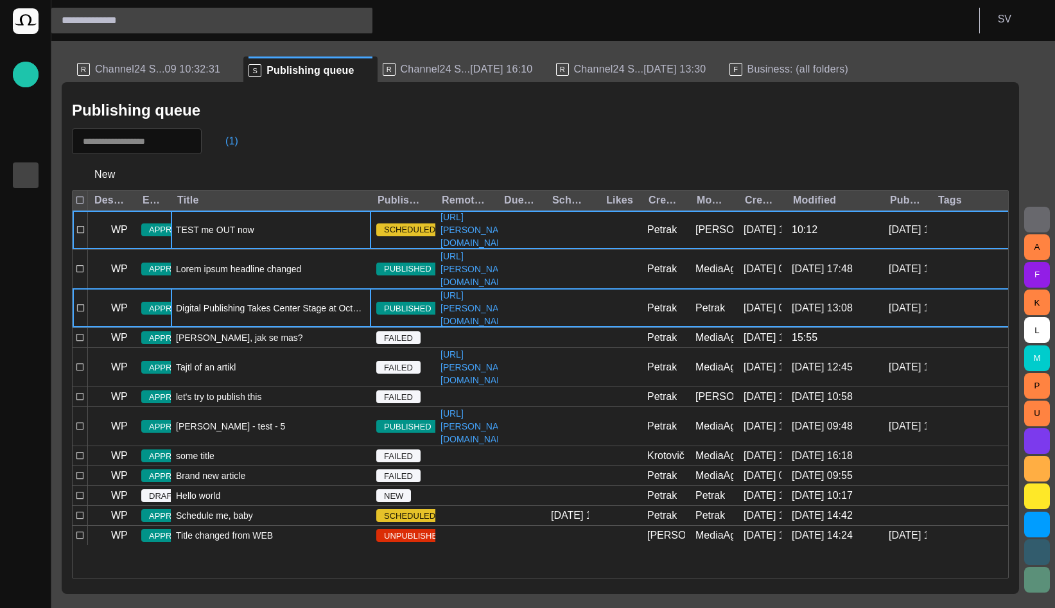
click at [223, 236] on span "TEST me OUT now" at bounding box center [215, 229] width 78 height 13
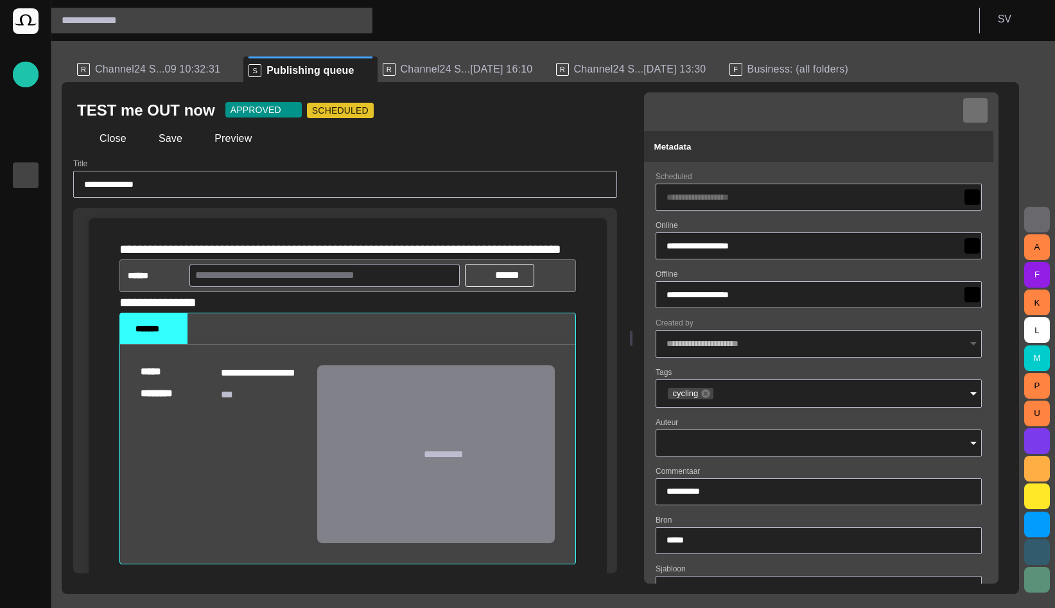
click at [988, 101] on button "button" at bounding box center [975, 111] width 26 height 26
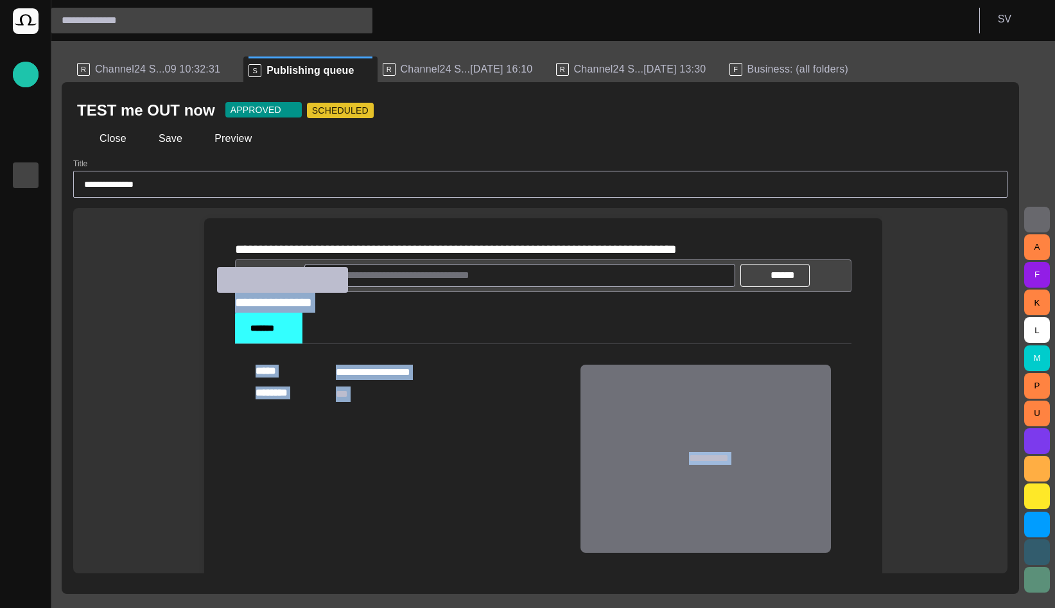
drag, startPoint x: 327, startPoint y: 302, endPoint x: 216, endPoint y: 303, distance: 110.4
click at [216, 303] on div "**********" at bounding box center [542, 442] width 657 height 448
click at [257, 303] on span "**********" at bounding box center [273, 302] width 77 height 13
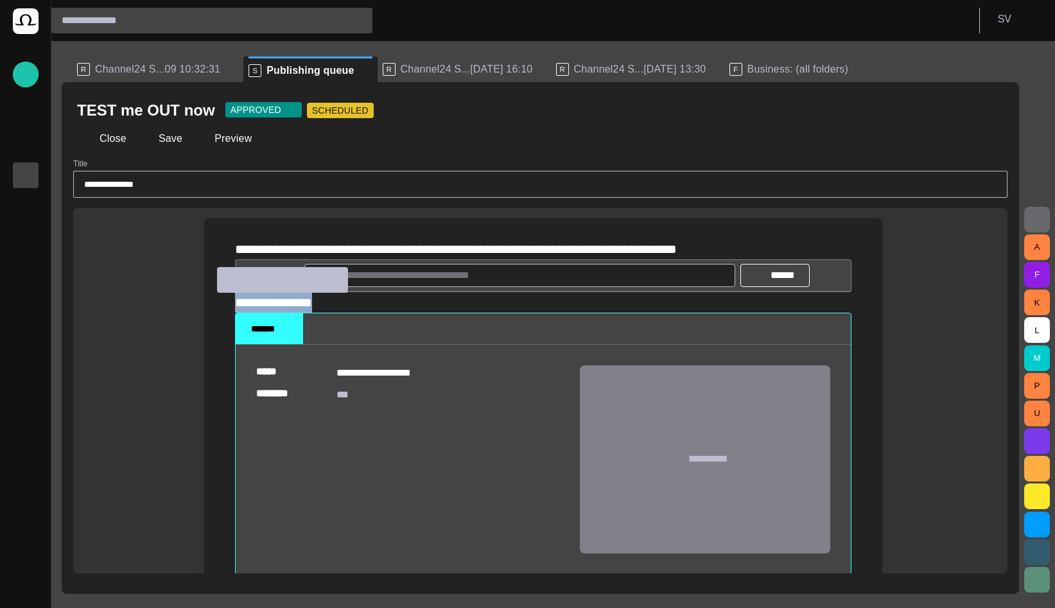
drag, startPoint x: 330, startPoint y: 302, endPoint x: 231, endPoint y: 301, distance: 98.9
click at [231, 301] on div "**********" at bounding box center [542, 443] width 657 height 451
click at [731, 240] on div "**********" at bounding box center [543, 249] width 616 height 21
click at [194, 71] on span "Channel24 S...09 10:32:31" at bounding box center [157, 69] width 125 height 13
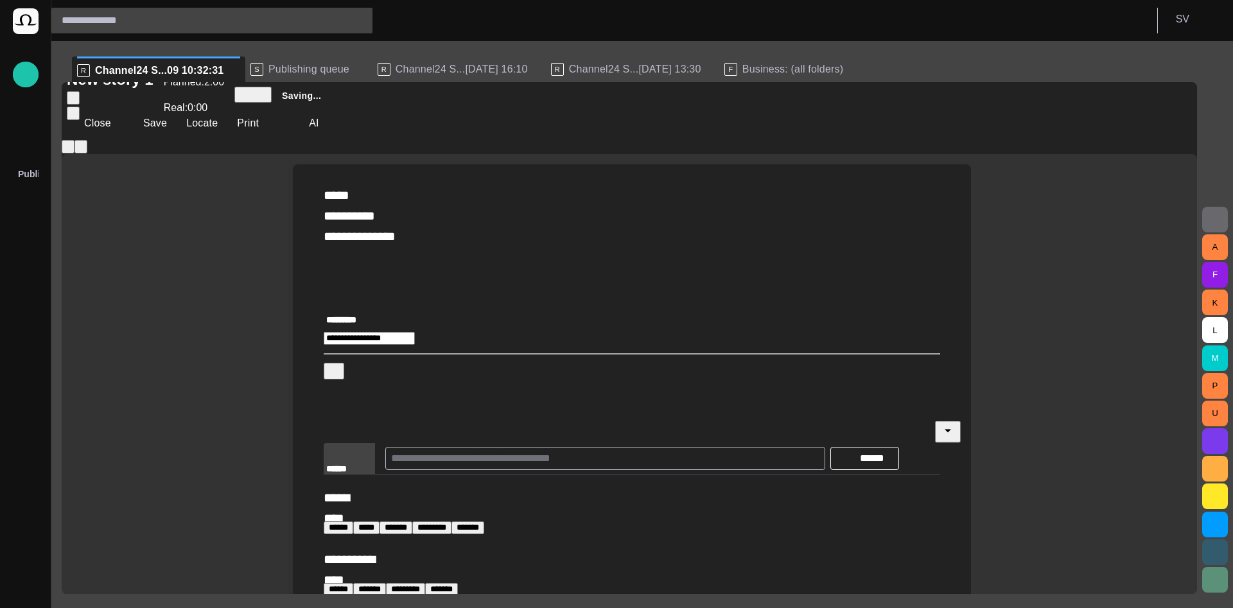
click at [370, 453] on span at bounding box center [365, 458] width 10 height 10
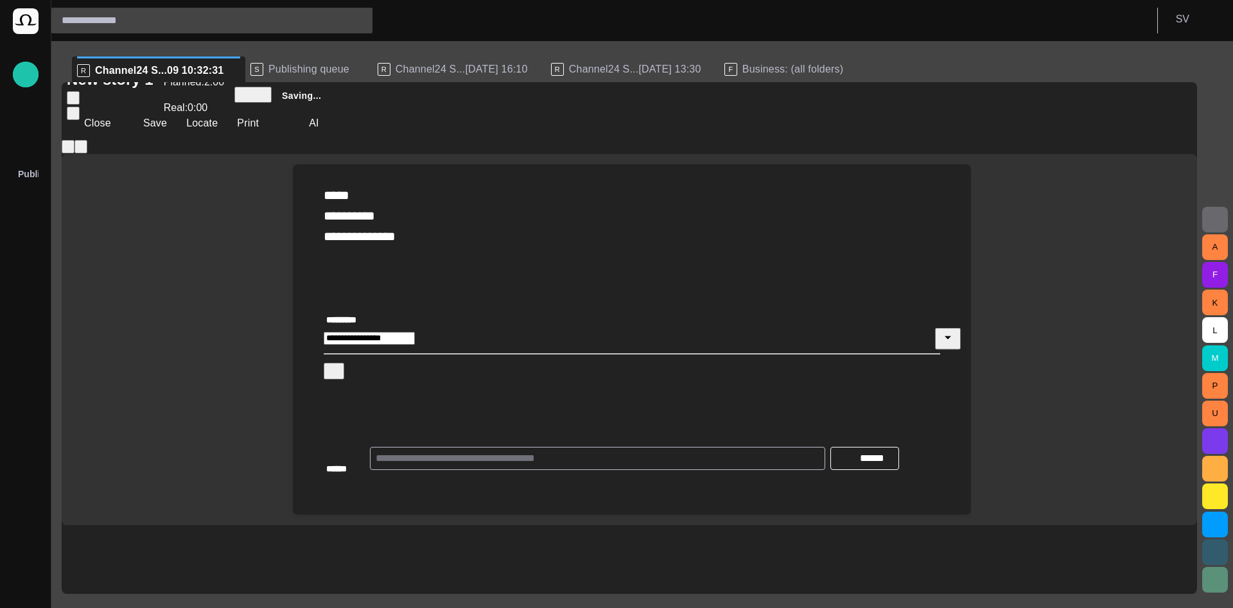
click at [369, 327] on div "**********" at bounding box center [632, 383] width 616 height 222
click at [360, 442] on div "******" at bounding box center [342, 458] width 36 height 33
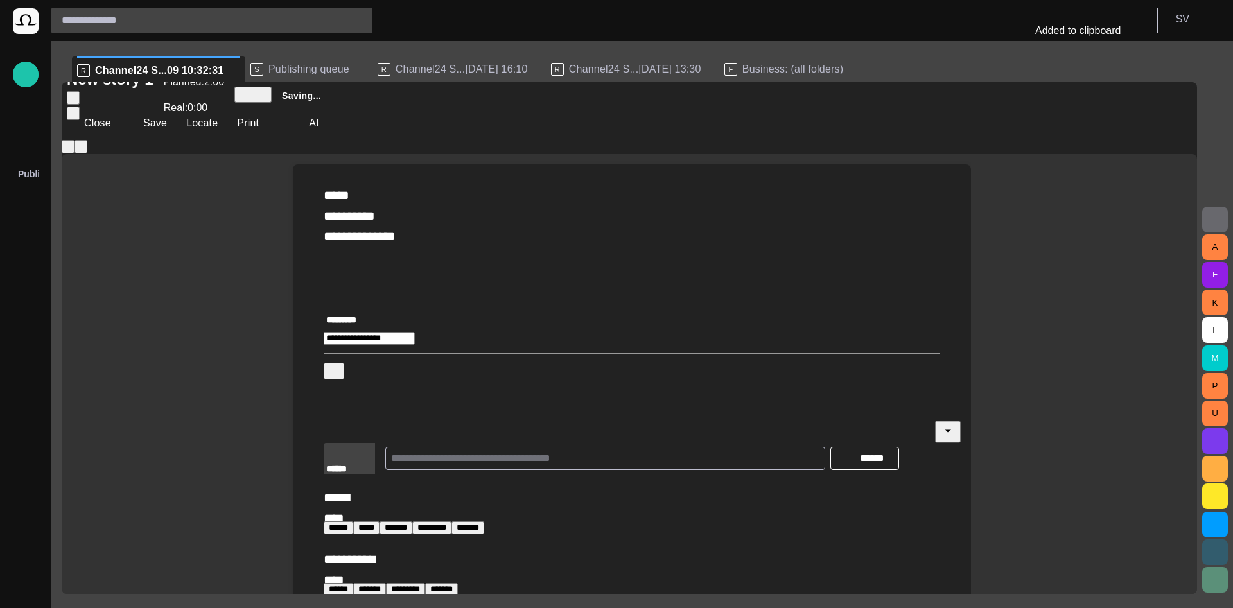
click at [368, 391] on div "**********" at bounding box center [632, 476] width 616 height 408
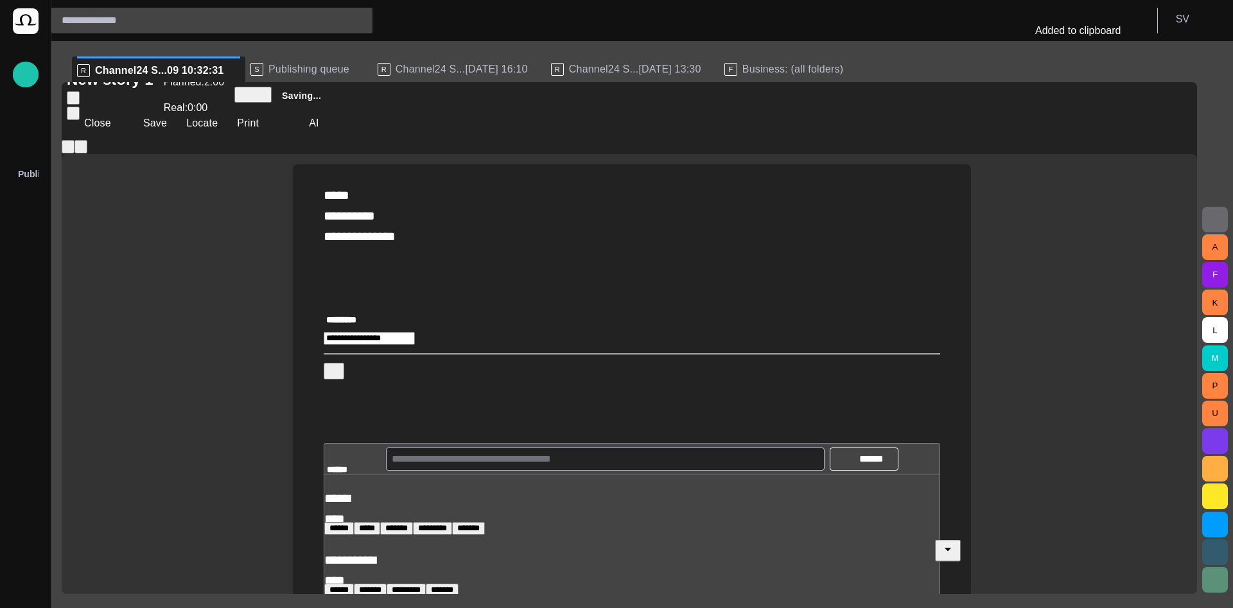
click at [370, 454] on span at bounding box center [365, 459] width 10 height 10
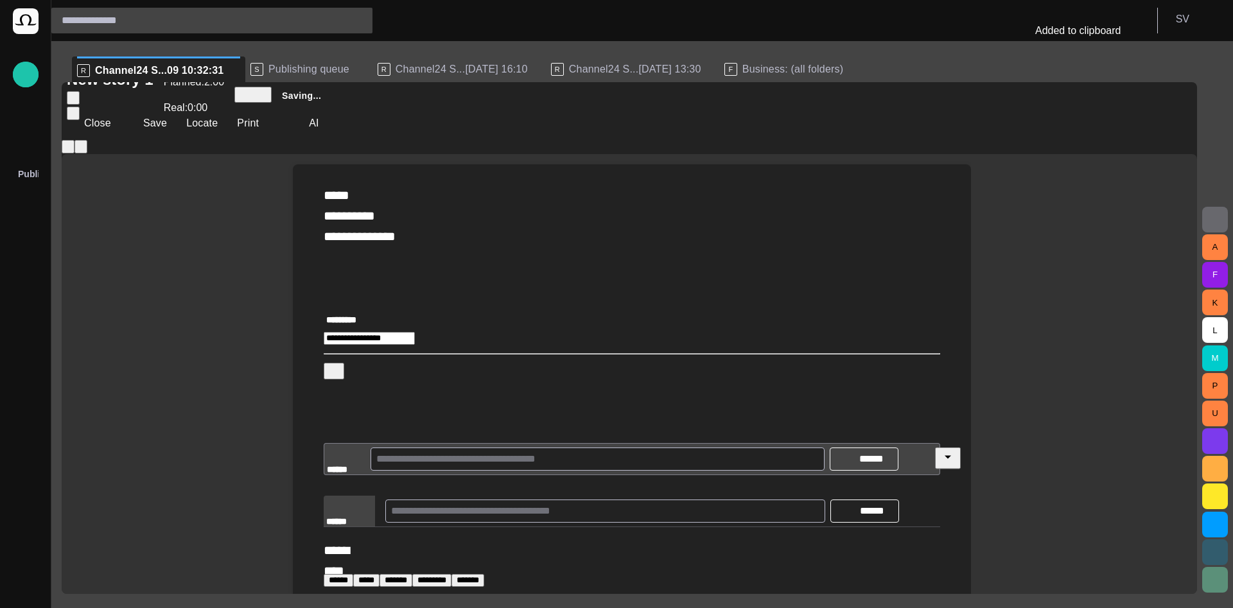
click at [370, 506] on span at bounding box center [365, 511] width 10 height 10
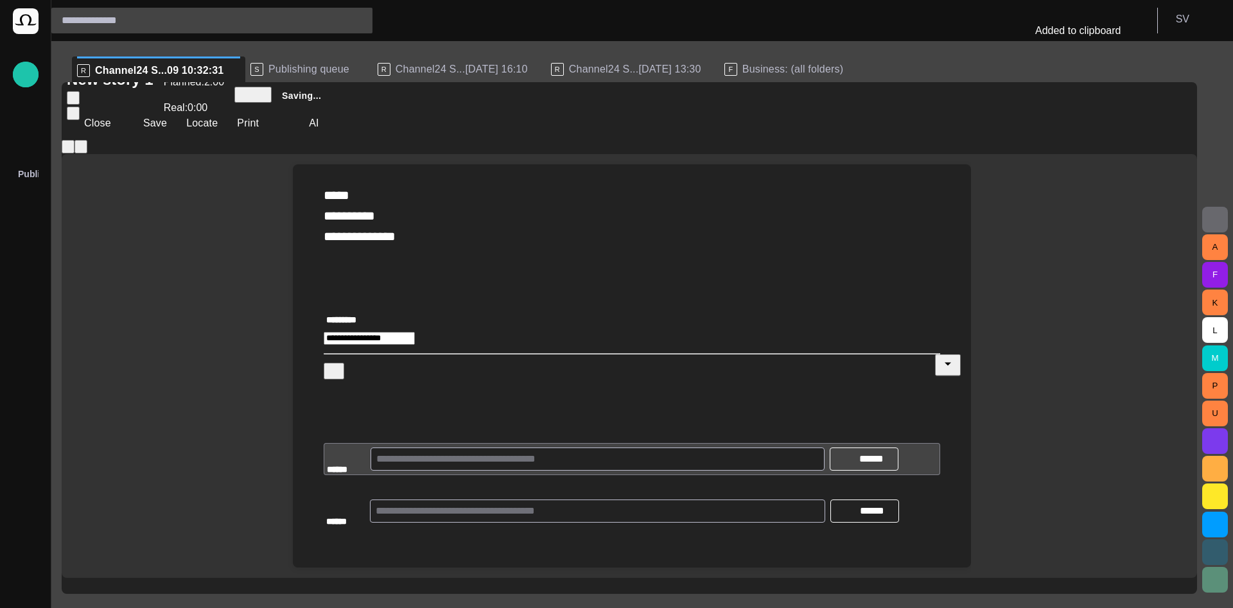
click at [463, 501] on input "text" at bounding box center [598, 511] width 444 height 21
type input "*****"
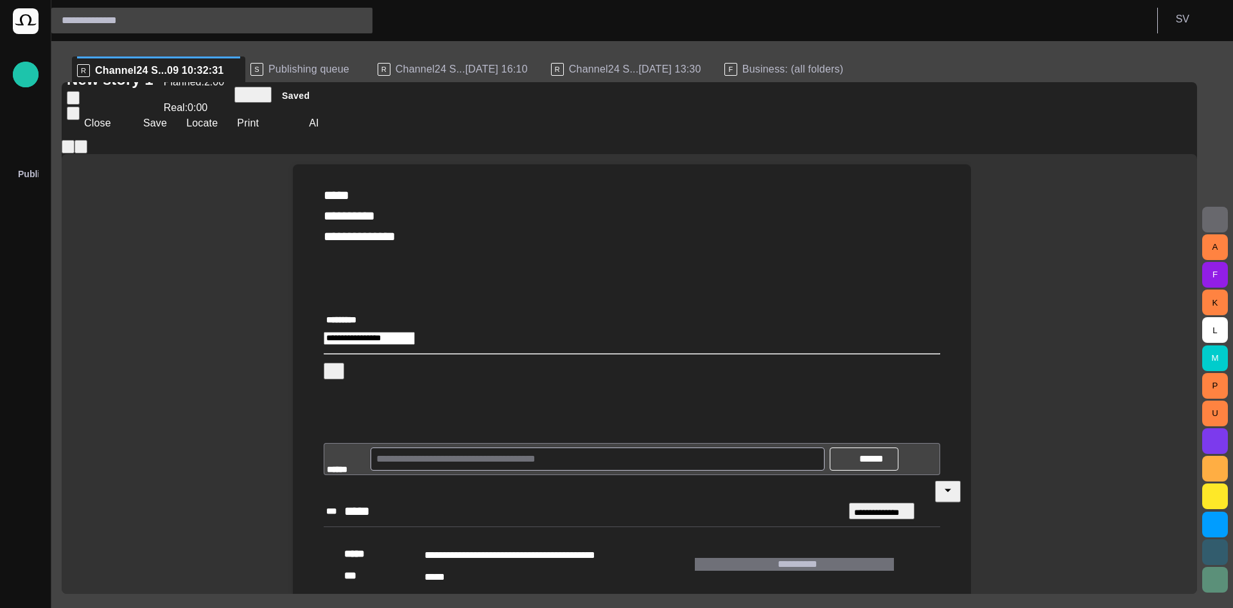
click at [344, 505] on div "***" at bounding box center [334, 511] width 21 height 13
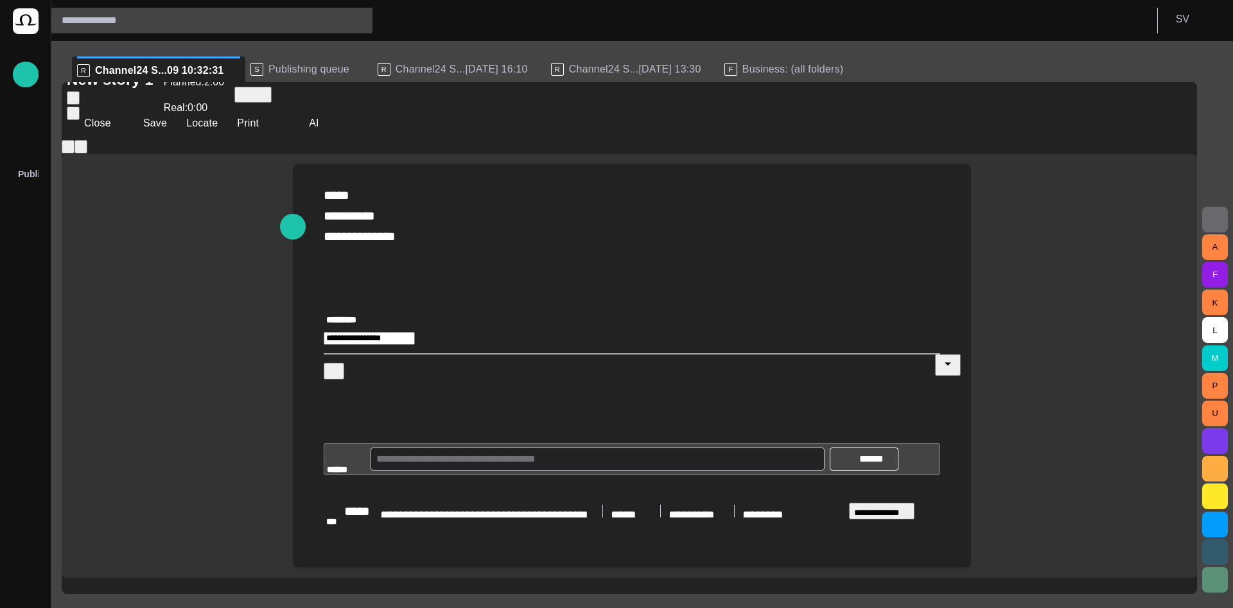
click at [403, 272] on div "**********" at bounding box center [632, 409] width 616 height 275
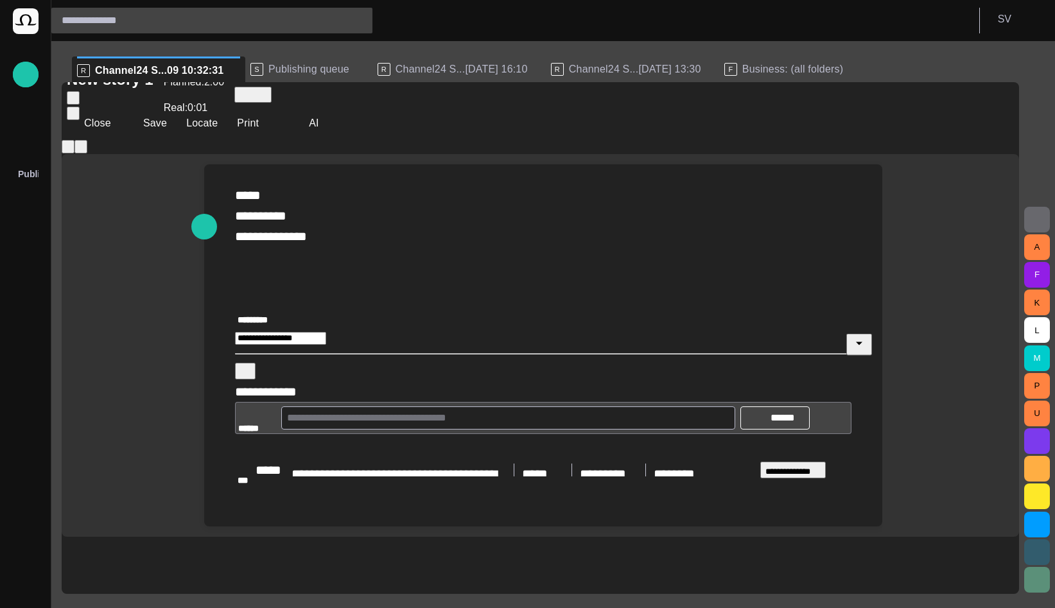
click at [742, 68] on span "Business: (all folders)" at bounding box center [792, 69] width 101 height 13
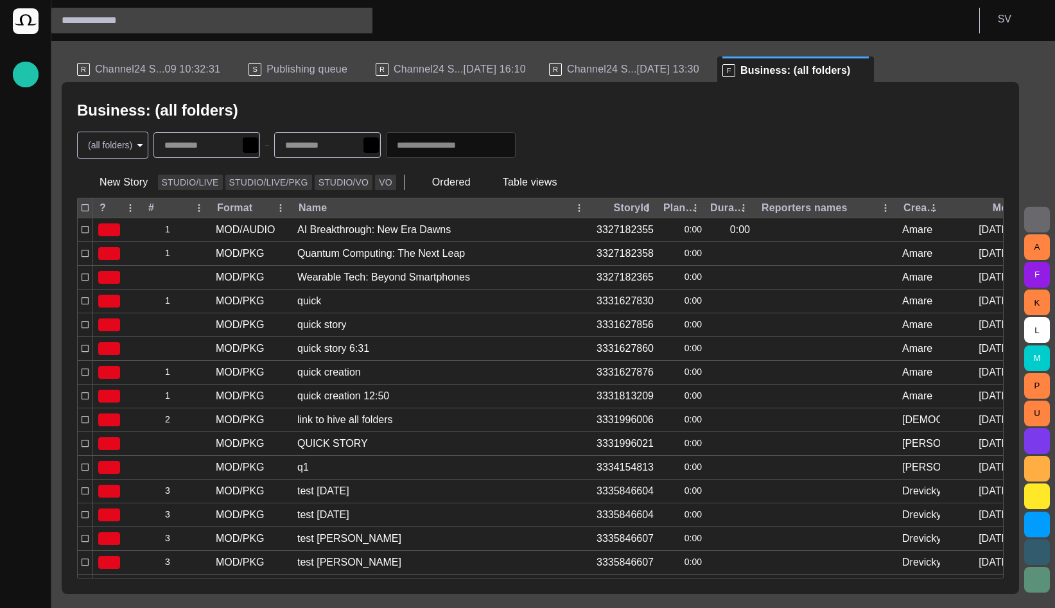
click at [234, 351] on div "MOD/PKG" at bounding box center [240, 349] width 49 height 14
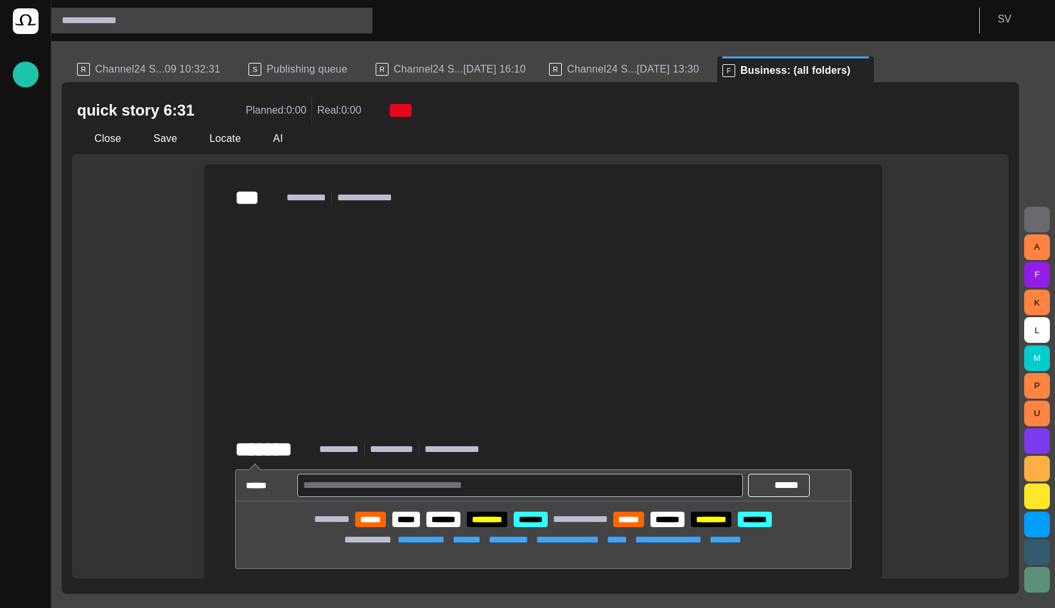
click at [360, 220] on div "﻿ ﻿ ﻿" at bounding box center [543, 324] width 616 height 226
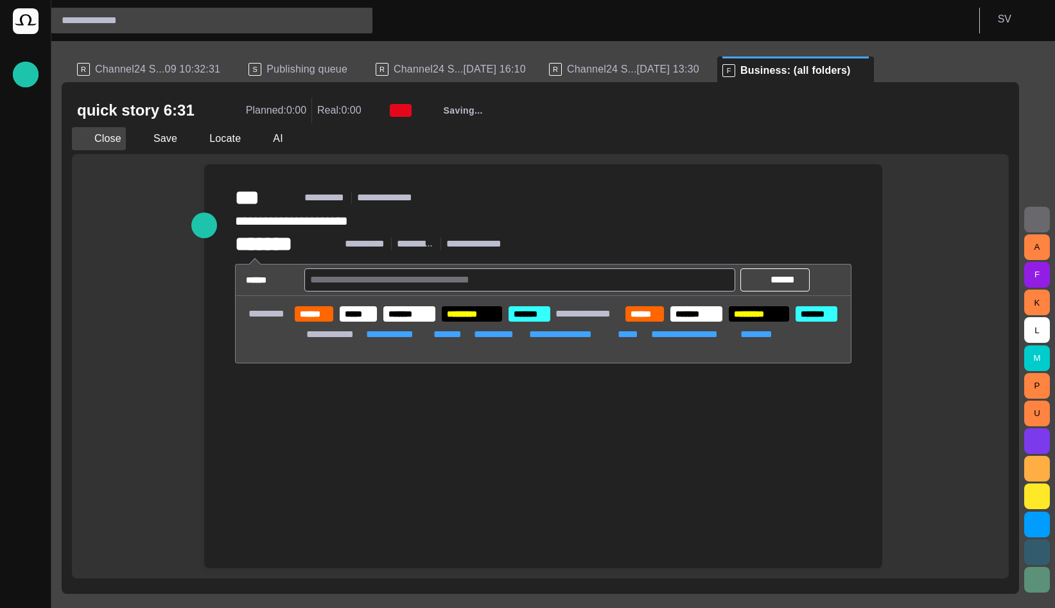
click at [109, 144] on button "Close" at bounding box center [99, 138] width 54 height 23
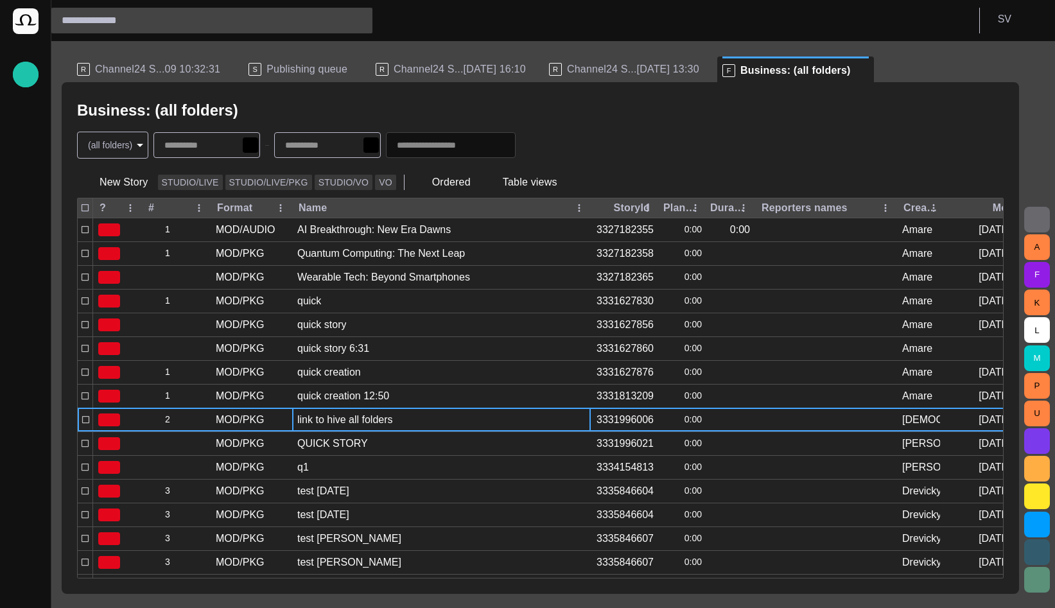
click at [336, 408] on div "link to hive all folders" at bounding box center [441, 420] width 299 height 24
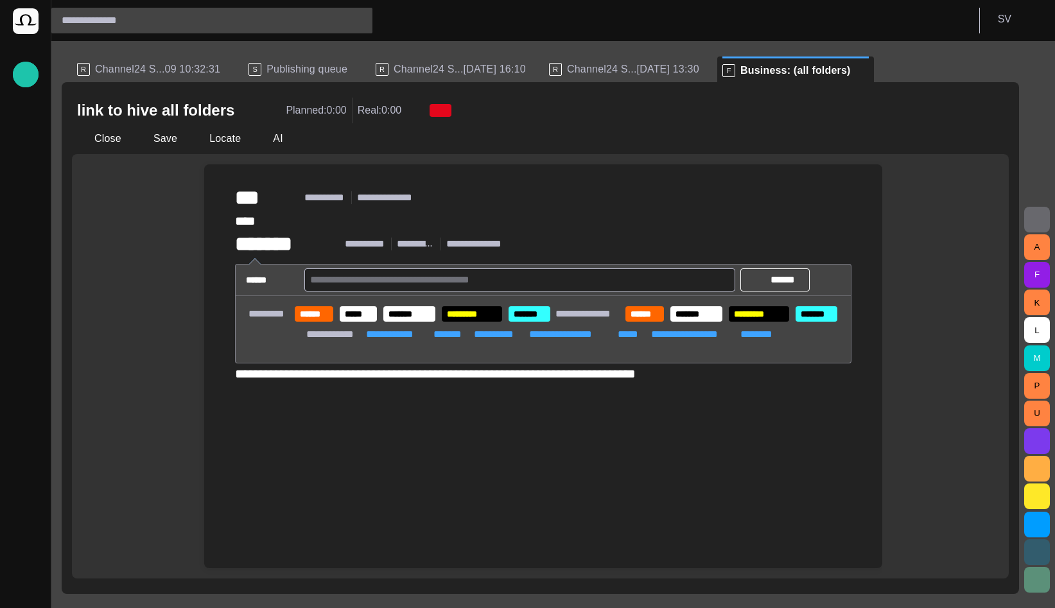
click at [333, 231] on div "﻿ * ﻿" at bounding box center [543, 221] width 616 height 21
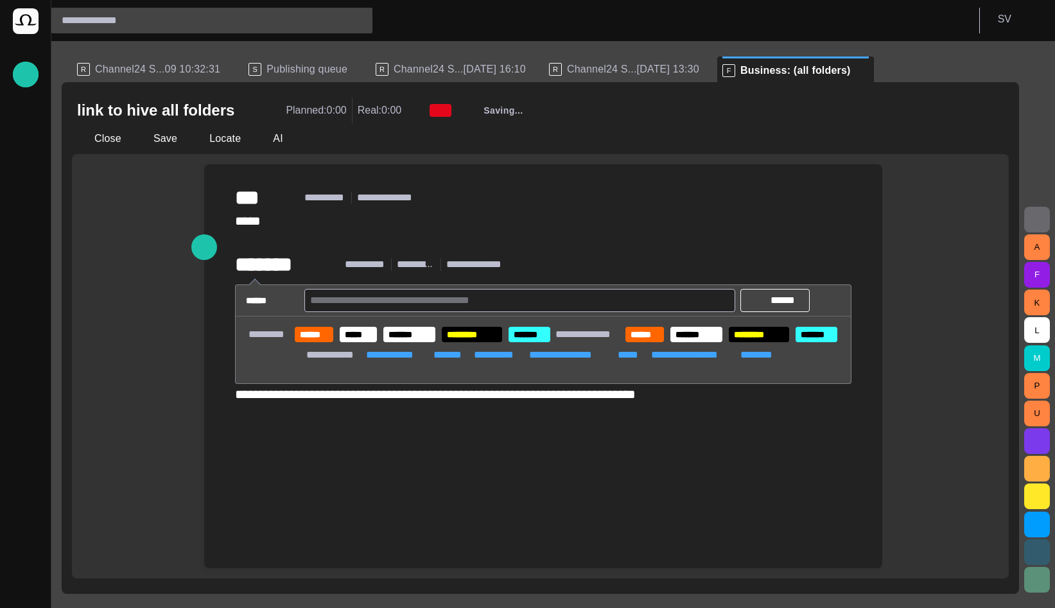
click at [328, 220] on div "﻿ **** ﻿ ﻿" at bounding box center [543, 231] width 616 height 41
click at [109, 140] on button "Close" at bounding box center [99, 138] width 54 height 23
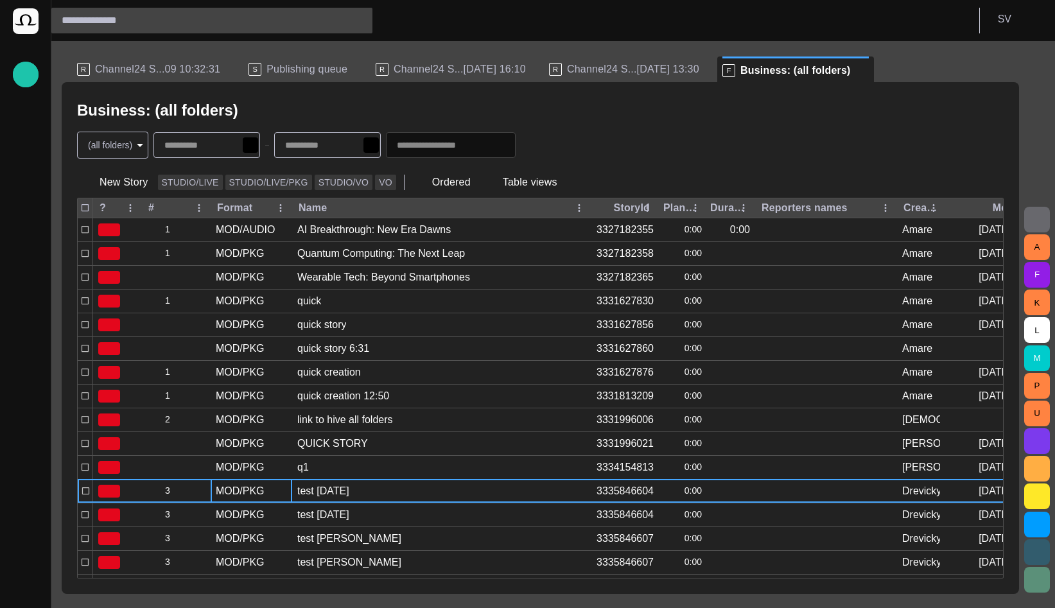
click at [269, 486] on div "MOD/PKG" at bounding box center [252, 491] width 82 height 23
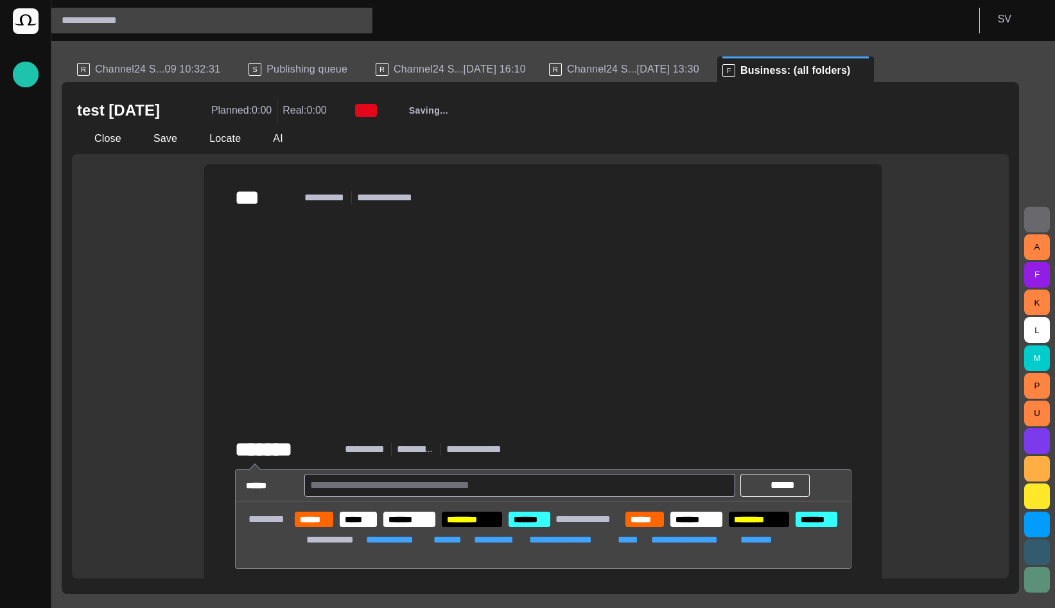
click at [379, 288] on div "﻿ ﻿ ﻿" at bounding box center [543, 324] width 616 height 226
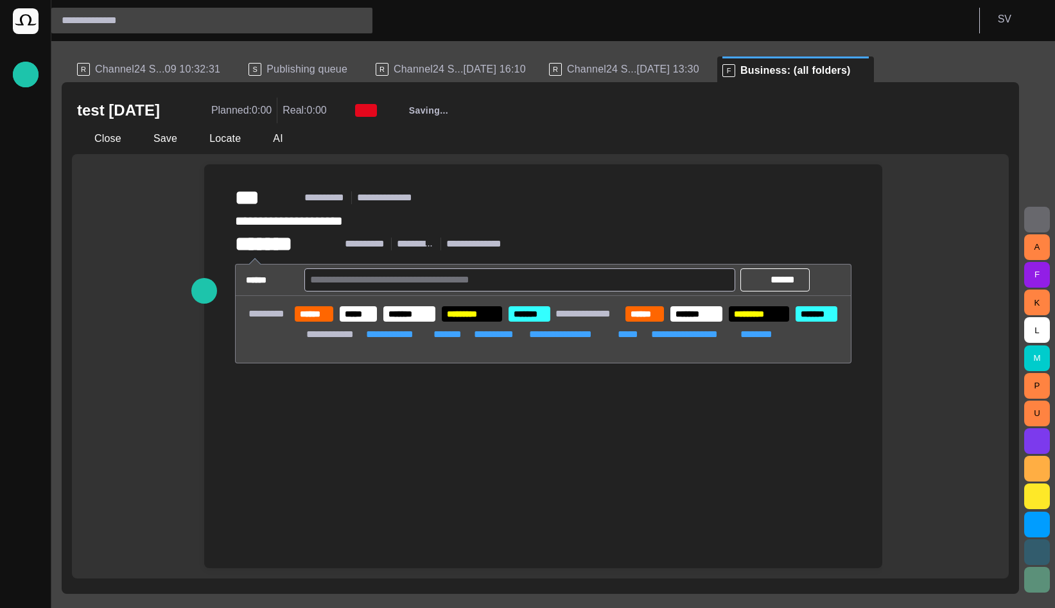
click at [93, 140] on button "Close" at bounding box center [99, 138] width 54 height 23
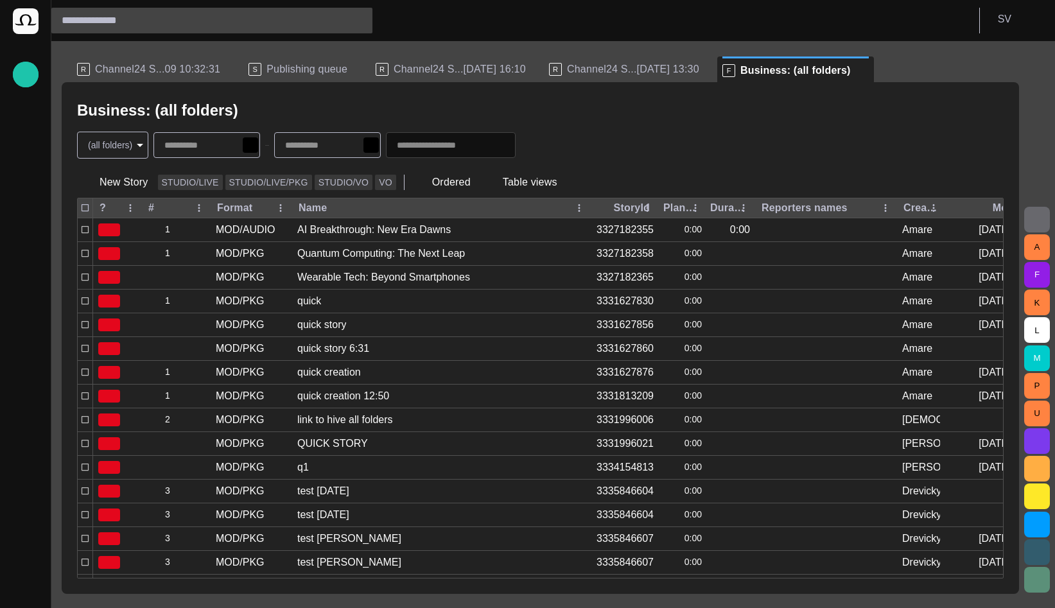
click at [399, 70] on span "Channel24 S...[DATE] 16:10" at bounding box center [460, 69] width 132 height 13
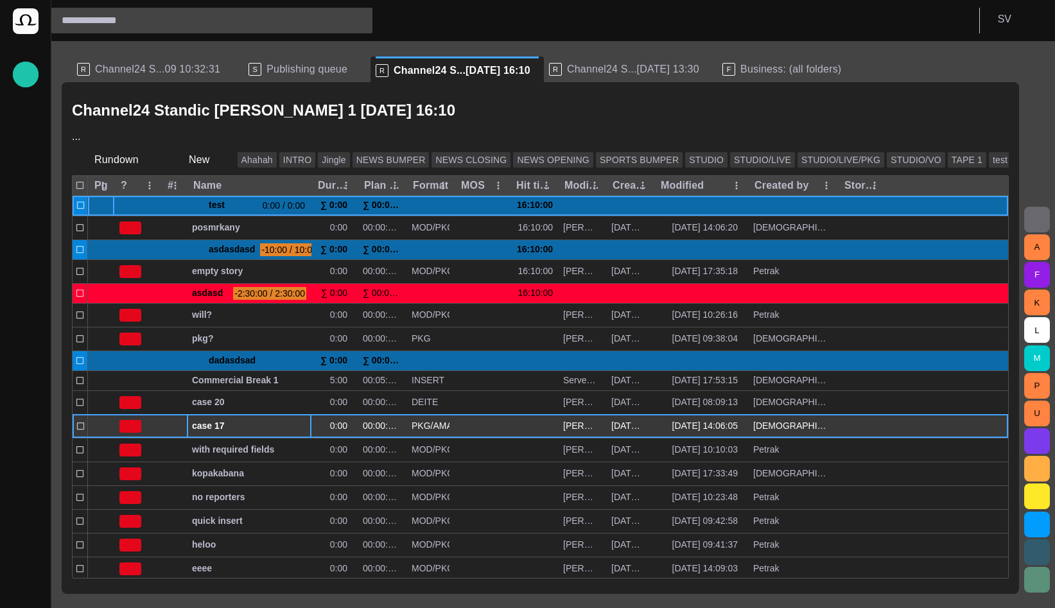
click at [260, 432] on span "case 17" at bounding box center [249, 426] width 114 height 12
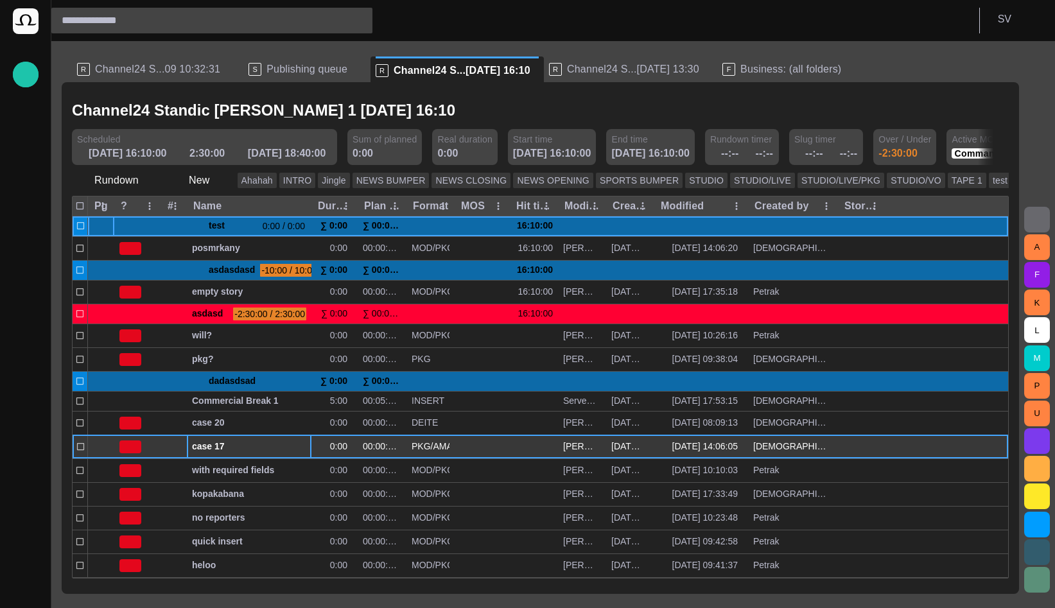
click at [260, 444] on span "case 17" at bounding box center [249, 446] width 114 height 12
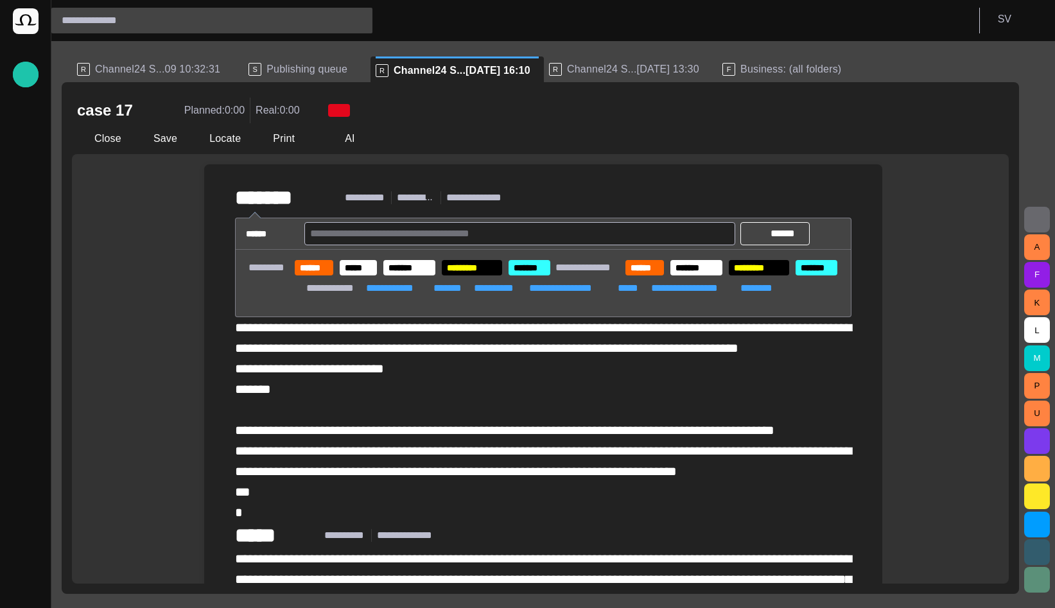
click at [322, 347] on span "**********" at bounding box center [543, 420] width 616 height 198
click at [113, 132] on button "Close" at bounding box center [99, 138] width 54 height 23
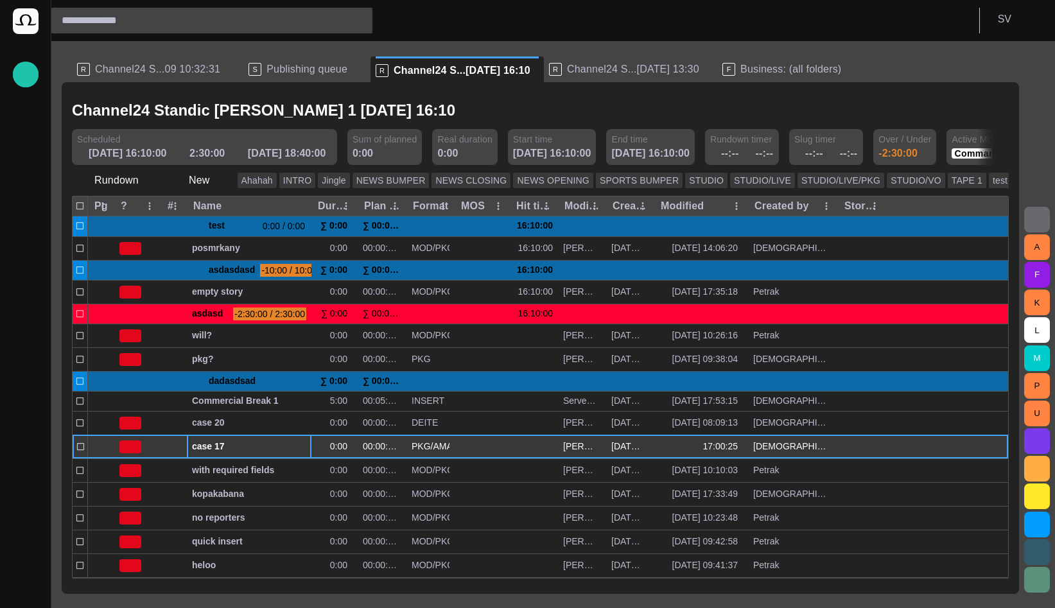
click at [229, 442] on span "case 17" at bounding box center [249, 446] width 114 height 12
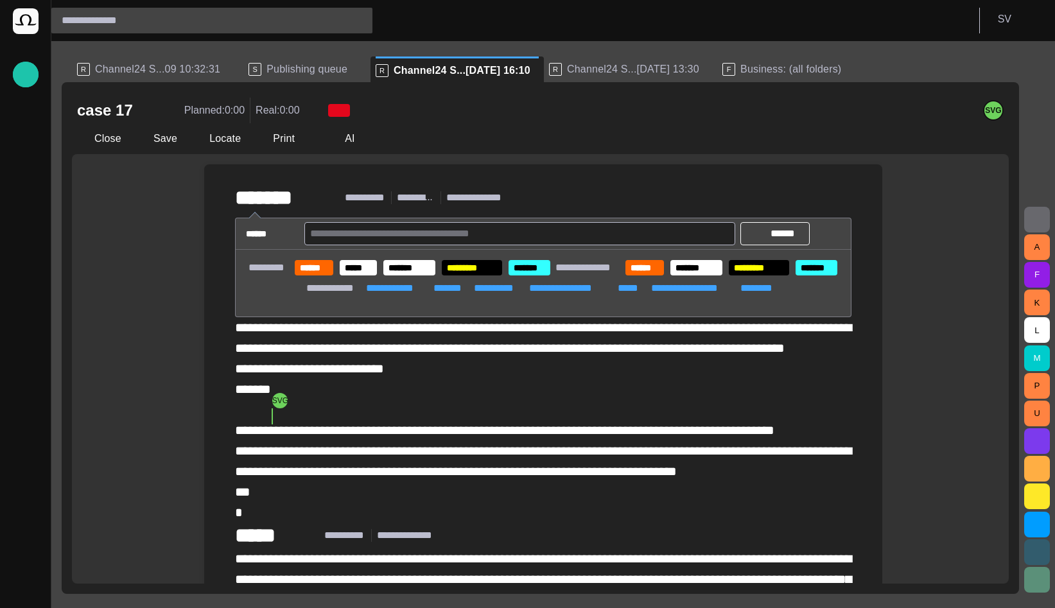
click at [487, 422] on div "**********" at bounding box center [543, 419] width 616 height 205
click at [1009, 65] on span "button" at bounding box center [1005, 69] width 15 height 15
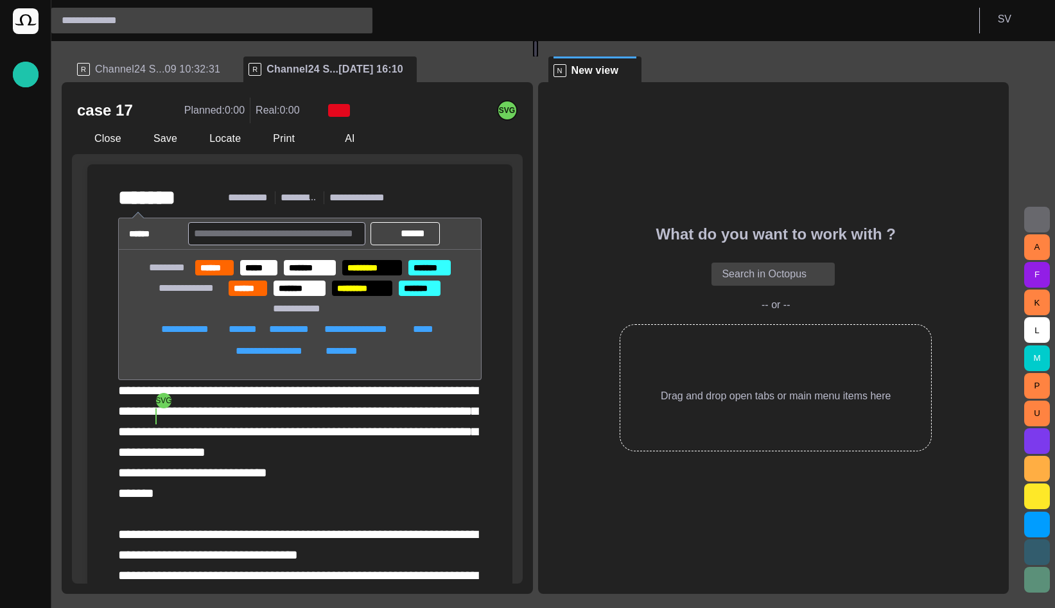
click at [200, 449] on span "**********" at bounding box center [298, 524] width 360 height 280
click at [318, 483] on div "**********" at bounding box center [299, 524] width 363 height 288
